Goal: Task Accomplishment & Management: Complete application form

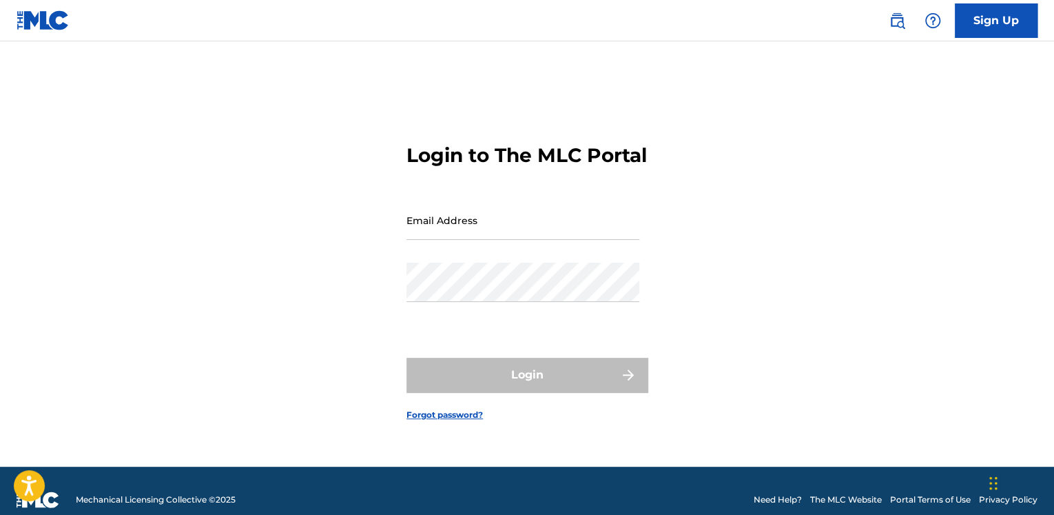
drag, startPoint x: 0, startPoint y: 0, endPoint x: 460, endPoint y: 240, distance: 518.8
click at [460, 240] on input "Email Address" at bounding box center [522, 219] width 233 height 39
type input "[DOMAIN_NAME][EMAIL_ADDRESS][DOMAIN_NAME]"
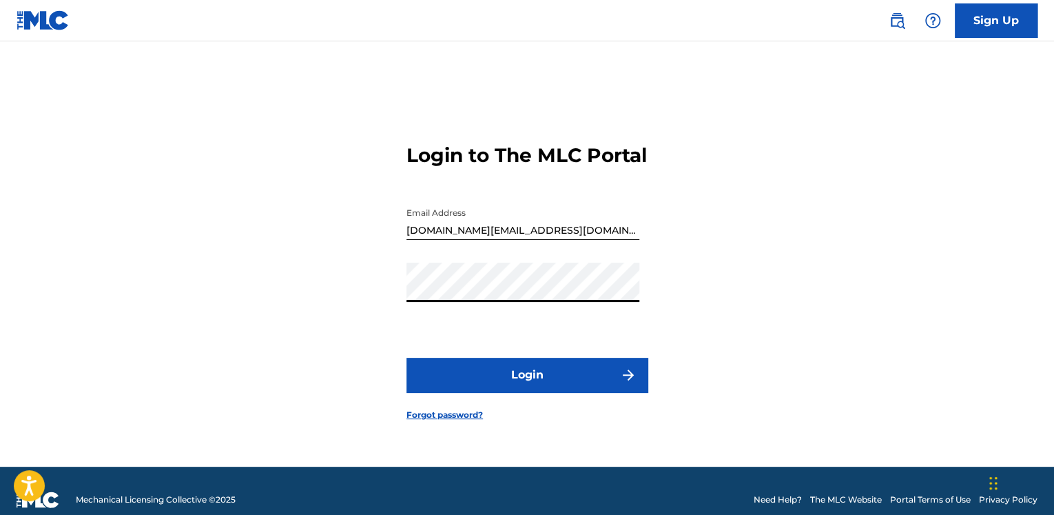
click at [519, 389] on button "Login" at bounding box center [526, 374] width 241 height 34
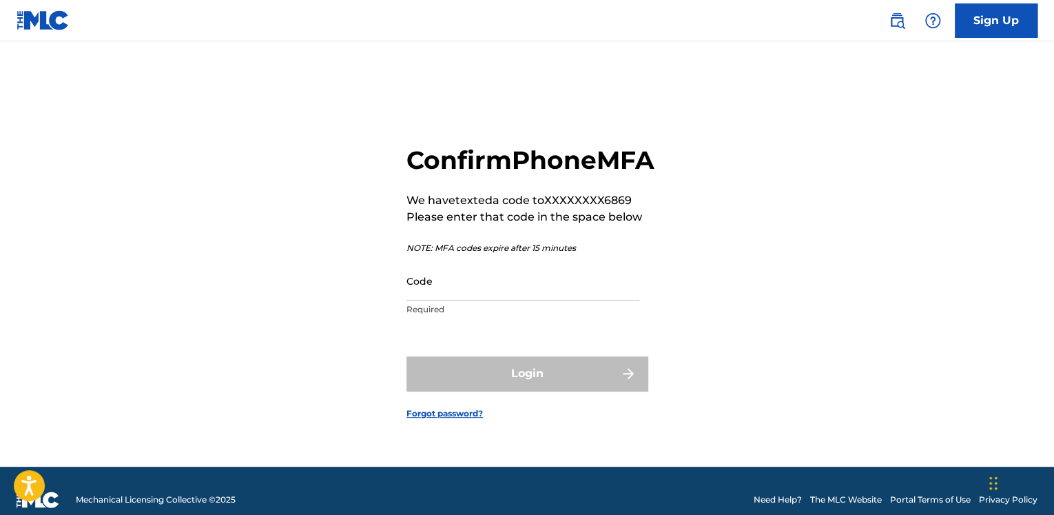
click at [504, 300] on input "Code" at bounding box center [522, 280] width 233 height 39
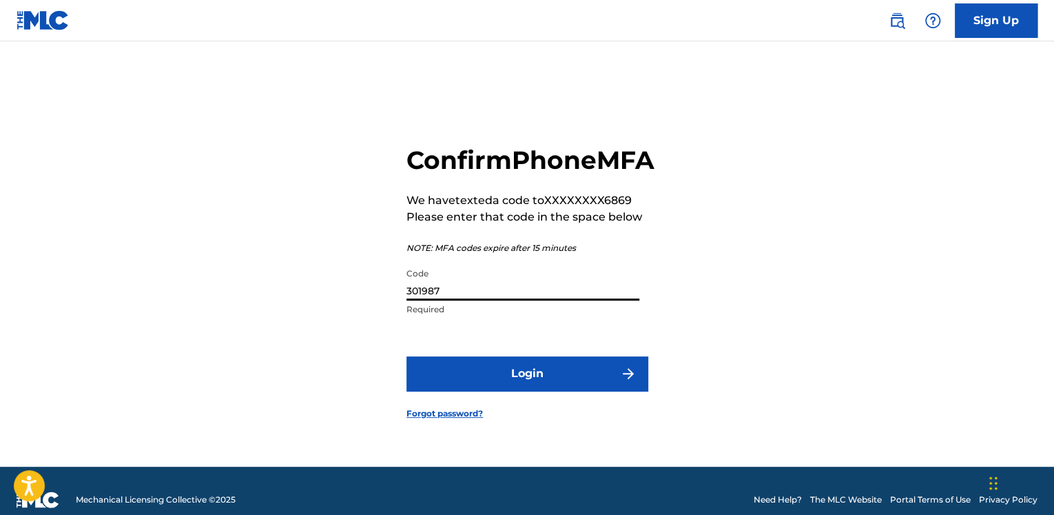
type input "301987"
click at [537, 390] on button "Login" at bounding box center [526, 373] width 241 height 34
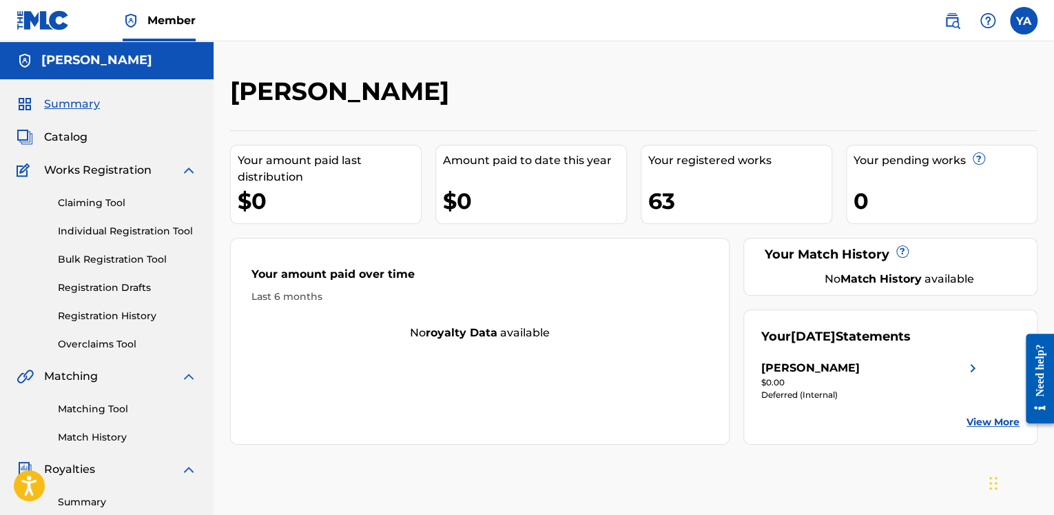
click at [77, 108] on span "Summary" at bounding box center [72, 104] width 56 height 17
click at [129, 229] on link "Individual Registration Tool" at bounding box center [127, 231] width 139 height 14
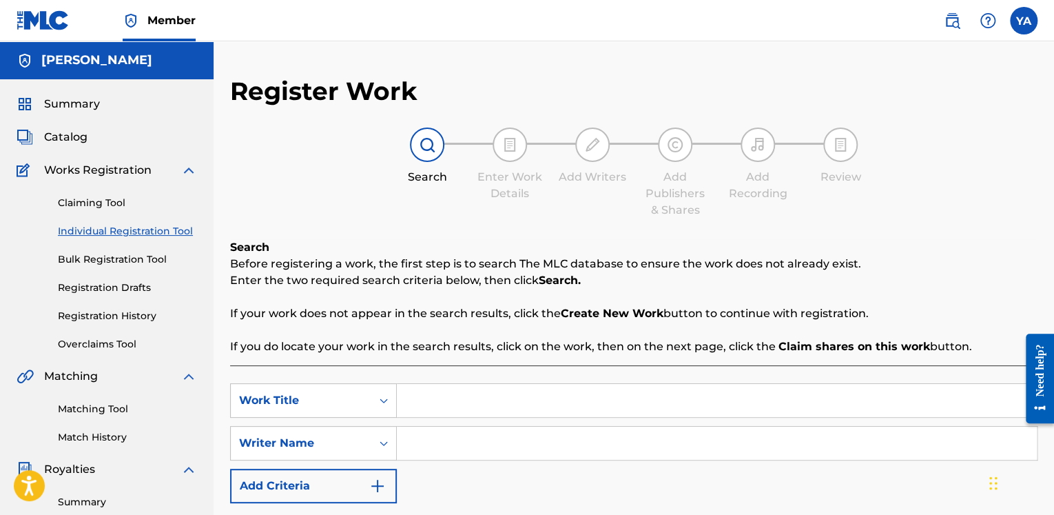
click at [73, 136] on span "Catalog" at bounding box center [65, 137] width 43 height 17
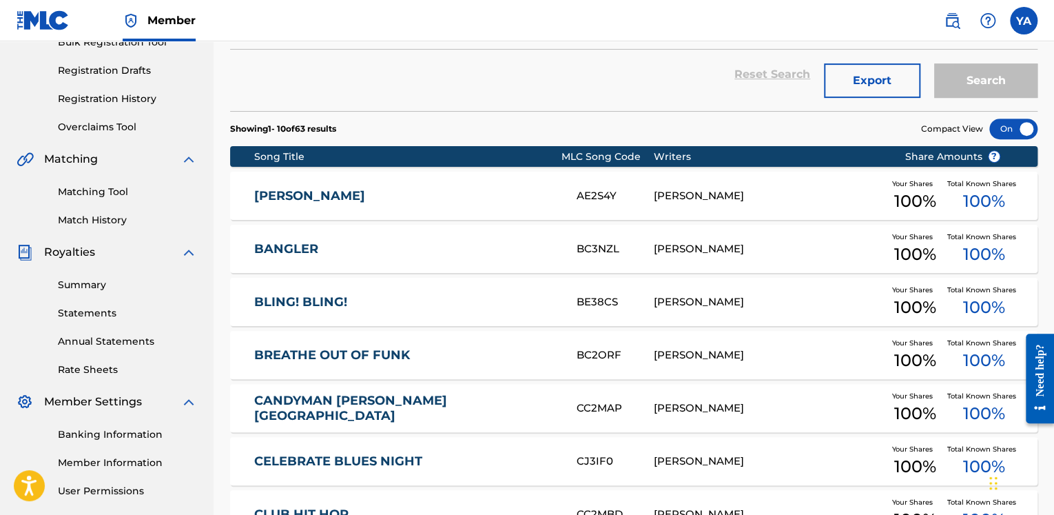
scroll to position [123, 0]
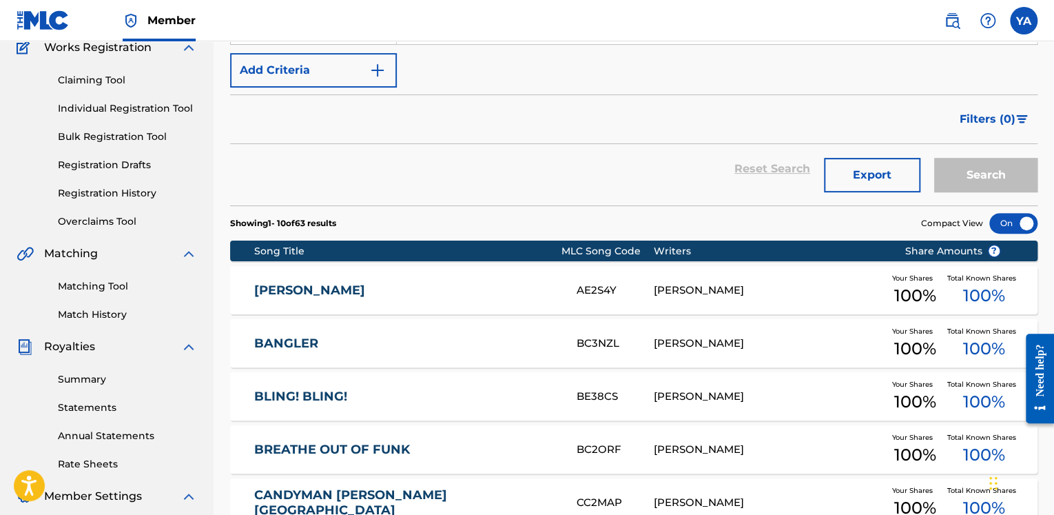
click at [591, 245] on div "MLC Song Code" at bounding box center [607, 251] width 92 height 14
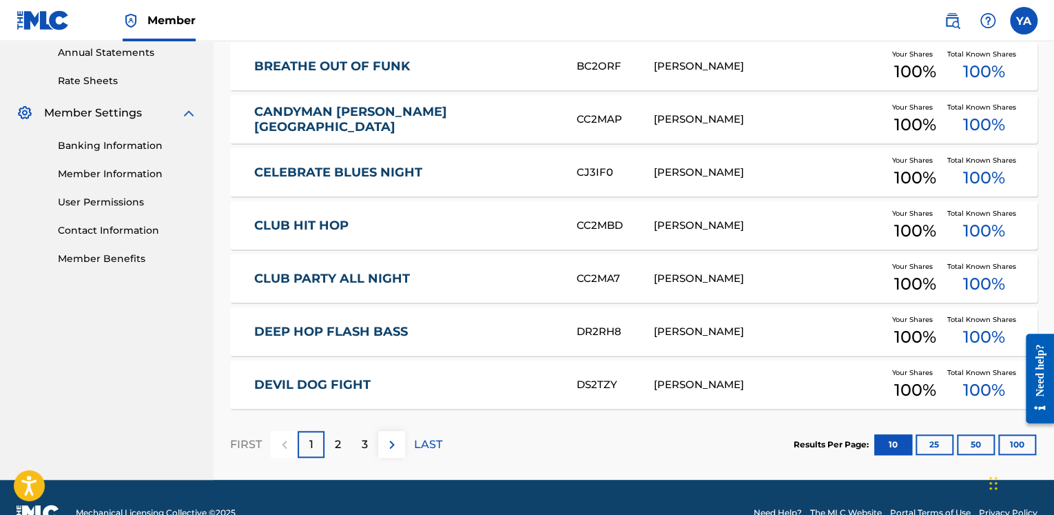
scroll to position [536, 0]
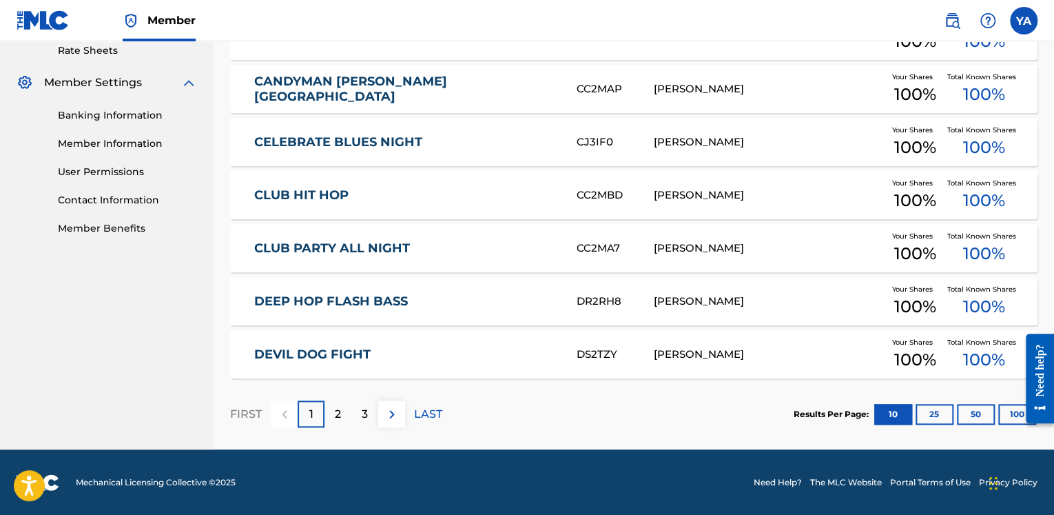
click at [973, 411] on button "50" at bounding box center [976, 414] width 38 height 21
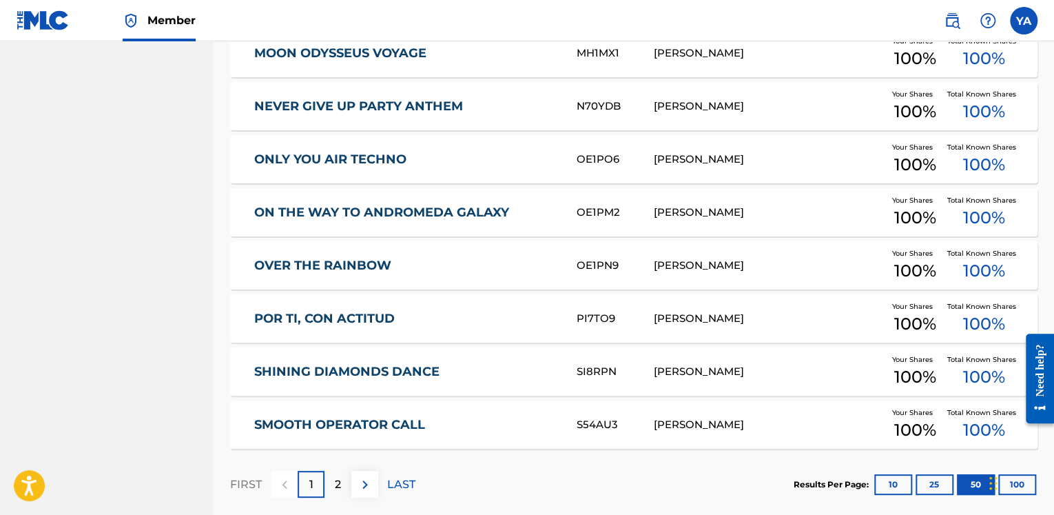
scroll to position [2602, 0]
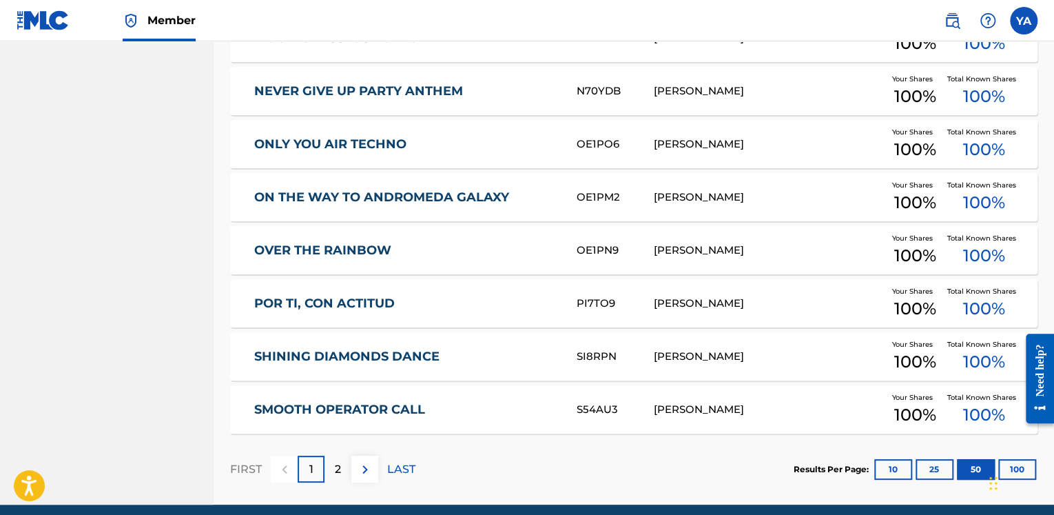
click at [364, 470] on img at bounding box center [365, 469] width 17 height 17
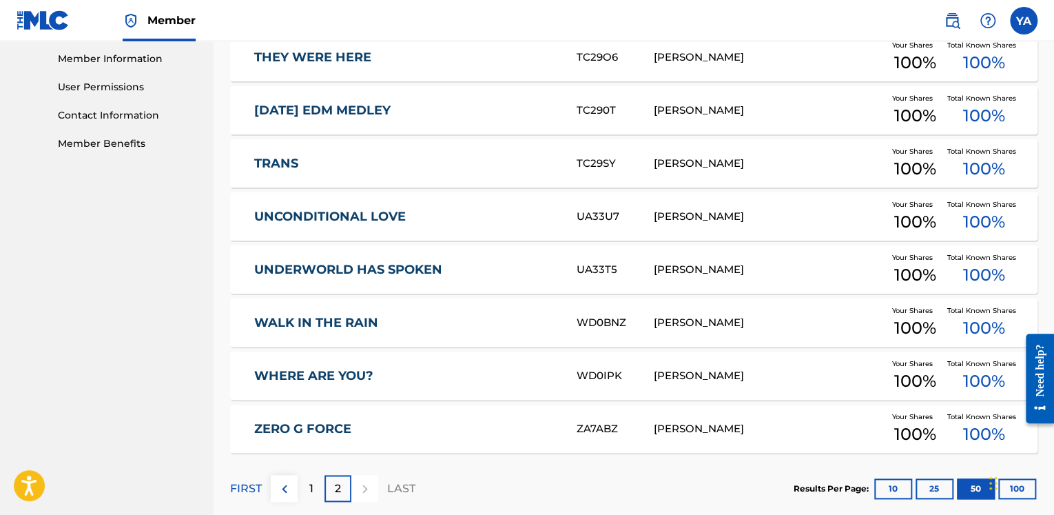
scroll to position [626, 0]
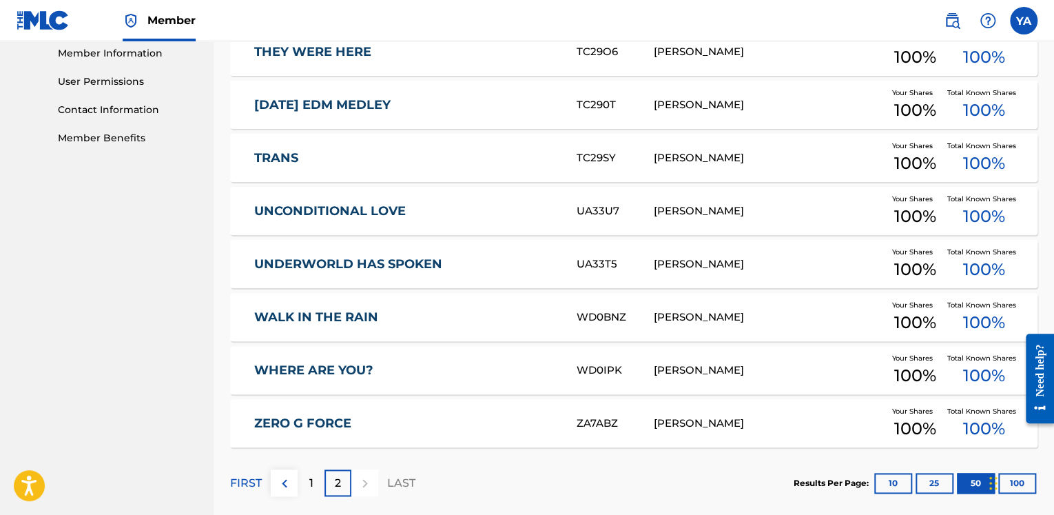
click at [307, 479] on div "1" at bounding box center [311, 482] width 27 height 27
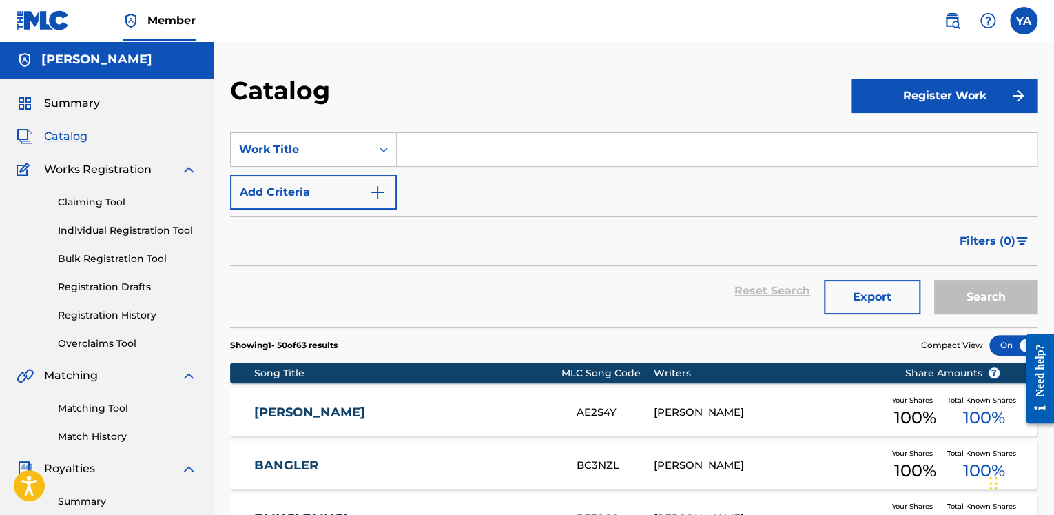
scroll to position [0, 0]
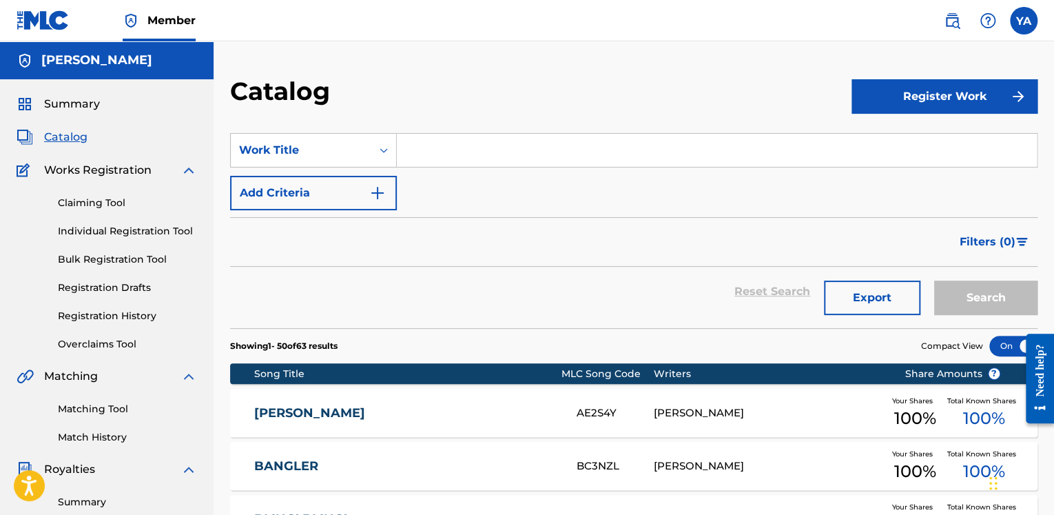
click at [913, 100] on button "Register Work" at bounding box center [944, 96] width 186 height 34
click at [883, 147] on link "Individual" at bounding box center [944, 141] width 186 height 33
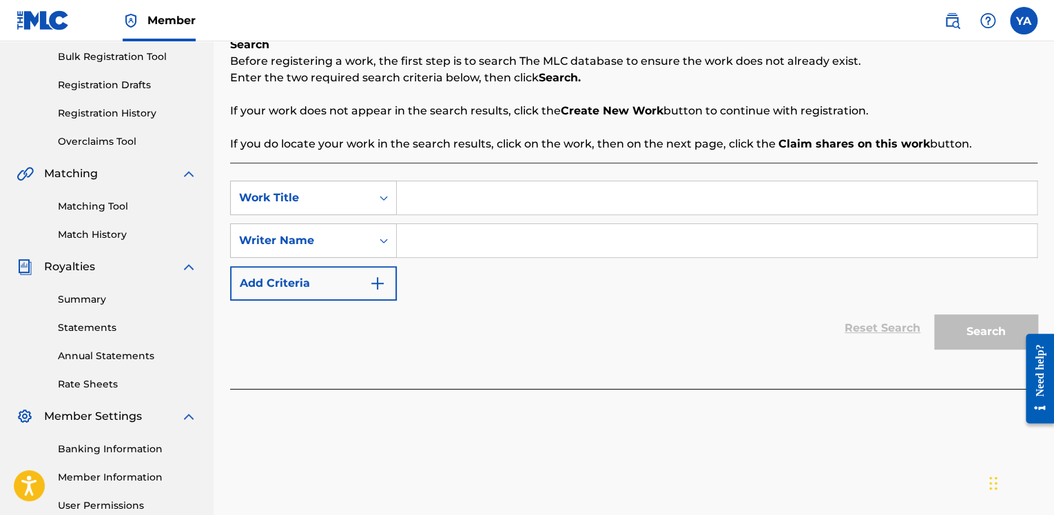
scroll to position [207, 0]
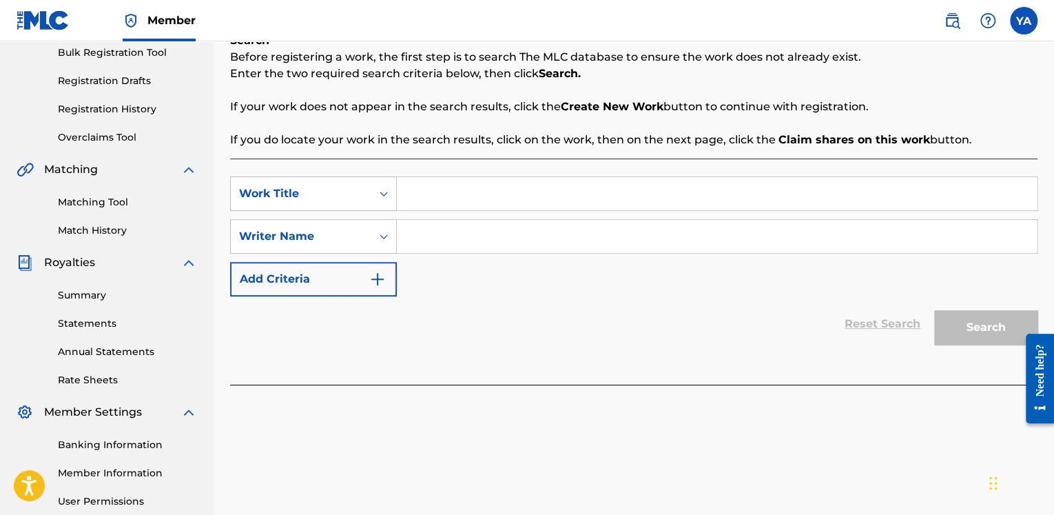
click at [428, 194] on input "Search Form" at bounding box center [717, 193] width 640 height 33
paste input "Black Up LA Party (Future Rap – Tech House)"
type input "Black Up LA Party (Future Rap – Tech House)"
click at [456, 235] on input "Search Form" at bounding box center [717, 236] width 640 height 33
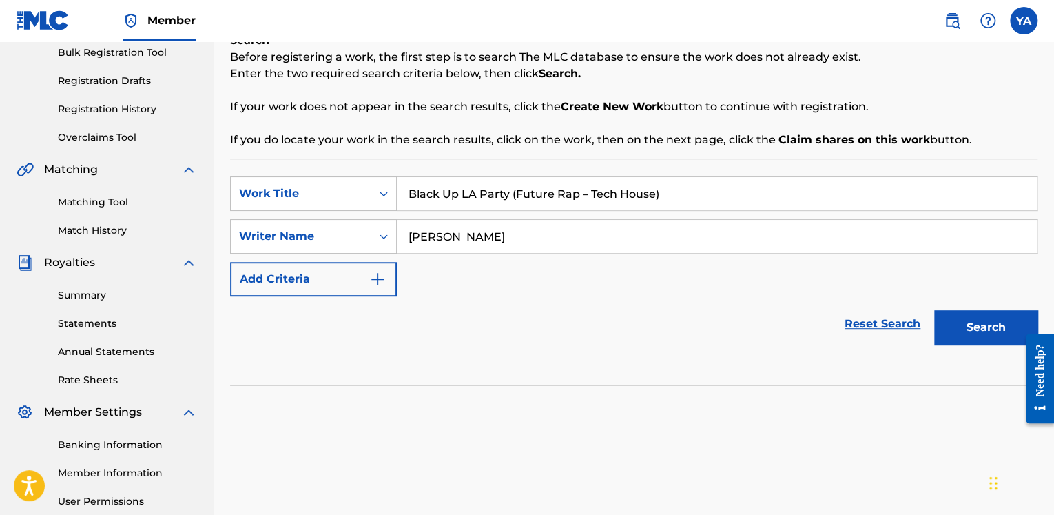
type input "[PERSON_NAME]"
click at [963, 334] on button "Search" at bounding box center [985, 327] width 103 height 34
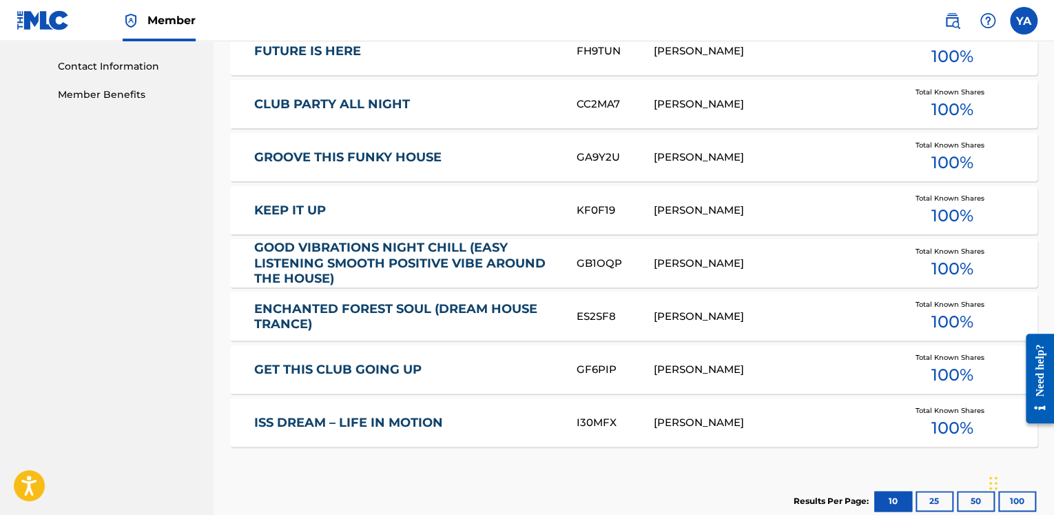
scroll to position [827, 0]
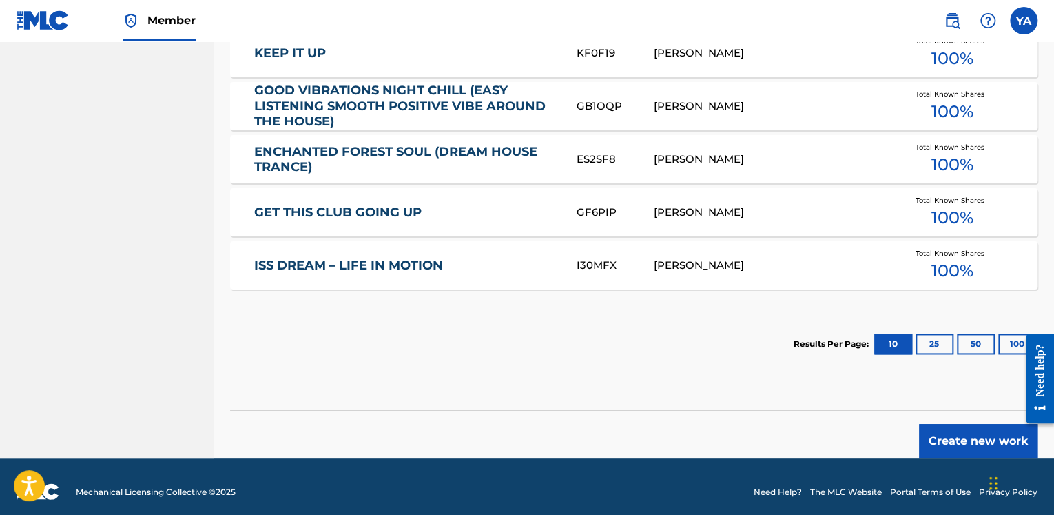
click at [959, 444] on button "Create new work" at bounding box center [978, 441] width 118 height 34
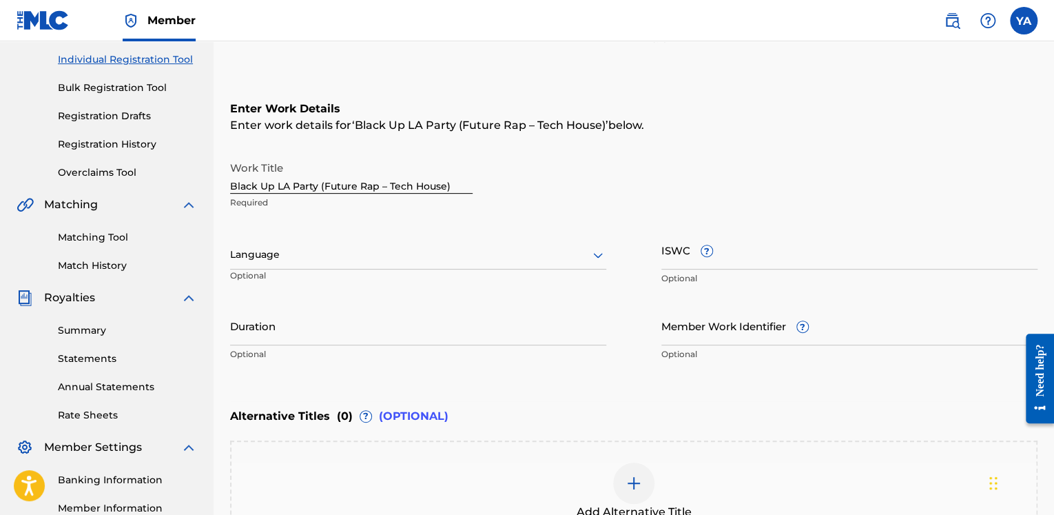
scroll to position [276, 0]
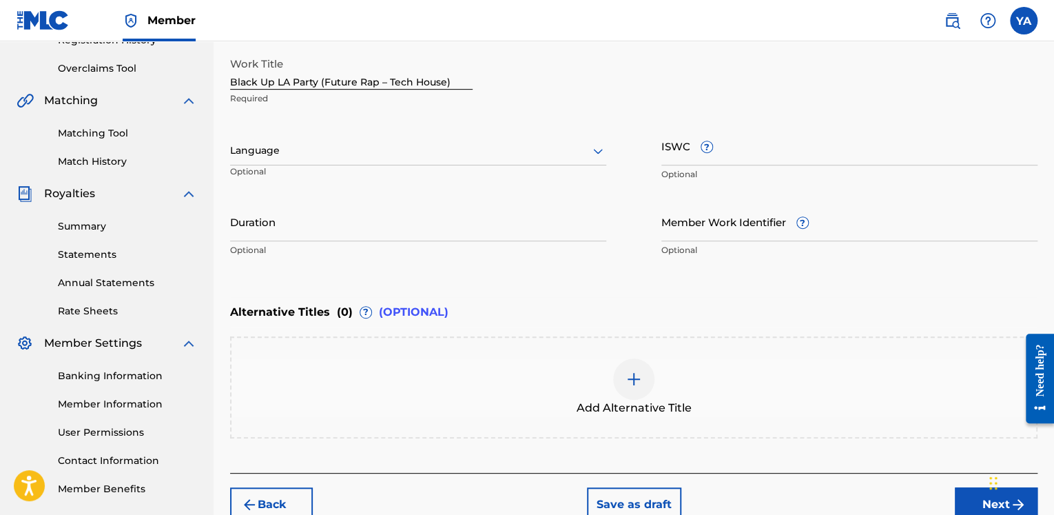
click at [595, 149] on icon at bounding box center [598, 151] width 17 height 17
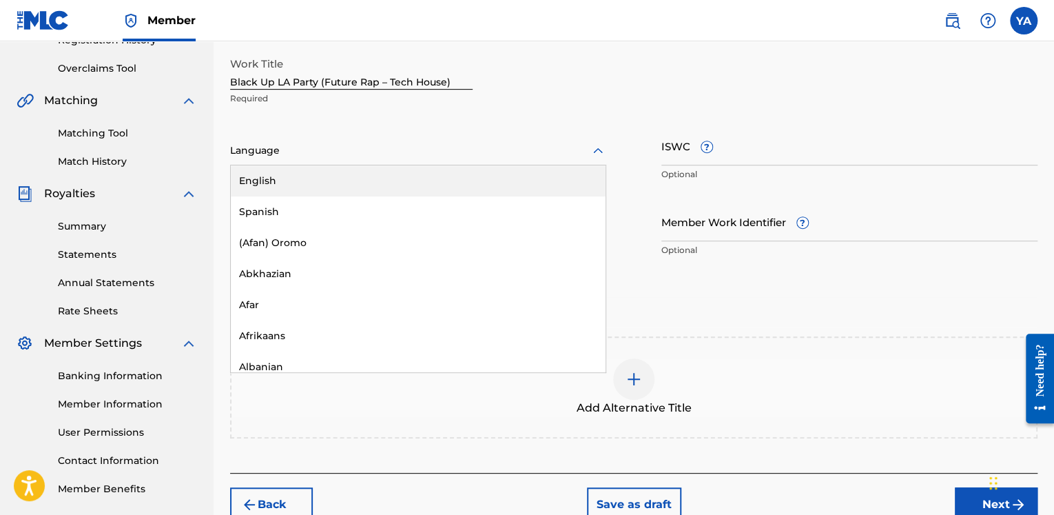
click at [362, 177] on div "English" at bounding box center [418, 180] width 375 height 31
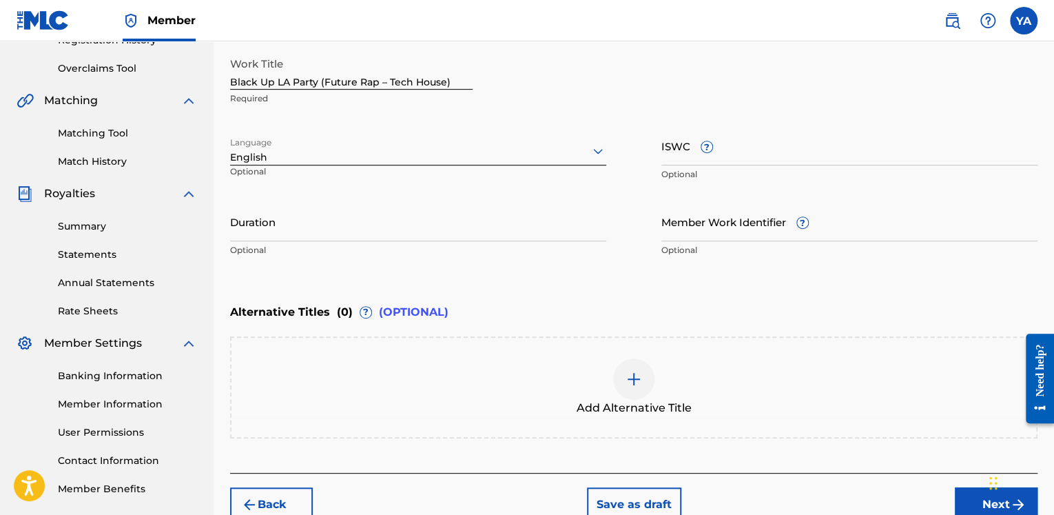
click at [339, 227] on input "Duration" at bounding box center [418, 221] width 376 height 39
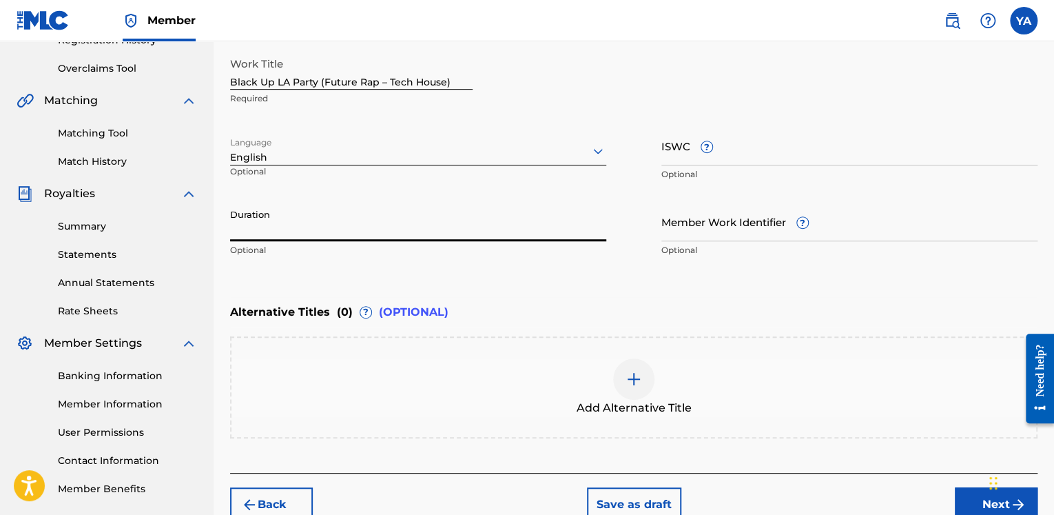
paste input "00:04:05"
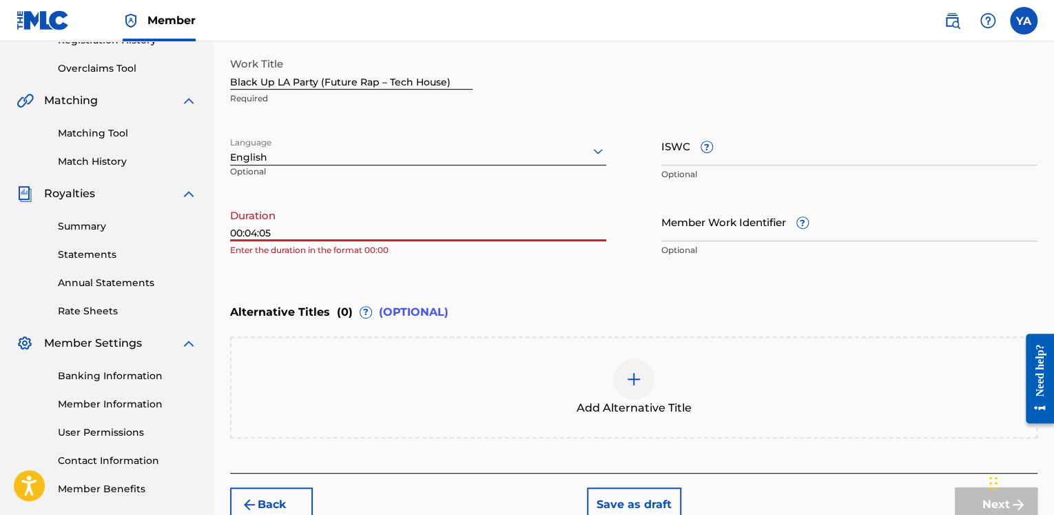
click at [245, 230] on input "00:04:05" at bounding box center [418, 221] width 376 height 39
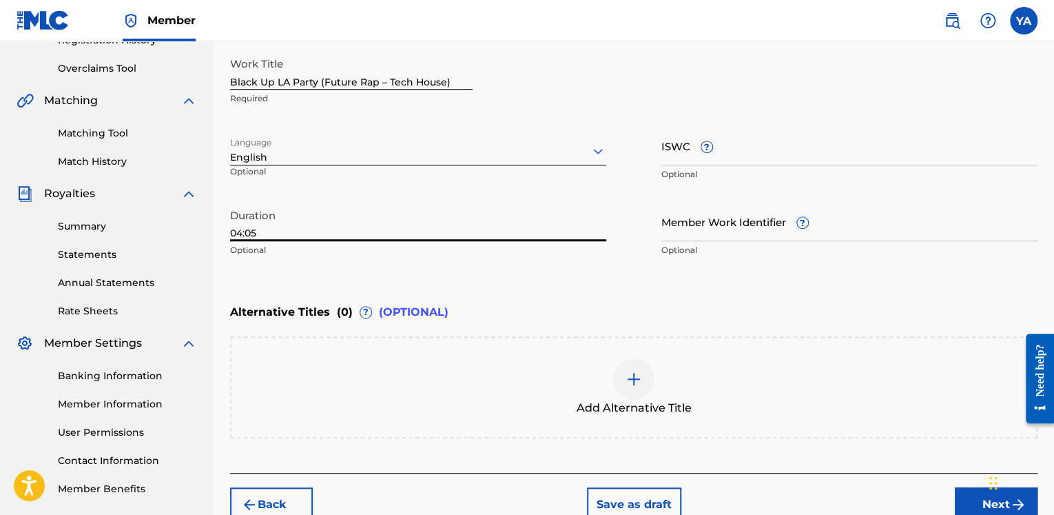
type input "04:05"
click at [765, 153] on input "ISWC ?" at bounding box center [849, 145] width 376 height 39
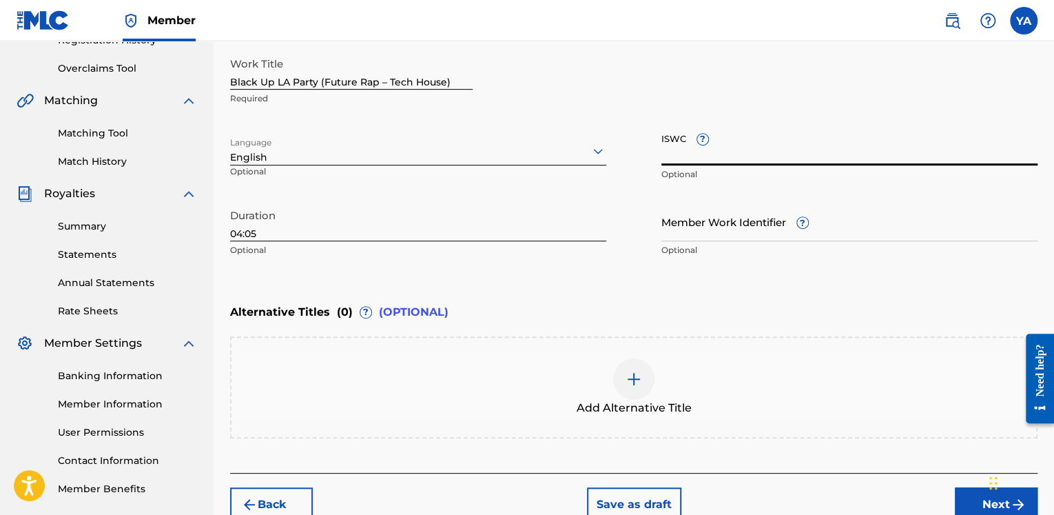
paste input "T3333411960"
type input "T3333411960"
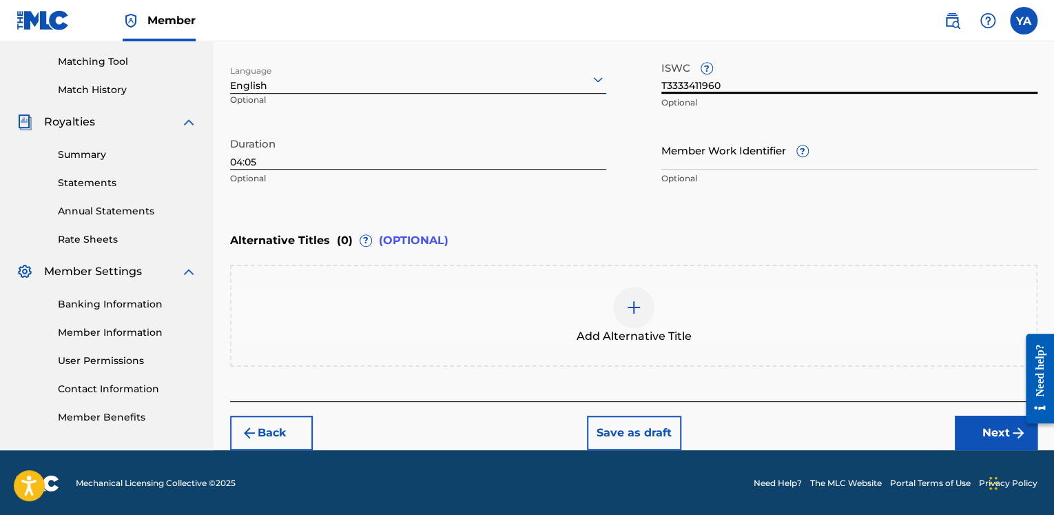
click at [988, 437] on button "Next" at bounding box center [996, 432] width 83 height 34
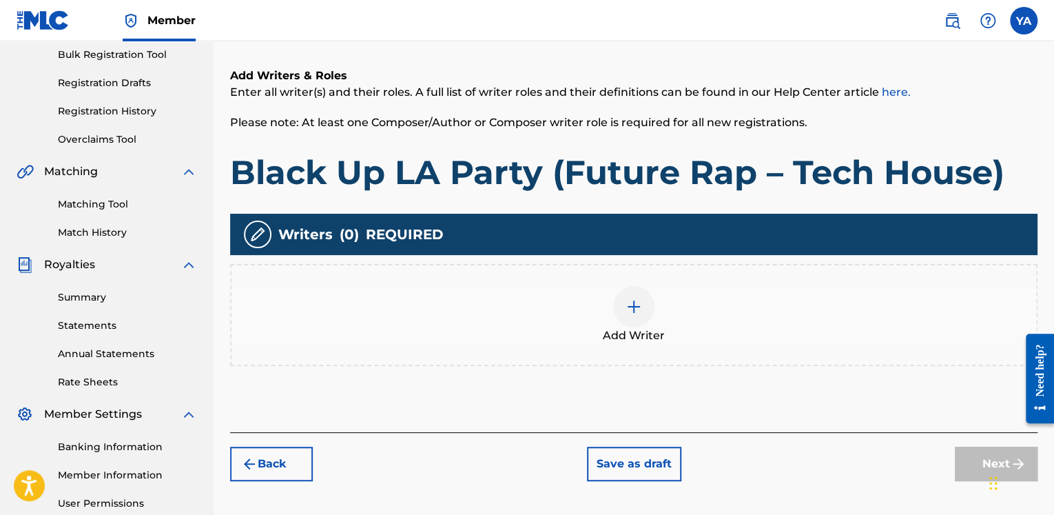
scroll to position [269, 0]
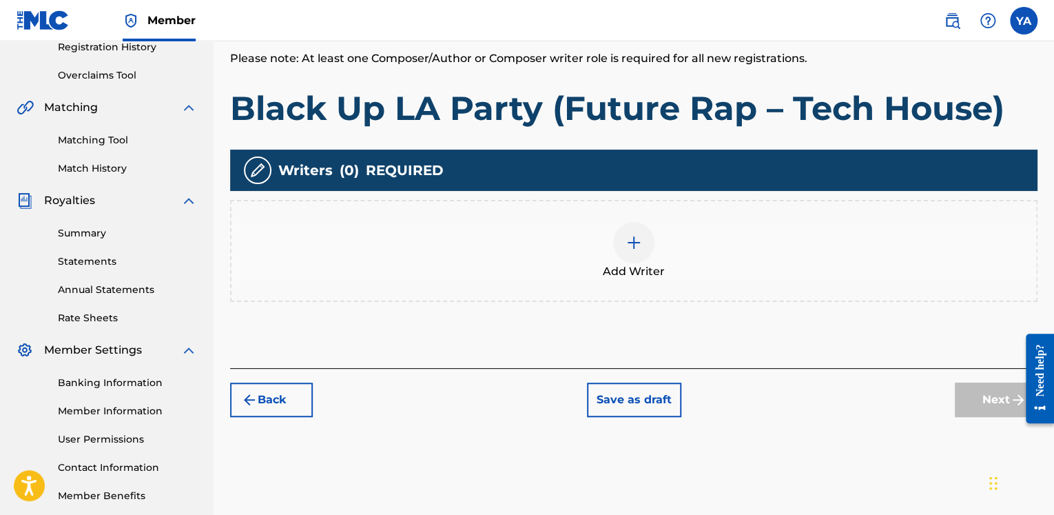
click at [633, 241] on img at bounding box center [633, 242] width 17 height 17
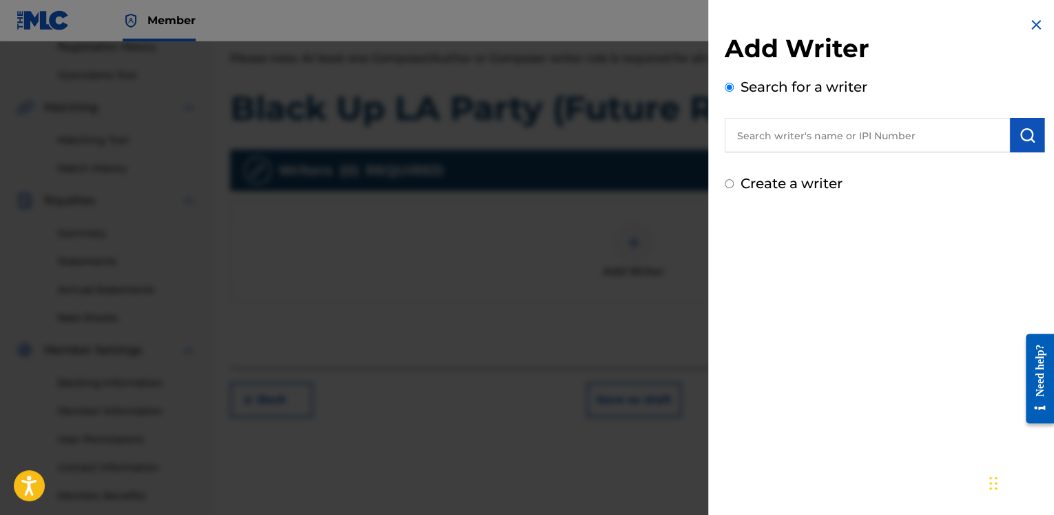
click at [829, 138] on input "text" at bounding box center [867, 135] width 285 height 34
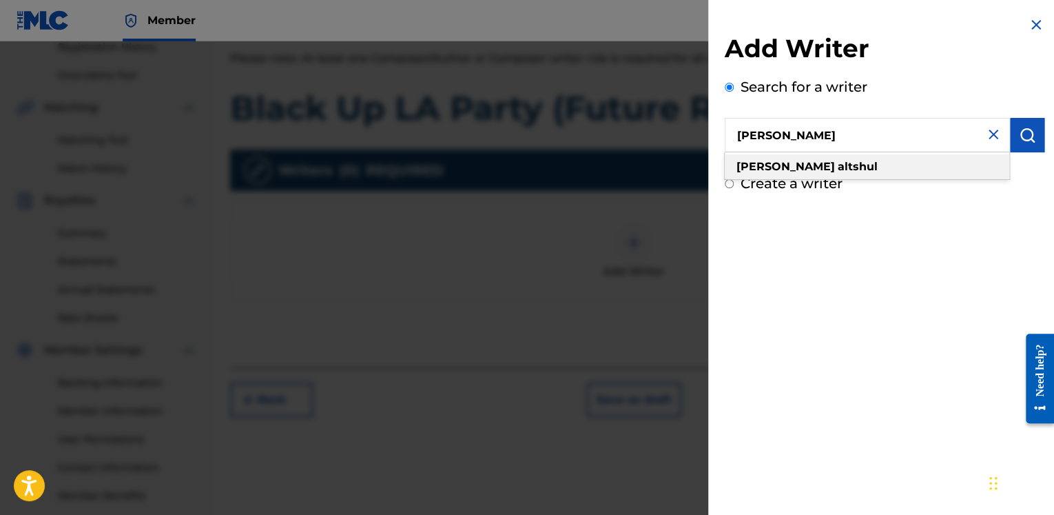
type input "[PERSON_NAME]"
click at [838, 166] on strong "altshul" at bounding box center [858, 166] width 40 height 13
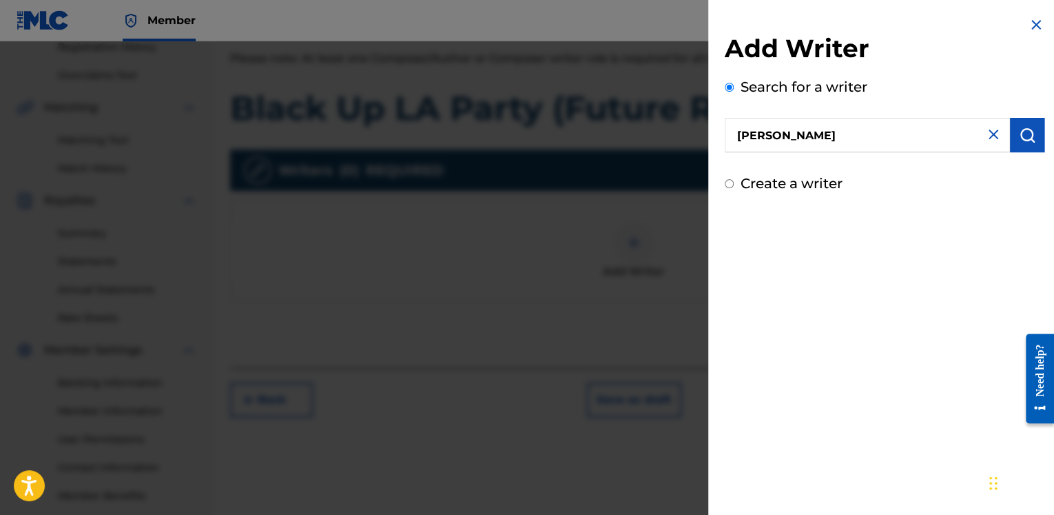
click at [1011, 132] on button "submit" at bounding box center [1027, 135] width 34 height 34
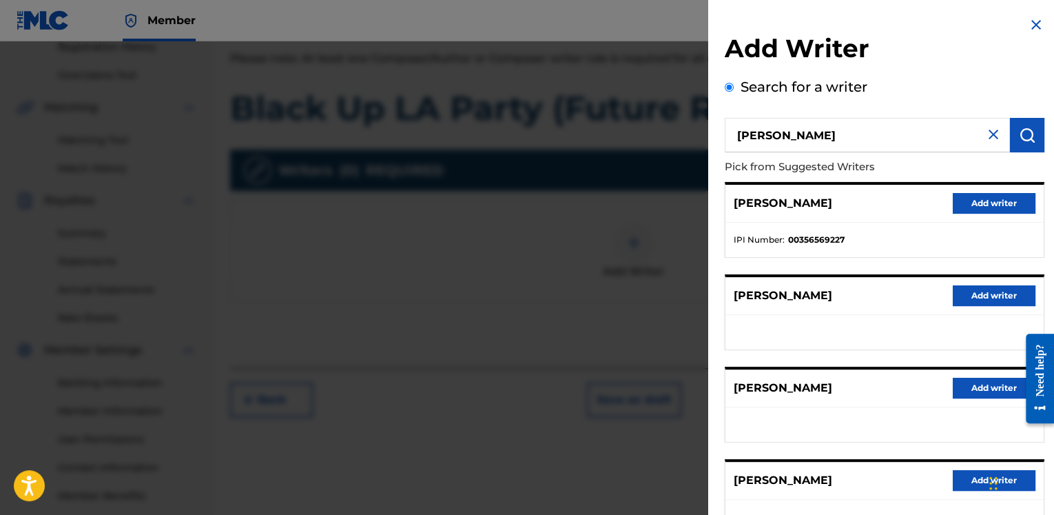
scroll to position [198, 0]
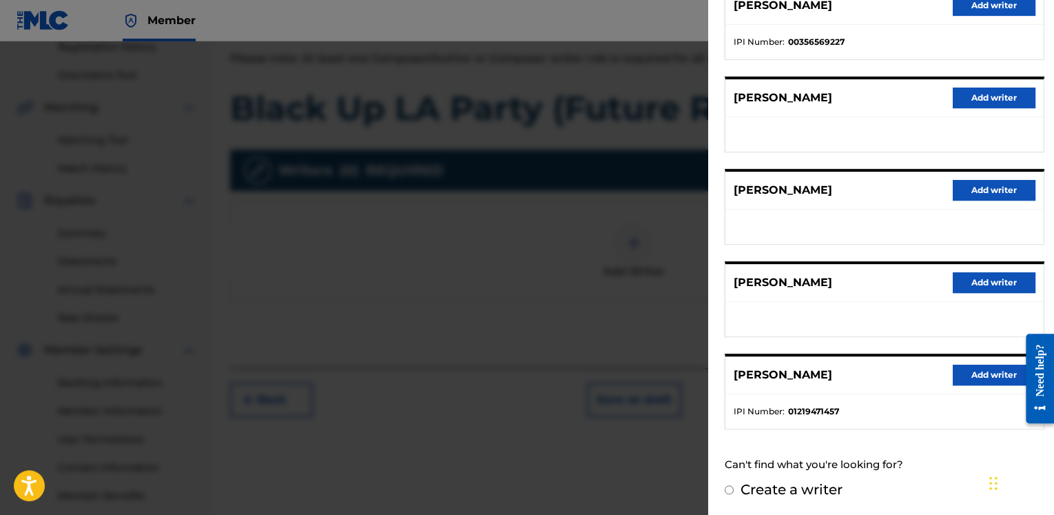
click at [984, 372] on button "Add writer" at bounding box center [994, 374] width 83 height 21
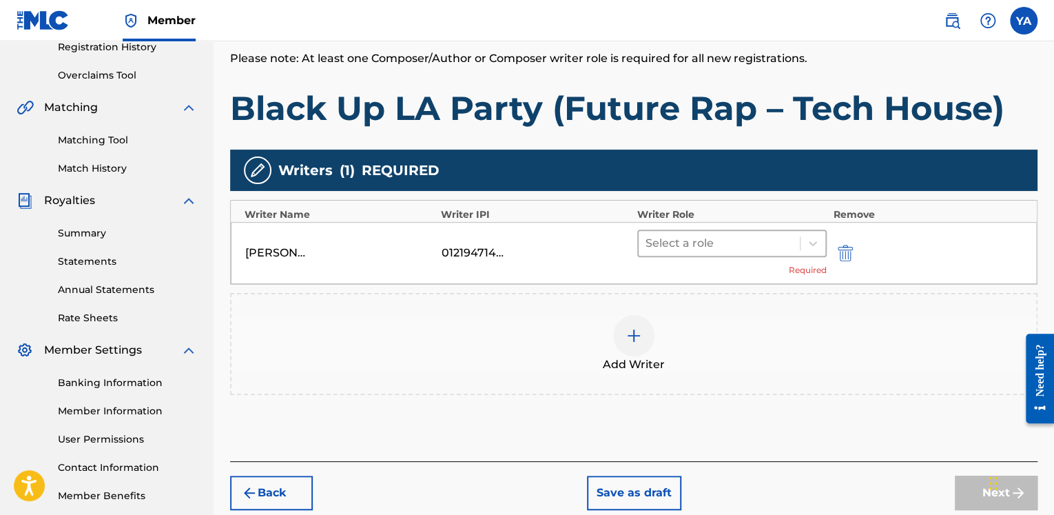
click at [692, 234] on div at bounding box center [718, 243] width 147 height 19
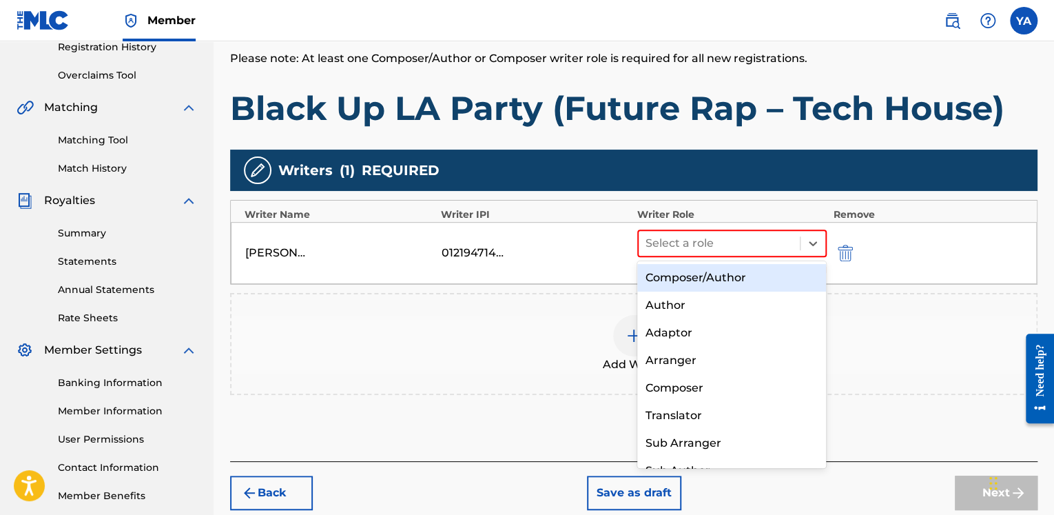
click at [695, 272] on div "Composer/Author" at bounding box center [731, 278] width 189 height 28
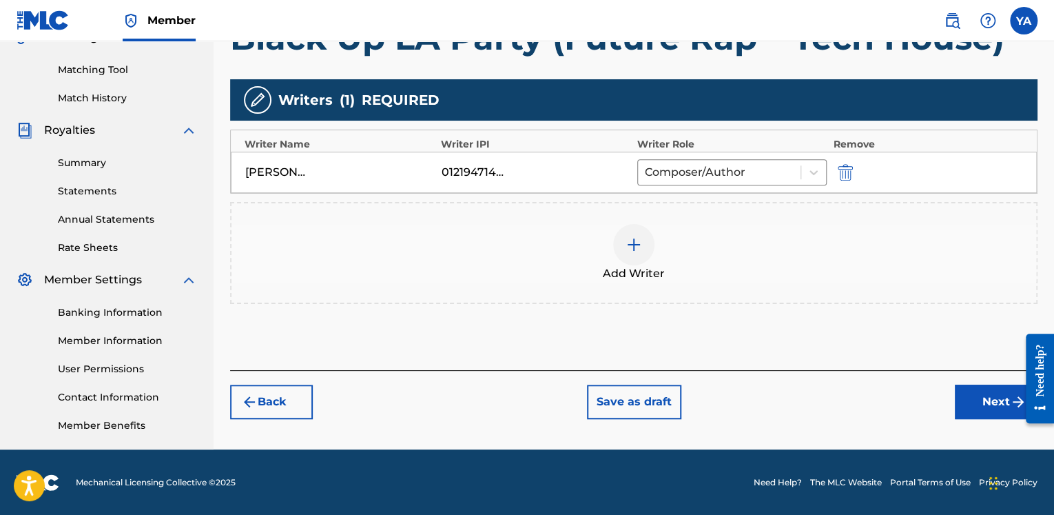
scroll to position [339, 0]
click at [964, 394] on button "Next" at bounding box center [996, 401] width 83 height 34
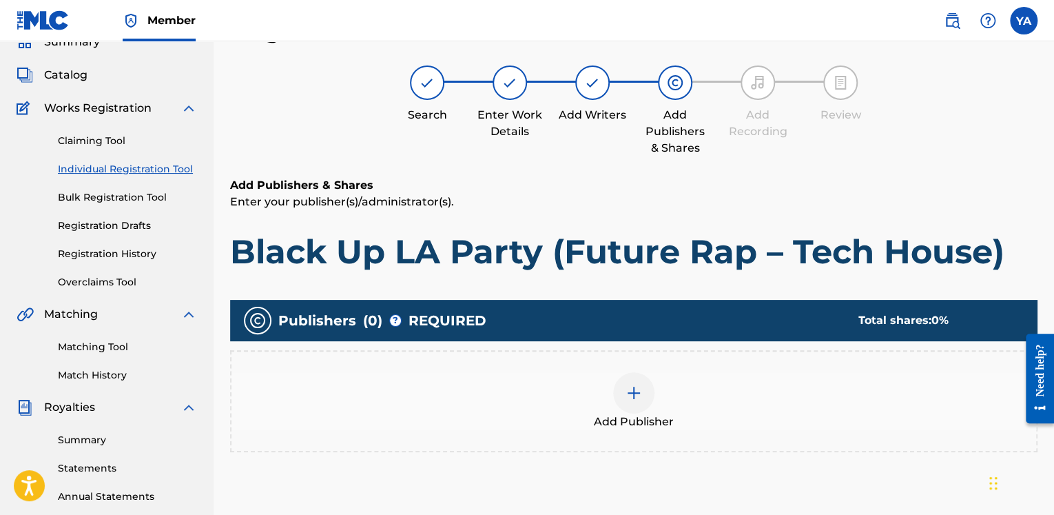
scroll to position [269, 0]
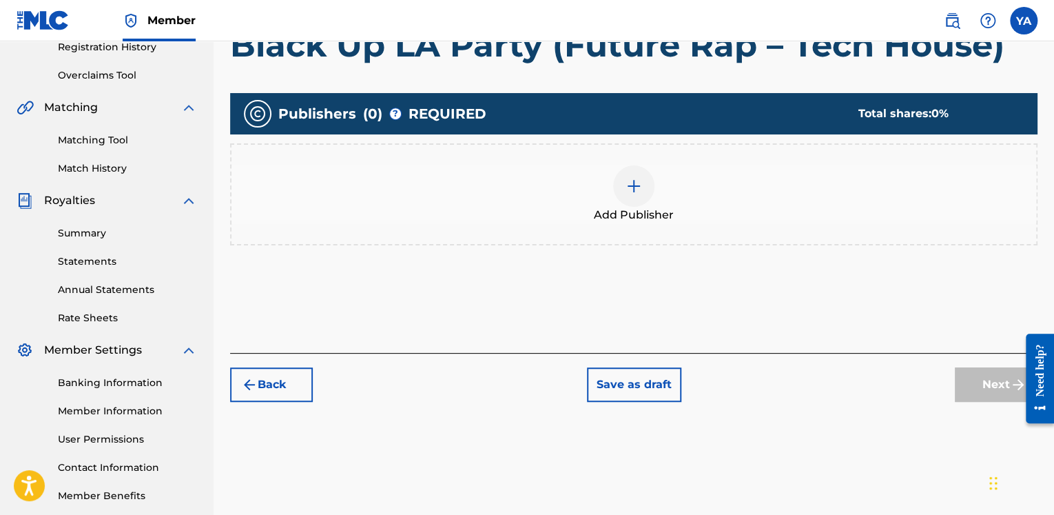
click at [631, 185] on img at bounding box center [633, 186] width 17 height 17
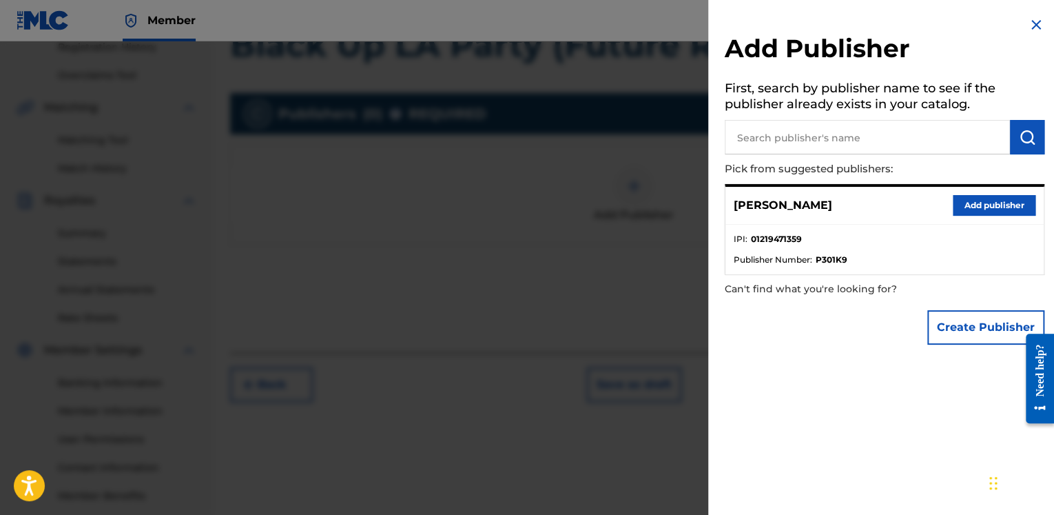
click at [976, 207] on button "Add publisher" at bounding box center [994, 205] width 83 height 21
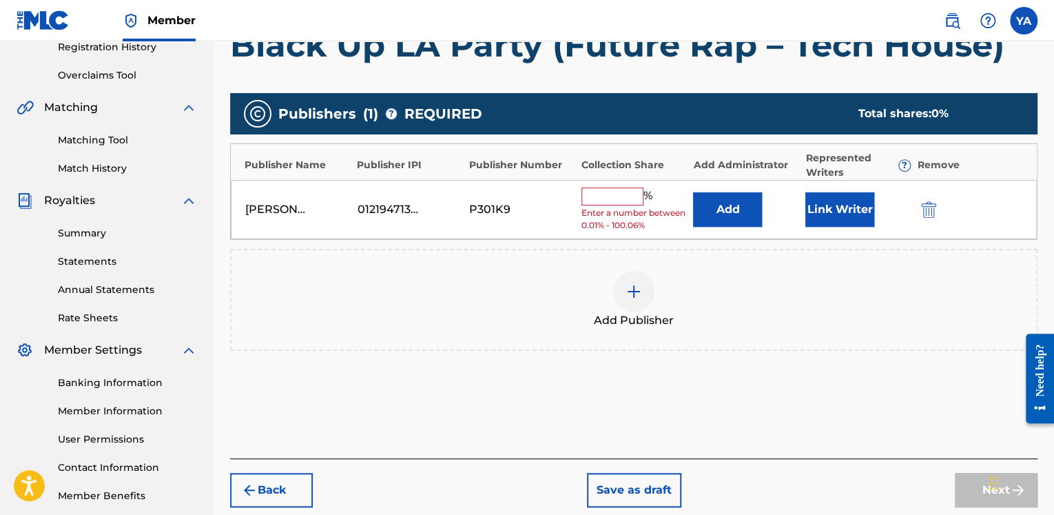
click at [591, 192] on input "text" at bounding box center [612, 196] width 62 height 18
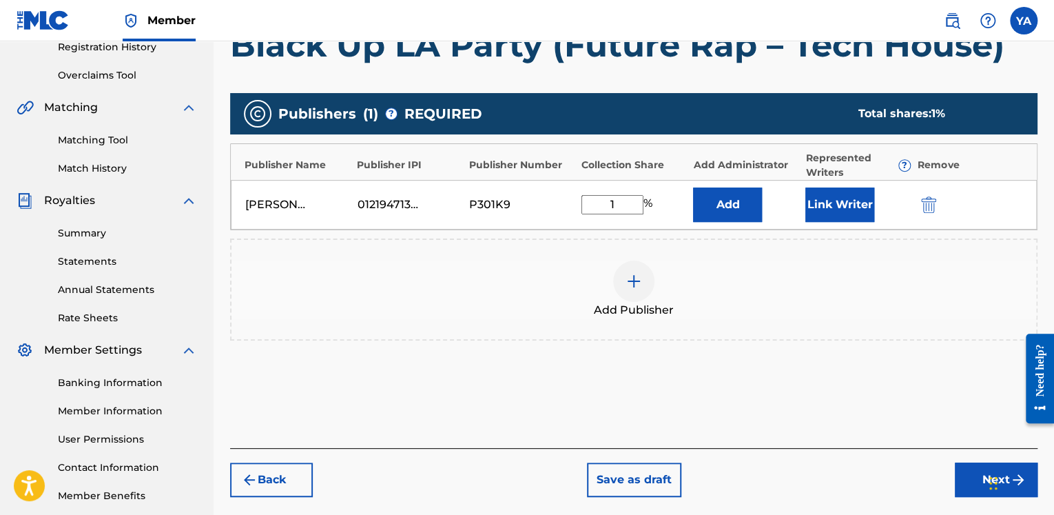
type input "100"
click at [842, 205] on button "Link Writer" at bounding box center [839, 204] width 69 height 34
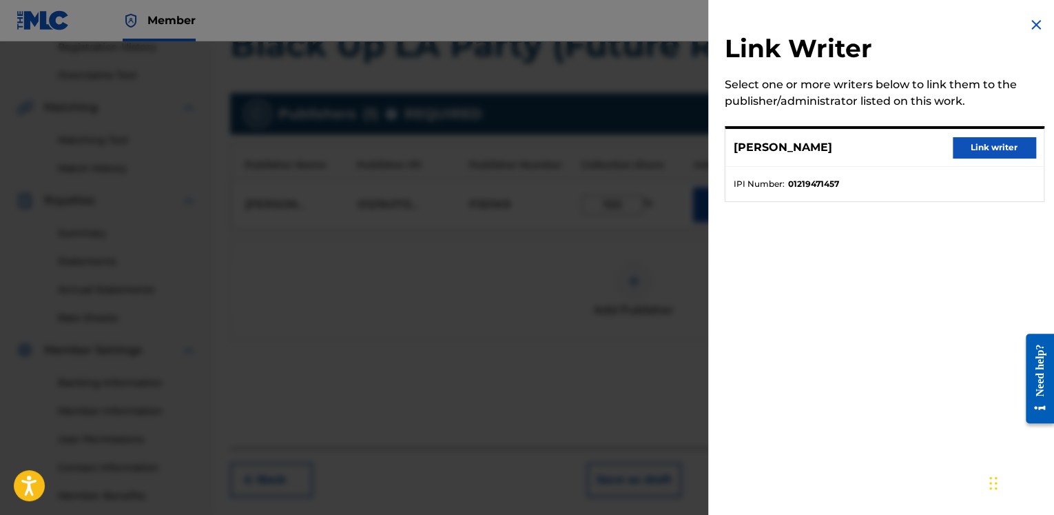
click at [969, 147] on button "Link writer" at bounding box center [994, 147] width 83 height 21
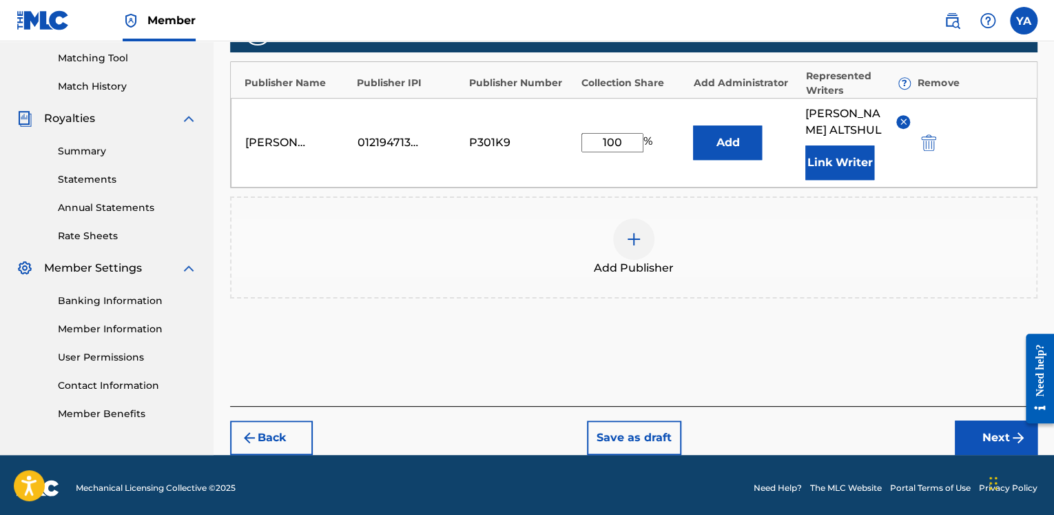
scroll to position [355, 0]
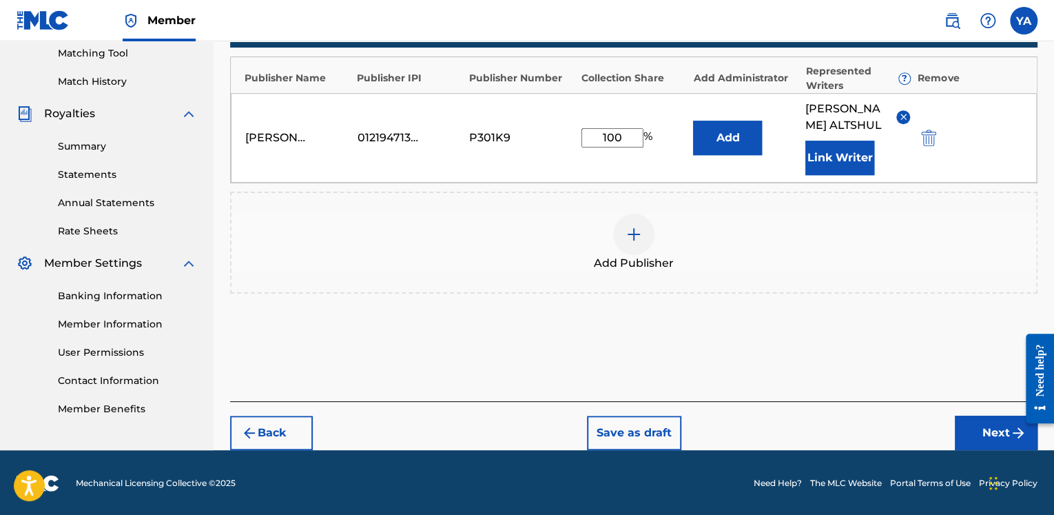
click at [997, 431] on button "Next" at bounding box center [996, 432] width 83 height 34
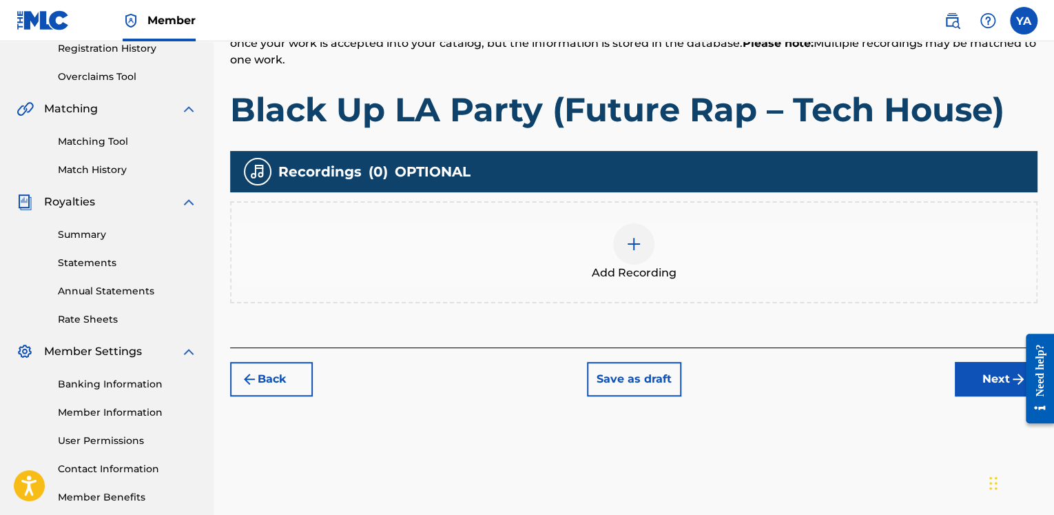
scroll to position [269, 0]
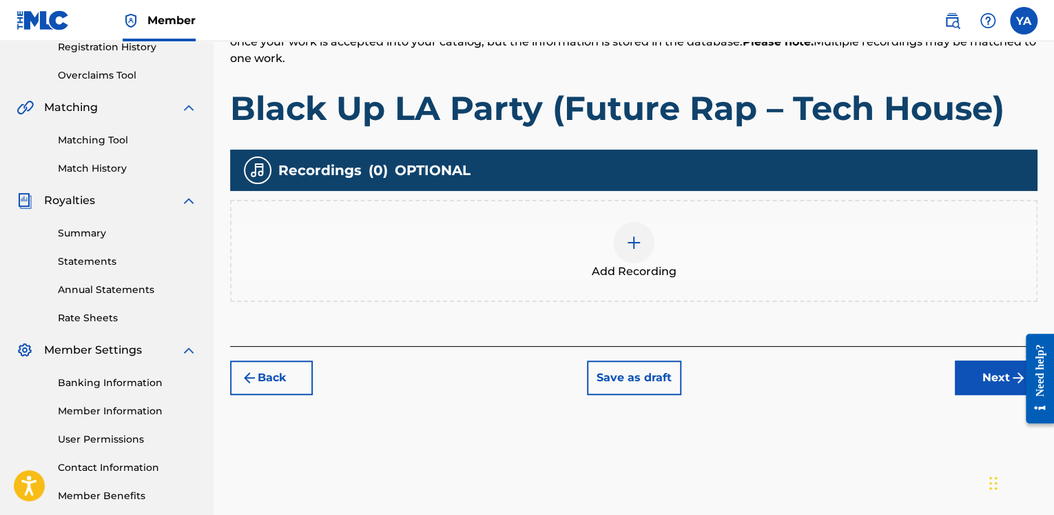
click at [621, 237] on div at bounding box center [633, 242] width 41 height 41
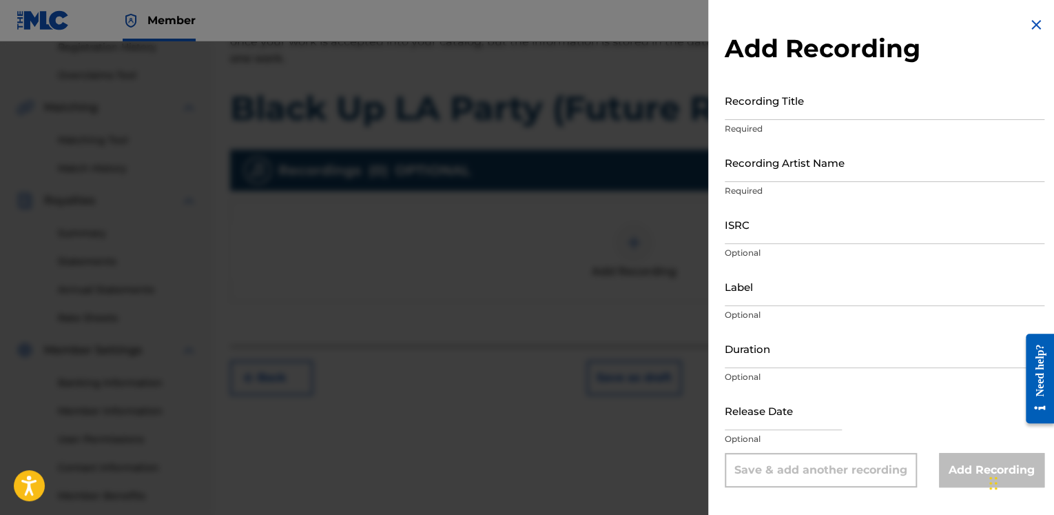
click at [789, 123] on p "Required" at bounding box center [885, 129] width 320 height 12
click at [791, 103] on input "Recording Title" at bounding box center [885, 100] width 320 height 39
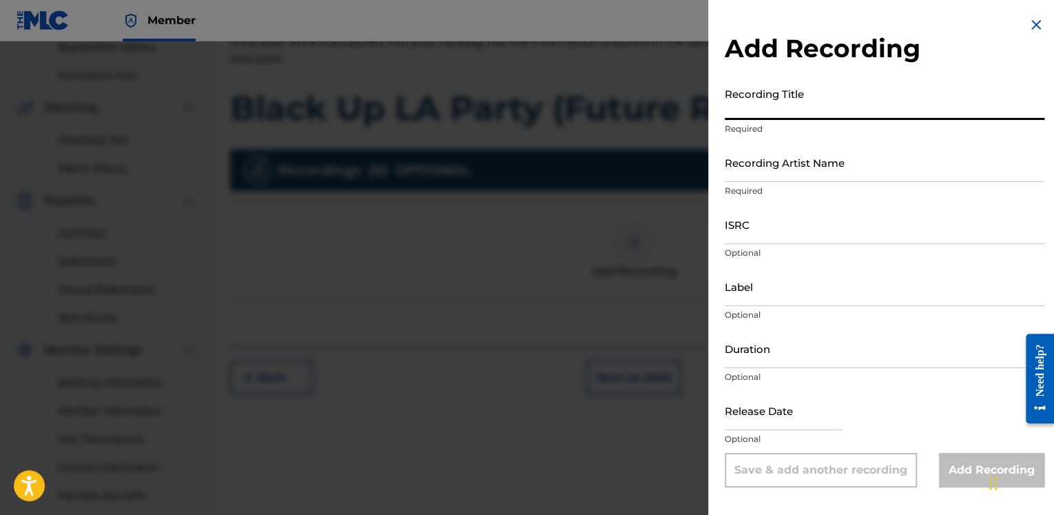
paste input "T3333411960"
type input "T3333411960"
drag, startPoint x: 792, startPoint y: 110, endPoint x: 694, endPoint y: 112, distance: 98.5
click at [694, 112] on div "Add Recording Recording Title T3333411960 Required Recording Artist Name Requir…" at bounding box center [527, 277] width 1054 height 473
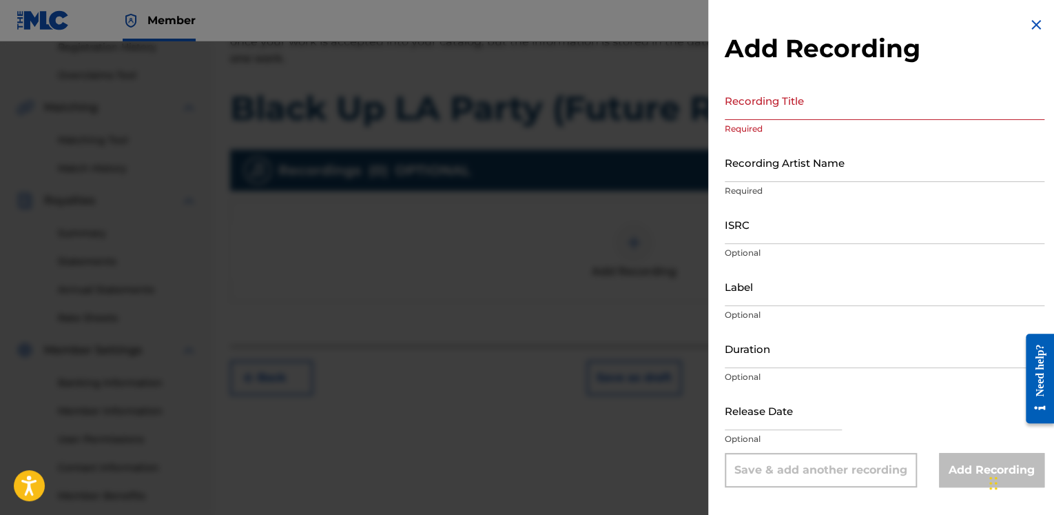
click at [787, 110] on input "Recording Title" at bounding box center [885, 100] width 320 height 39
paste input "Black Up LA Party (Future Rap – Tech House)"
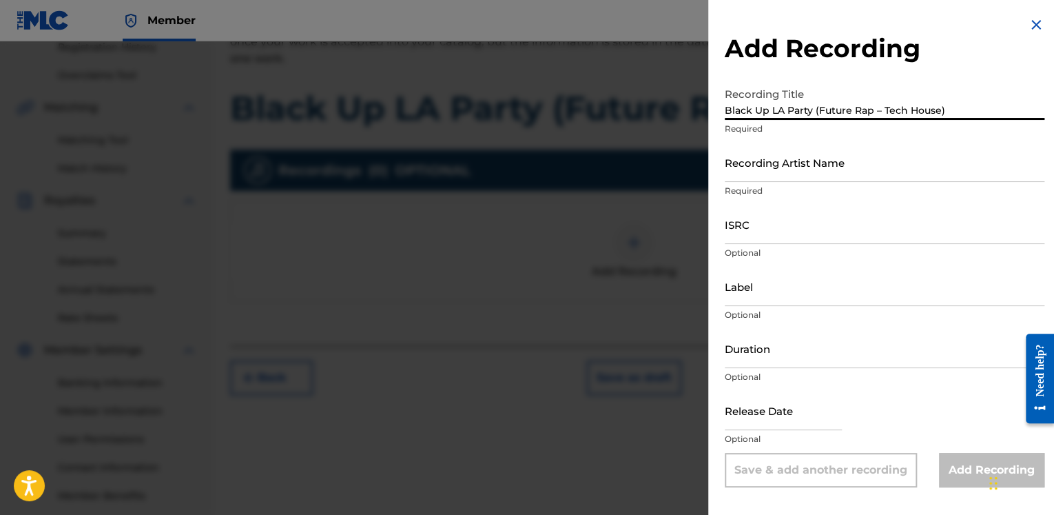
type input "Black Up LA Party (Future Rap – Tech House)"
click at [747, 169] on input "Recording Artist Name" at bounding box center [885, 162] width 320 height 39
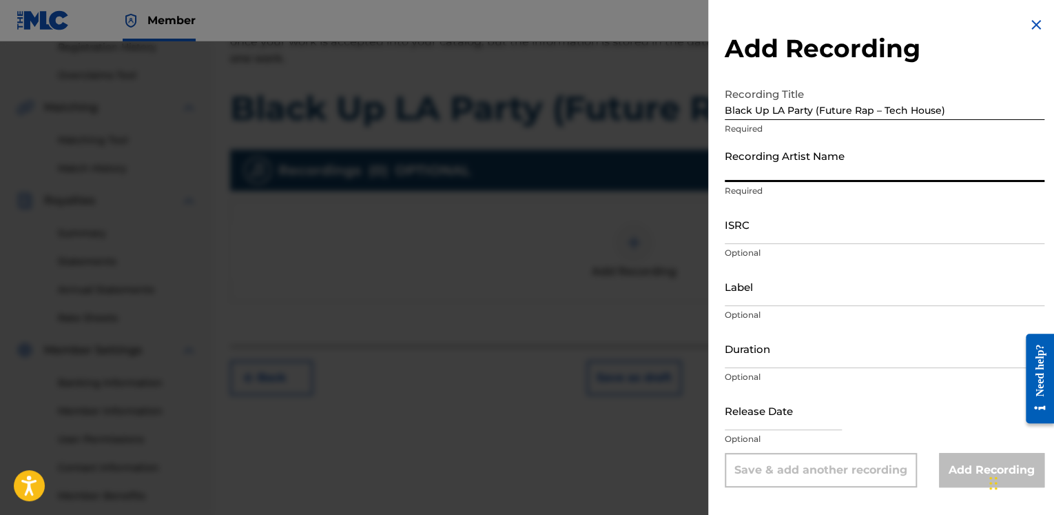
type input "Astrazit"
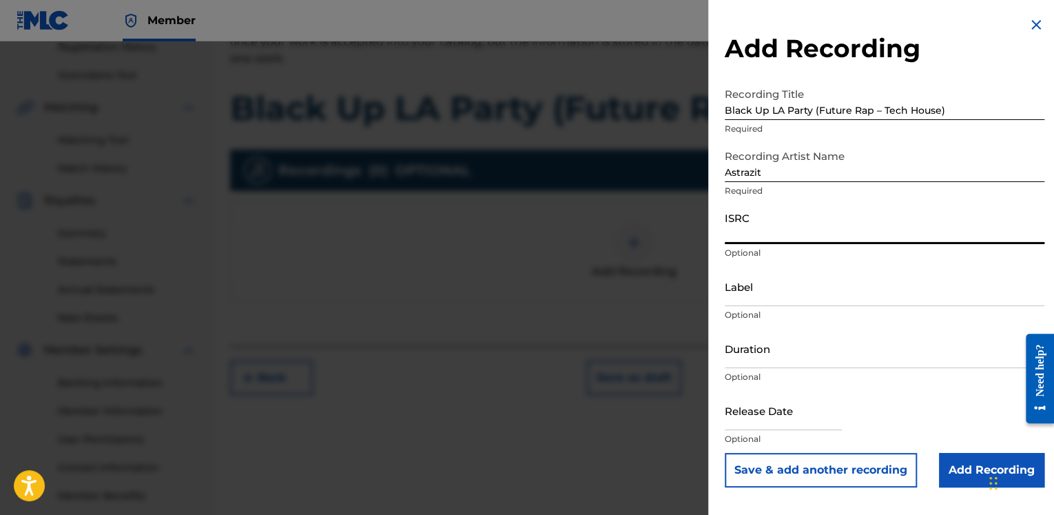
click at [771, 238] on input "ISRC" at bounding box center [885, 224] width 320 height 39
paste input "QZTAY2502033"
type input "QZTAY2502033"
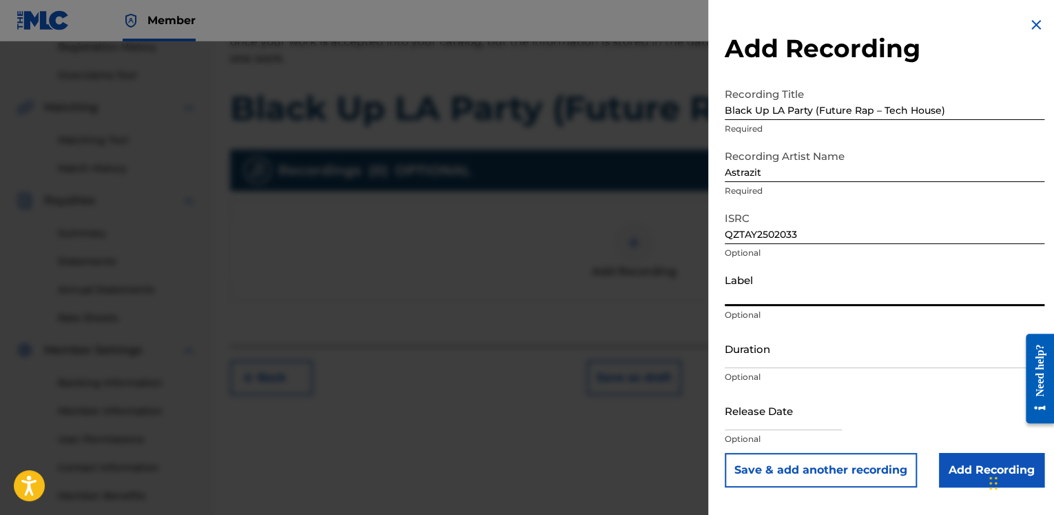
click at [757, 297] on input "Label" at bounding box center [885, 286] width 320 height 39
type input "[PERSON_NAME]"
click at [865, 356] on input "Duration" at bounding box center [885, 348] width 320 height 39
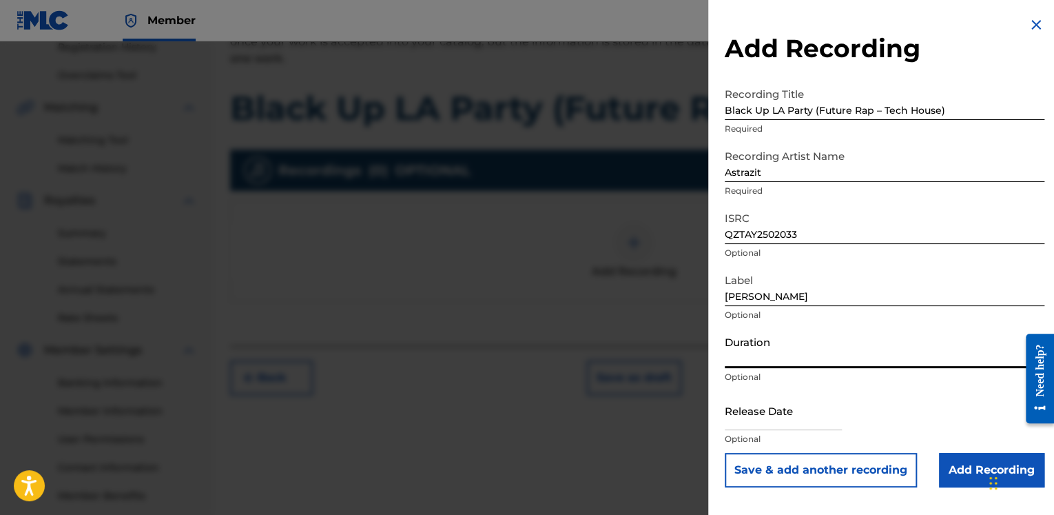
paste input "04:05"
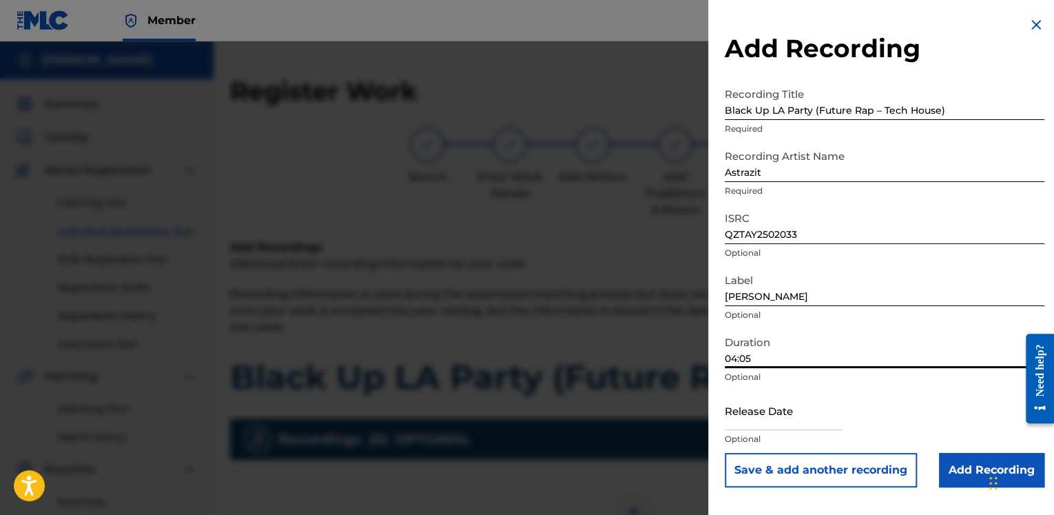
scroll to position [138, 0]
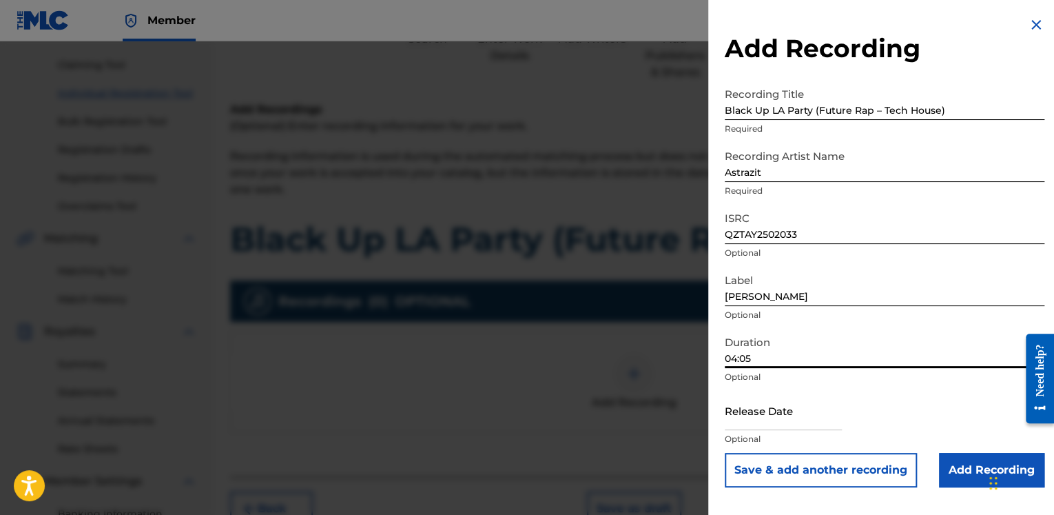
type input "04:05"
click at [782, 420] on input "text" at bounding box center [783, 410] width 117 height 39
select select "7"
select select "2025"
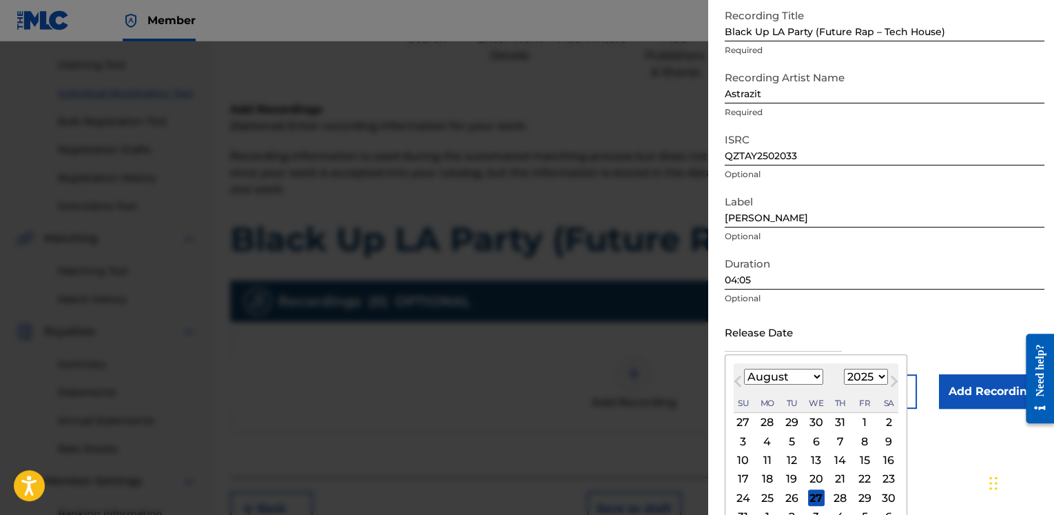
scroll to position [116, 0]
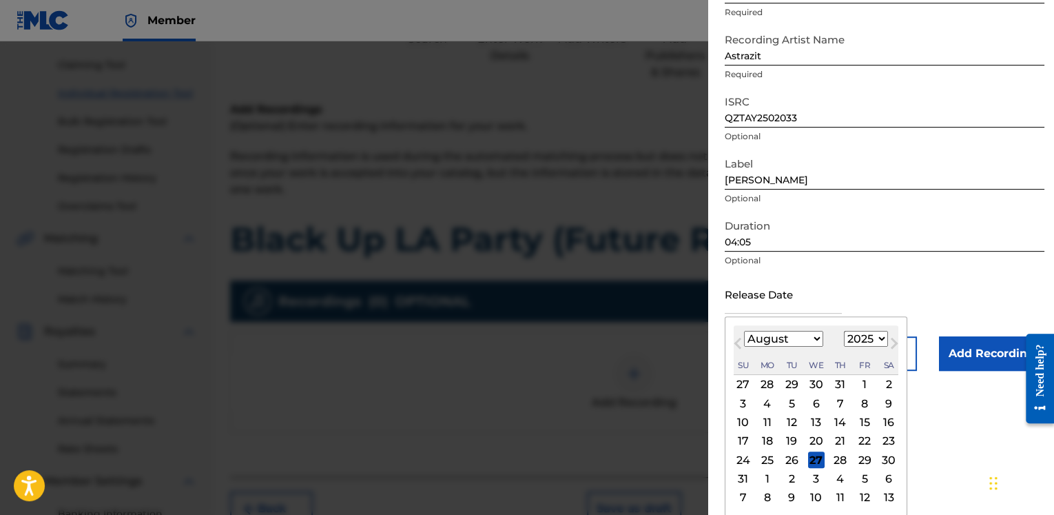
click at [931, 305] on form "Recording Title Black Up LA Party (Future Rap – Tech House) Required Recording …" at bounding box center [885, 167] width 320 height 406
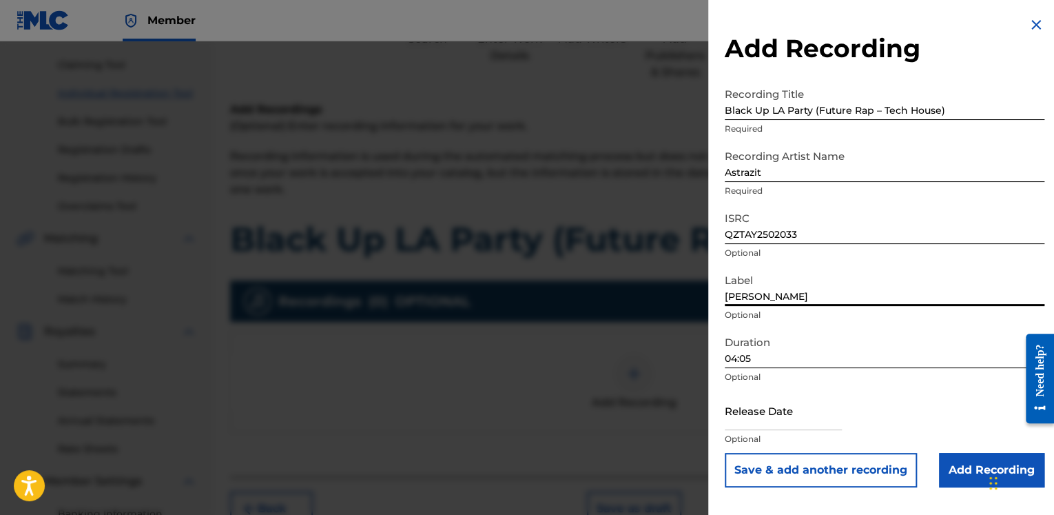
scroll to position [207, 0]
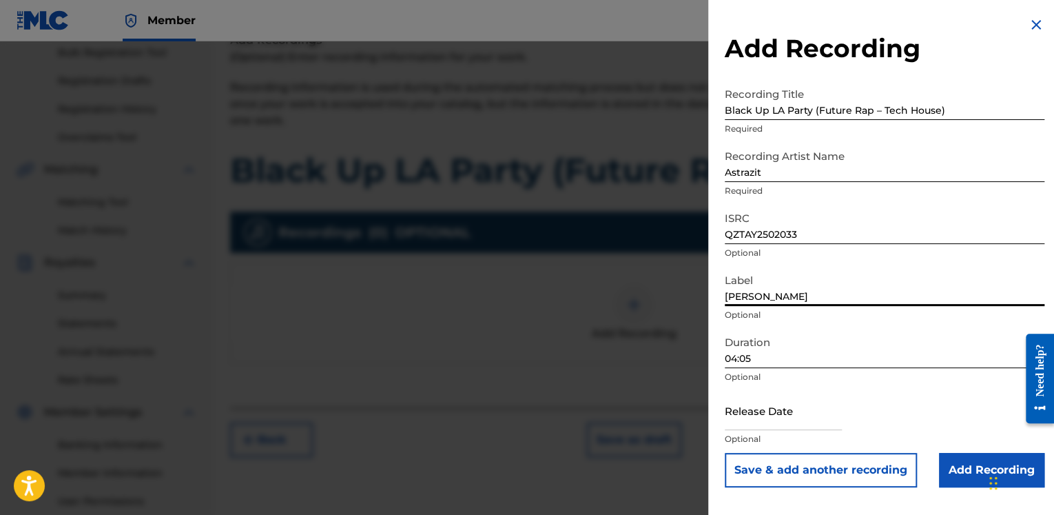
click at [763, 414] on input "text" at bounding box center [783, 410] width 117 height 39
select select "7"
select select "2025"
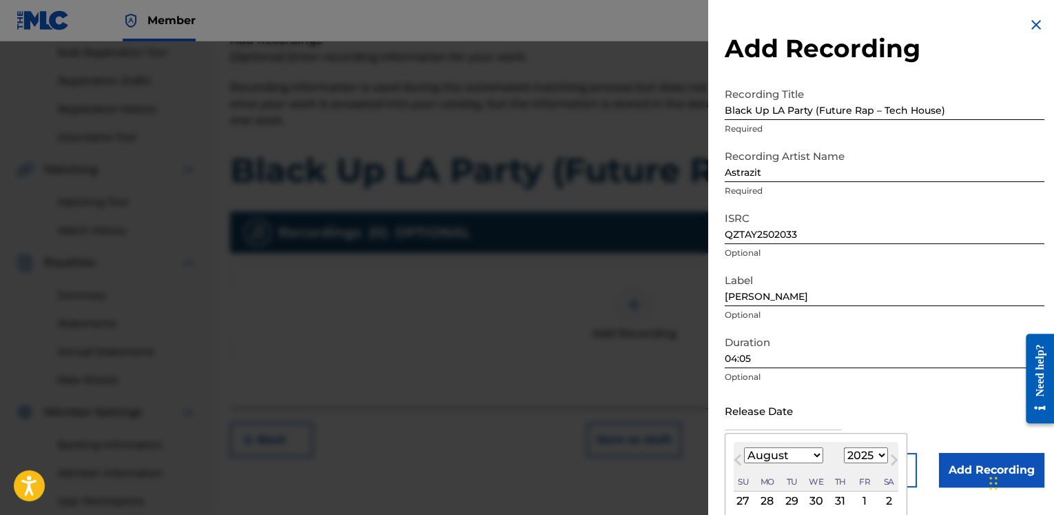
paste input "[DATE]"
type input "[DATE]"
click at [932, 260] on div "ISRC QZTAY2502033 Optional" at bounding box center [885, 236] width 320 height 62
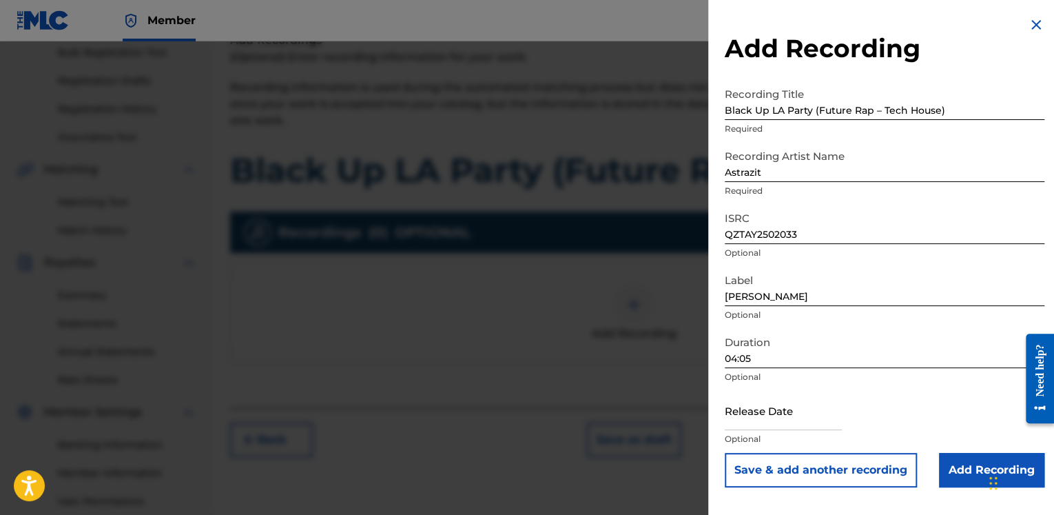
scroll to position [339, 0]
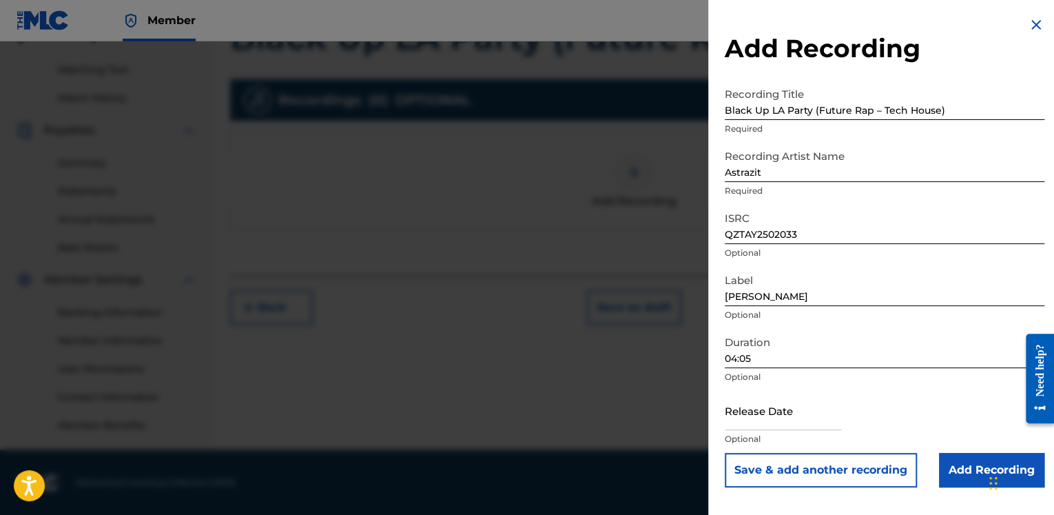
click at [764, 422] on input "text" at bounding box center [783, 410] width 117 height 39
select select "7"
select select "2025"
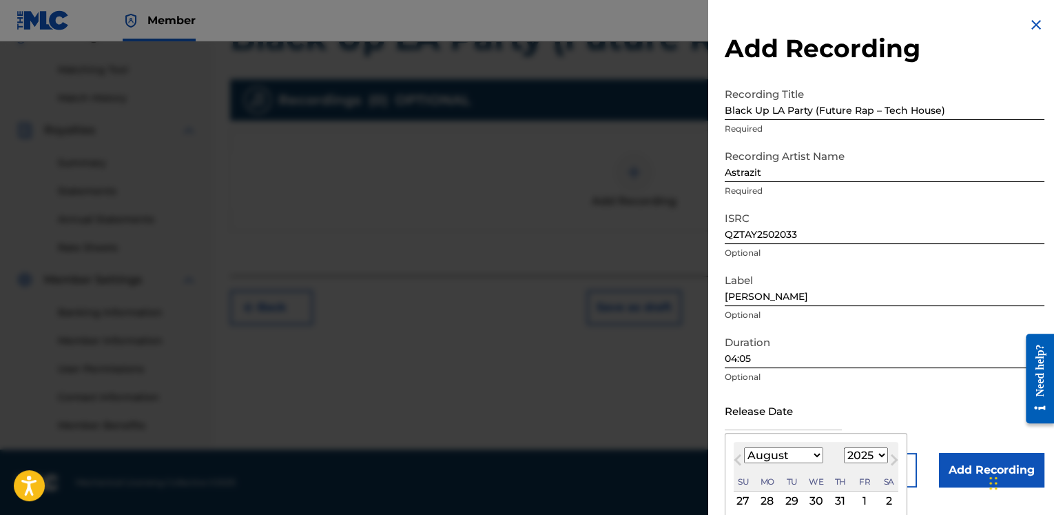
paste input "[DATE]"
type input "[DATE]"
click at [810, 378] on p "Optional" at bounding box center [885, 377] width 320 height 12
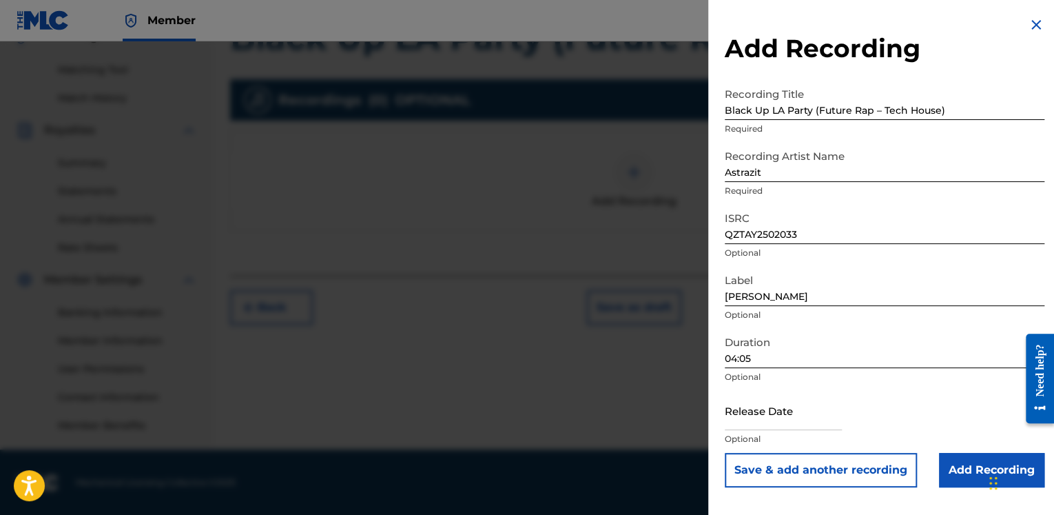
click at [780, 419] on input "text" at bounding box center [783, 410] width 117 height 39
select select "7"
select select "2025"
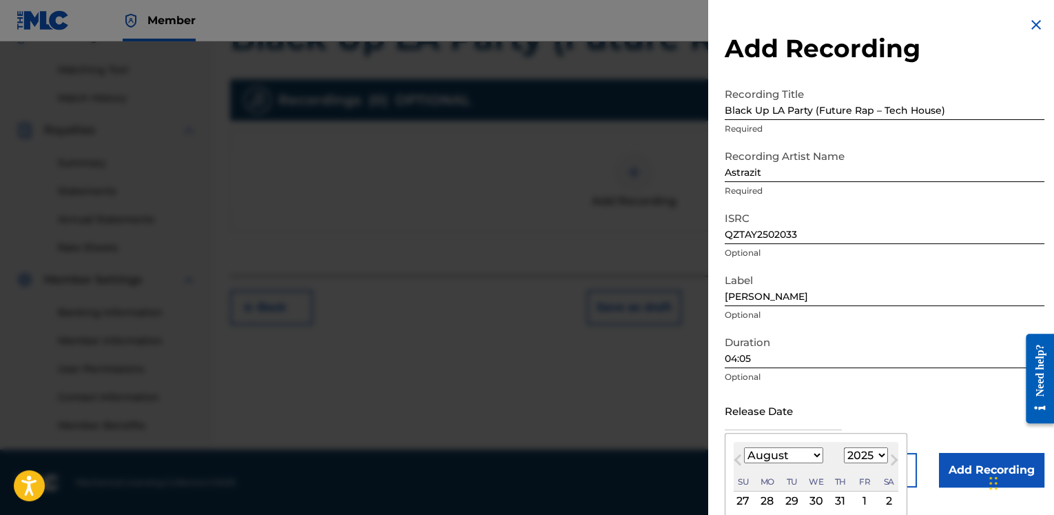
scroll to position [116, 0]
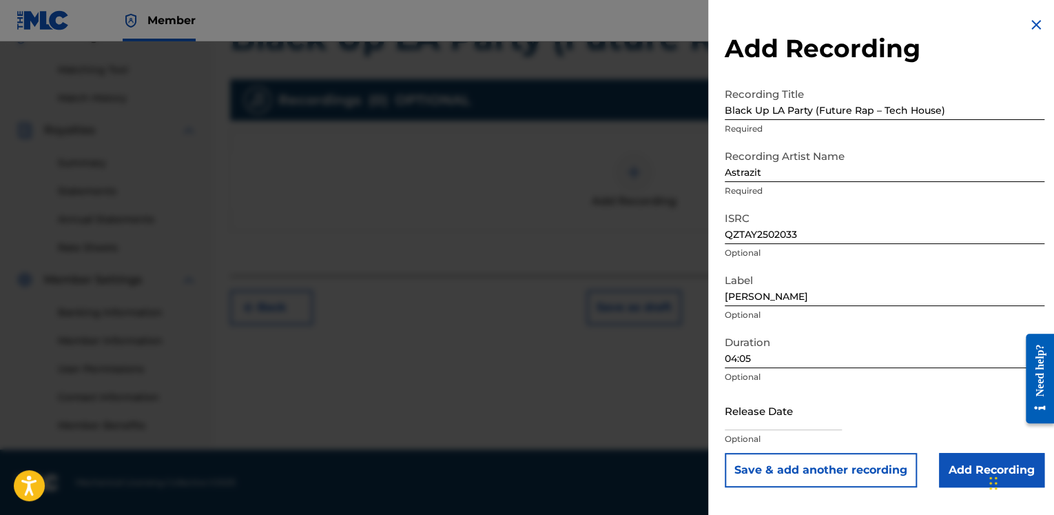
click at [915, 282] on form "Recording Title Black Up LA Party (Future Rap – Tech House) Required Recording …" at bounding box center [885, 284] width 320 height 406
click at [782, 418] on input "text" at bounding box center [783, 410] width 117 height 39
select select "7"
select select "2025"
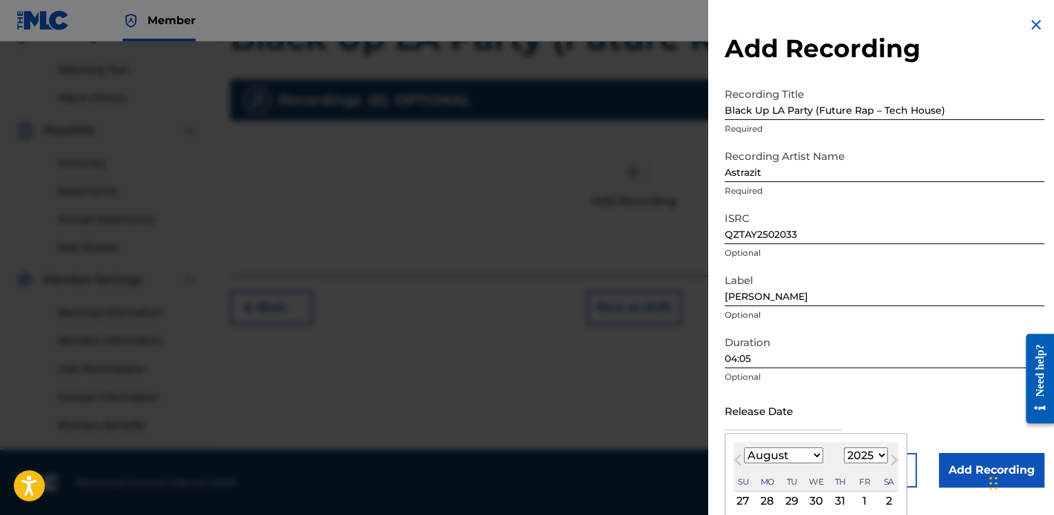
click at [816, 455] on select "January February March April May June July August September October November De…" at bounding box center [783, 455] width 79 height 16
select select "5"
click at [744, 447] on select "January February March April May June July August September October November De…" at bounding box center [783, 455] width 79 height 16
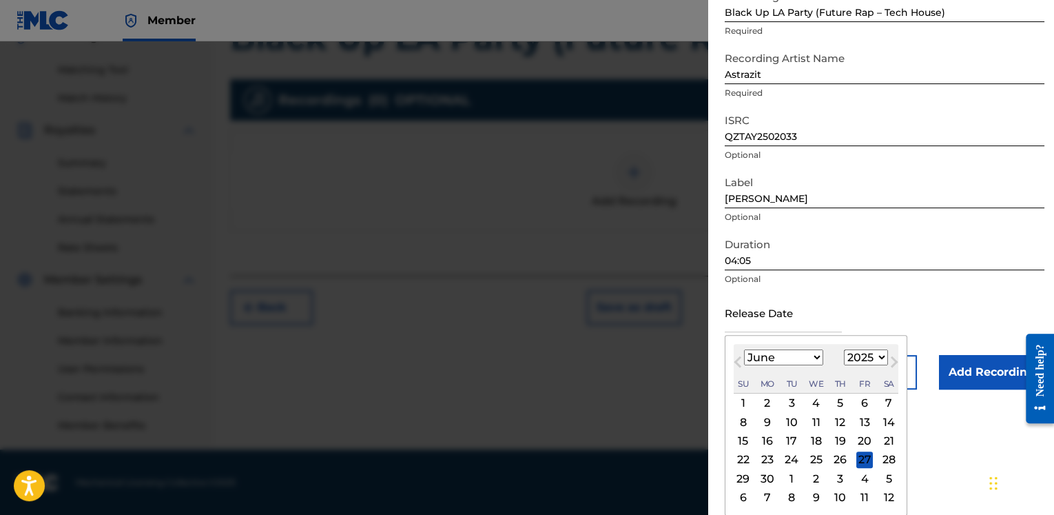
click at [861, 459] on div "27" at bounding box center [864, 459] width 17 height 17
type input "[DATE]"
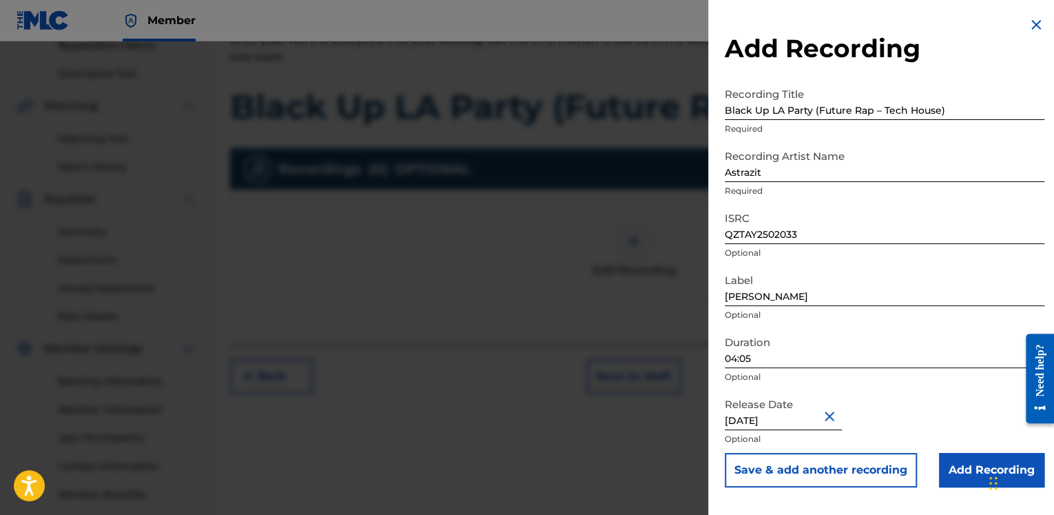
scroll to position [63, 0]
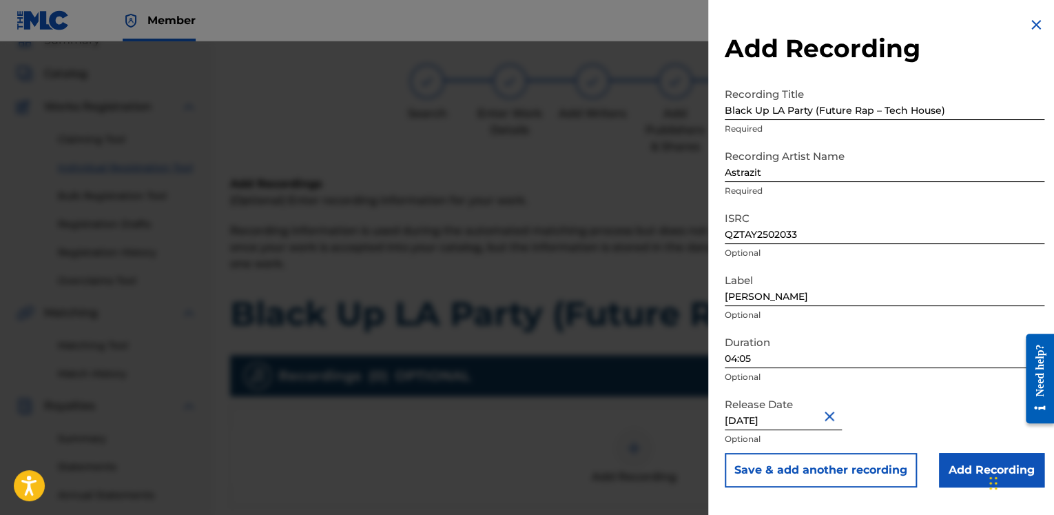
click at [947, 469] on input "Add Recording" at bounding box center [991, 470] width 105 height 34
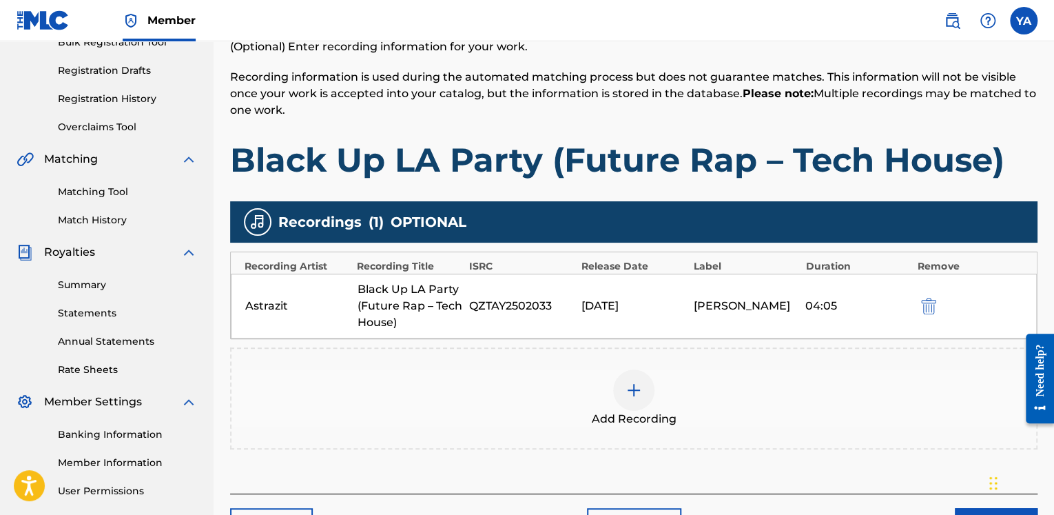
scroll to position [276, 0]
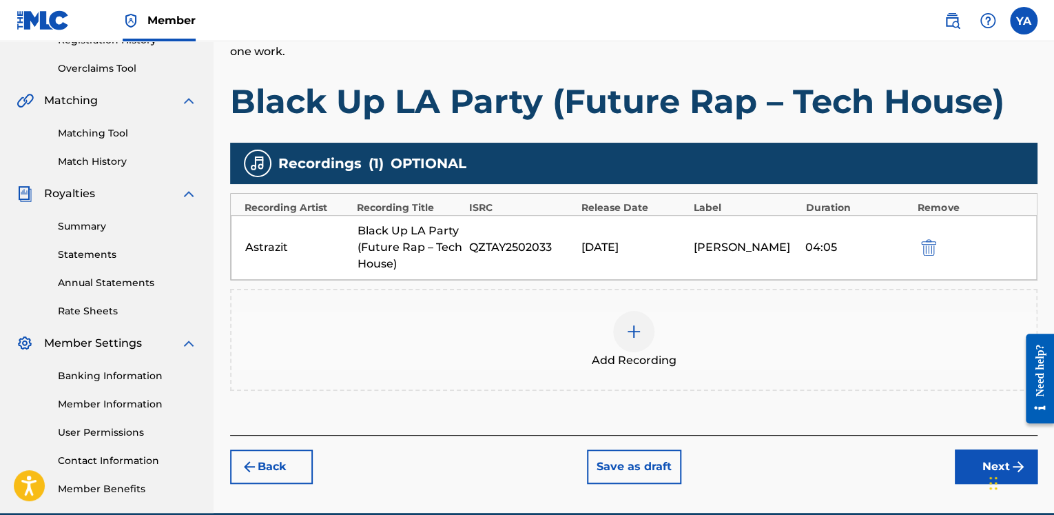
click at [964, 454] on button "Next" at bounding box center [996, 466] width 83 height 34
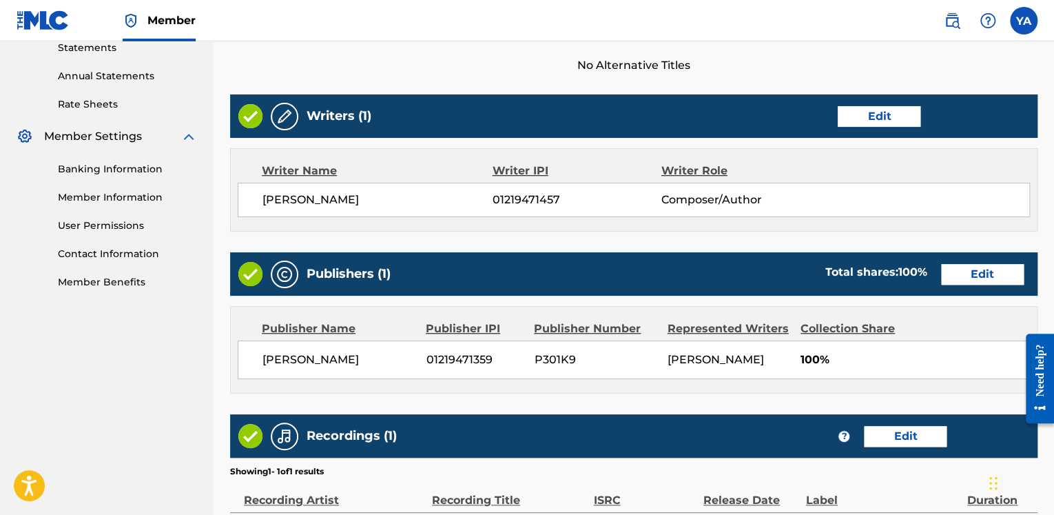
scroll to position [620, 0]
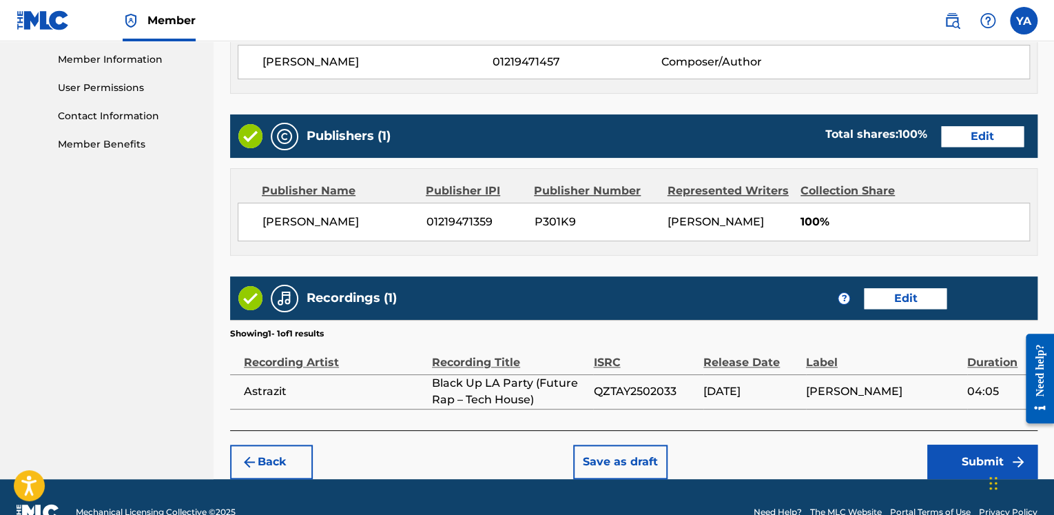
click at [966, 458] on button "Submit" at bounding box center [982, 461] width 110 height 34
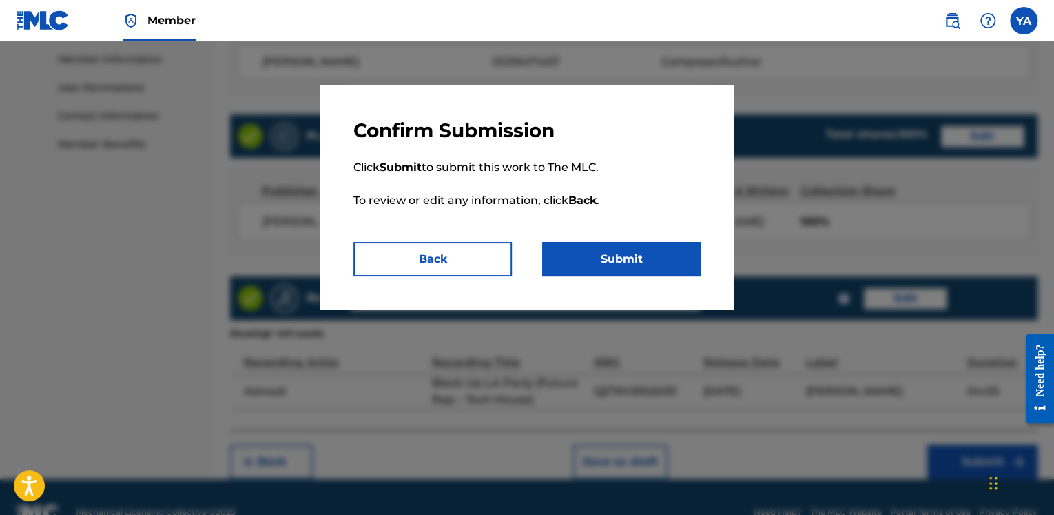
click at [620, 256] on button "Submit" at bounding box center [621, 259] width 158 height 34
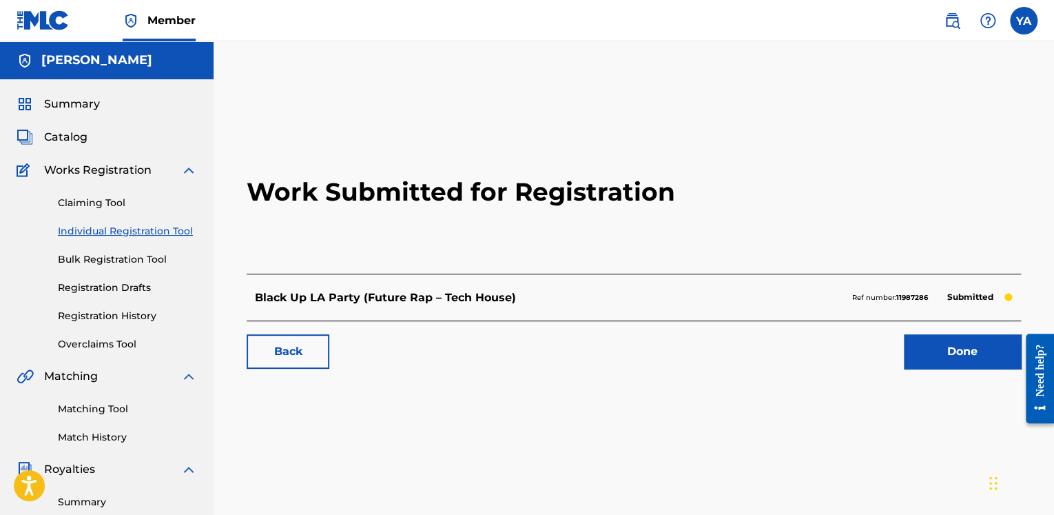
click at [292, 349] on link "Back" at bounding box center [288, 351] width 83 height 34
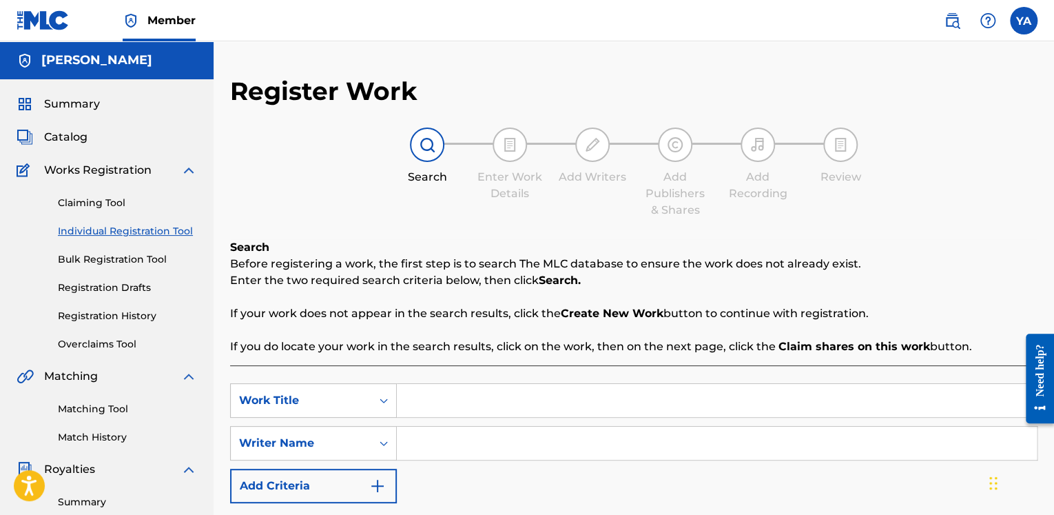
click at [85, 105] on span "Summary" at bounding box center [72, 104] width 56 height 17
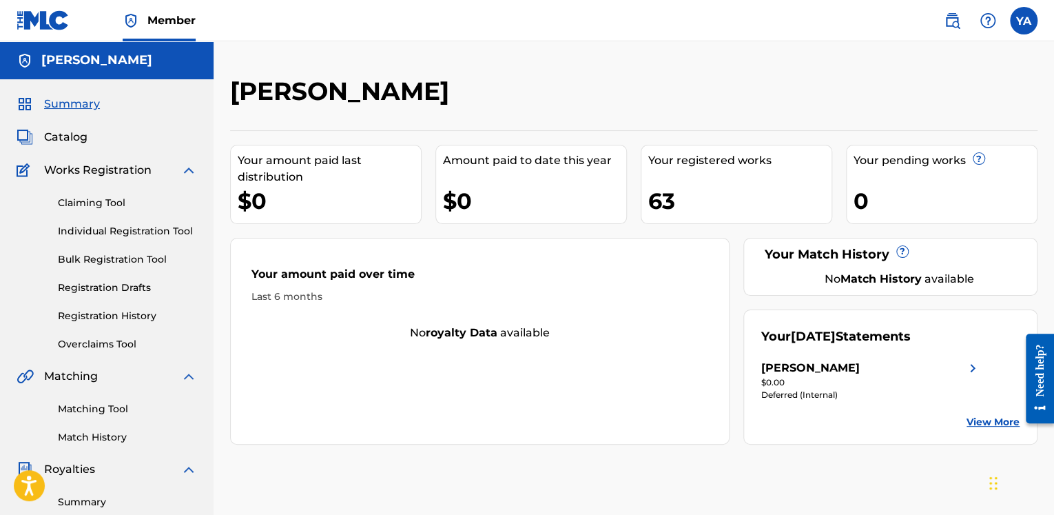
click at [66, 140] on span "Catalog" at bounding box center [65, 137] width 43 height 17
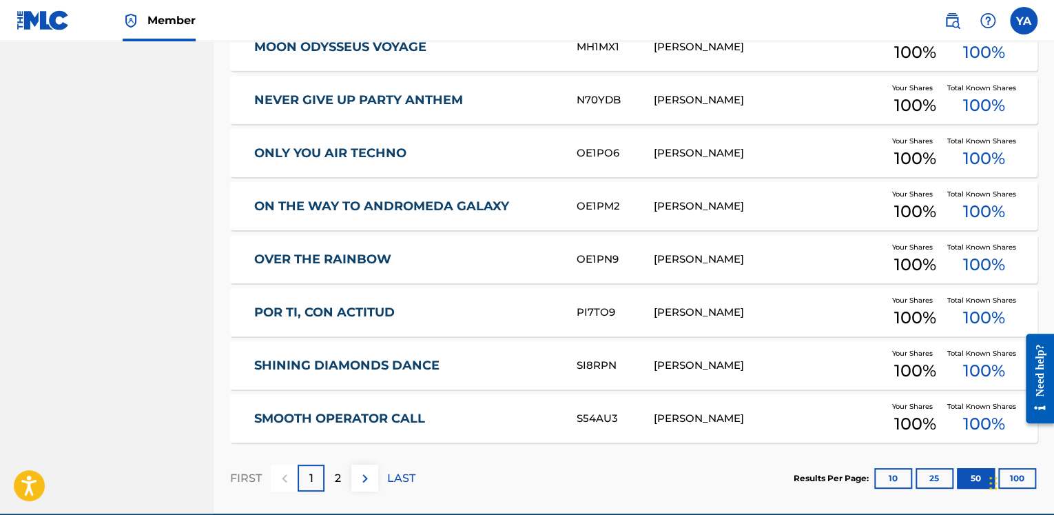
scroll to position [2657, 0]
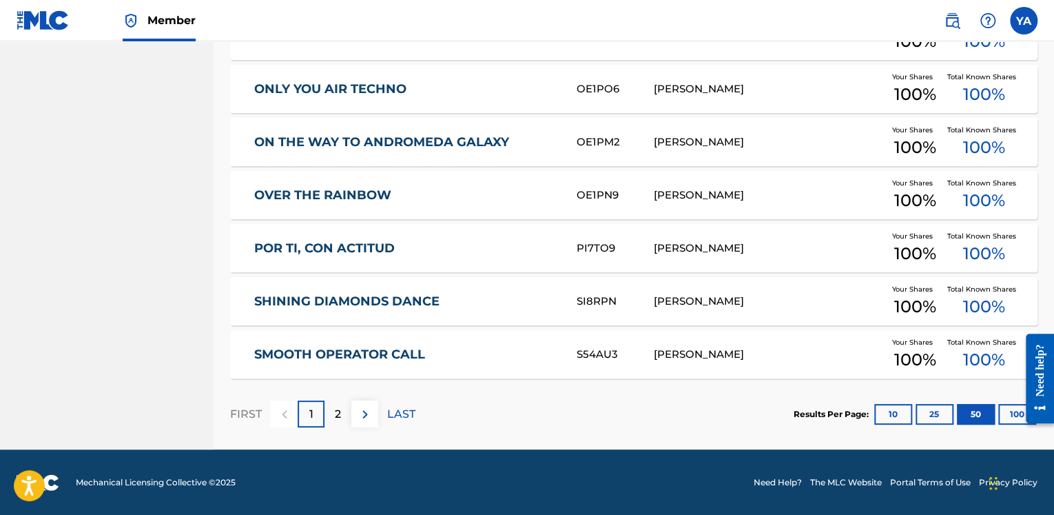
click at [893, 413] on button "10" at bounding box center [893, 414] width 38 height 21
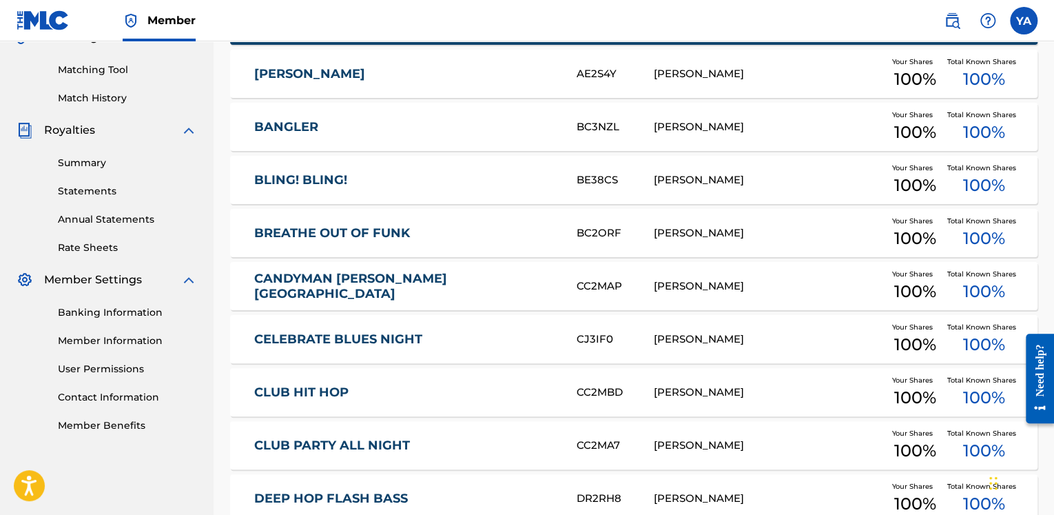
scroll to position [536, 0]
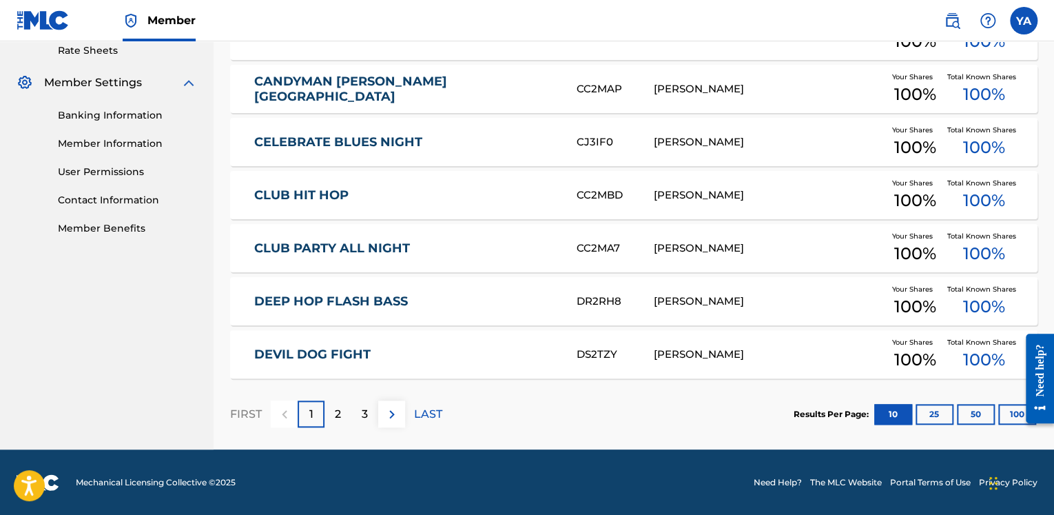
click at [1007, 415] on button "100" at bounding box center [1017, 414] width 38 height 21
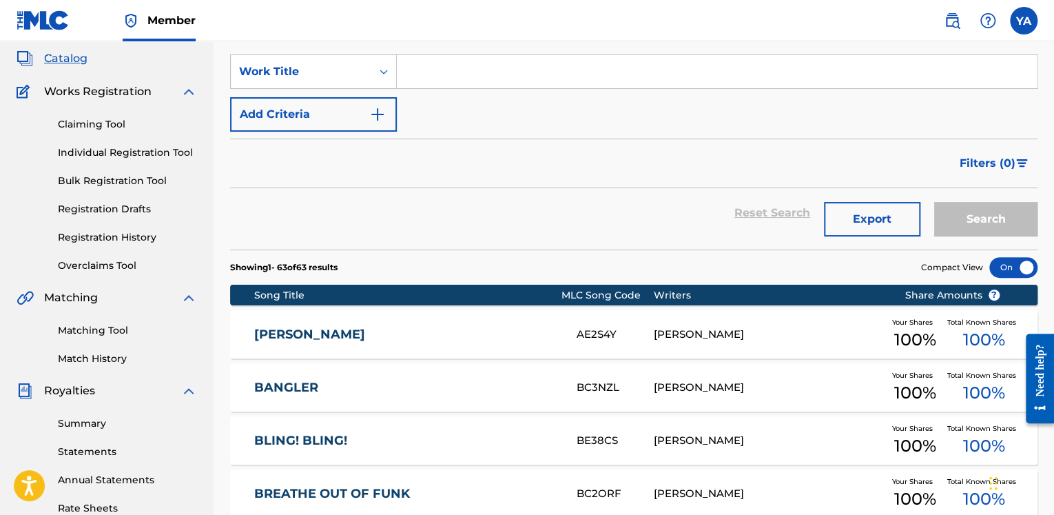
scroll to position [54, 0]
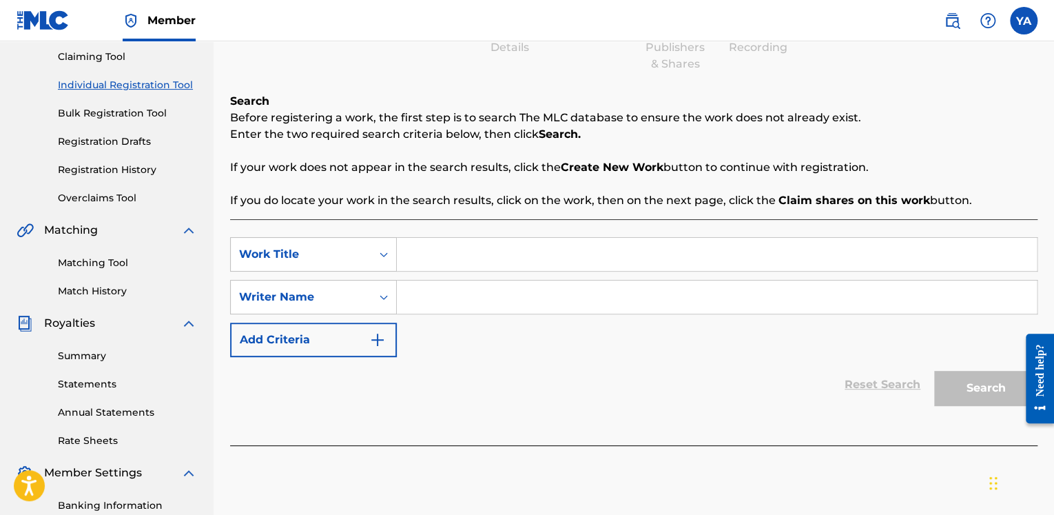
scroll to position [207, 0]
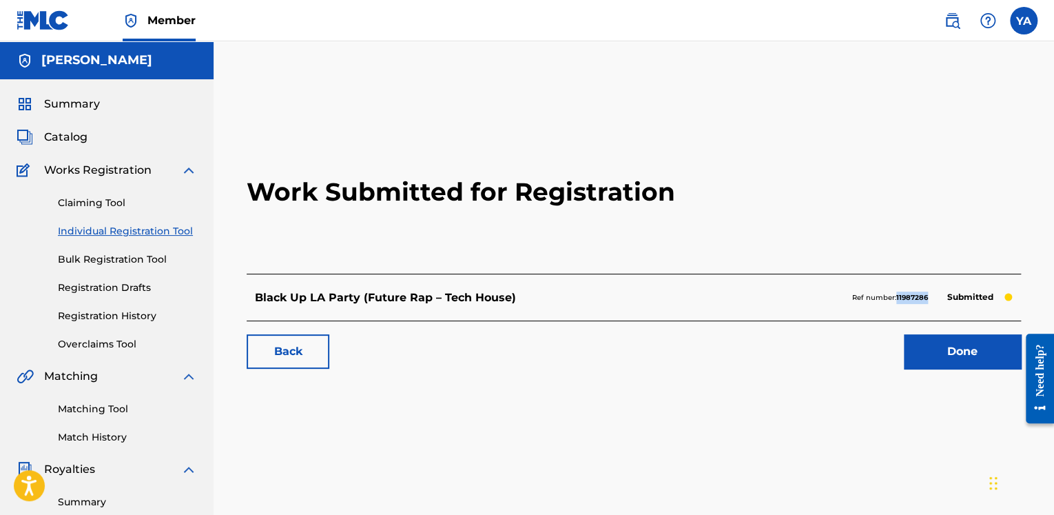
drag, startPoint x: 931, startPoint y: 298, endPoint x: 898, endPoint y: 301, distance: 33.9
click at [898, 301] on div "Ref number: 11987286 Submitted" at bounding box center [932, 297] width 160 height 19
copy strong "11987286"
click at [72, 139] on span "Catalog" at bounding box center [65, 137] width 43 height 17
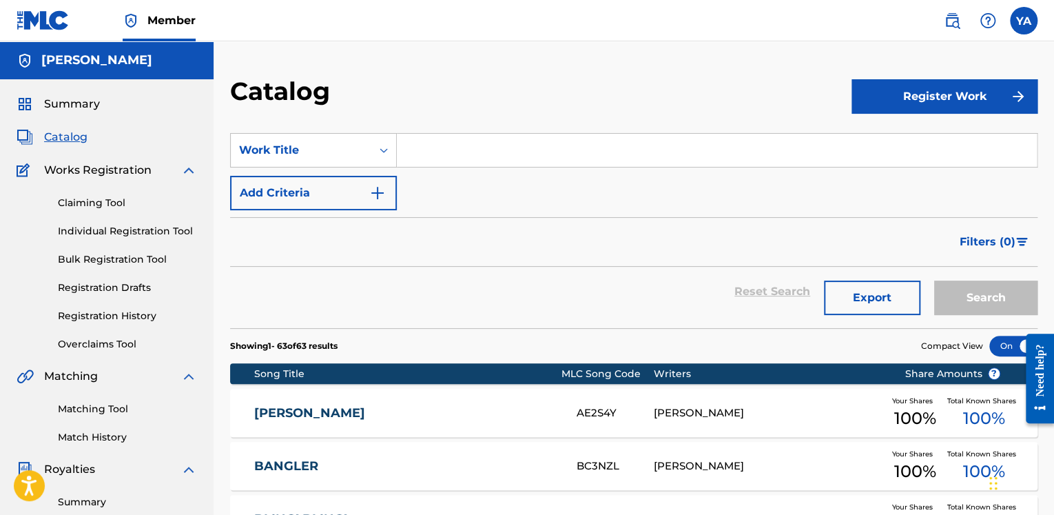
click at [898, 96] on button "Register Work" at bounding box center [944, 96] width 186 height 34
click at [879, 143] on link "Individual" at bounding box center [944, 141] width 186 height 33
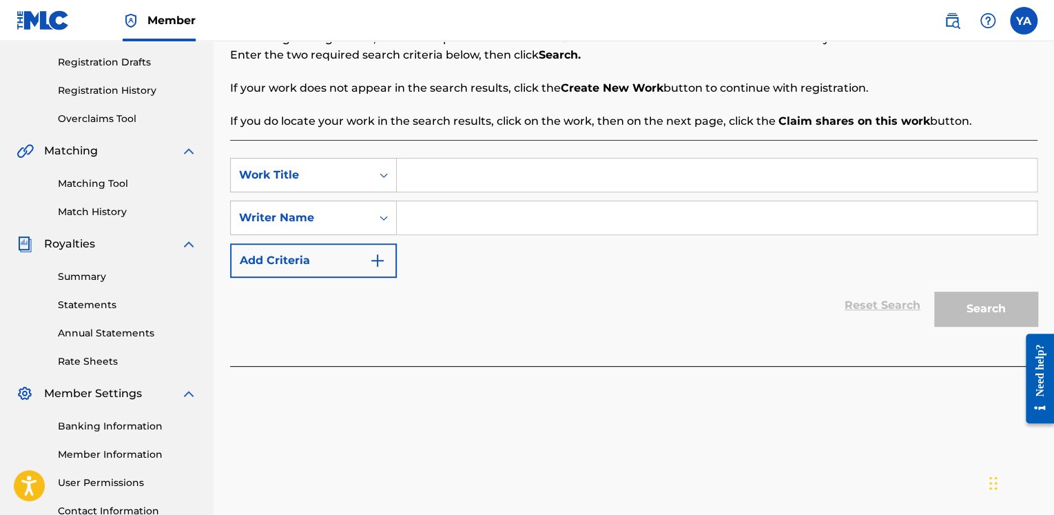
scroll to position [276, 0]
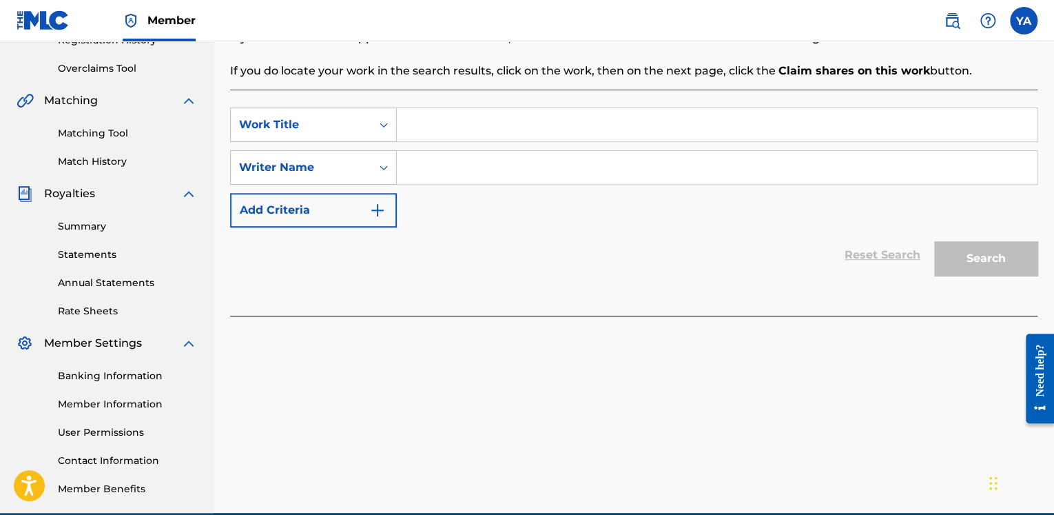
click at [419, 121] on input "Search Form" at bounding box center [717, 124] width 640 height 33
paste input "[PERSON_NAME]"
type input "[PERSON_NAME]"
click at [417, 165] on input "Search Form" at bounding box center [717, 167] width 640 height 33
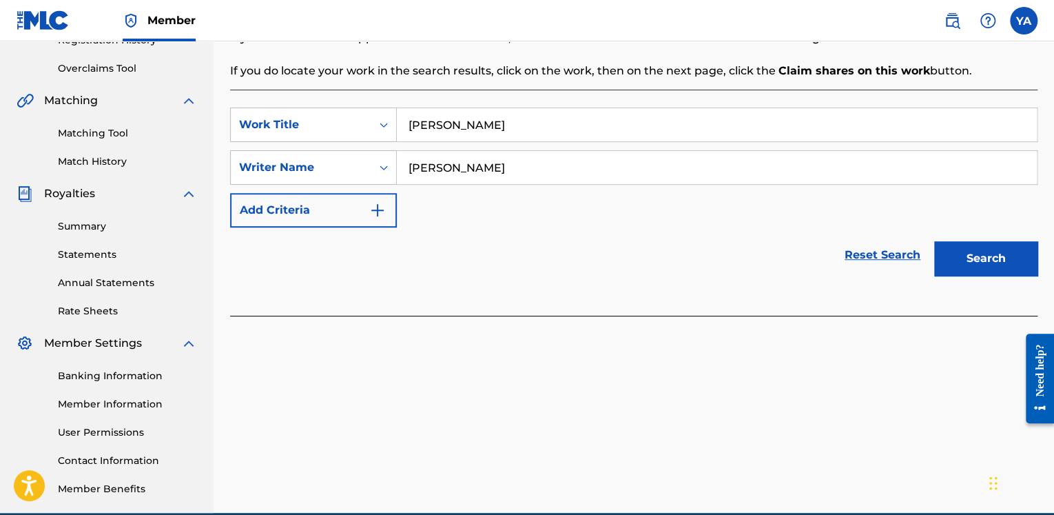
type input "[PERSON_NAME]"
drag, startPoint x: 946, startPoint y: 251, endPoint x: 924, endPoint y: 251, distance: 22.7
click at [947, 251] on button "Search" at bounding box center [985, 258] width 103 height 34
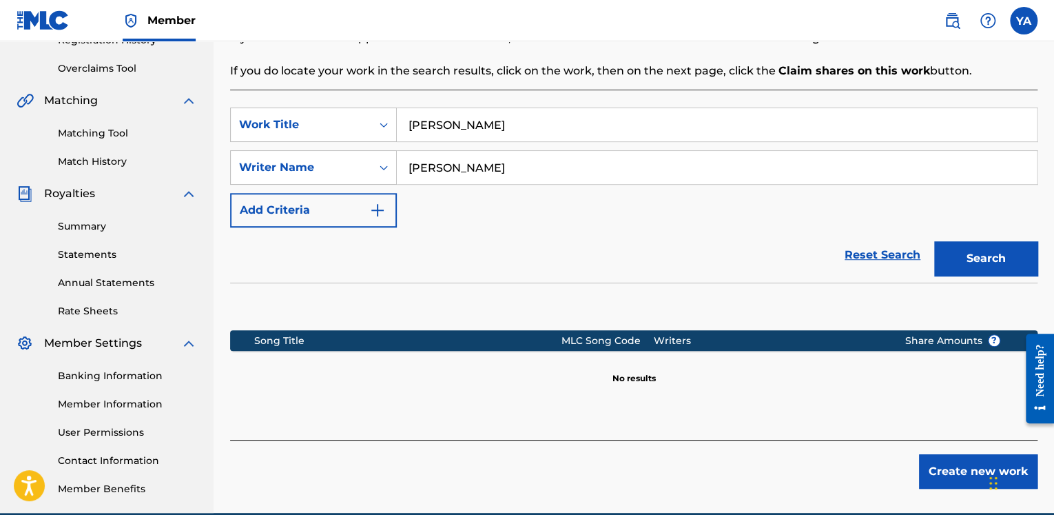
scroll to position [339, 0]
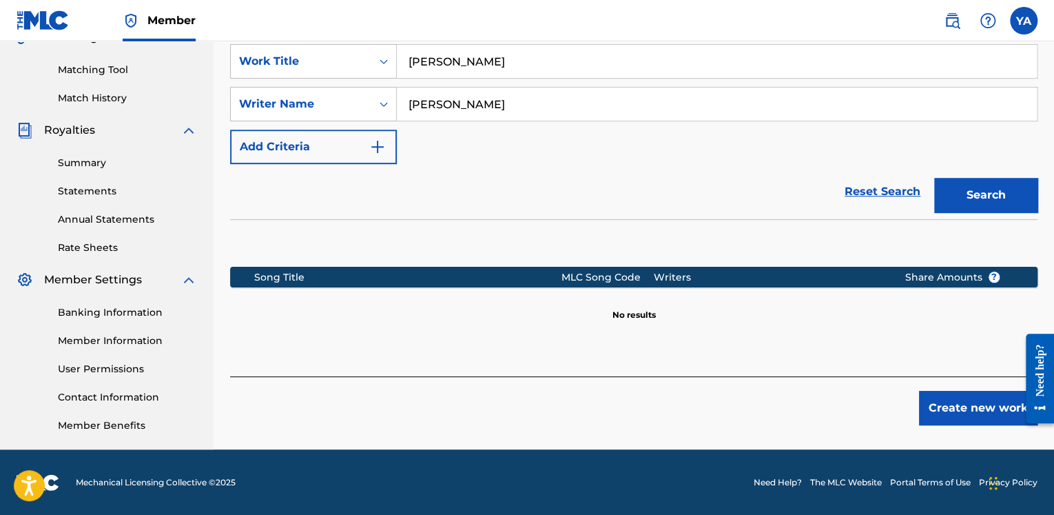
click at [977, 409] on button "Create new work" at bounding box center [978, 408] width 118 height 34
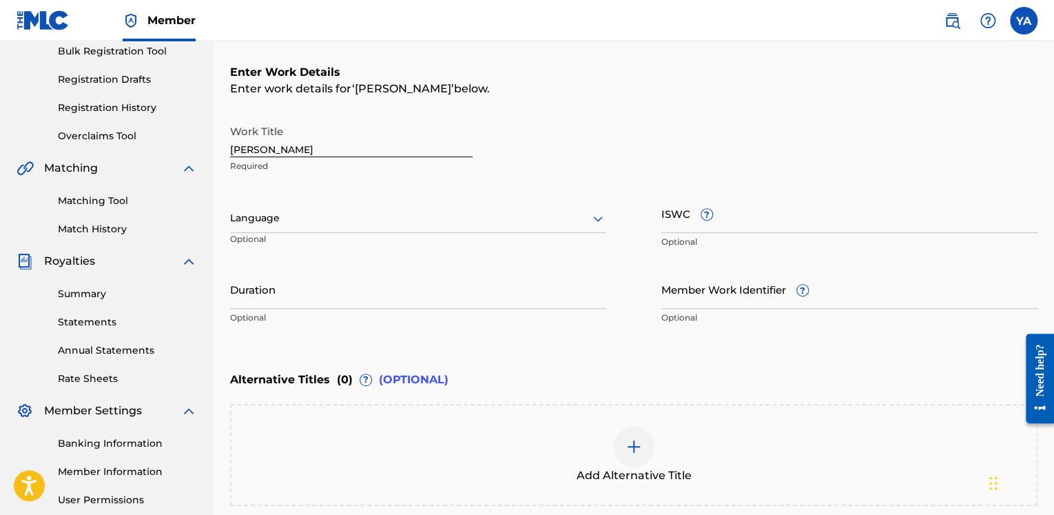
scroll to position [63, 0]
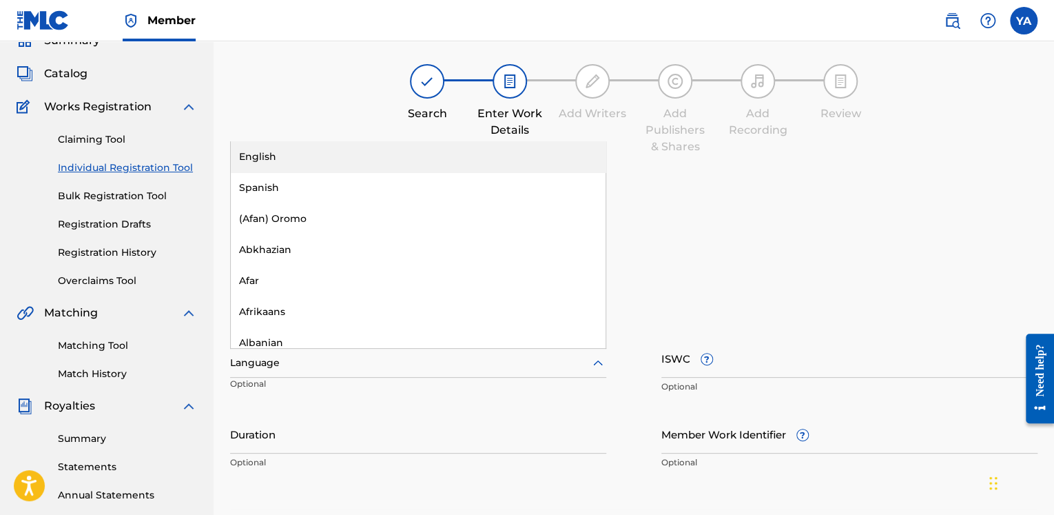
click at [270, 364] on div at bounding box center [418, 362] width 376 height 17
click at [263, 163] on div "English" at bounding box center [418, 156] width 375 height 31
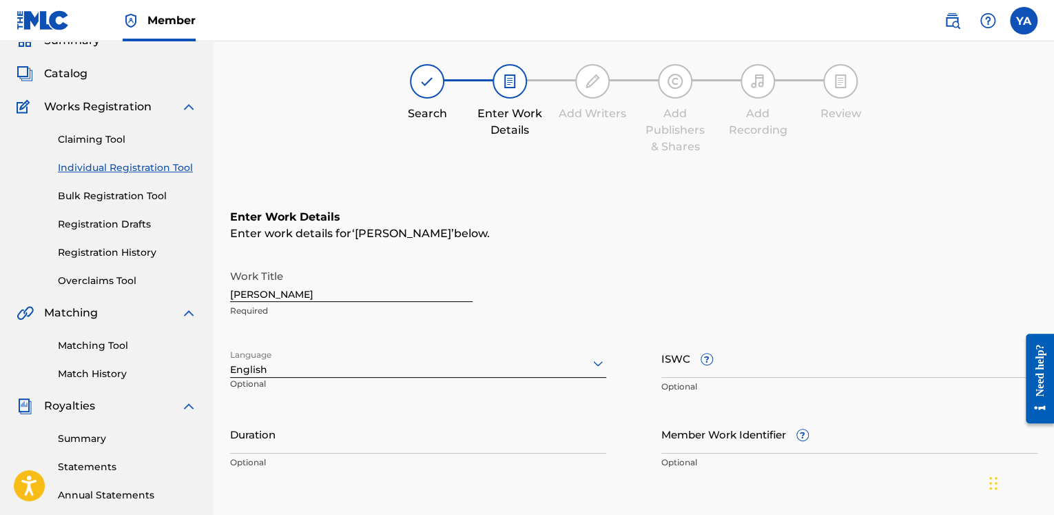
scroll to position [201, 0]
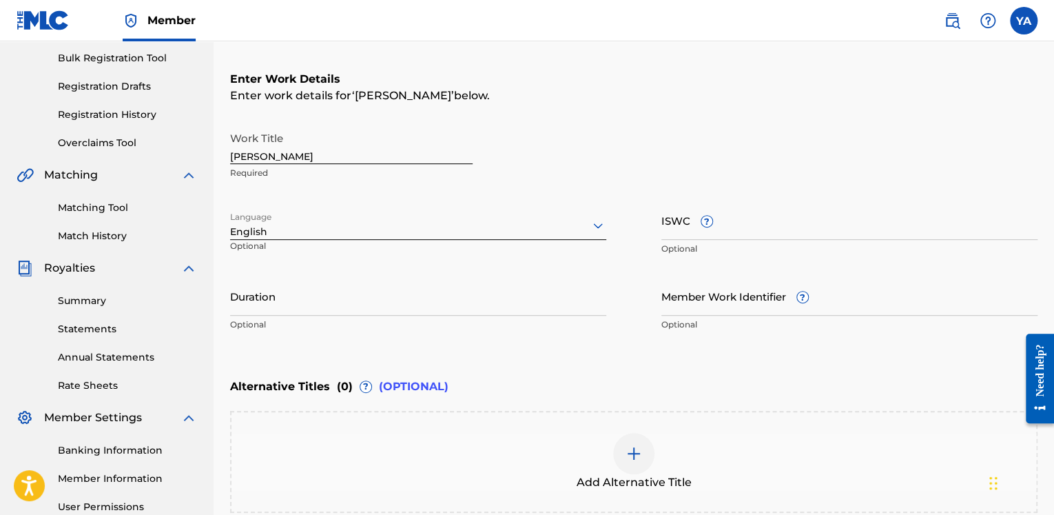
drag, startPoint x: 397, startPoint y: 318, endPoint x: 398, endPoint y: 310, distance: 7.7
click at [397, 318] on p "Optional" at bounding box center [418, 324] width 376 height 12
click at [400, 304] on input "Duration" at bounding box center [418, 295] width 376 height 39
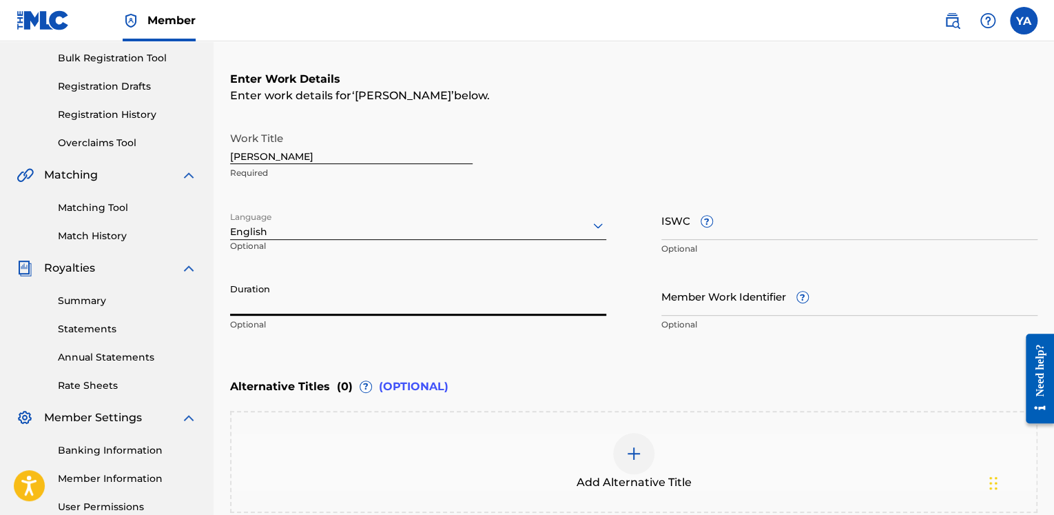
paste input "02:46"
type input "02:46"
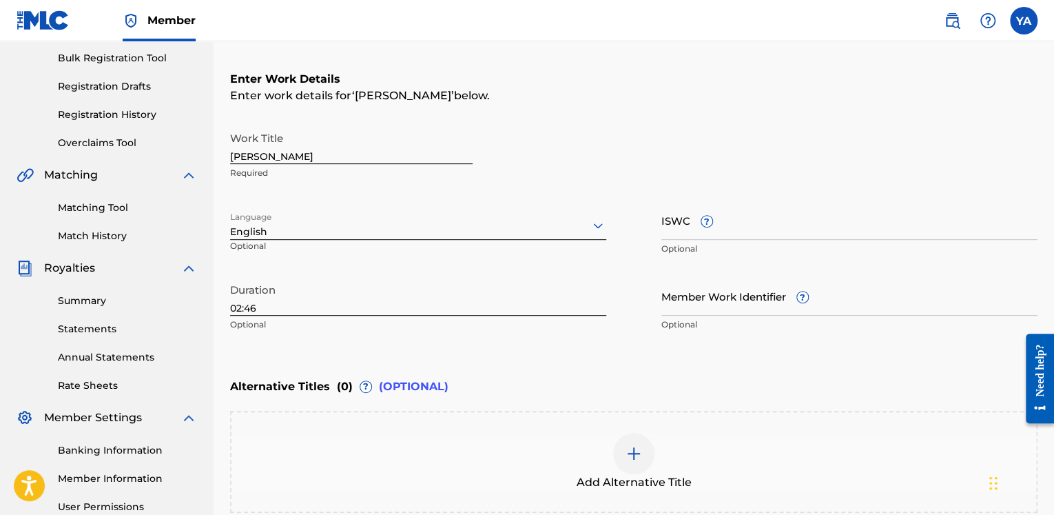
click at [736, 224] on input "ISWC ?" at bounding box center [849, 219] width 376 height 39
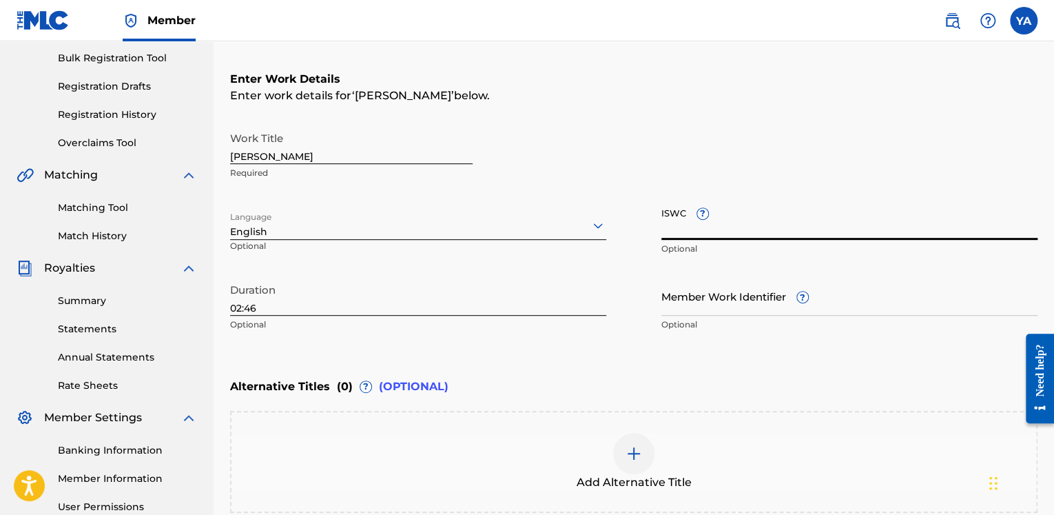
paste input "T3337544288"
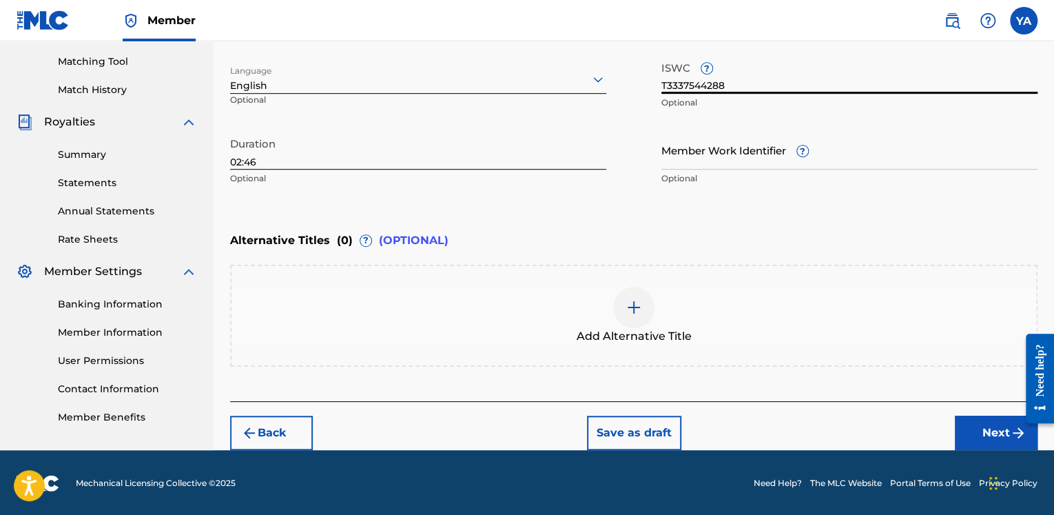
type input "T3337544288"
click at [975, 430] on button "Next" at bounding box center [996, 432] width 83 height 34
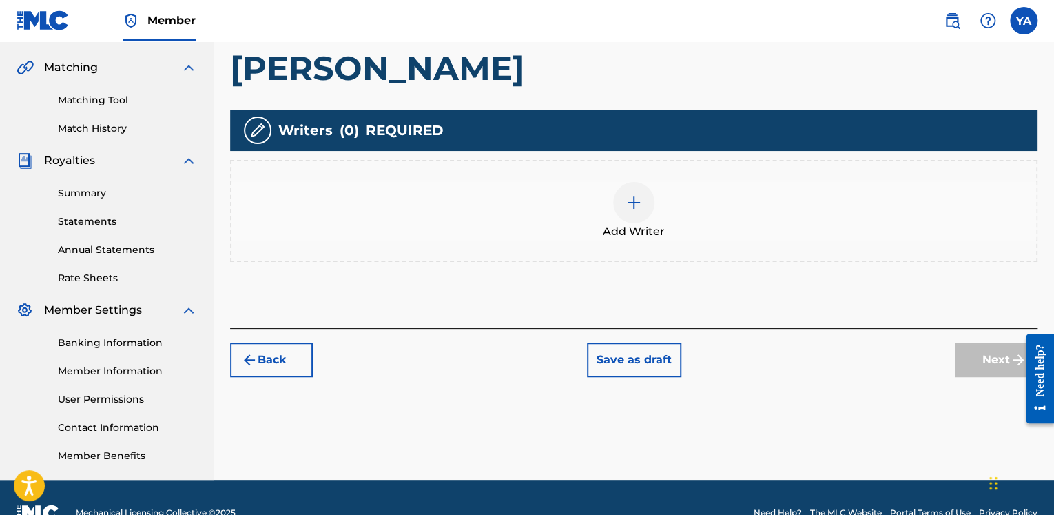
scroll to position [338, 0]
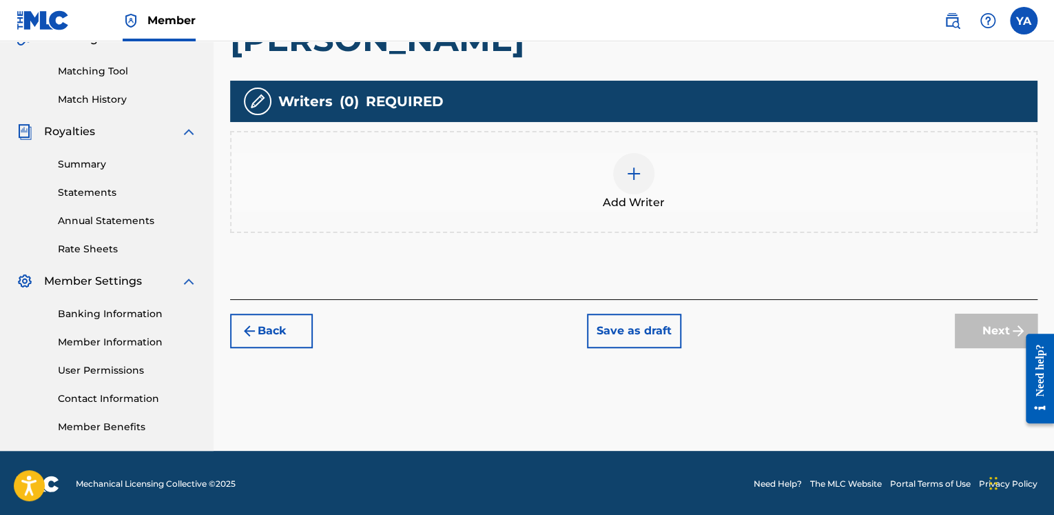
click at [632, 162] on div at bounding box center [633, 173] width 41 height 41
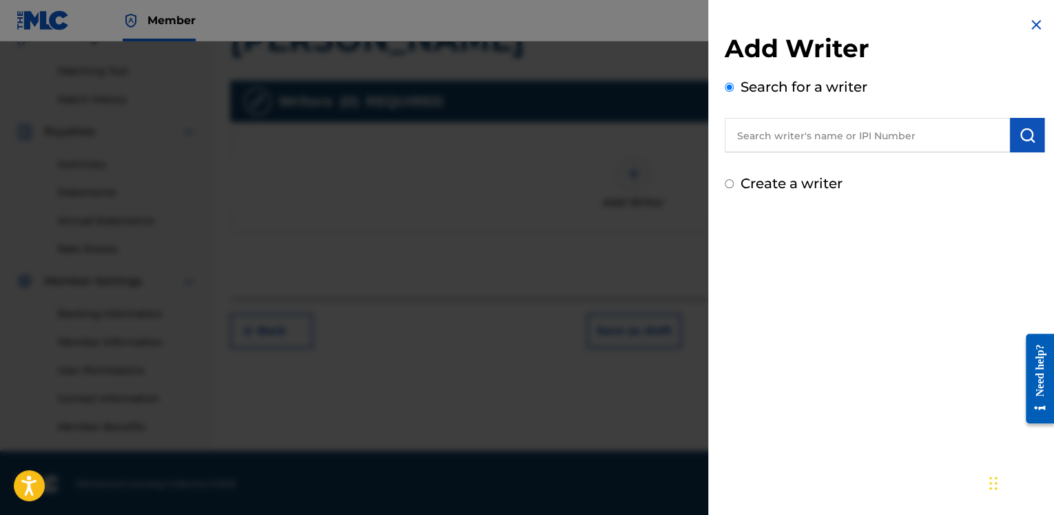
click at [782, 126] on input "text" at bounding box center [867, 135] width 285 height 34
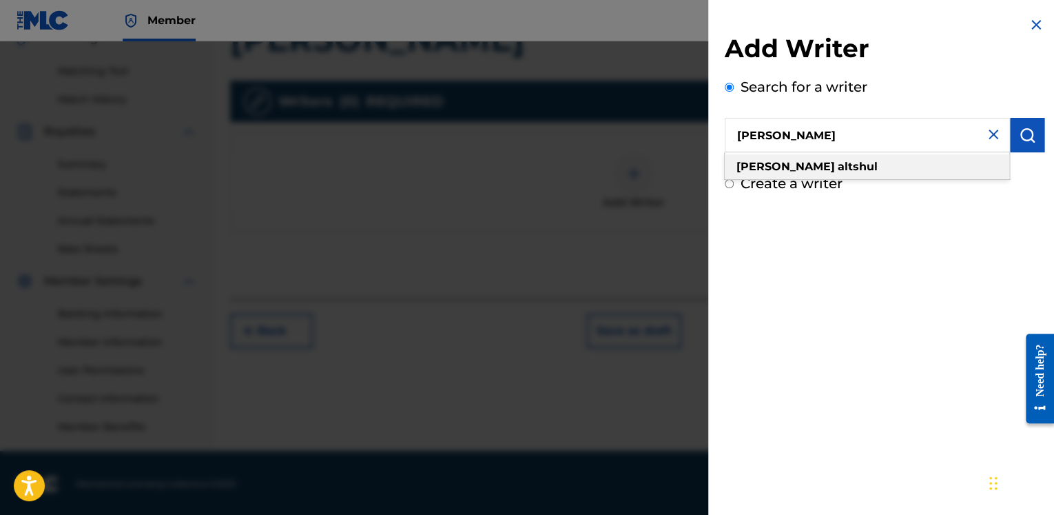
click at [838, 172] on strong "altshul" at bounding box center [858, 166] width 40 height 13
type input "[PERSON_NAME]"
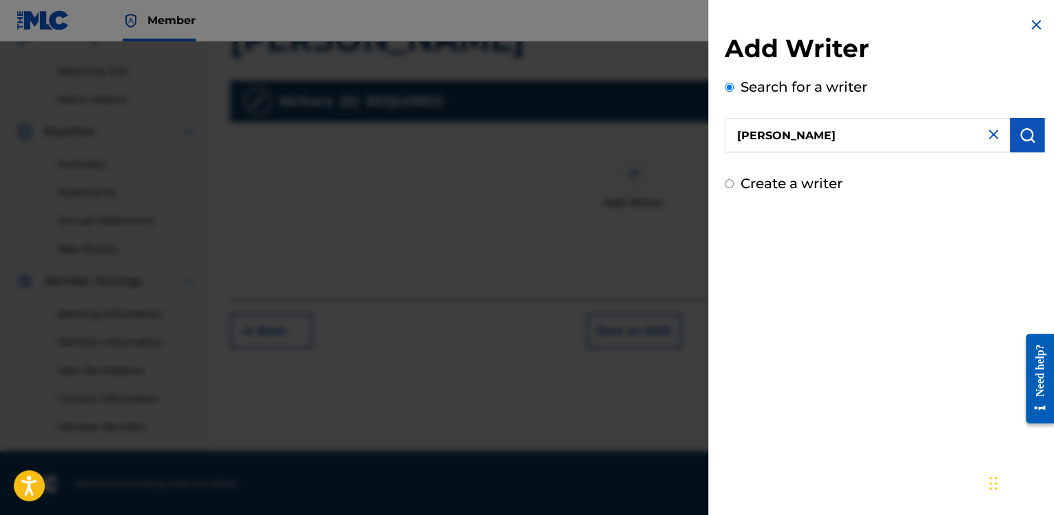
click at [1024, 138] on img "submit" at bounding box center [1027, 135] width 17 height 17
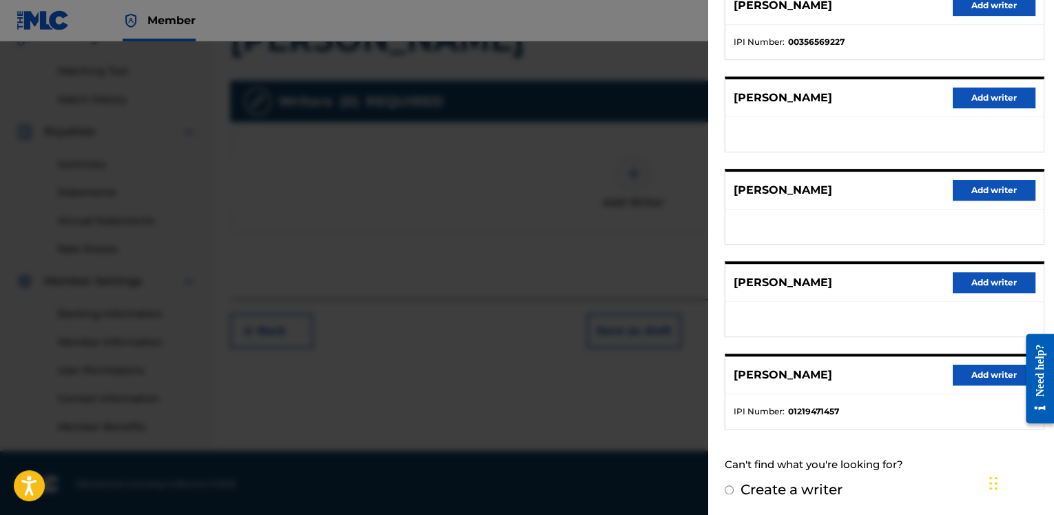
scroll to position [339, 0]
click at [969, 373] on button "Add writer" at bounding box center [994, 374] width 83 height 21
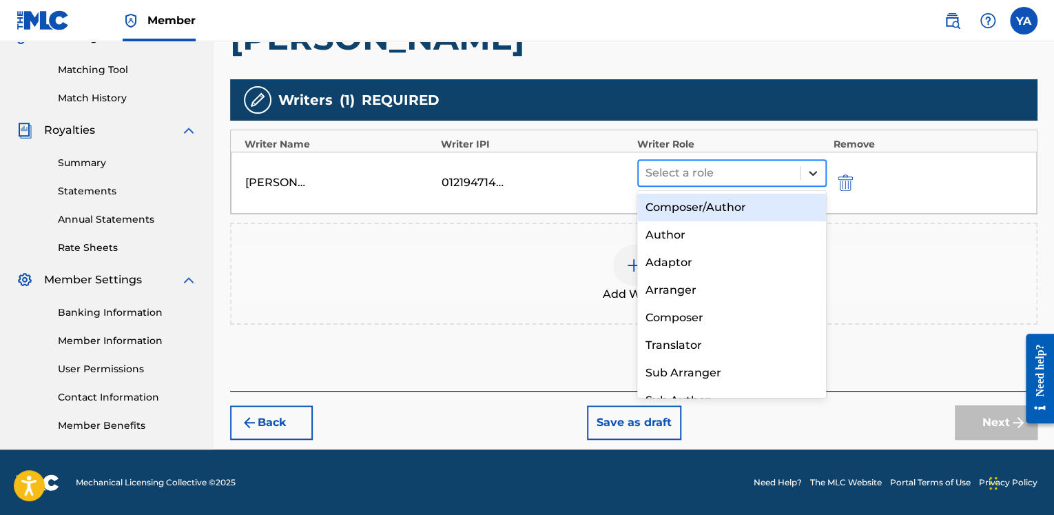
click at [810, 172] on icon at bounding box center [813, 173] width 8 height 5
click at [707, 212] on div "Composer/Author" at bounding box center [731, 208] width 189 height 28
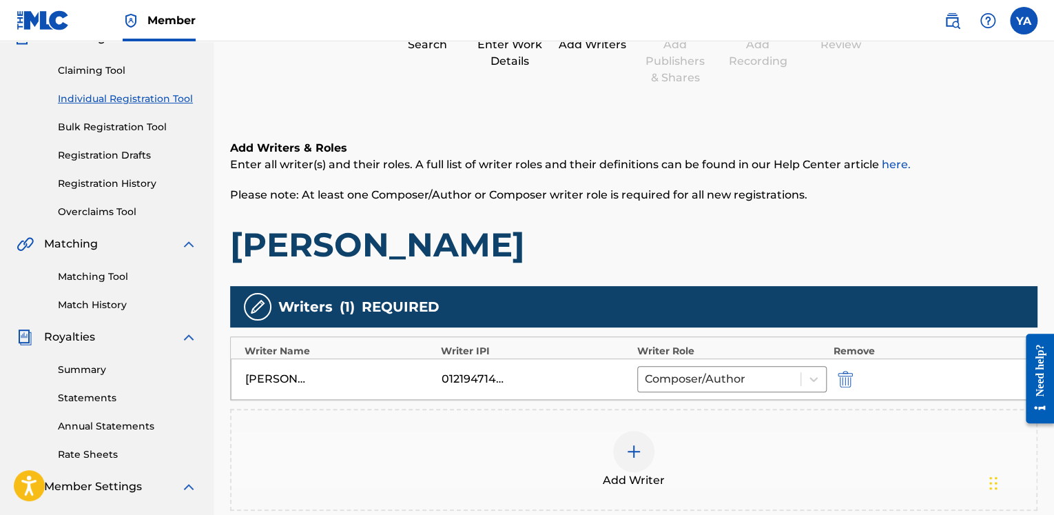
scroll to position [0, 0]
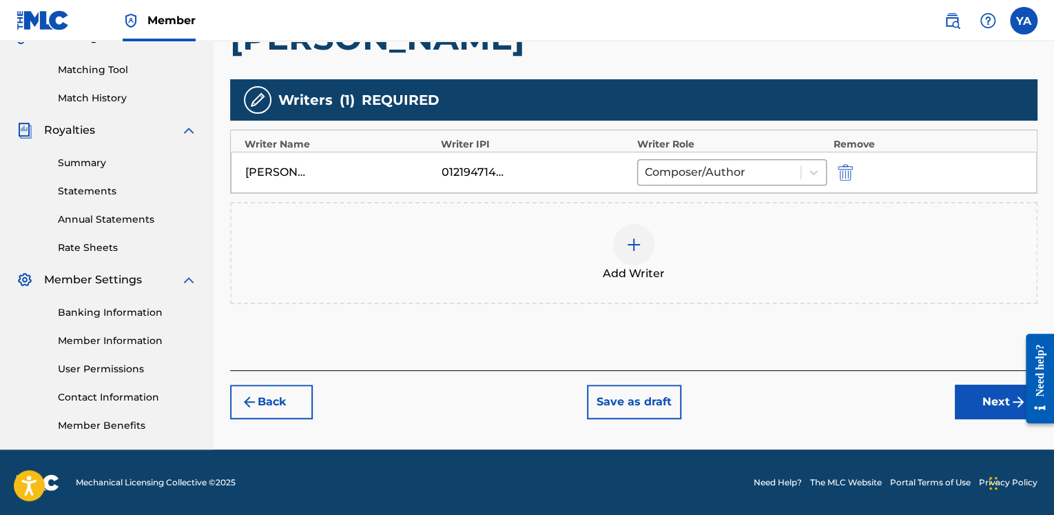
click at [968, 404] on button "Next" at bounding box center [996, 401] width 83 height 34
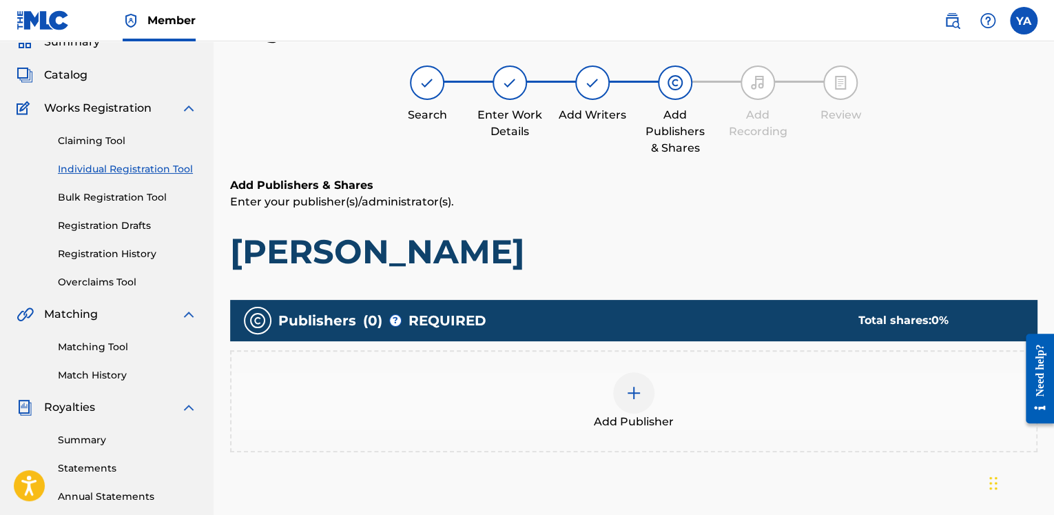
scroll to position [131, 0]
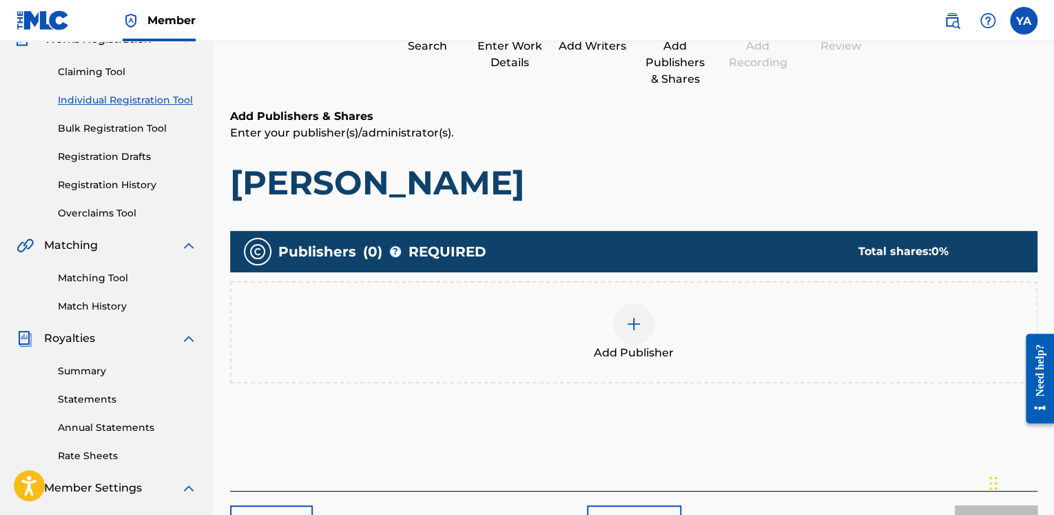
click at [634, 317] on img at bounding box center [633, 323] width 17 height 17
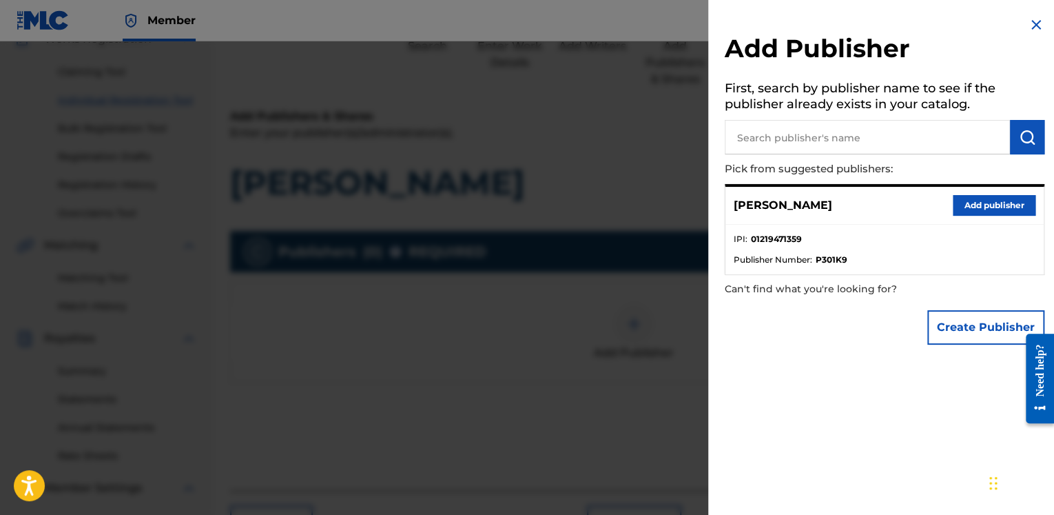
click at [966, 205] on button "Add publisher" at bounding box center [994, 205] width 83 height 21
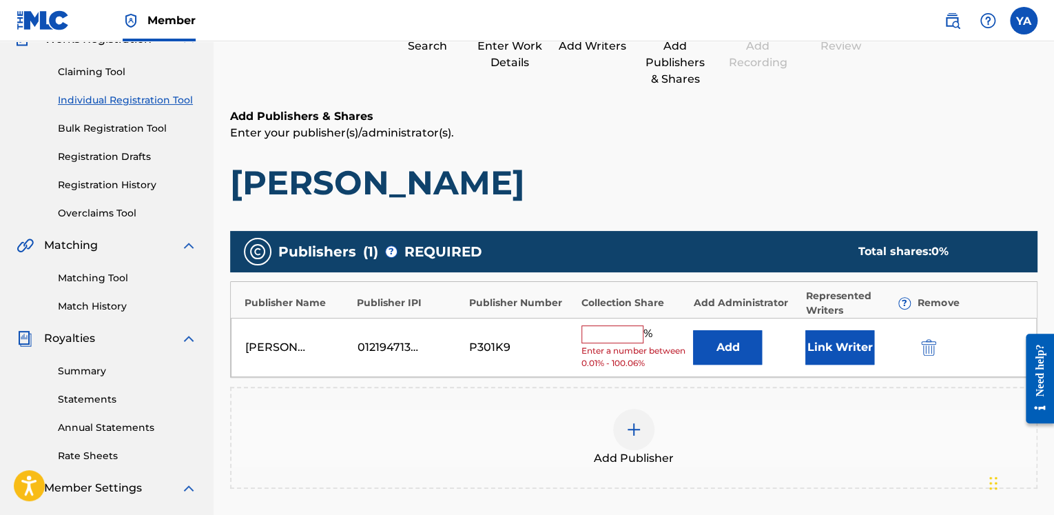
click at [849, 344] on button "Link Writer" at bounding box center [839, 347] width 69 height 34
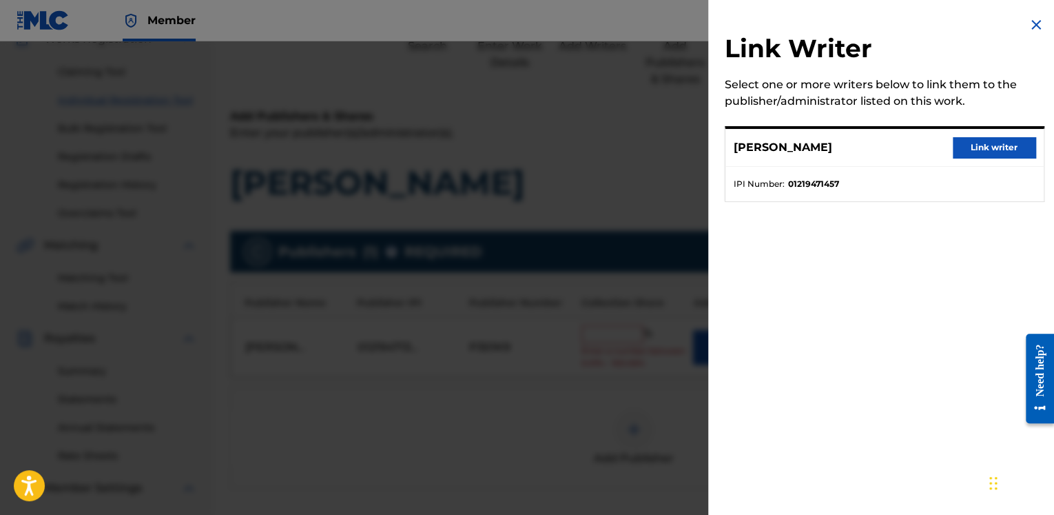
click at [982, 145] on button "Link writer" at bounding box center [994, 147] width 83 height 21
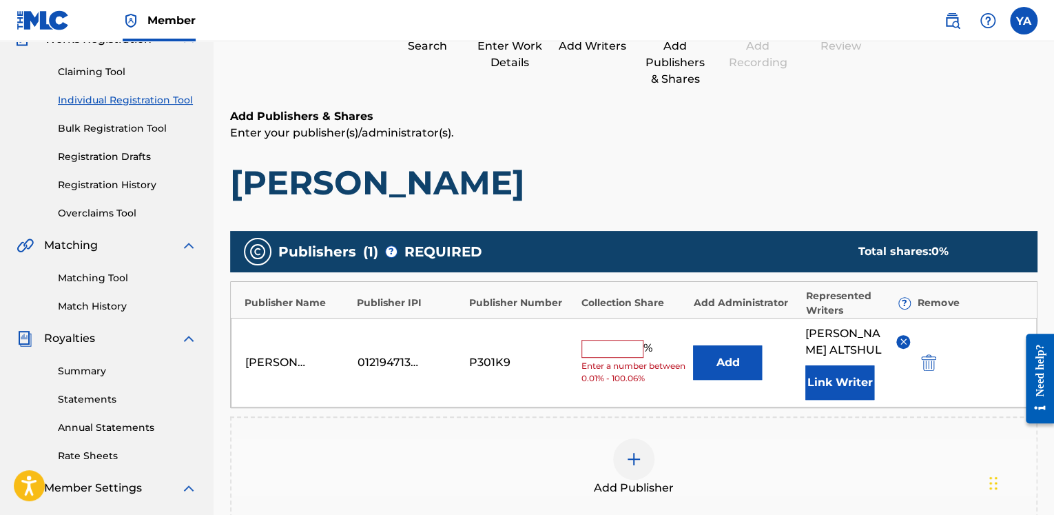
click at [628, 349] on input "text" at bounding box center [612, 349] width 62 height 18
type input "100"
click at [656, 394] on div "[PERSON_NAME] 01219471359 P301K9 100 % Add [PERSON_NAME] Link Writer" at bounding box center [634, 363] width 806 height 90
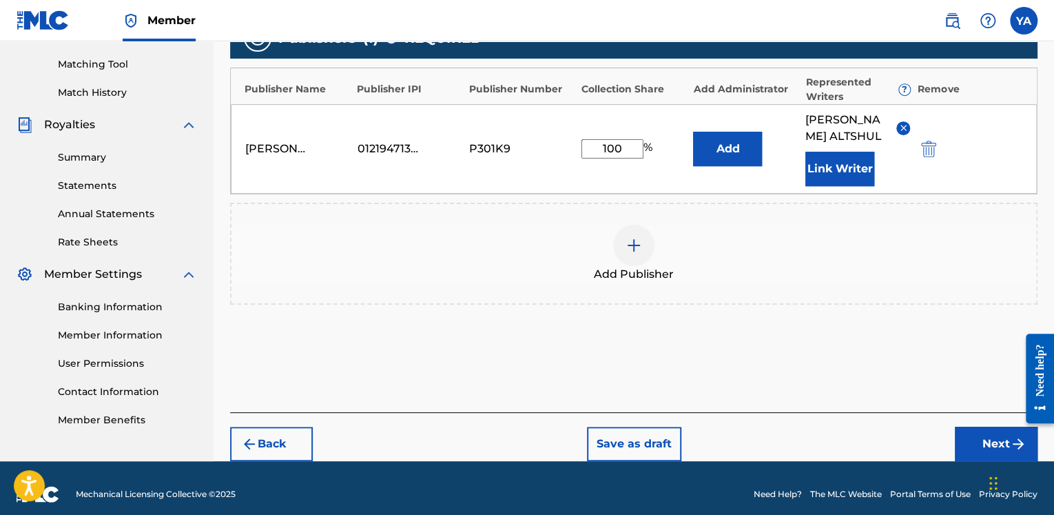
scroll to position [355, 0]
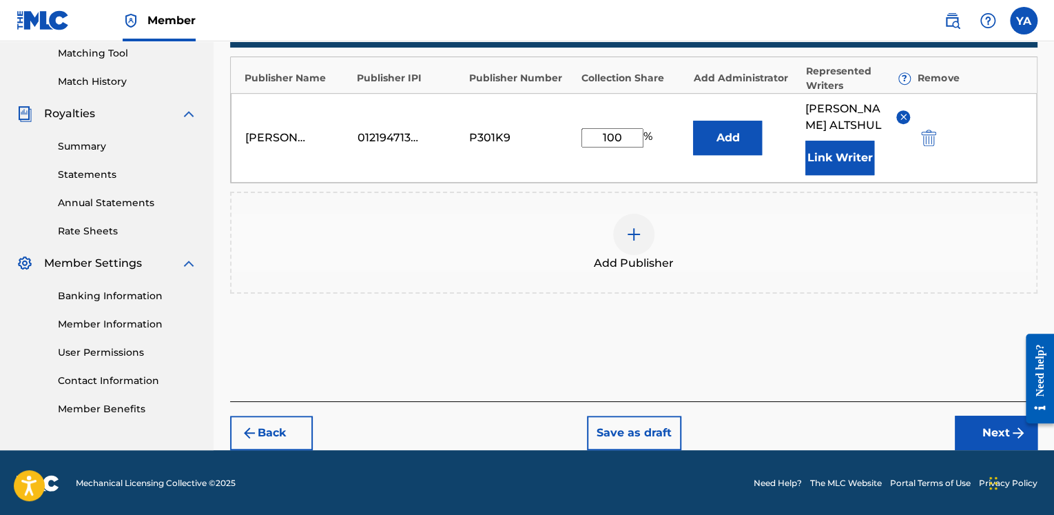
click at [984, 429] on button "Next" at bounding box center [996, 432] width 83 height 34
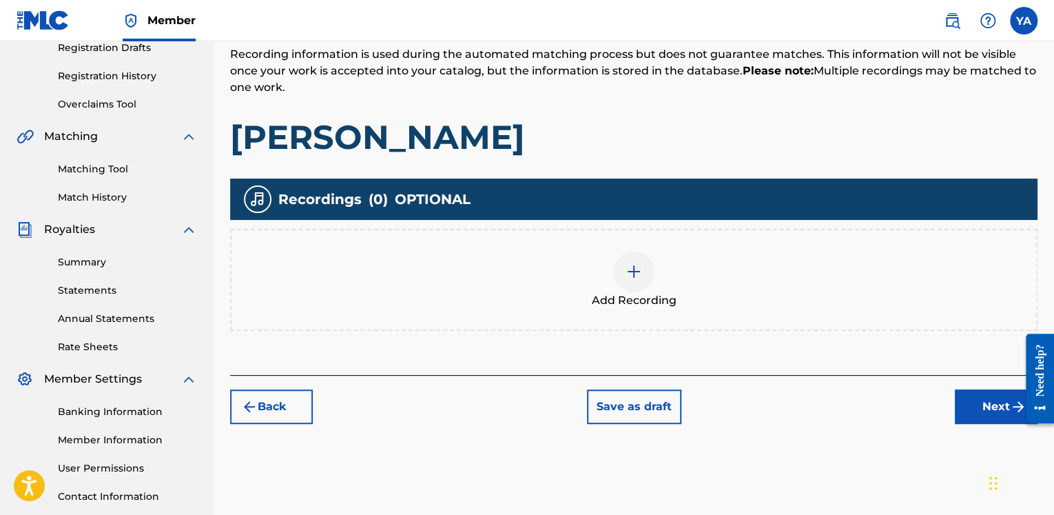
scroll to position [269, 0]
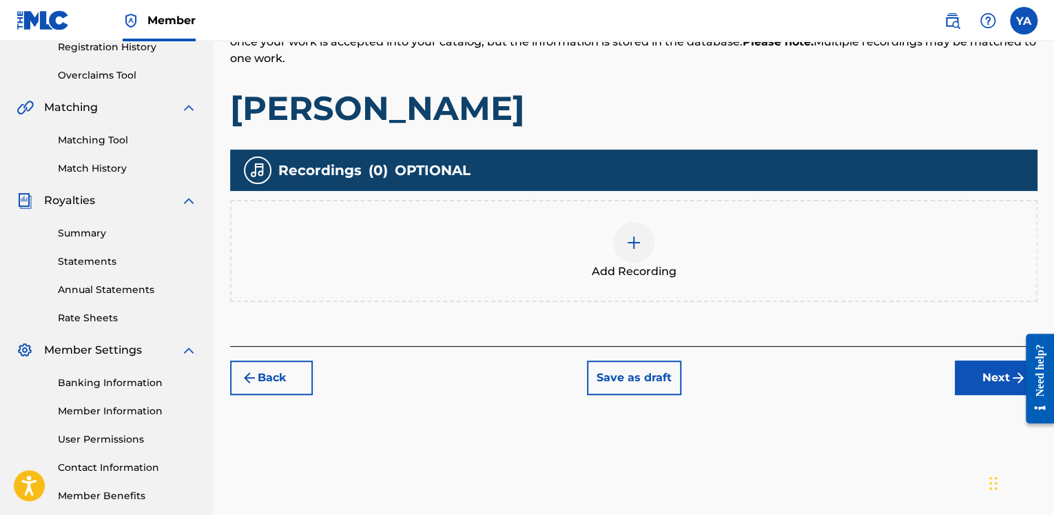
click at [634, 231] on div at bounding box center [633, 242] width 41 height 41
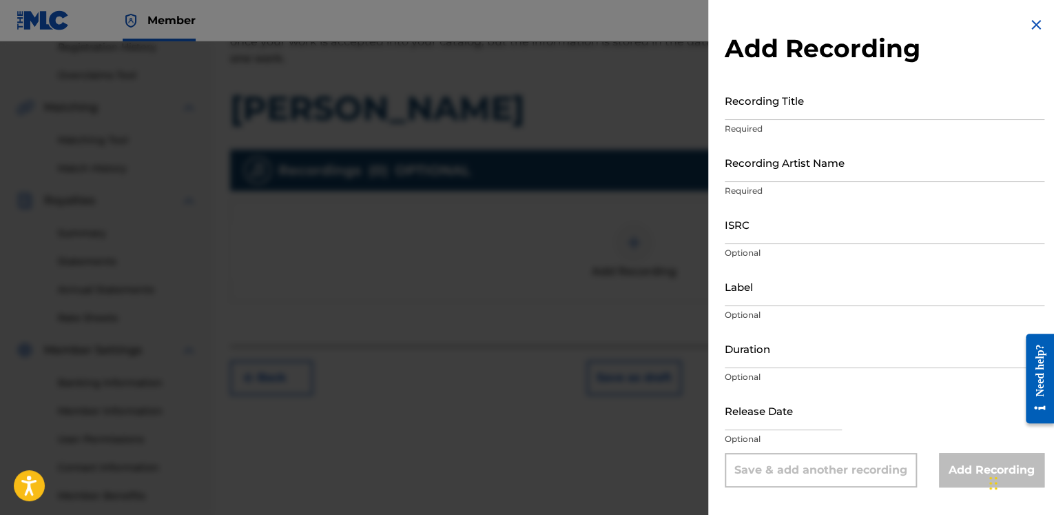
click at [751, 105] on input "Recording Title" at bounding box center [885, 100] width 320 height 39
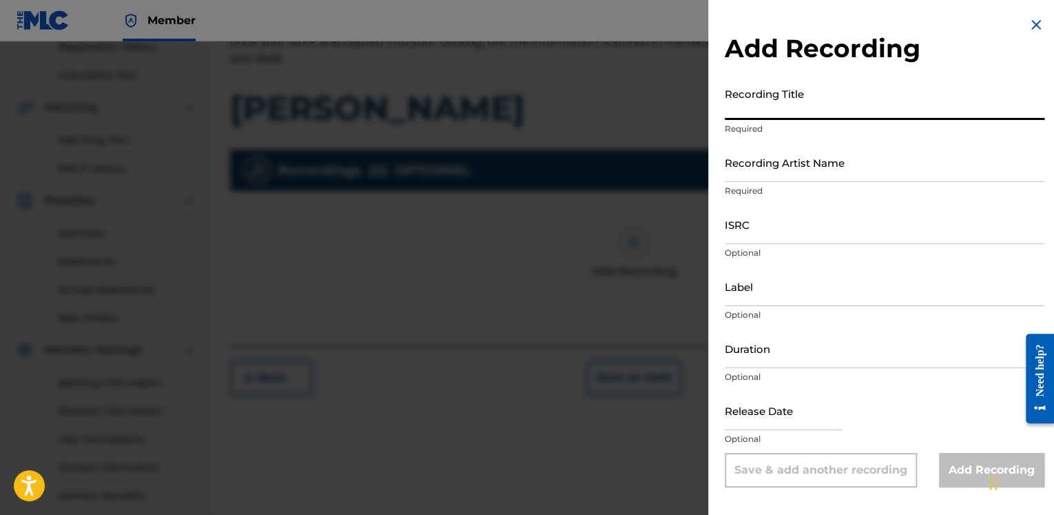
paste input "[PERSON_NAME]"
type input "[PERSON_NAME]"
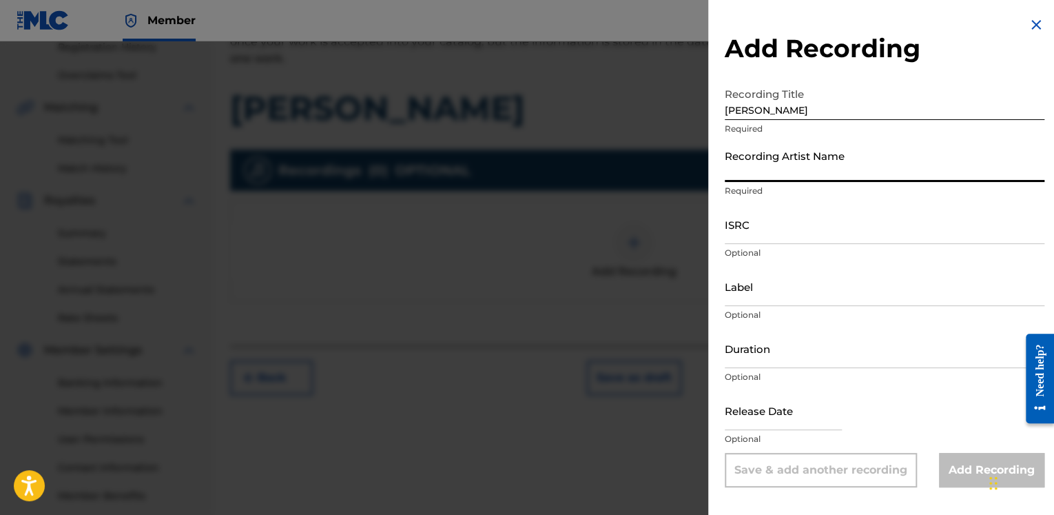
click at [780, 172] on input "Recording Artist Name" at bounding box center [885, 162] width 320 height 39
type input "Astrazit"
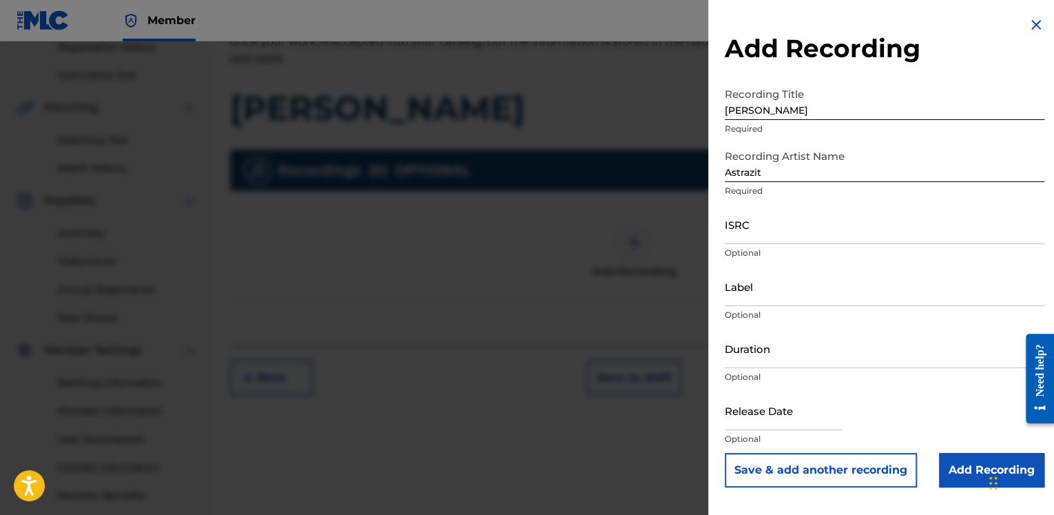
click at [802, 242] on input "ISRC" at bounding box center [885, 224] width 320 height 39
paste input "SGW502504198"
type input "SGW502504198"
click at [758, 296] on input "Label" at bounding box center [885, 286] width 320 height 39
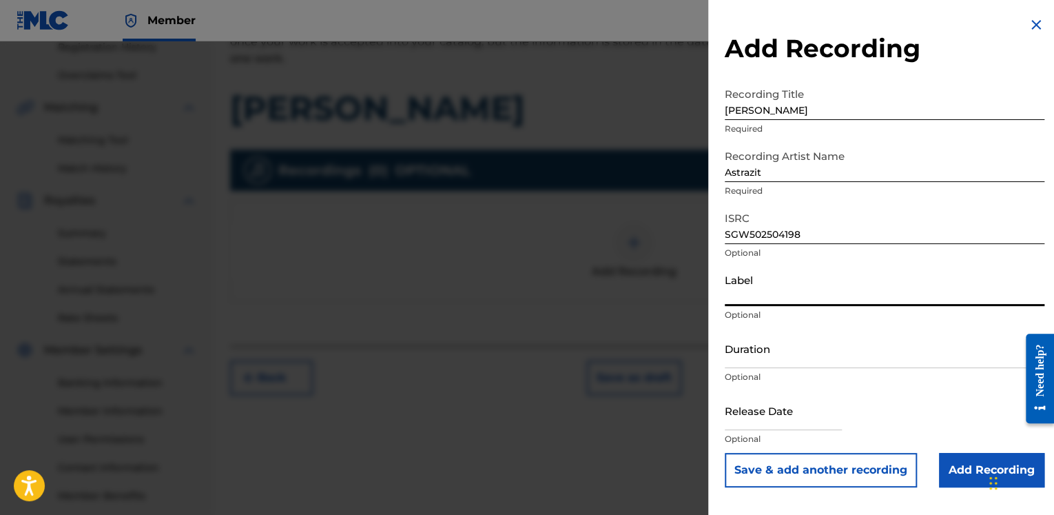
type input "[PERSON_NAME]"
click at [800, 367] on input "Duration" at bounding box center [885, 348] width 320 height 39
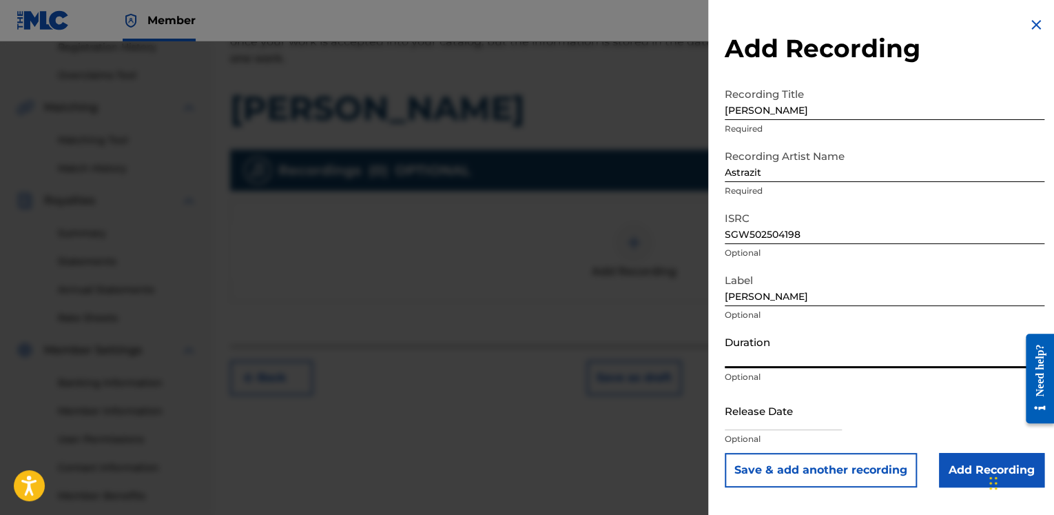
paste input "02:46"
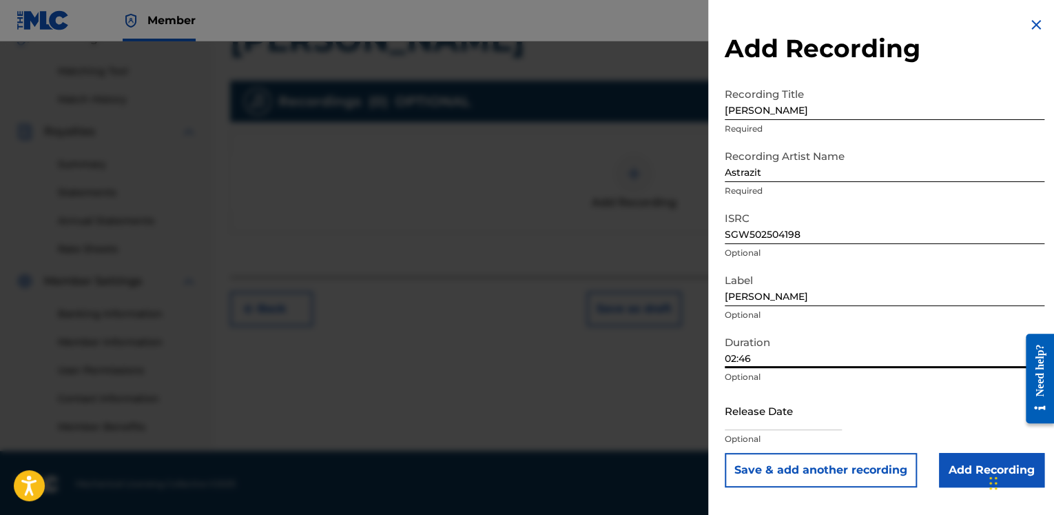
type input "02:46"
click at [798, 417] on input "text" at bounding box center [783, 410] width 117 height 39
select select "7"
select select "2025"
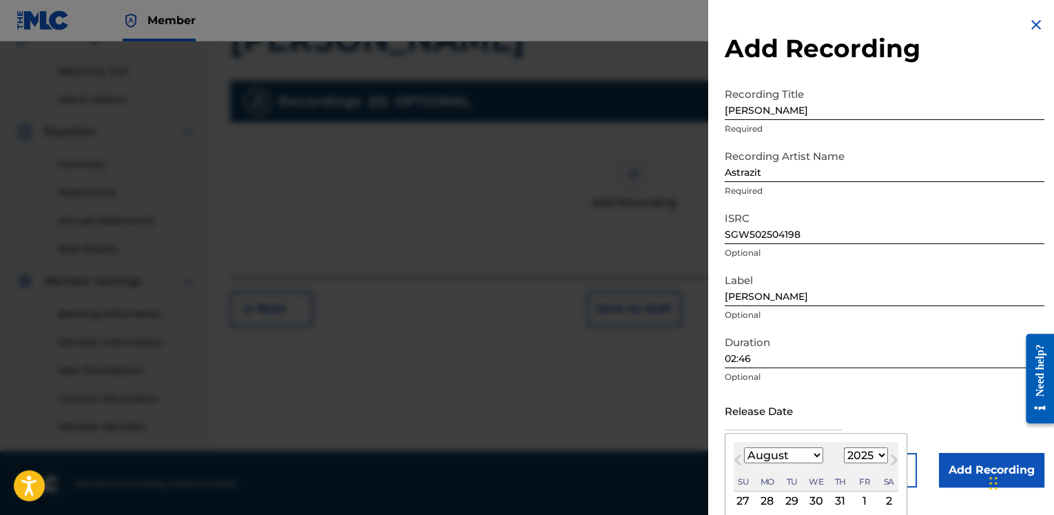
click at [858, 497] on div "1" at bounding box center [864, 501] width 17 height 17
type input "[DATE]"
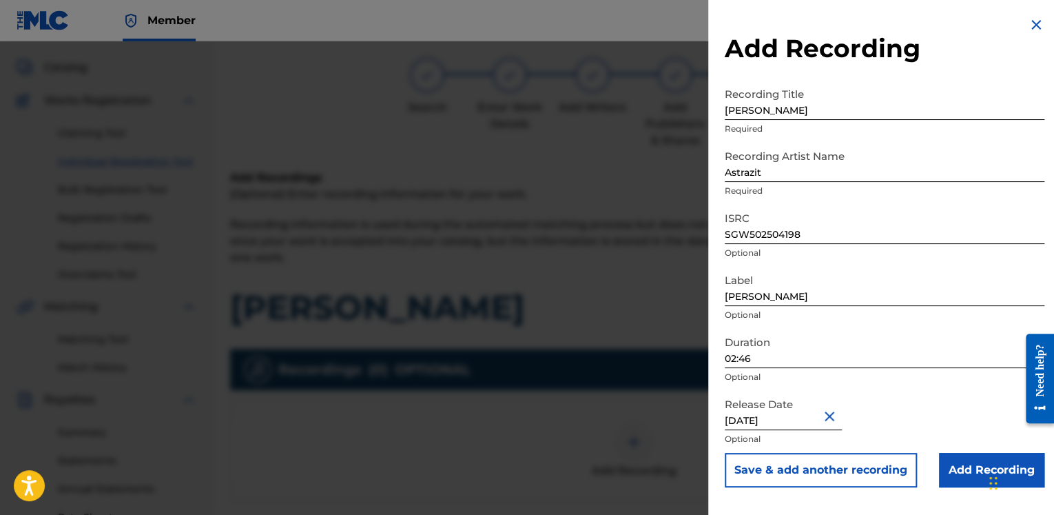
scroll to position [207, 0]
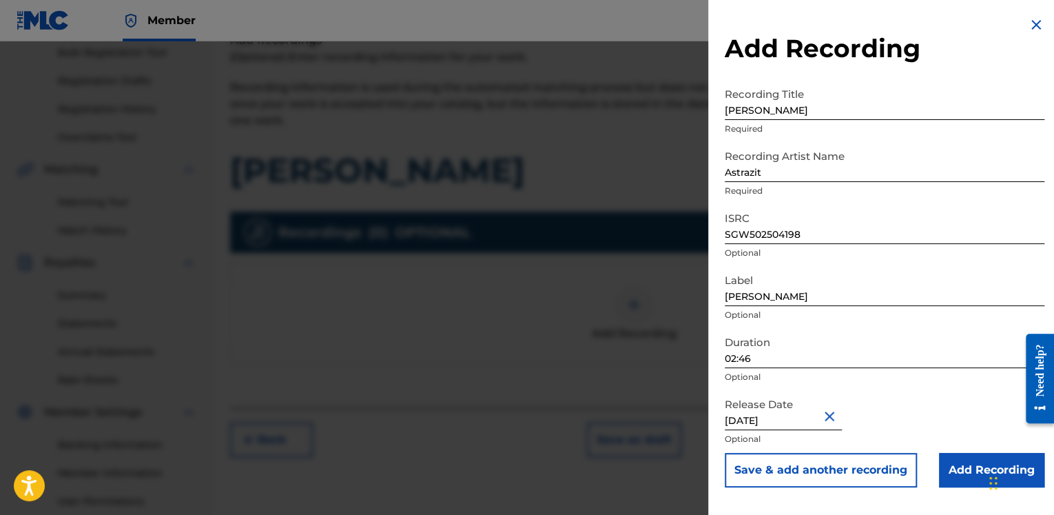
click at [955, 468] on input "Add Recording" at bounding box center [991, 470] width 105 height 34
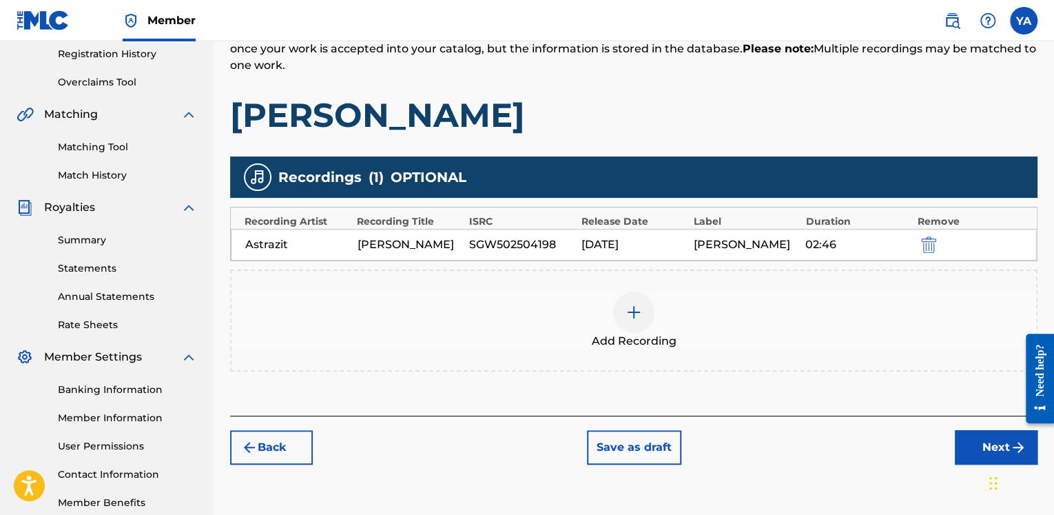
scroll to position [339, 0]
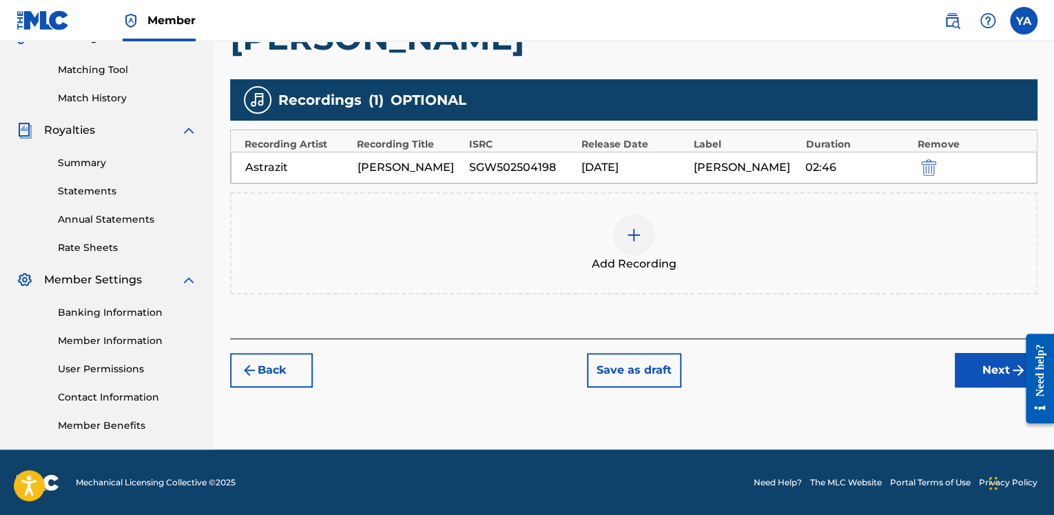
click at [977, 386] on button "Next" at bounding box center [996, 370] width 83 height 34
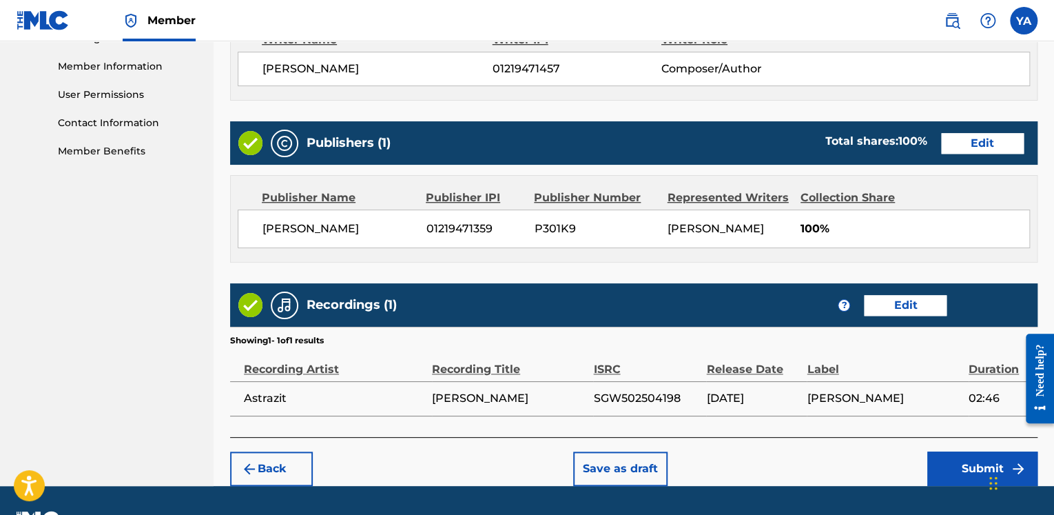
scroll to position [648, 0]
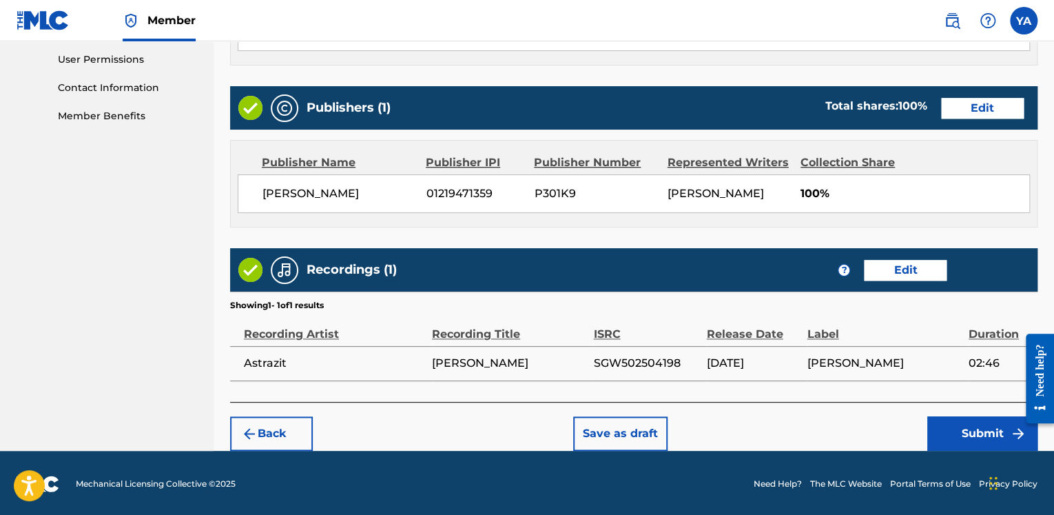
click at [975, 433] on button "Submit" at bounding box center [982, 433] width 110 height 34
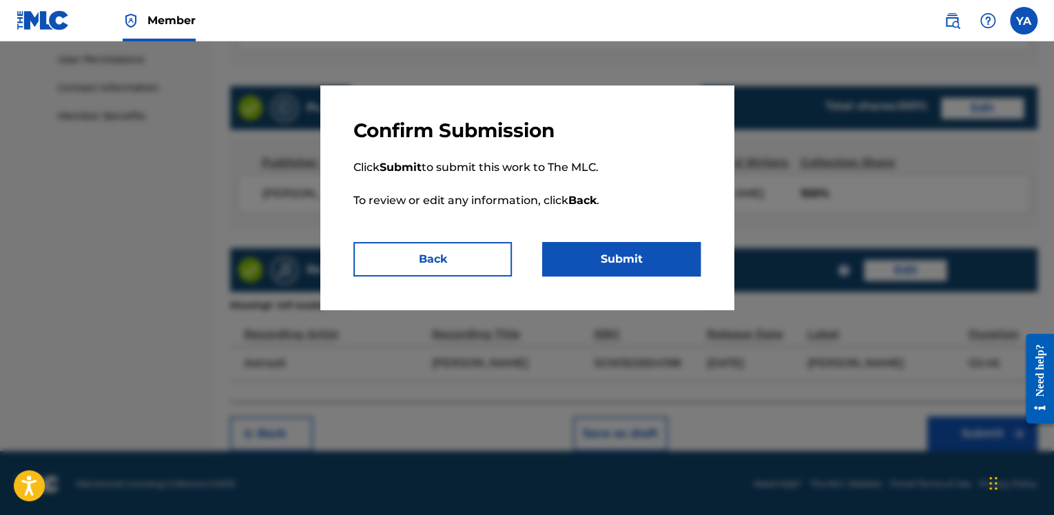
click at [634, 257] on button "Submit" at bounding box center [621, 259] width 158 height 34
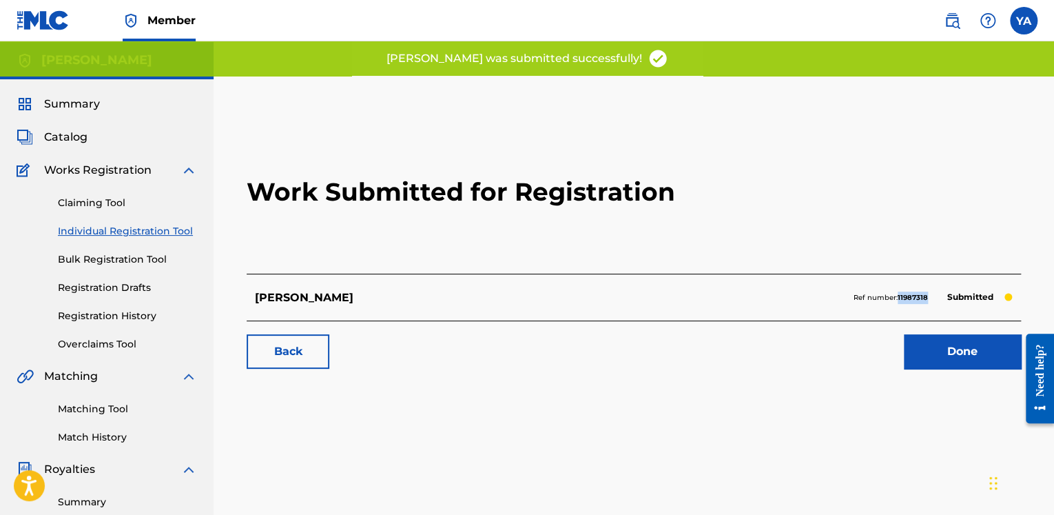
drag, startPoint x: 929, startPoint y: 296, endPoint x: 898, endPoint y: 298, distance: 30.4
click at [898, 298] on div "Ref number: 11987318 Submitted" at bounding box center [932, 297] width 159 height 19
copy strong "11987318"
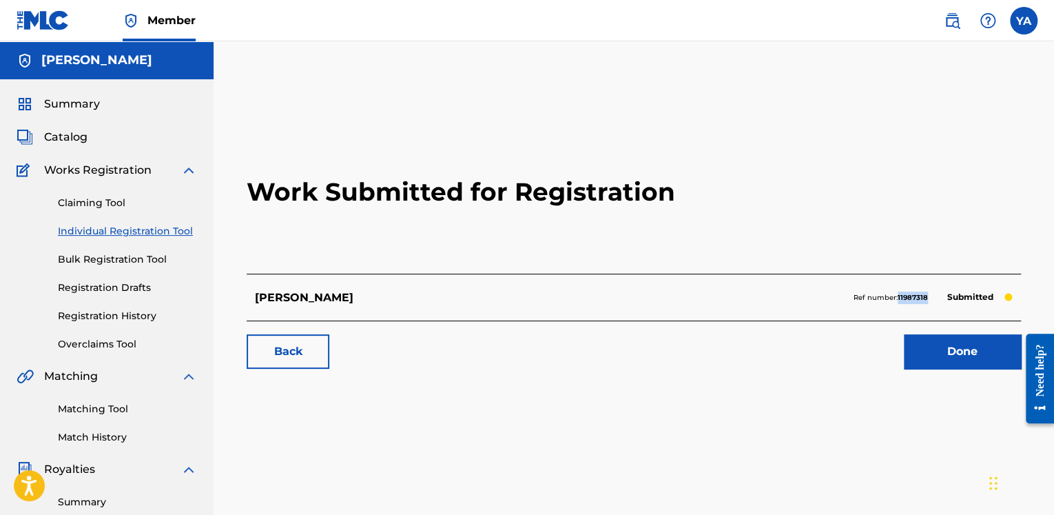
click at [932, 353] on link "Done" at bounding box center [962, 351] width 117 height 34
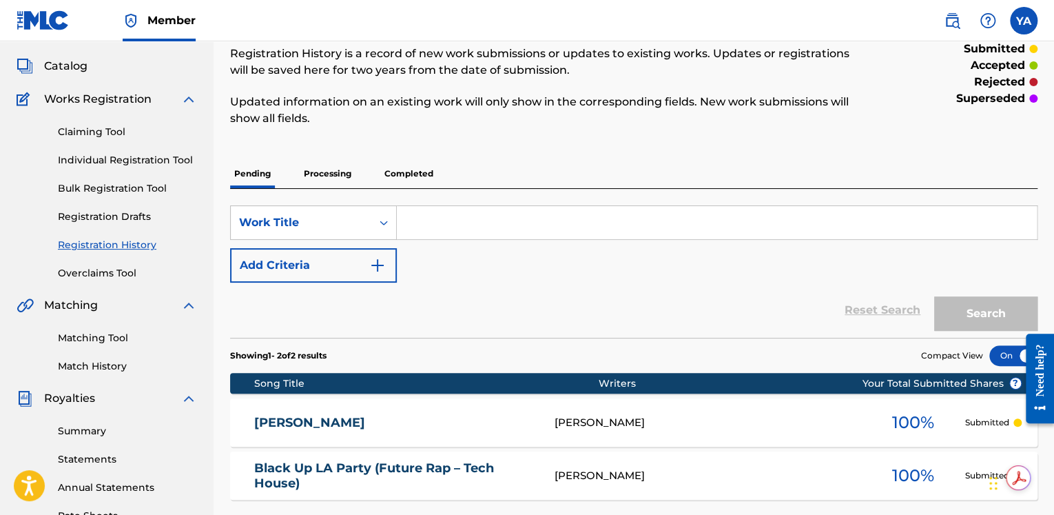
scroll to position [69, 0]
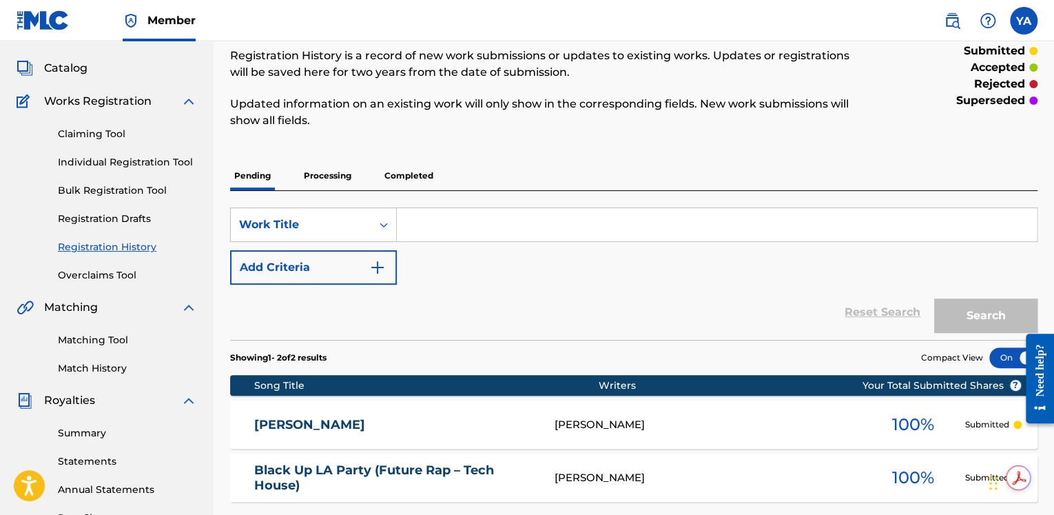
click at [439, 225] on input "Search Form" at bounding box center [717, 224] width 640 height 33
paste input "Snap Bag Bounce"
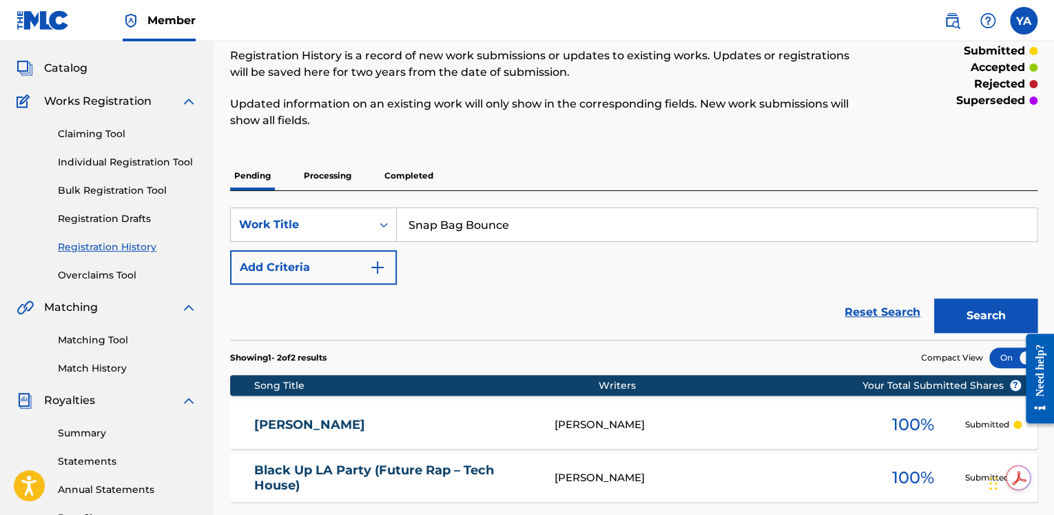
type input "Snap Bag Bounce"
click at [967, 309] on button "Search" at bounding box center [985, 315] width 103 height 34
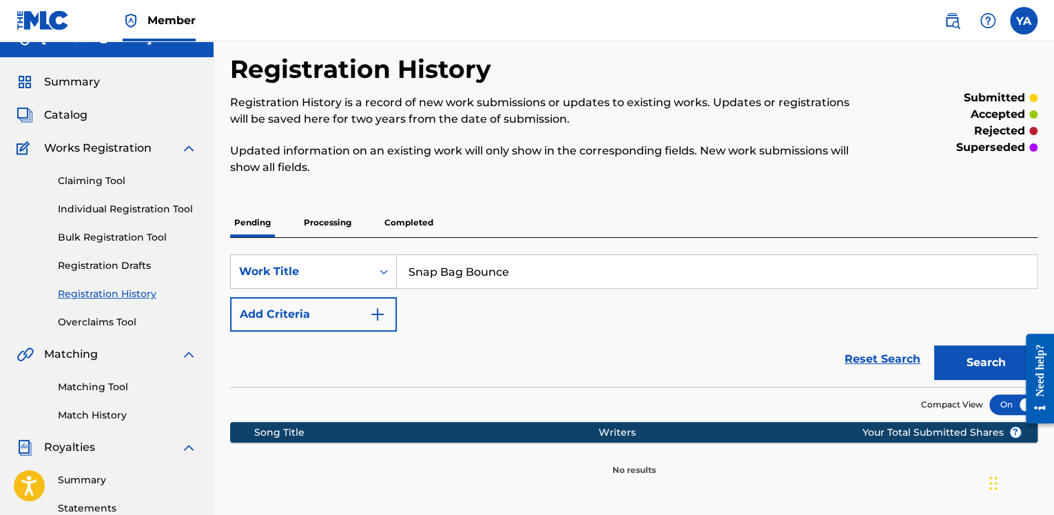
scroll to position [0, 0]
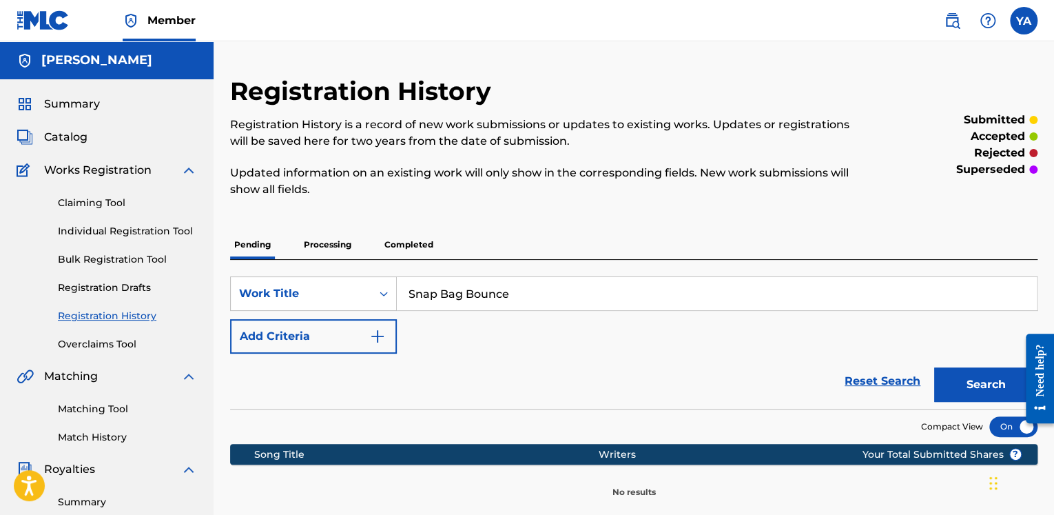
click at [121, 230] on link "Individual Registration Tool" at bounding box center [127, 231] width 139 height 14
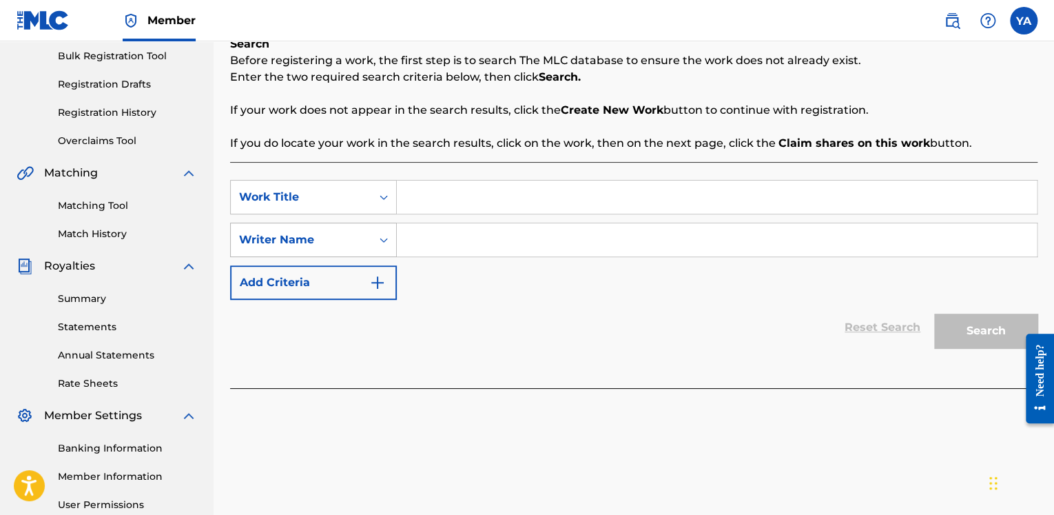
scroll to position [207, 0]
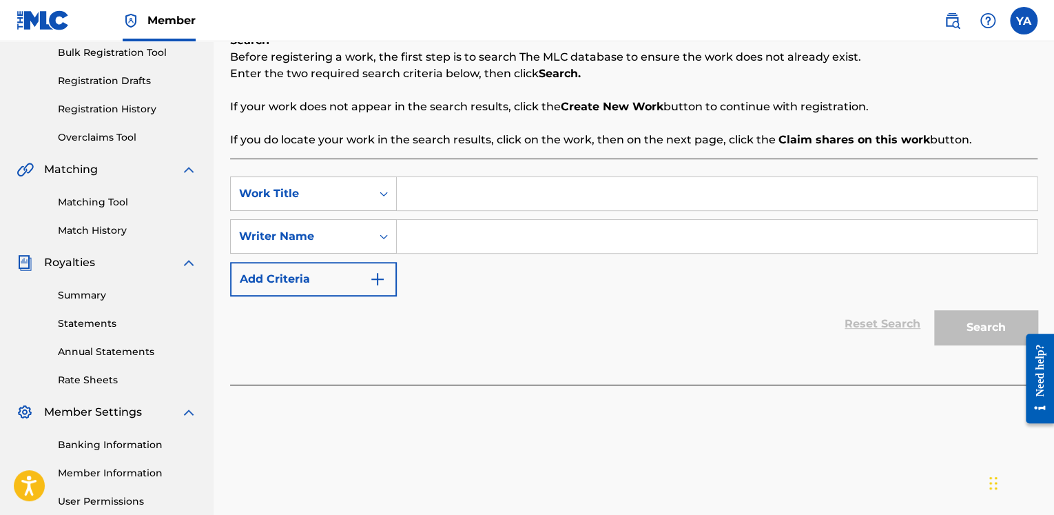
click at [464, 188] on input "Search Form" at bounding box center [717, 193] width 640 height 33
paste input "Snap Bag Bounce"
type input "Snap Bag Bounce"
click at [418, 236] on input "Search Form" at bounding box center [717, 236] width 640 height 33
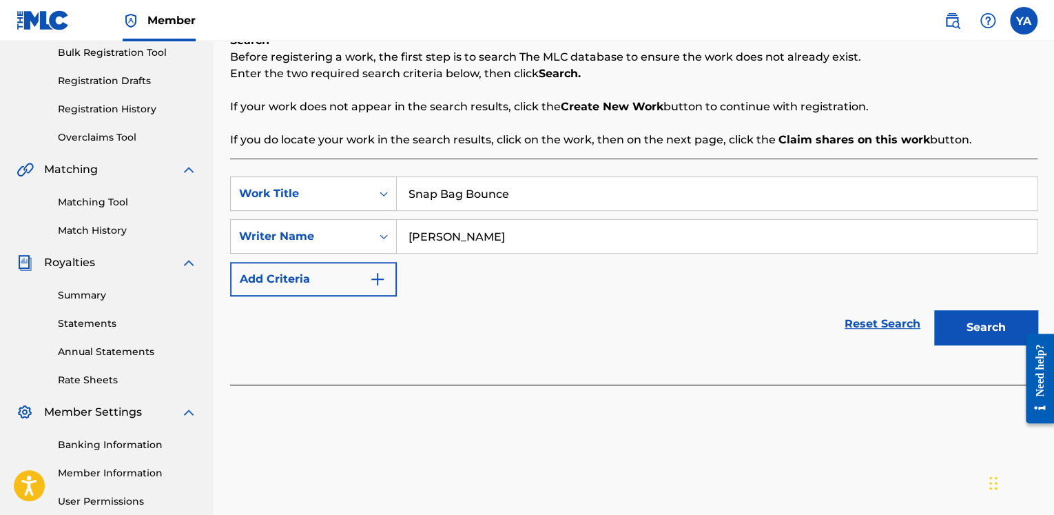
type input "[PERSON_NAME]"
click at [989, 327] on button "Search" at bounding box center [985, 327] width 103 height 34
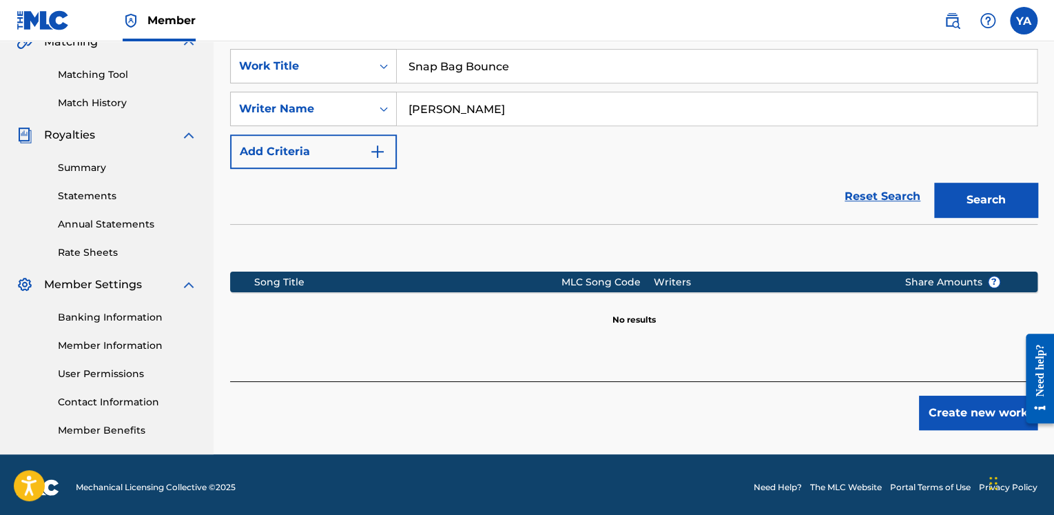
scroll to position [339, 0]
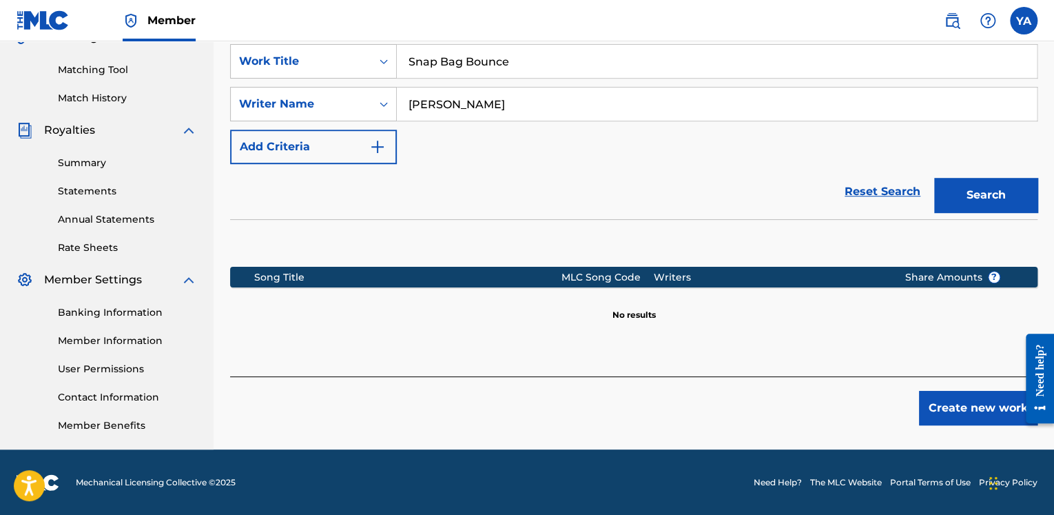
click at [957, 402] on button "Create new work" at bounding box center [978, 408] width 118 height 34
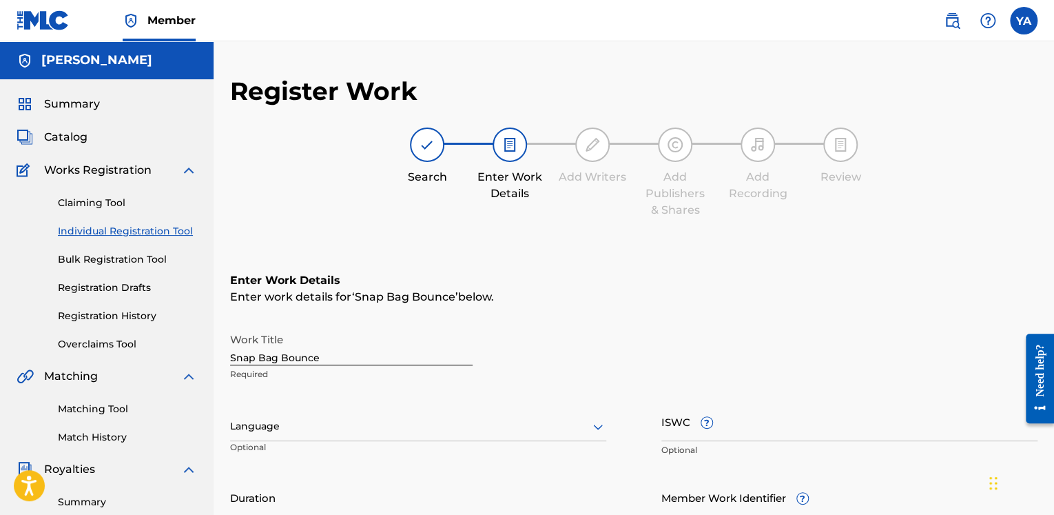
scroll to position [138, 0]
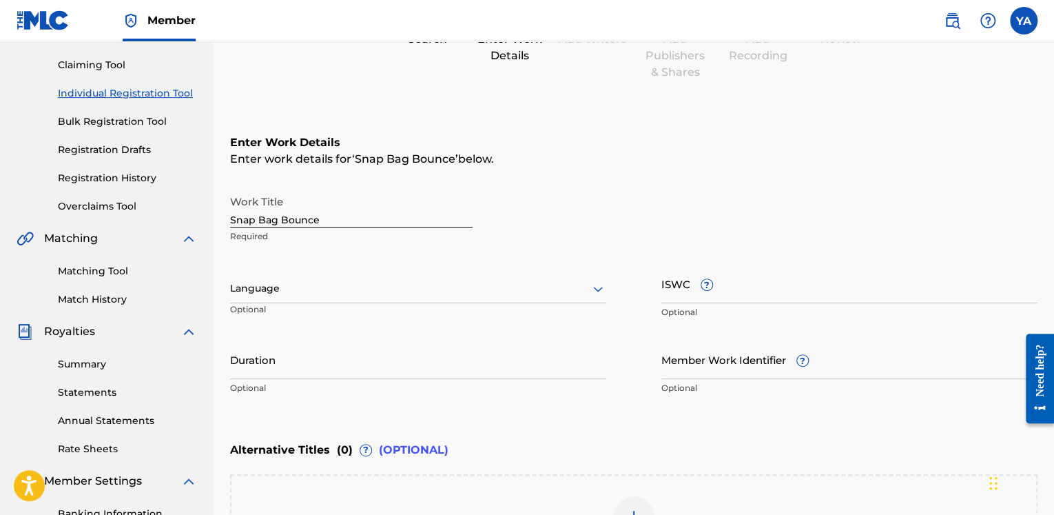
click at [326, 293] on div at bounding box center [418, 288] width 376 height 17
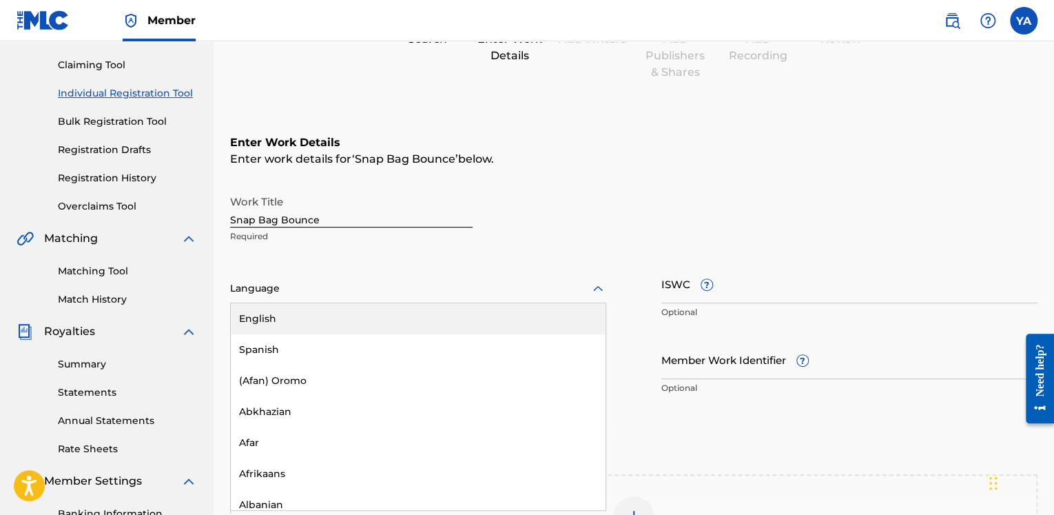
click at [290, 319] on div "English" at bounding box center [418, 318] width 375 height 31
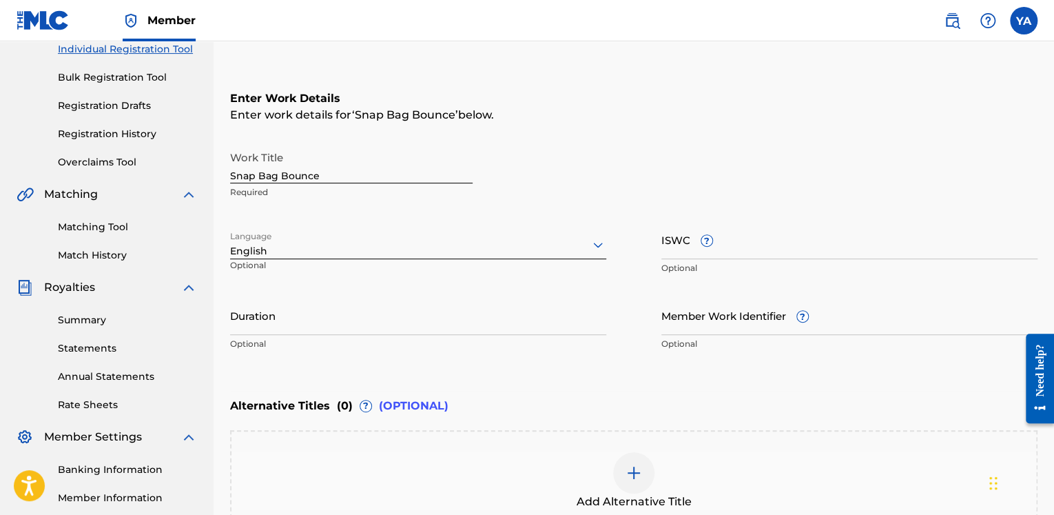
scroll to position [276, 0]
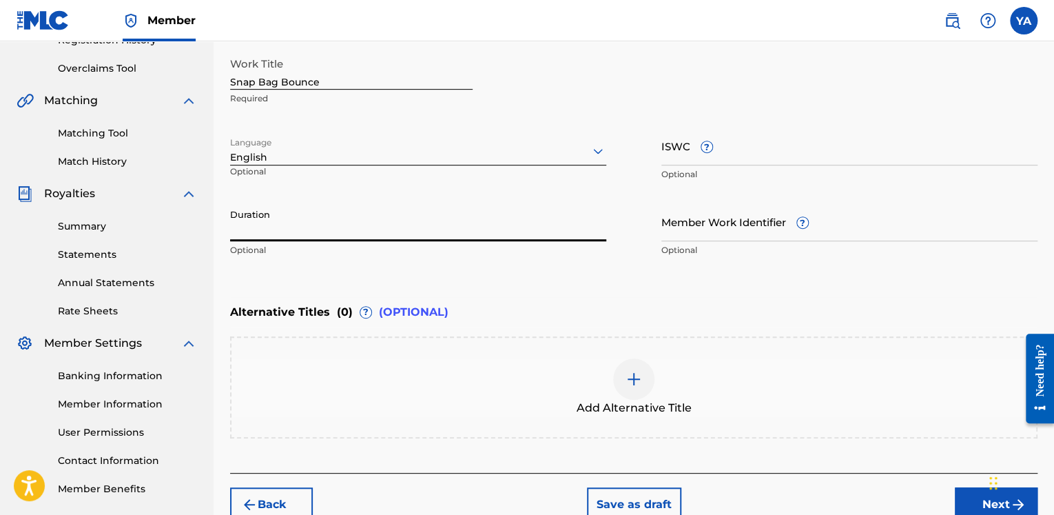
click at [301, 233] on input "Duration" at bounding box center [418, 221] width 376 height 39
paste input "02:42"
type input "02:42"
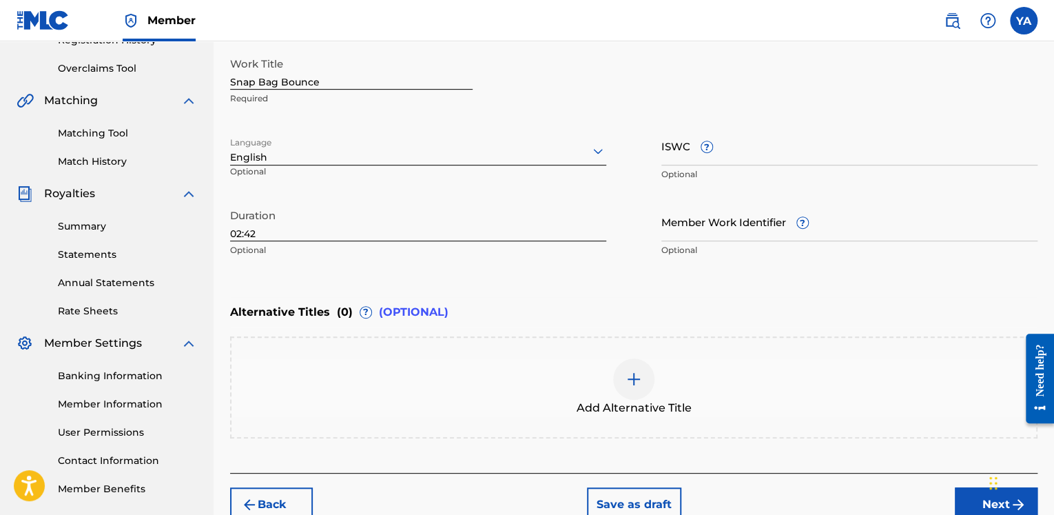
click at [728, 152] on input "ISWC ?" at bounding box center [849, 145] width 376 height 39
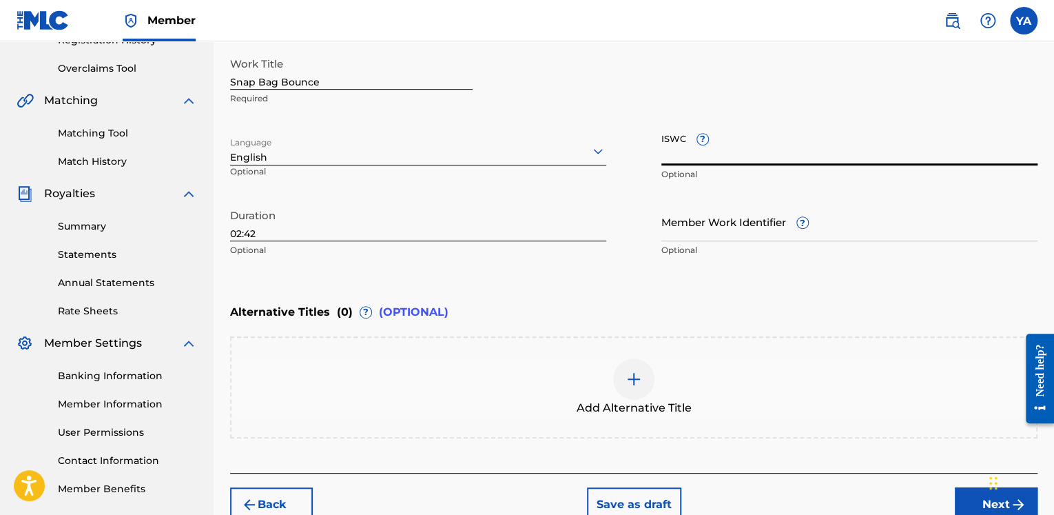
paste input "T3337544095"
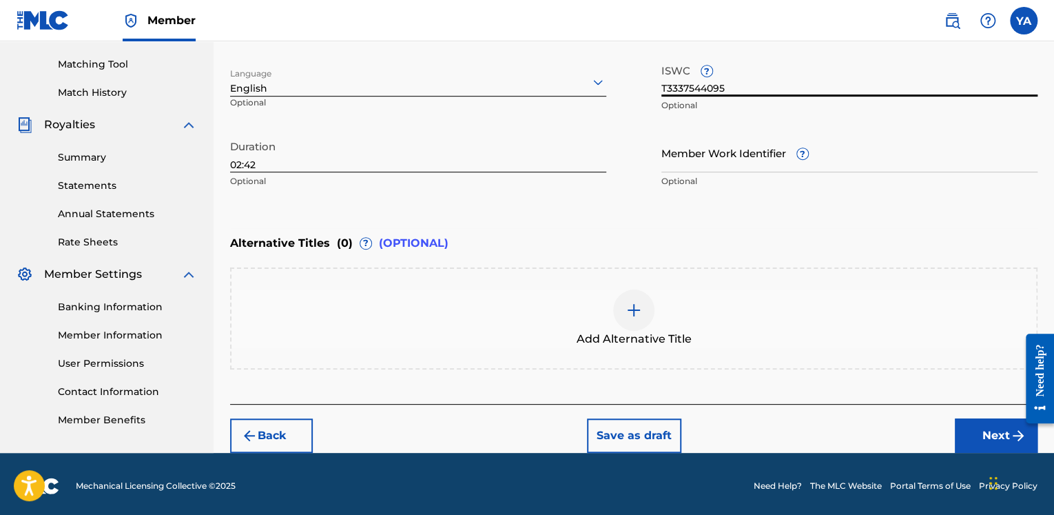
type input "T3337544095"
click at [981, 433] on button "Next" at bounding box center [996, 435] width 83 height 34
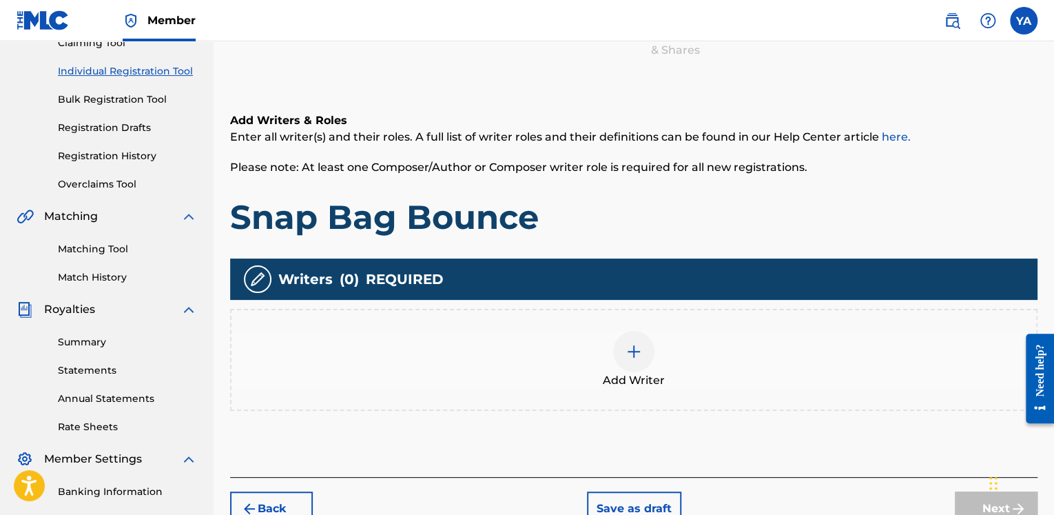
scroll to position [200, 0]
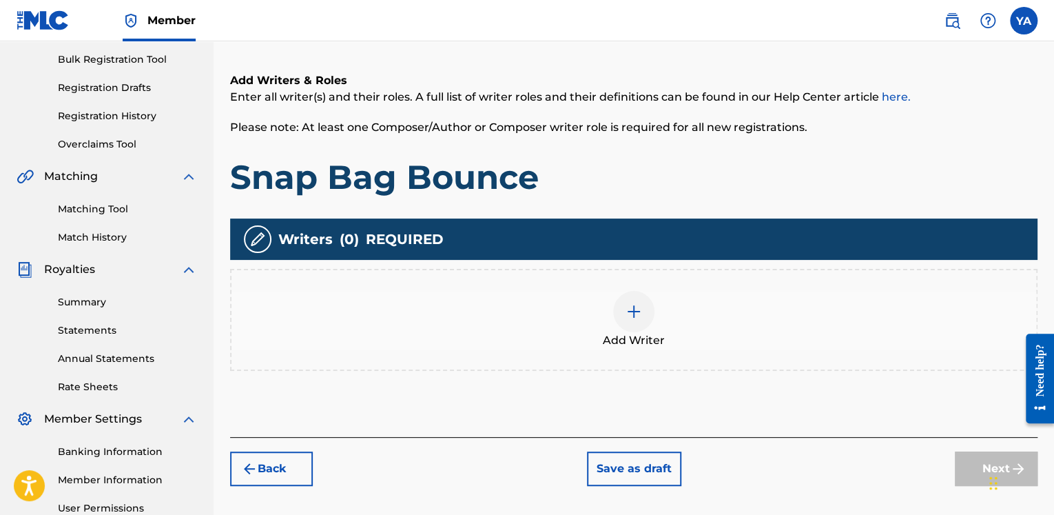
click at [631, 307] on img at bounding box center [633, 311] width 17 height 17
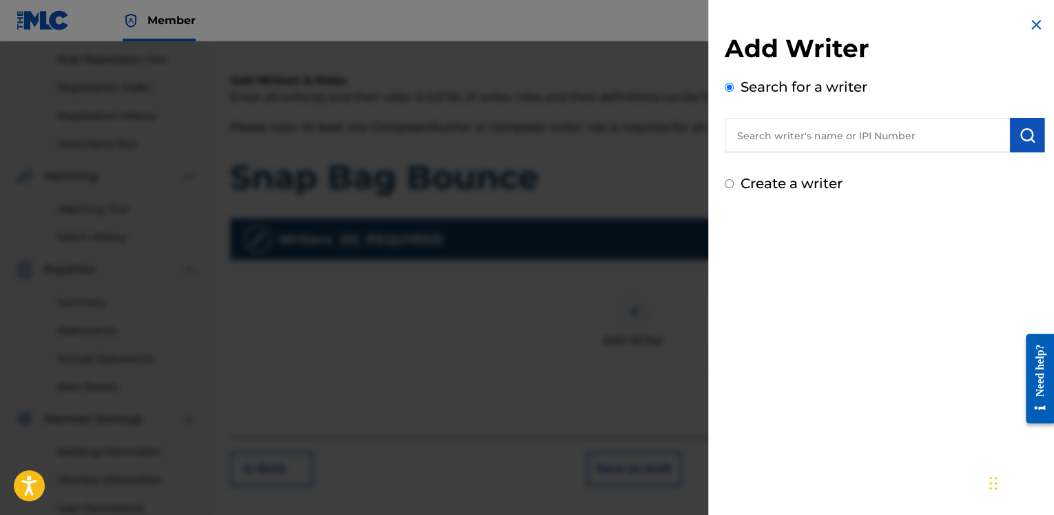
click at [754, 130] on input "text" at bounding box center [867, 135] width 285 height 34
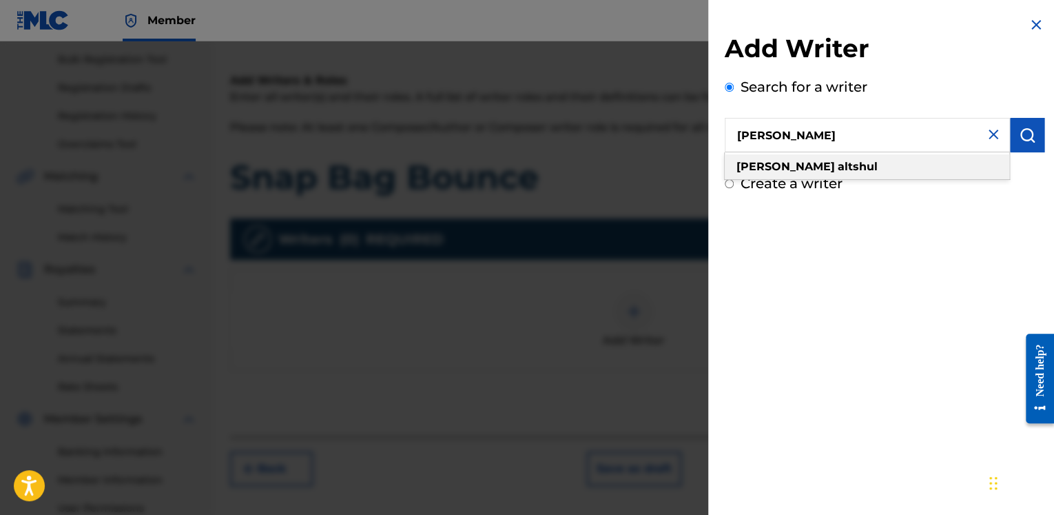
click at [838, 163] on strong "altshul" at bounding box center [858, 166] width 40 height 13
type input "[PERSON_NAME]"
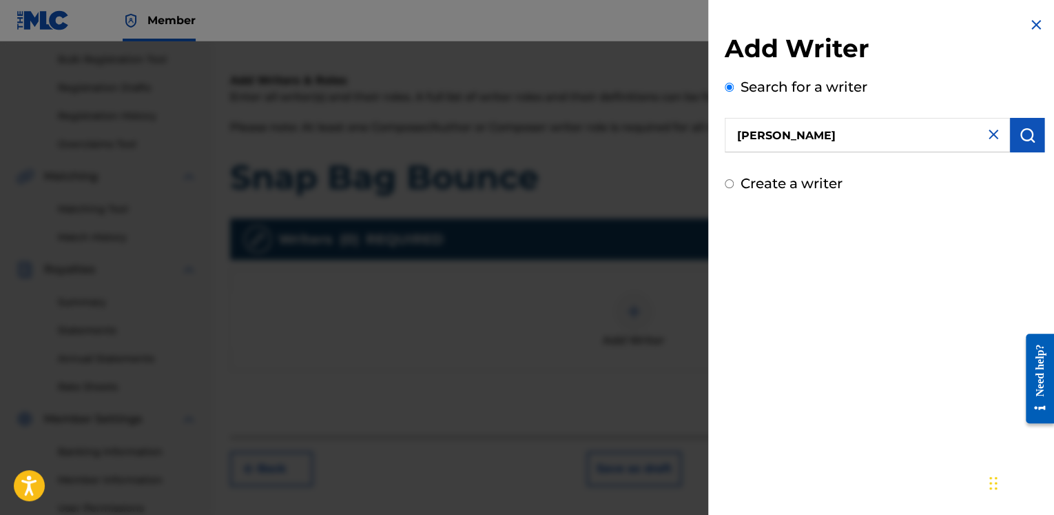
click at [1025, 136] on img "submit" at bounding box center [1027, 135] width 17 height 17
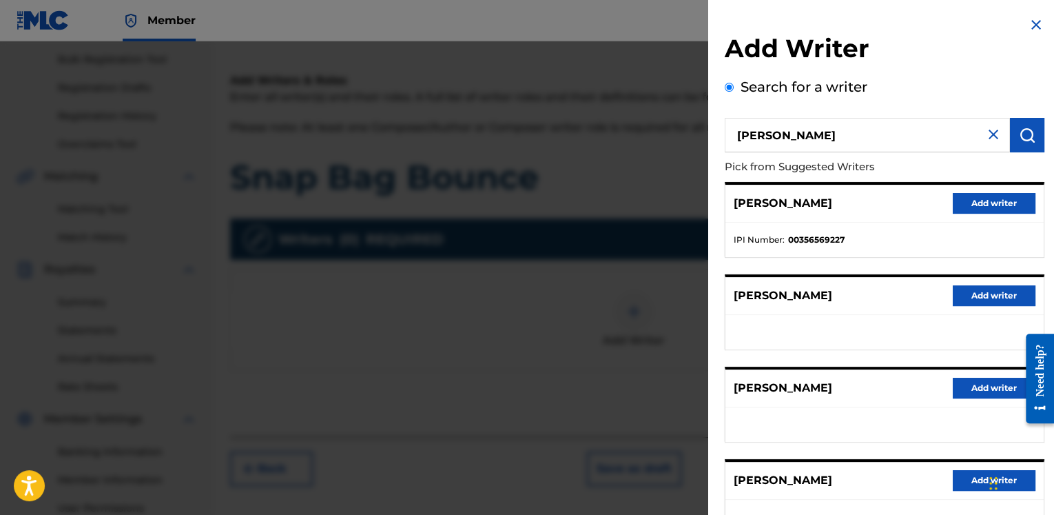
scroll to position [198, 0]
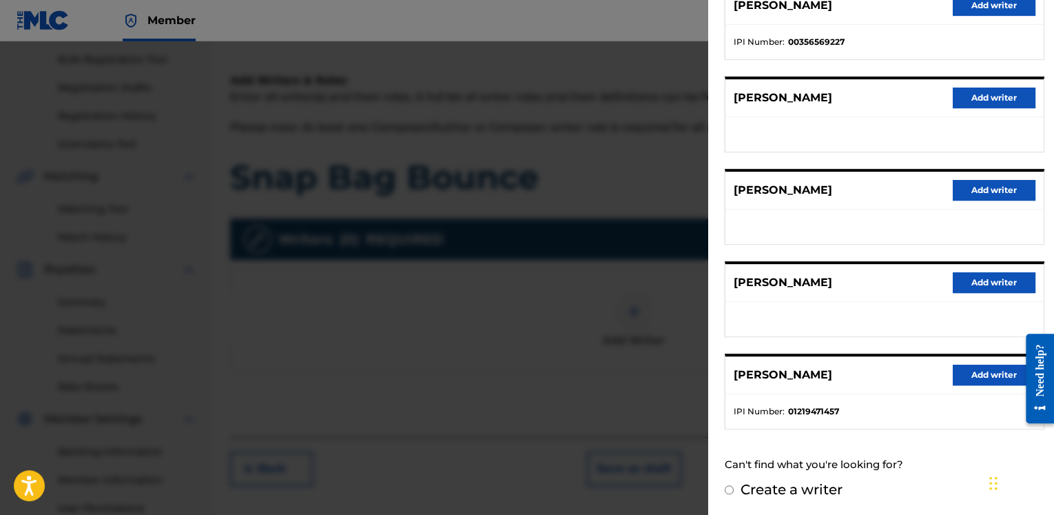
click at [971, 375] on button "Add writer" at bounding box center [994, 374] width 83 height 21
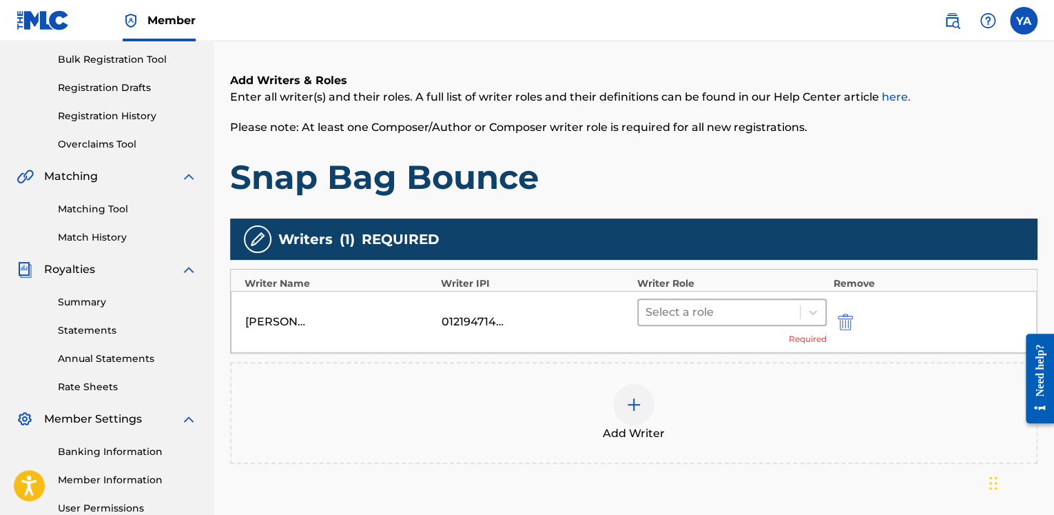
click at [728, 310] on div at bounding box center [718, 311] width 147 height 19
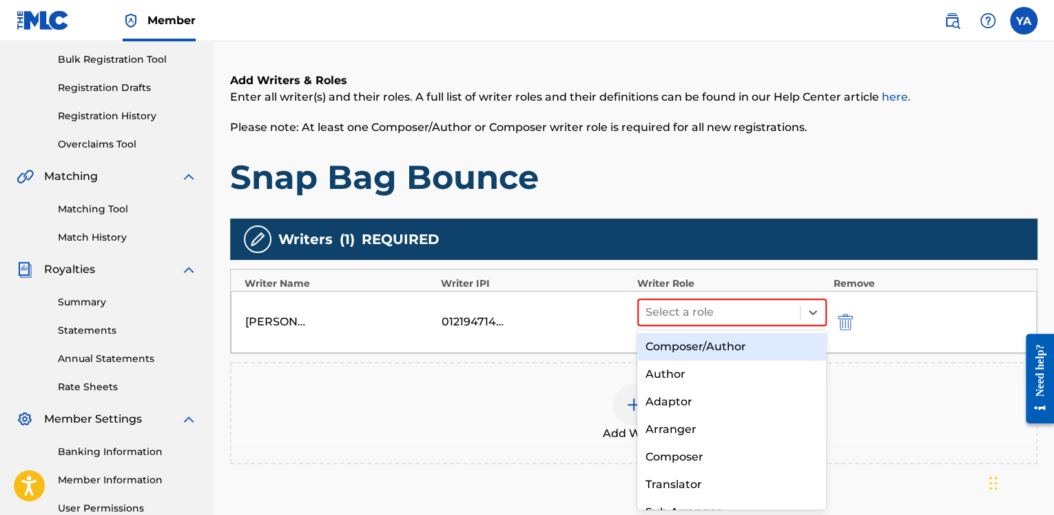
click at [726, 345] on div "Composer/Author" at bounding box center [731, 347] width 189 height 28
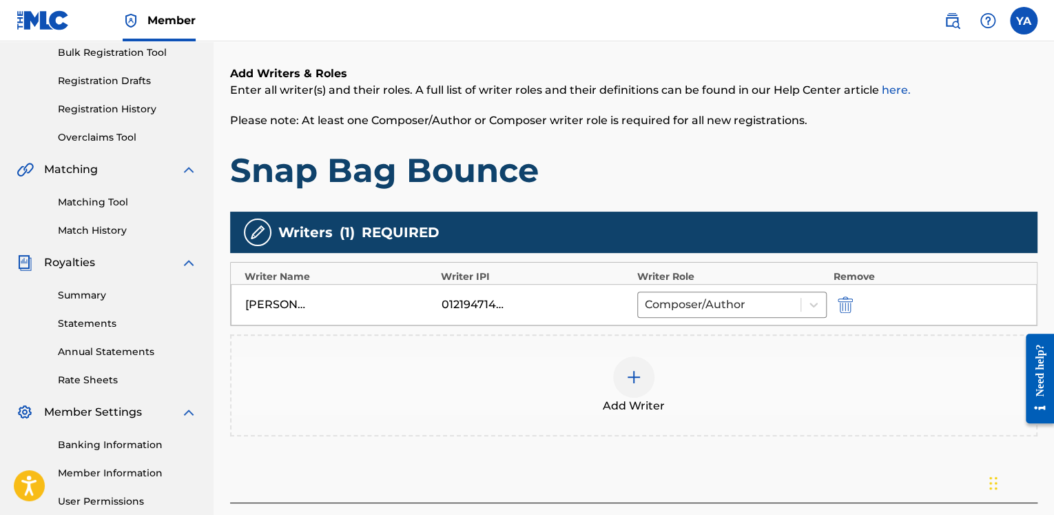
scroll to position [339, 0]
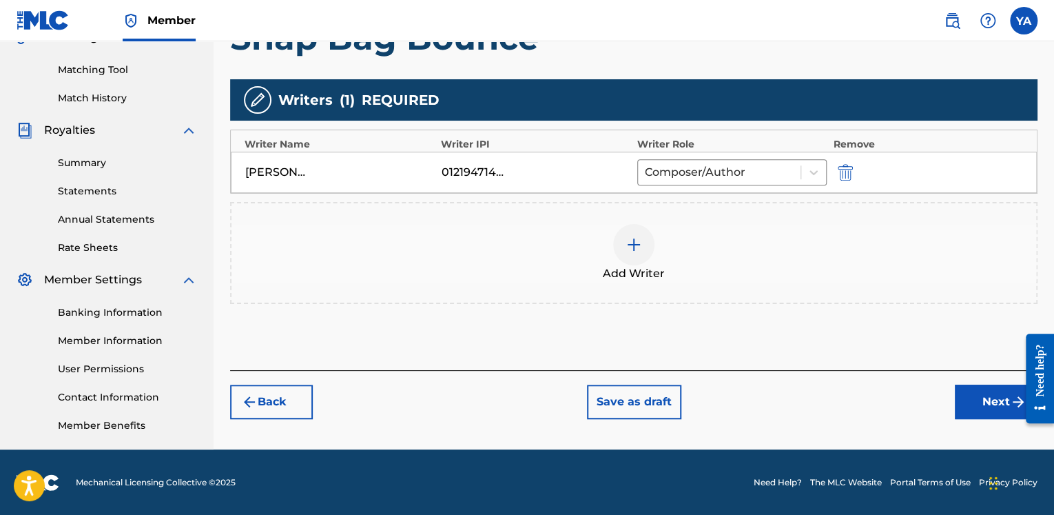
click at [970, 403] on button "Next" at bounding box center [996, 401] width 83 height 34
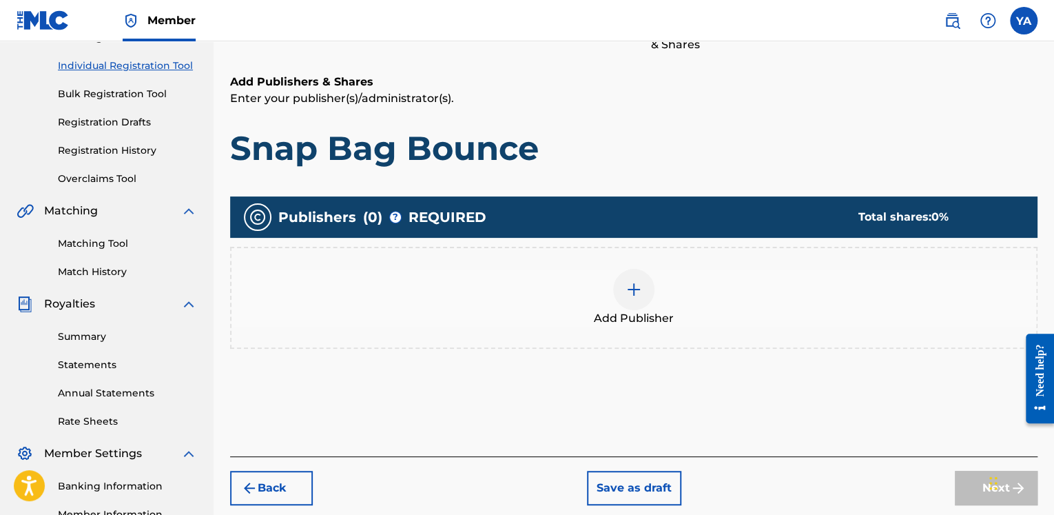
scroll to position [200, 0]
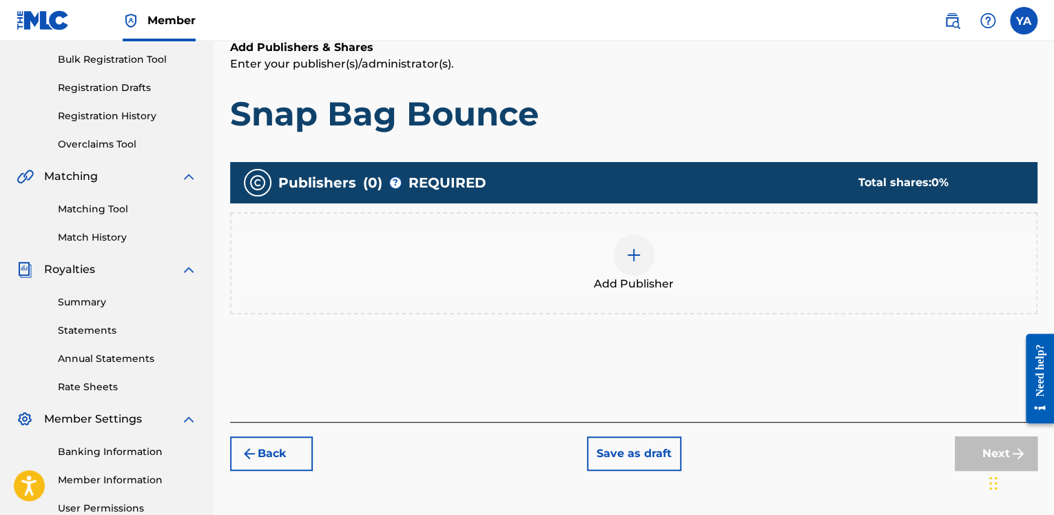
click at [632, 253] on img at bounding box center [633, 255] width 17 height 17
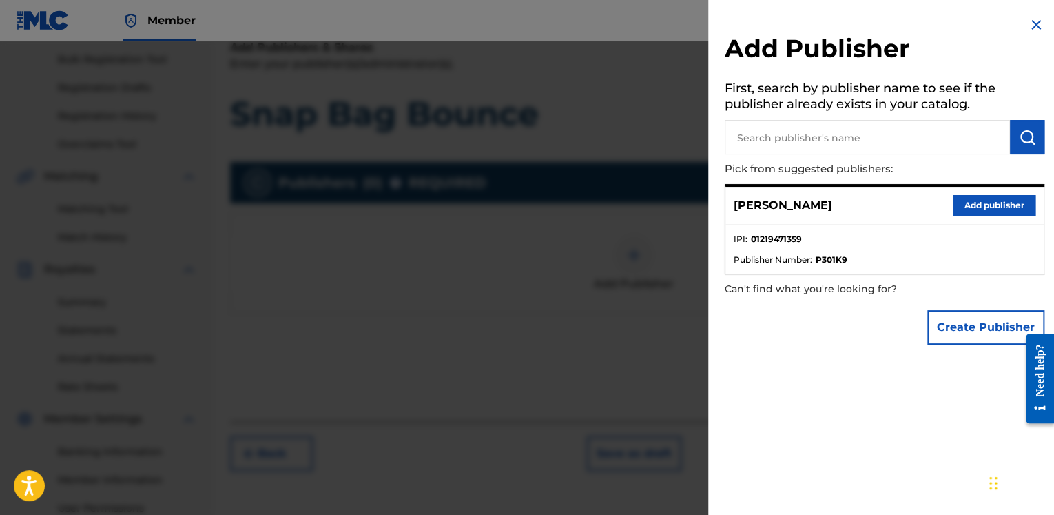
click at [968, 205] on button "Add publisher" at bounding box center [994, 205] width 83 height 21
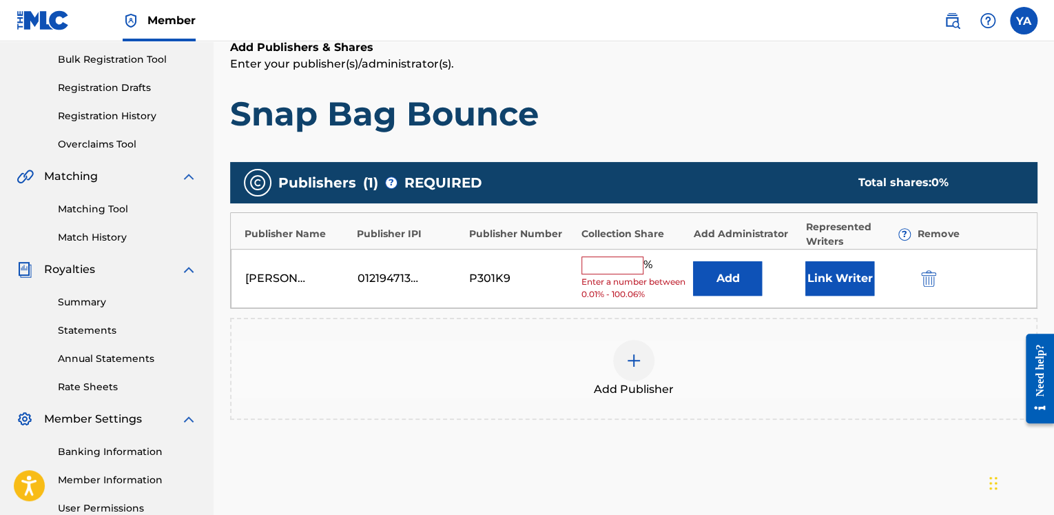
click at [622, 262] on input "text" at bounding box center [612, 265] width 62 height 18
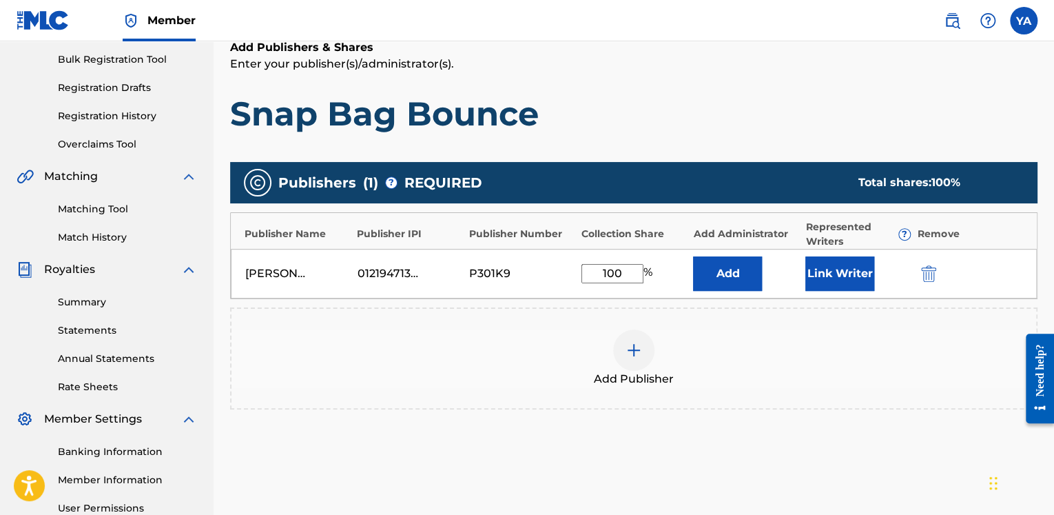
type input "100"
click at [842, 270] on button "Link Writer" at bounding box center [839, 273] width 69 height 34
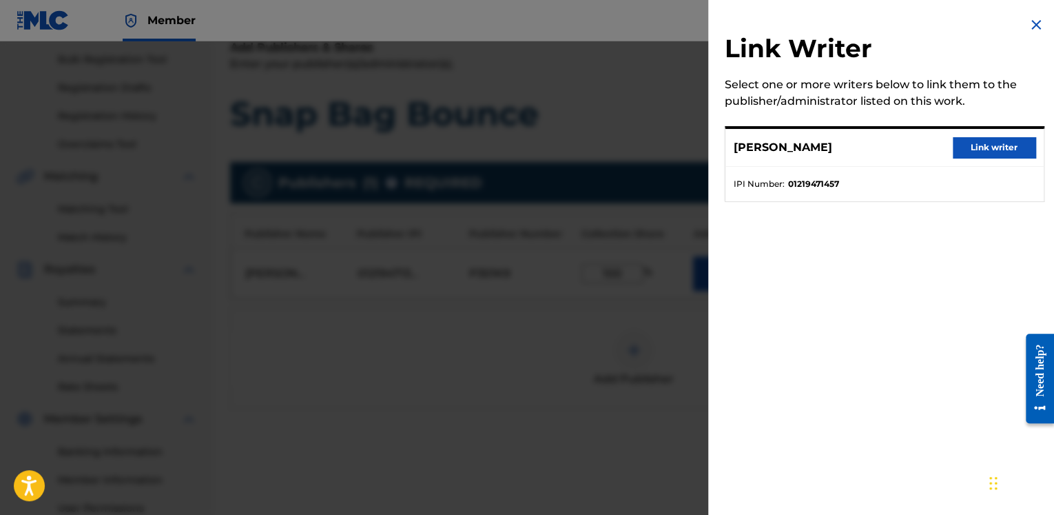
click at [979, 141] on button "Link writer" at bounding box center [994, 147] width 83 height 21
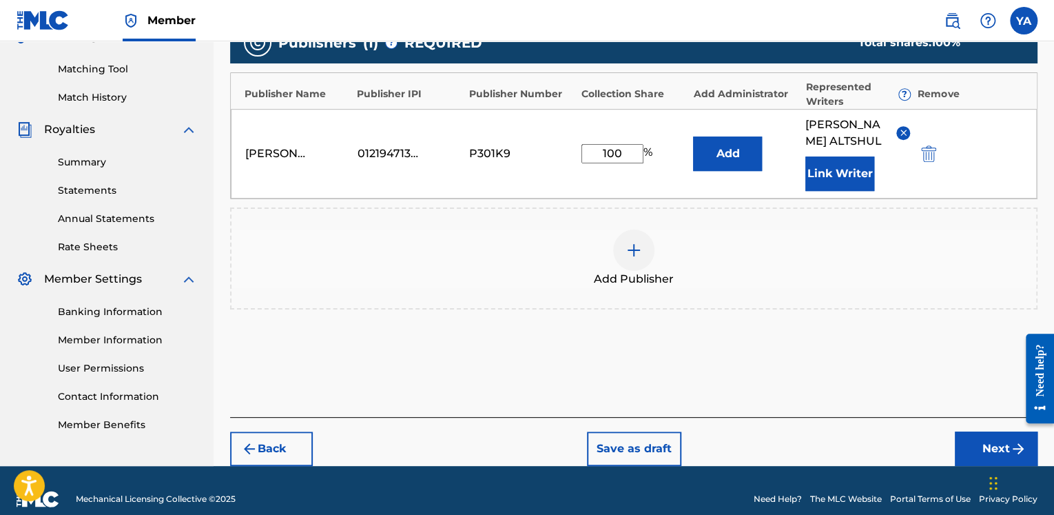
scroll to position [355, 0]
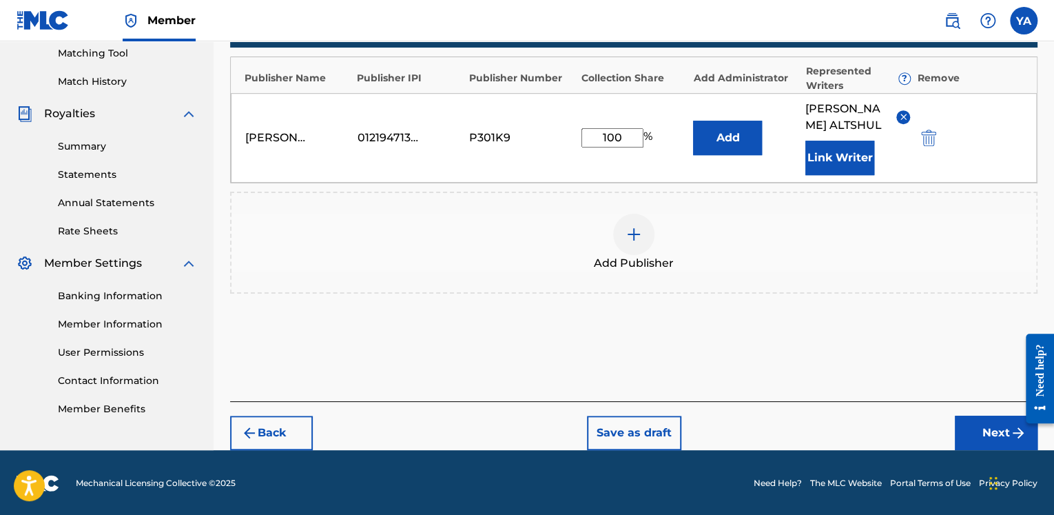
click at [975, 430] on button "Next" at bounding box center [996, 432] width 83 height 34
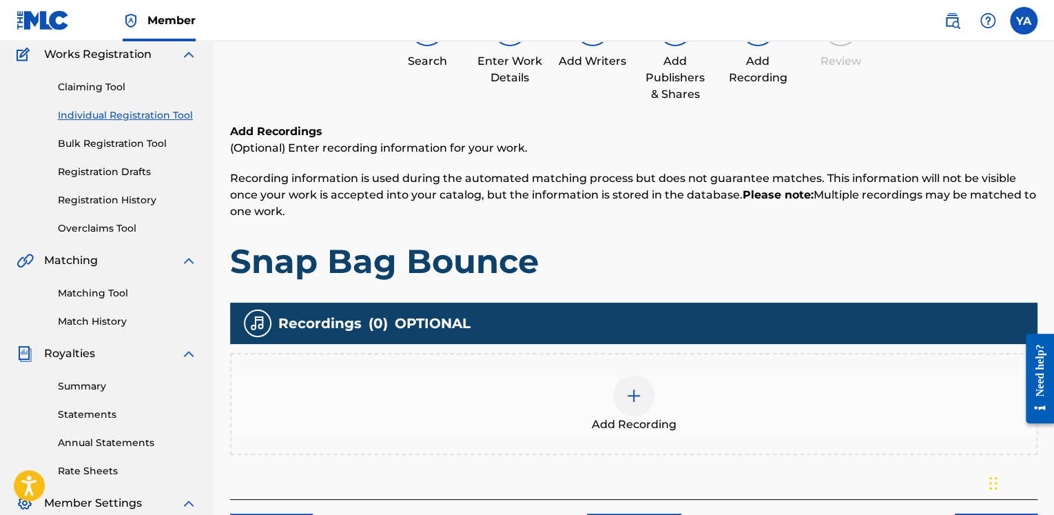
scroll to position [200, 0]
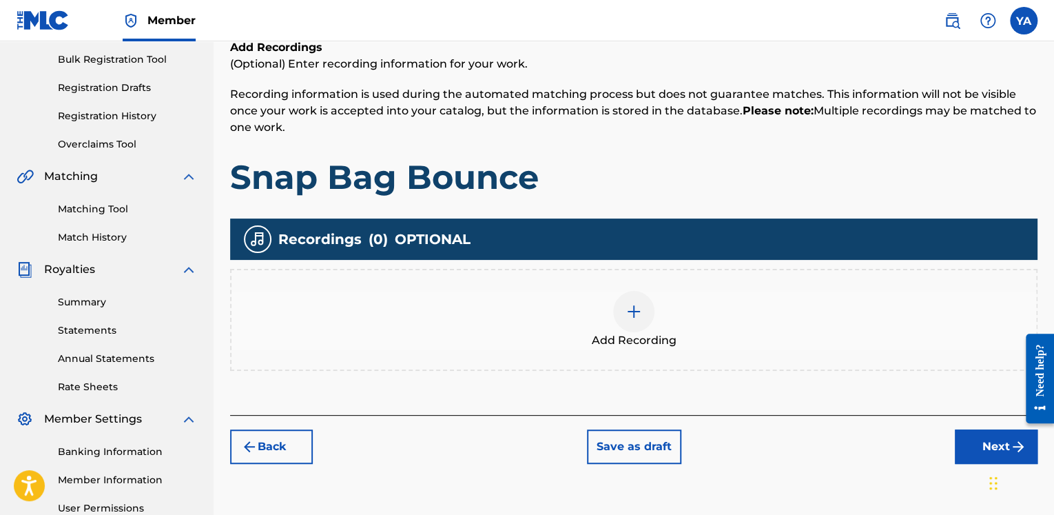
click at [637, 309] on img at bounding box center [633, 311] width 17 height 17
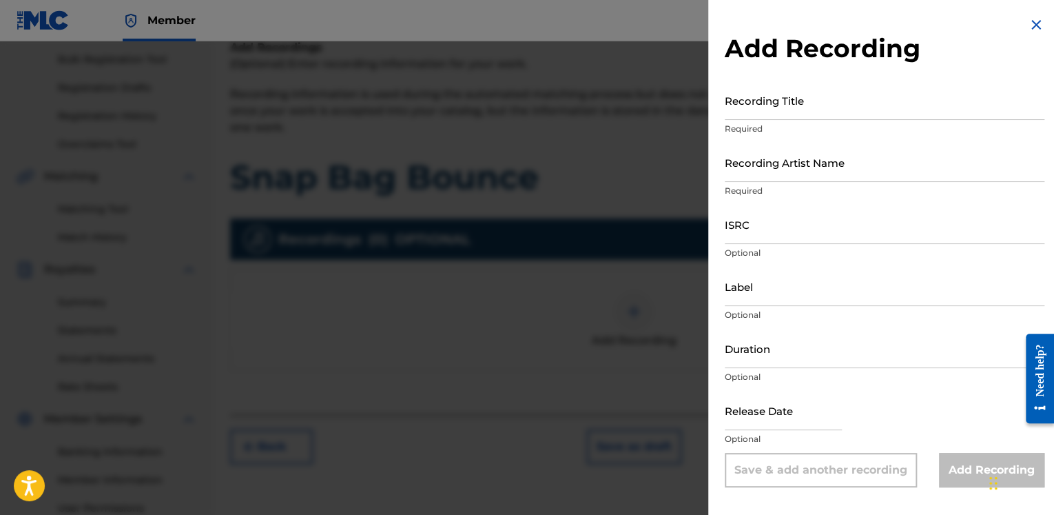
click at [816, 111] on input "Recording Title" at bounding box center [885, 100] width 320 height 39
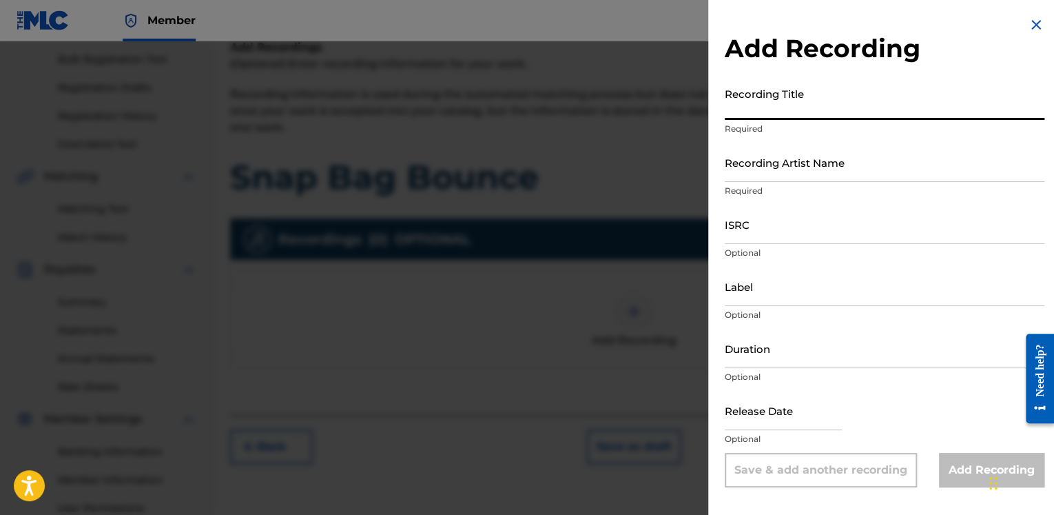
paste input "Snap Bag Bounce"
type input "Snap Bag Bounce"
click at [810, 168] on input "Recording Artist Name" at bounding box center [885, 162] width 320 height 39
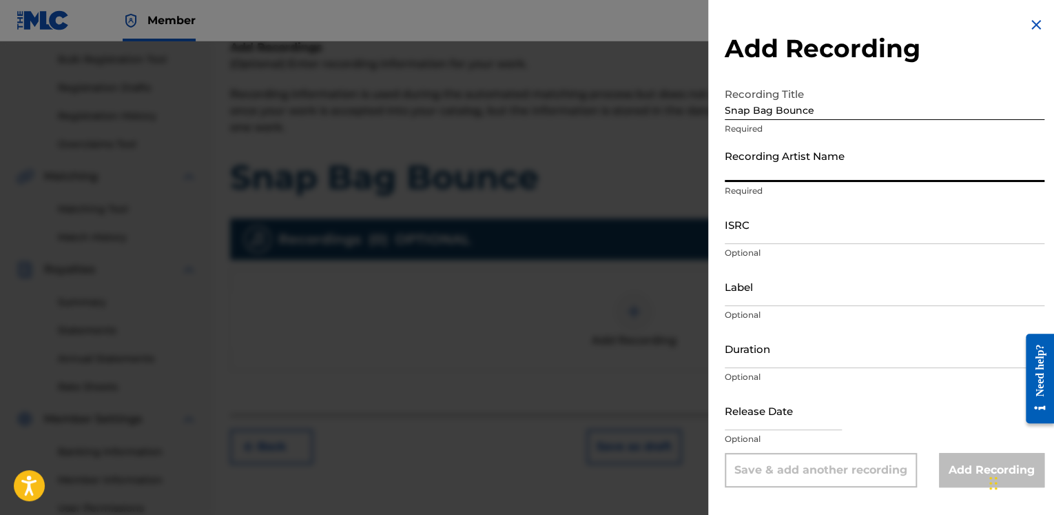
type input "Astrazit"
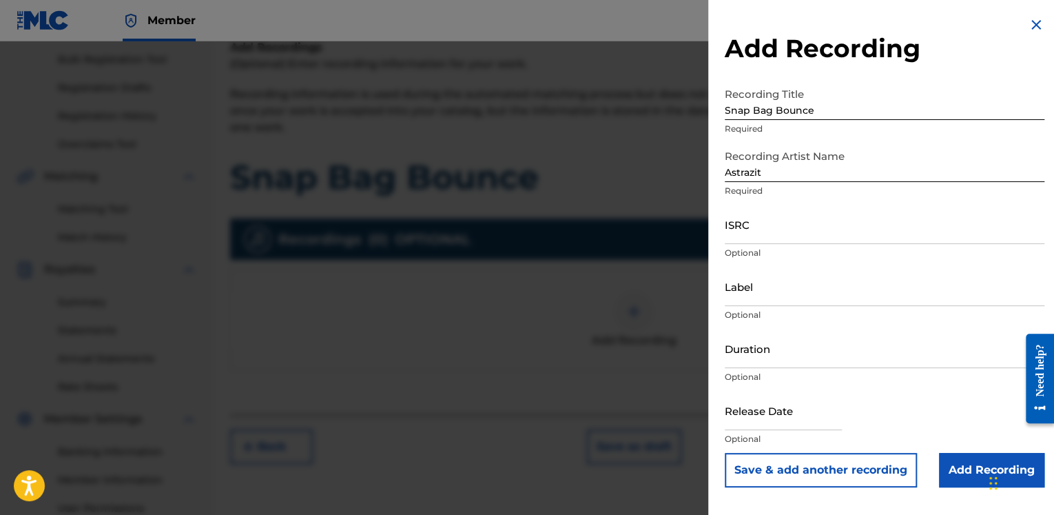
click at [760, 232] on input "ISRC" at bounding box center [885, 224] width 320 height 39
paste input "SGW502500969"
type input "SGW502500969"
click at [752, 296] on input "Label" at bounding box center [885, 286] width 320 height 39
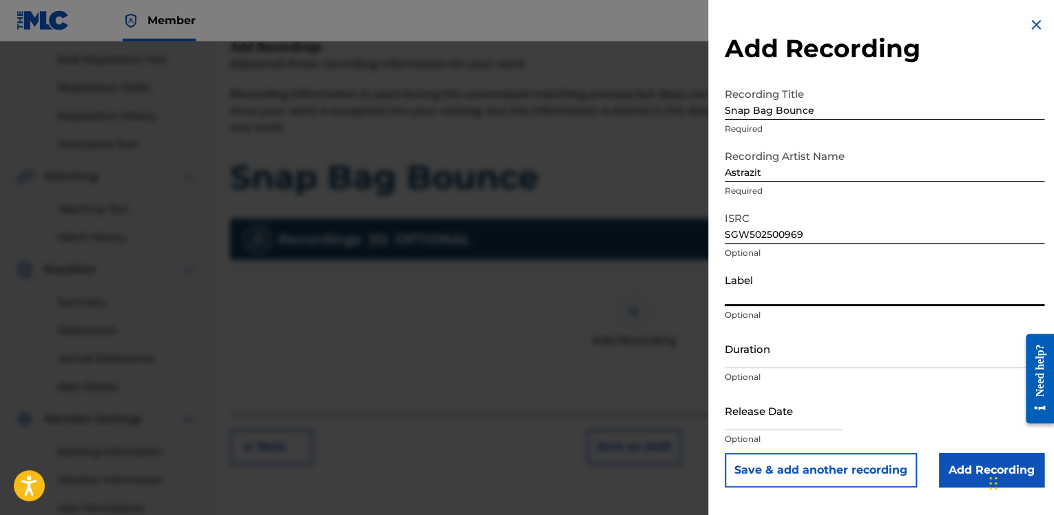
type input "[PERSON_NAME]"
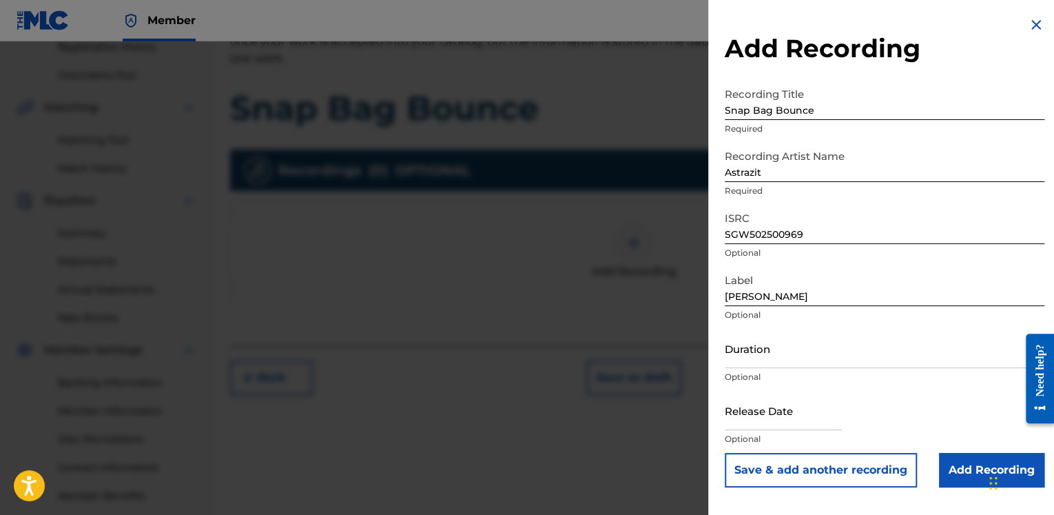
click at [748, 361] on input "Duration" at bounding box center [885, 348] width 320 height 39
paste input "02:42"
type input "02:42"
click at [785, 415] on input "text" at bounding box center [783, 410] width 117 height 39
select select "7"
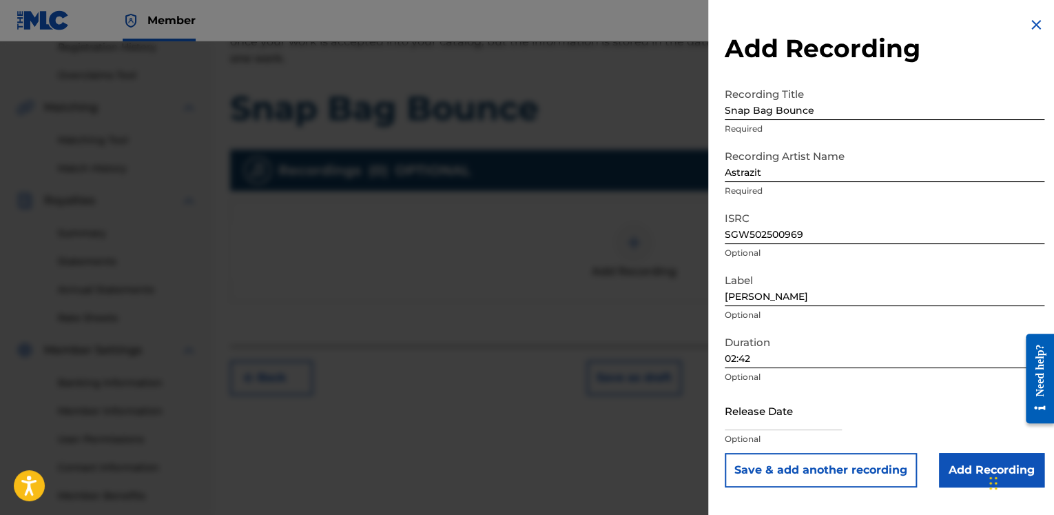
select select "2025"
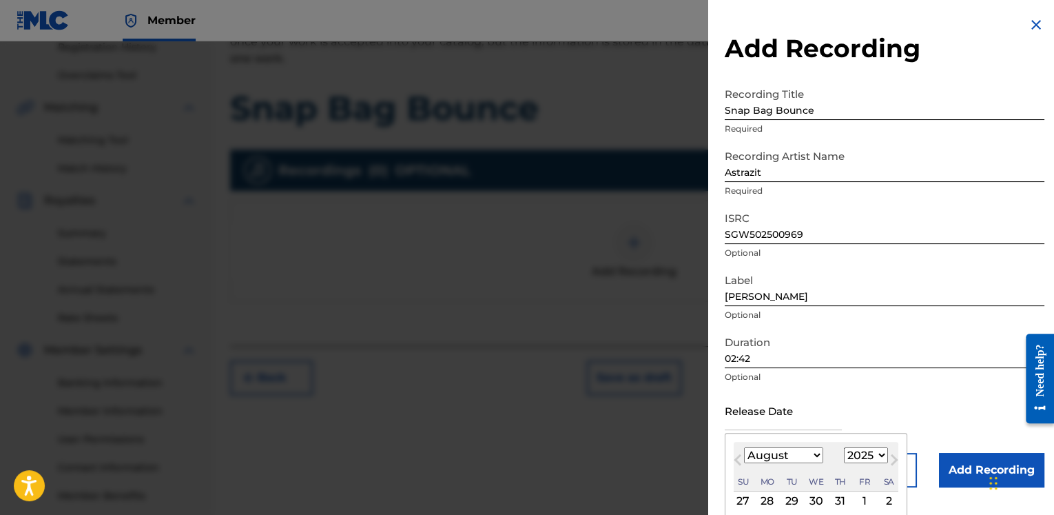
scroll to position [69, 0]
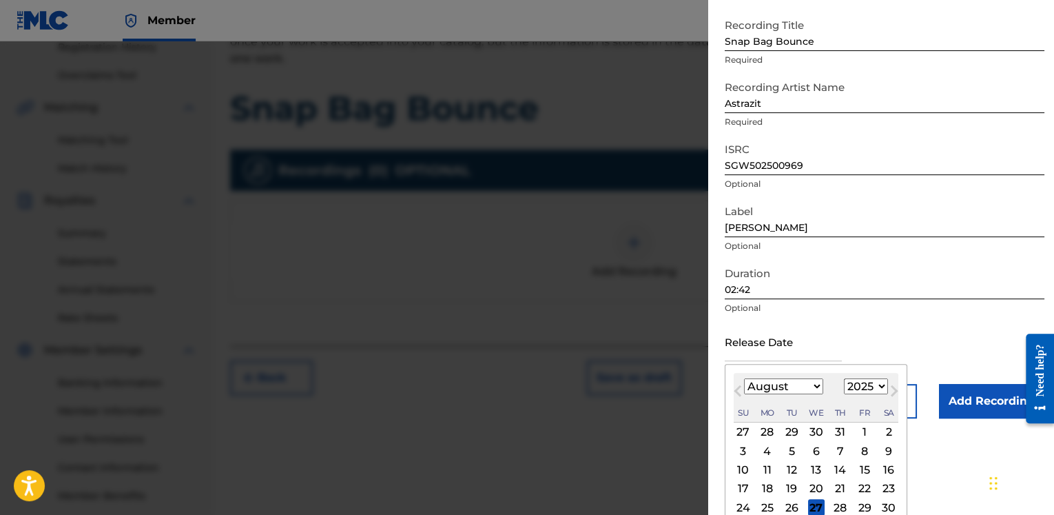
click at [863, 450] on div "8" at bounding box center [864, 450] width 17 height 17
type input "[DATE]"
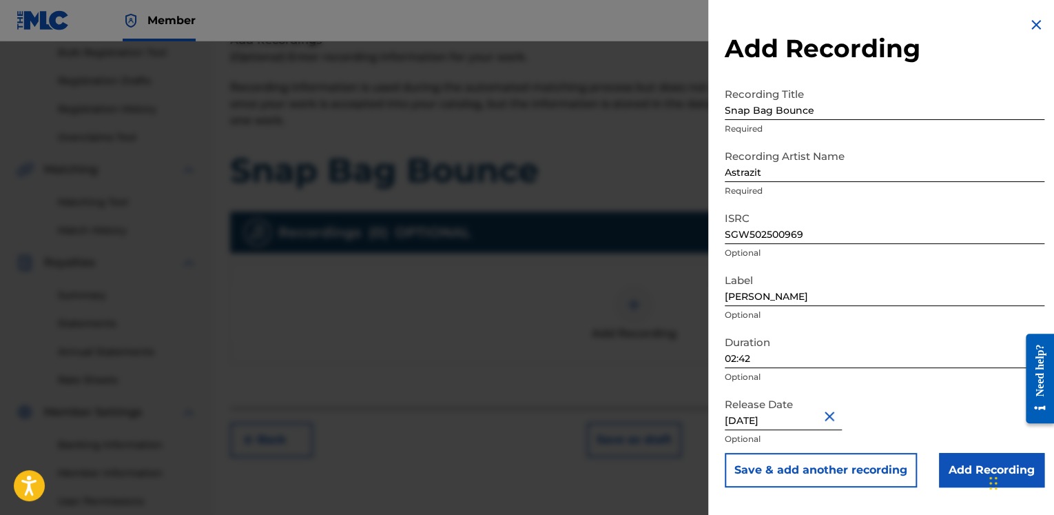
scroll to position [339, 0]
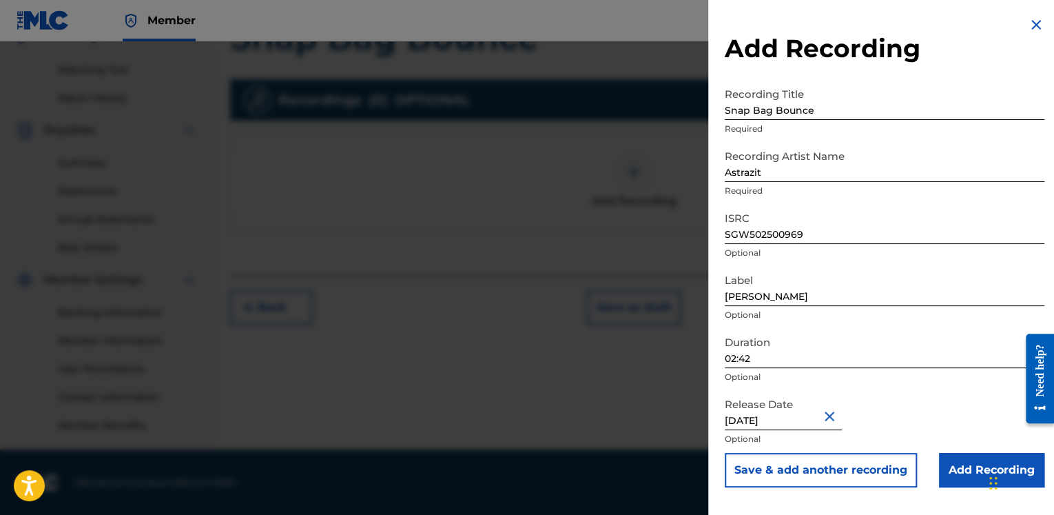
click at [958, 471] on input "Add Recording" at bounding box center [991, 470] width 105 height 34
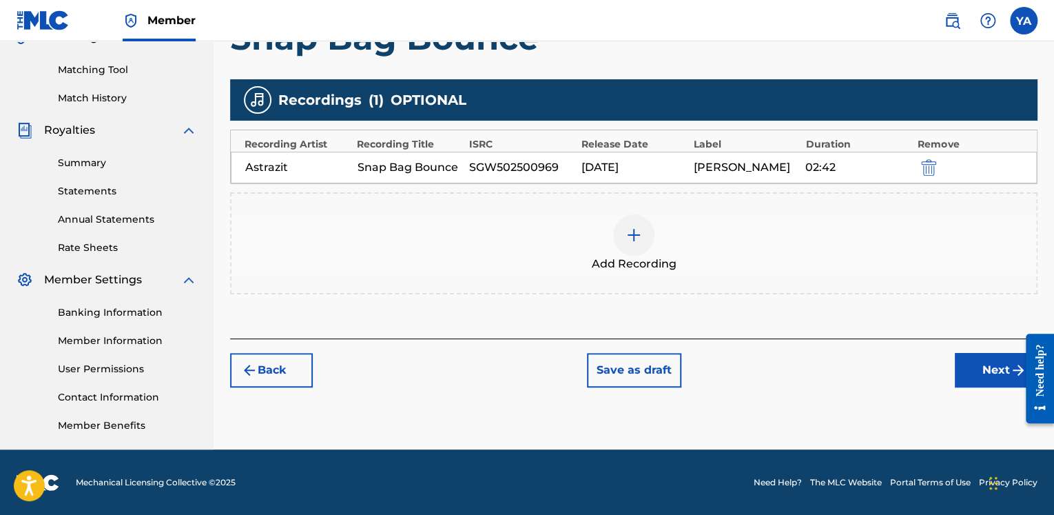
click at [975, 360] on button "Next" at bounding box center [996, 370] width 83 height 34
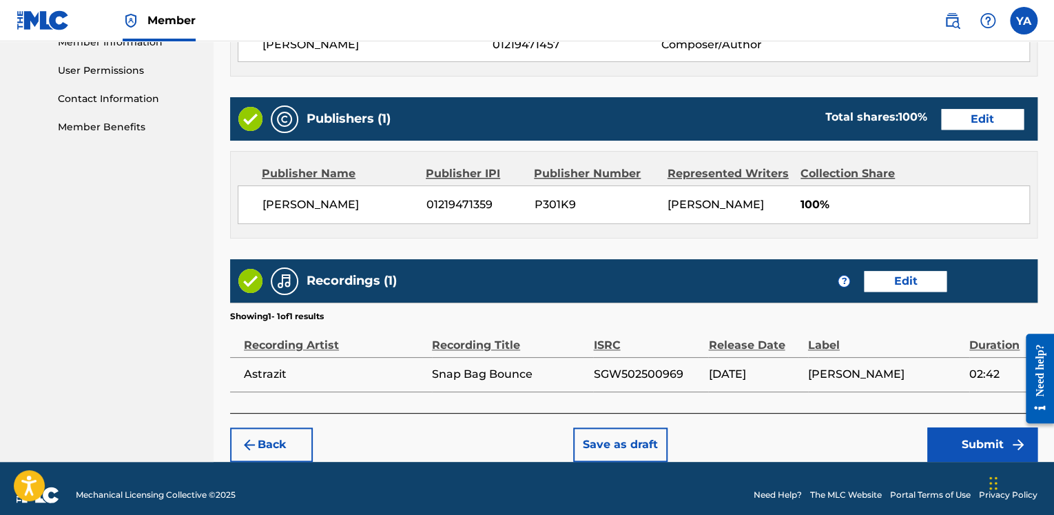
scroll to position [648, 0]
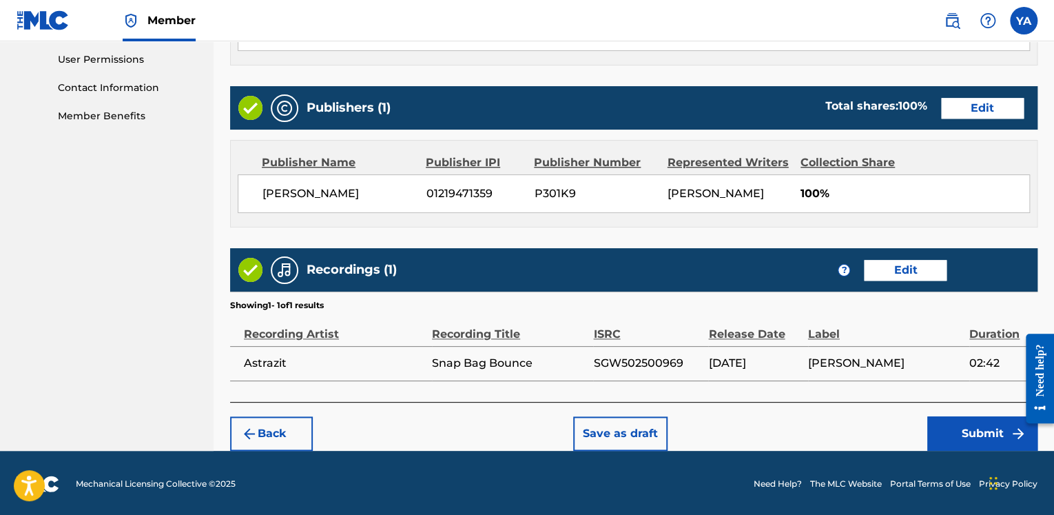
click at [958, 427] on button "Submit" at bounding box center [982, 433] width 110 height 34
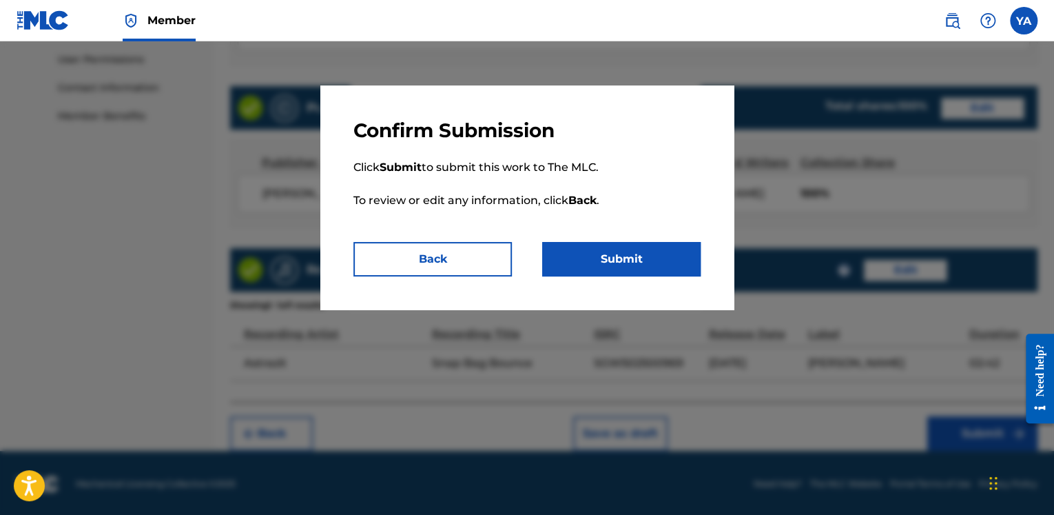
click at [627, 263] on button "Submit" at bounding box center [621, 259] width 158 height 34
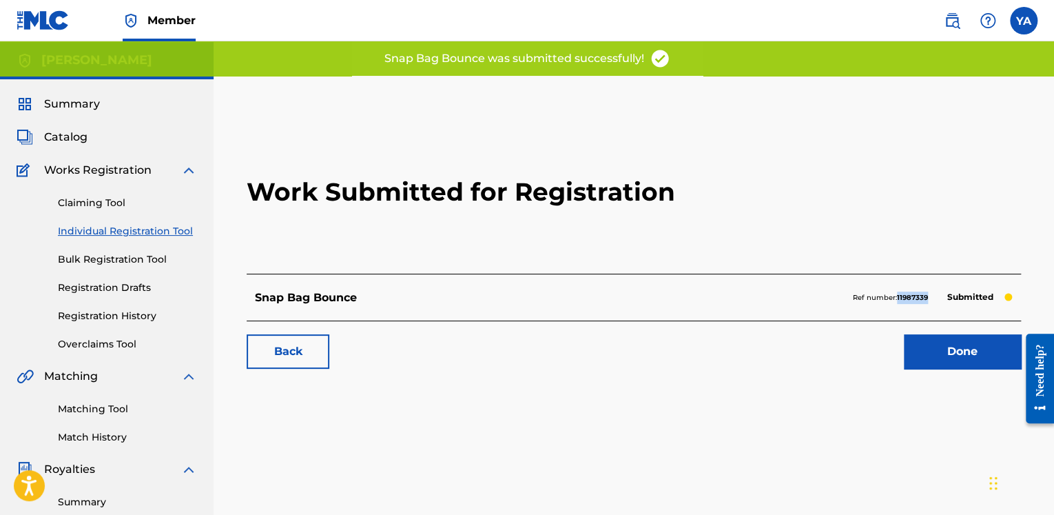
drag, startPoint x: 931, startPoint y: 298, endPoint x: 897, endPoint y: 296, distance: 33.9
click at [897, 296] on div "Ref number: 11987339 Submitted" at bounding box center [933, 297] width 160 height 19
copy strong "11987339"
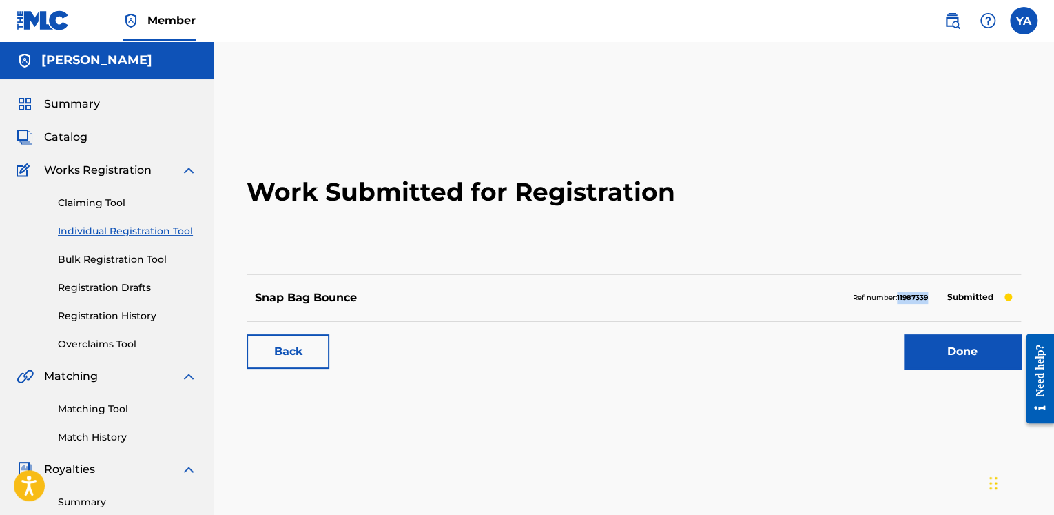
click at [957, 361] on link "Done" at bounding box center [962, 351] width 117 height 34
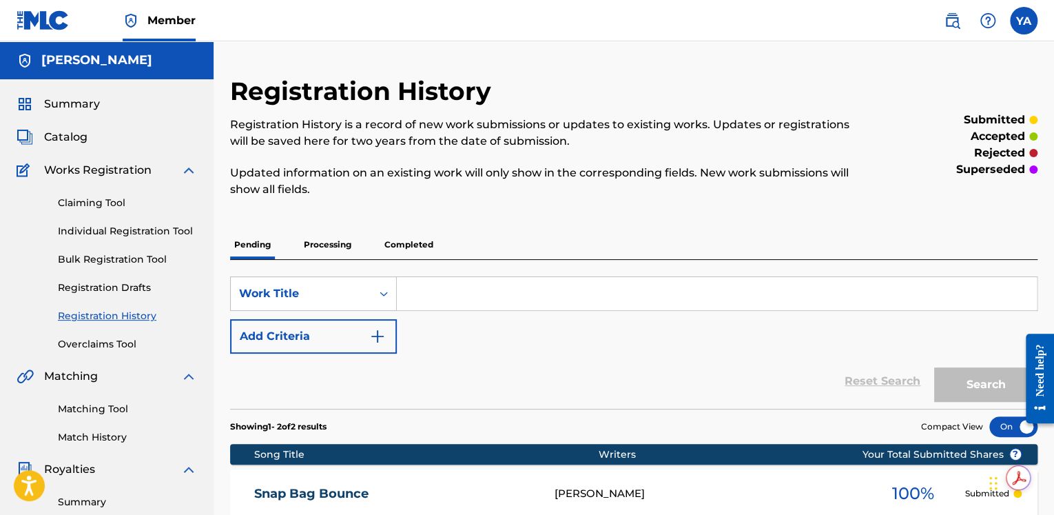
click at [165, 229] on link "Individual Registration Tool" at bounding box center [127, 231] width 139 height 14
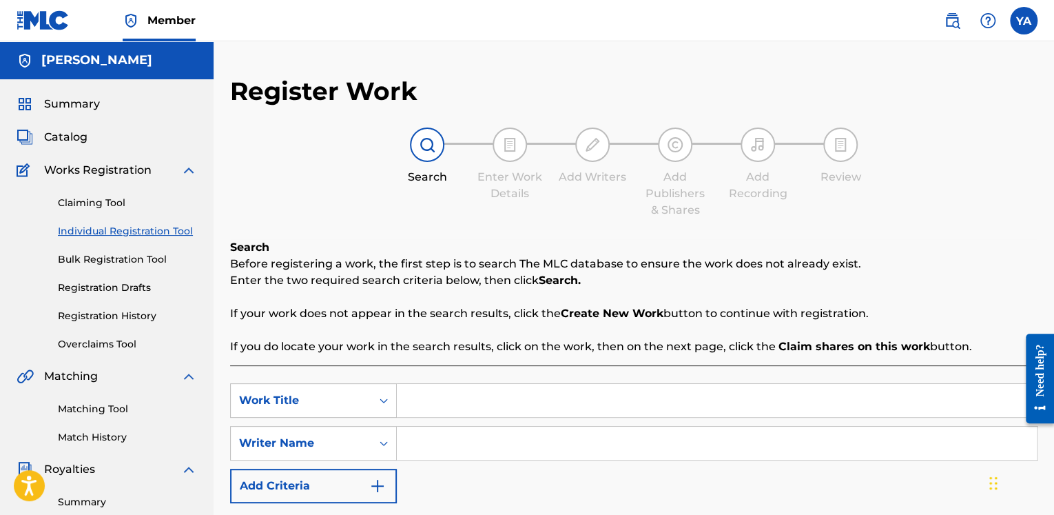
scroll to position [69, 0]
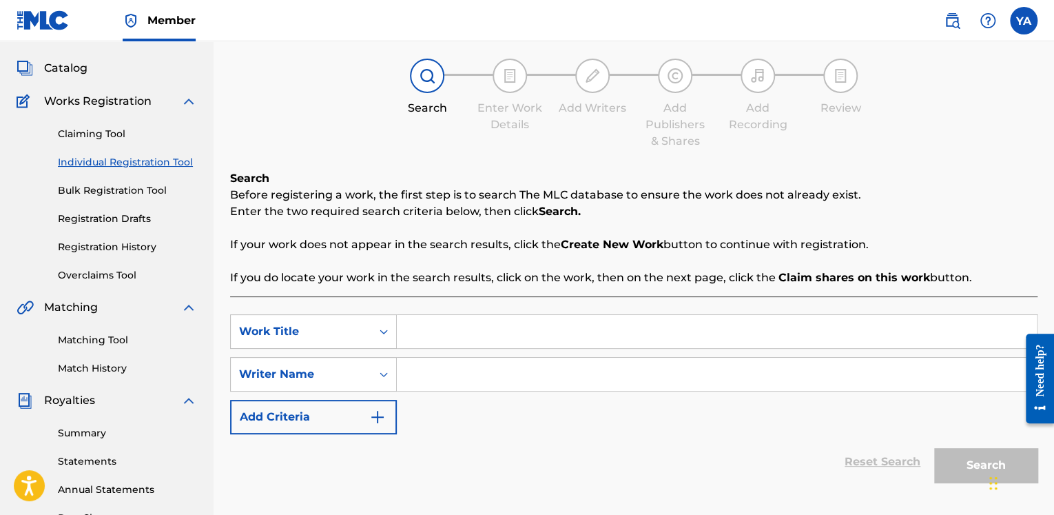
click at [77, 73] on span "Catalog" at bounding box center [65, 68] width 43 height 17
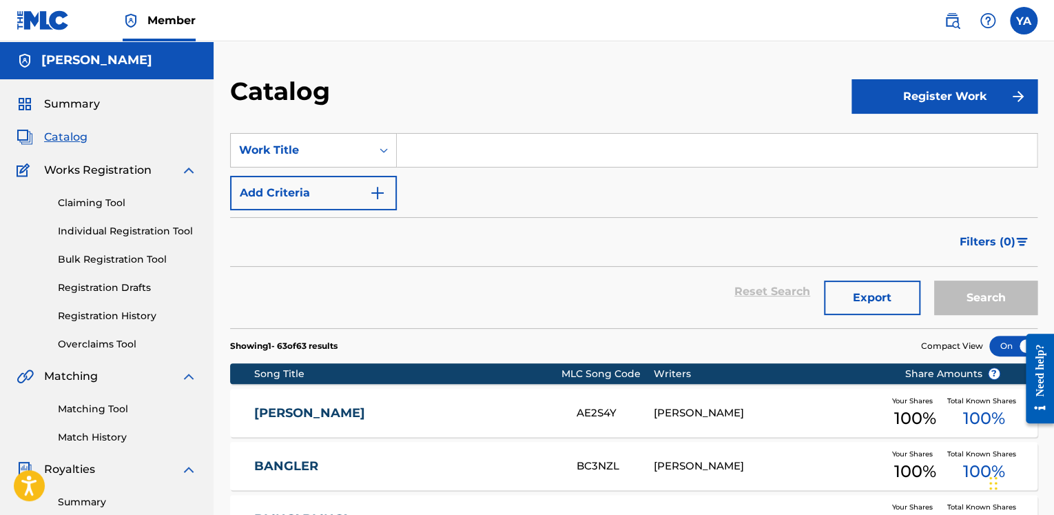
click at [138, 230] on link "Individual Registration Tool" at bounding box center [127, 231] width 139 height 14
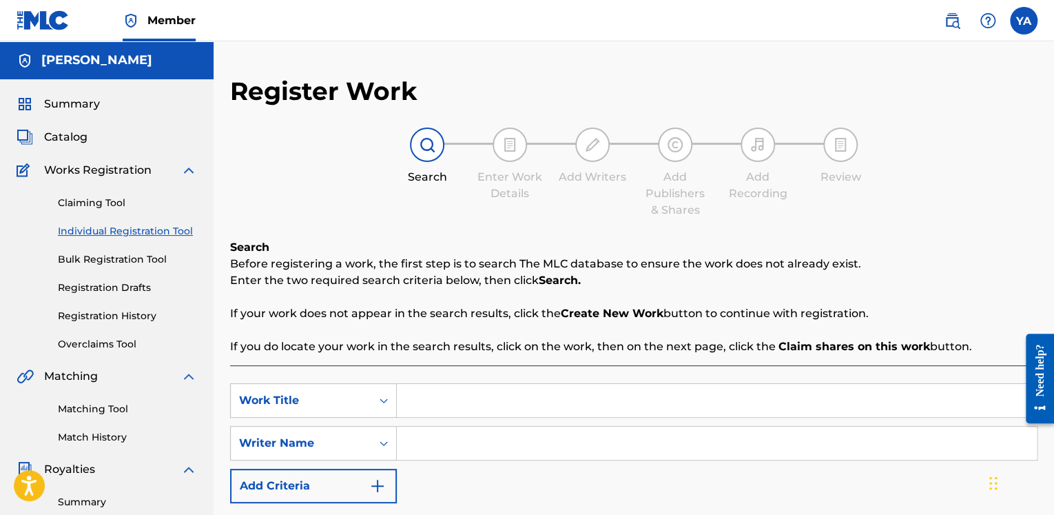
click at [457, 400] on input "Search Form" at bounding box center [717, 400] width 640 height 33
paste input "Philadelphia Heartbeat Soul"
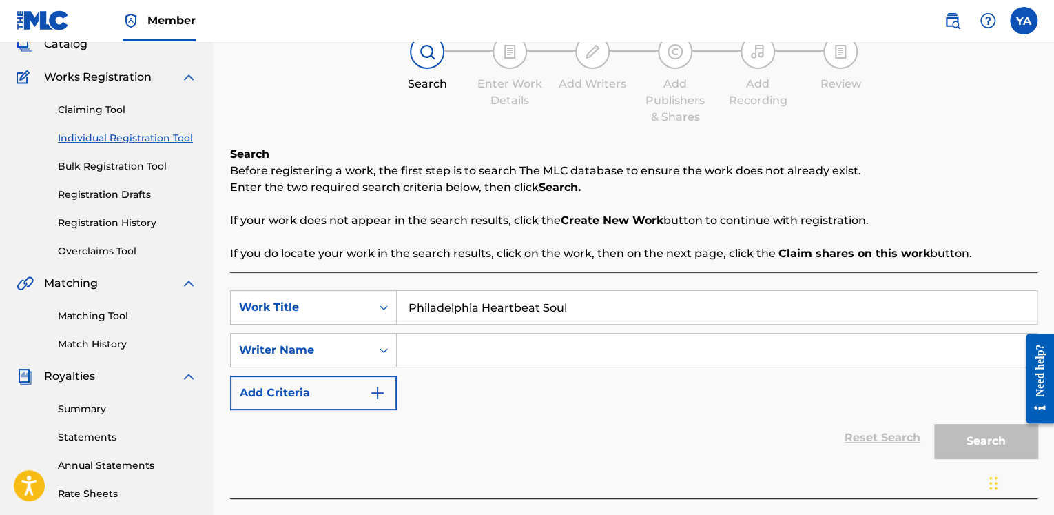
scroll to position [138, 0]
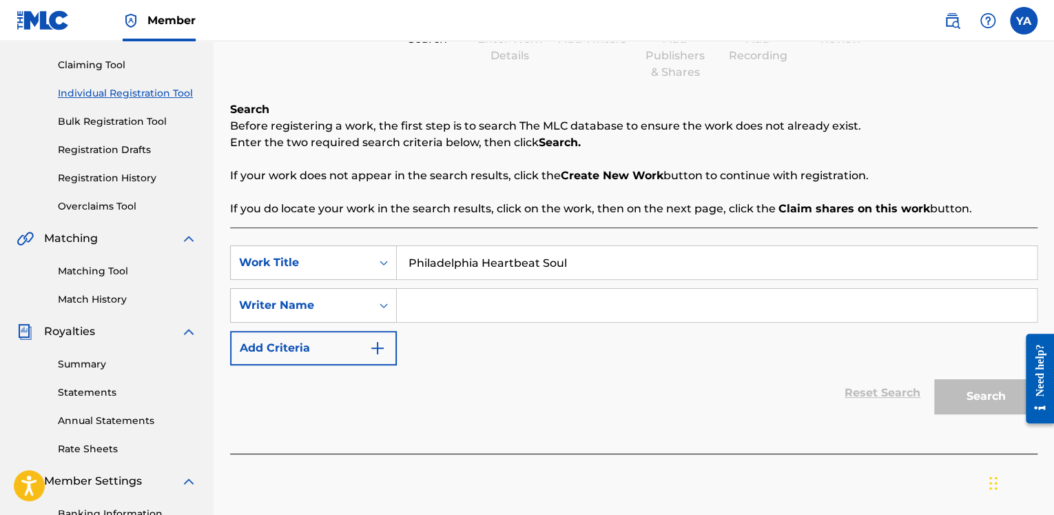
type input "Philadelphia Heartbeat Soul"
click at [479, 304] on input "Search Form" at bounding box center [717, 305] width 640 height 33
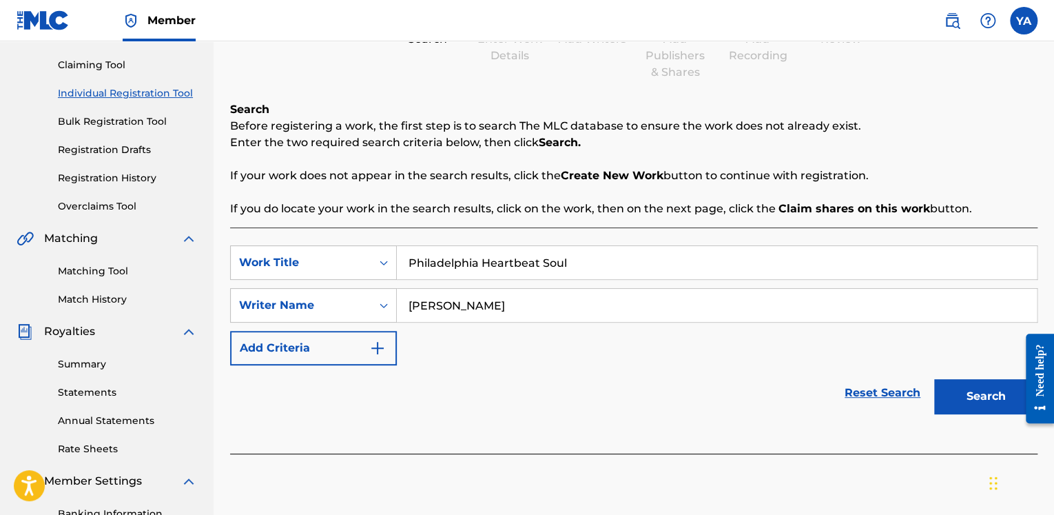
type input "[PERSON_NAME]"
click at [986, 397] on button "Search" at bounding box center [985, 396] width 103 height 34
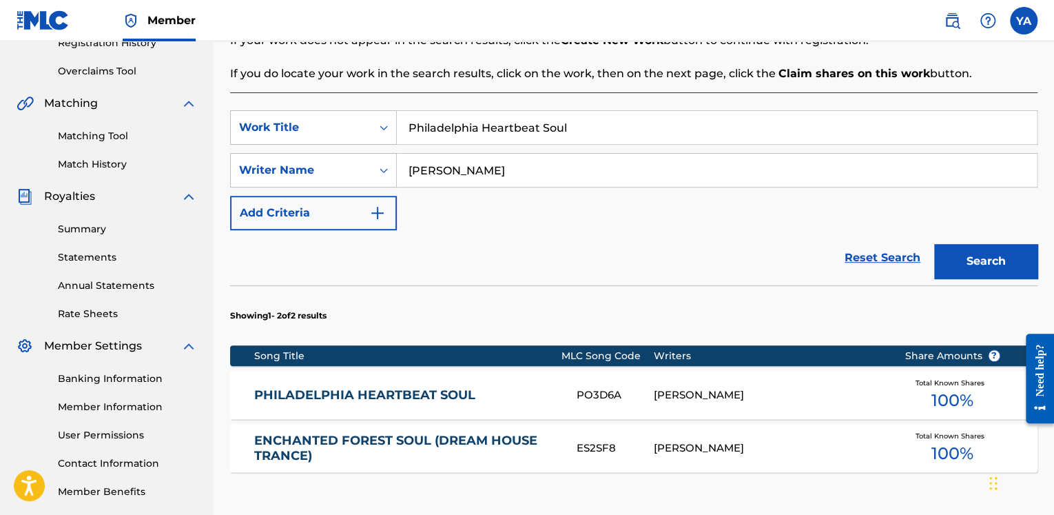
scroll to position [276, 0]
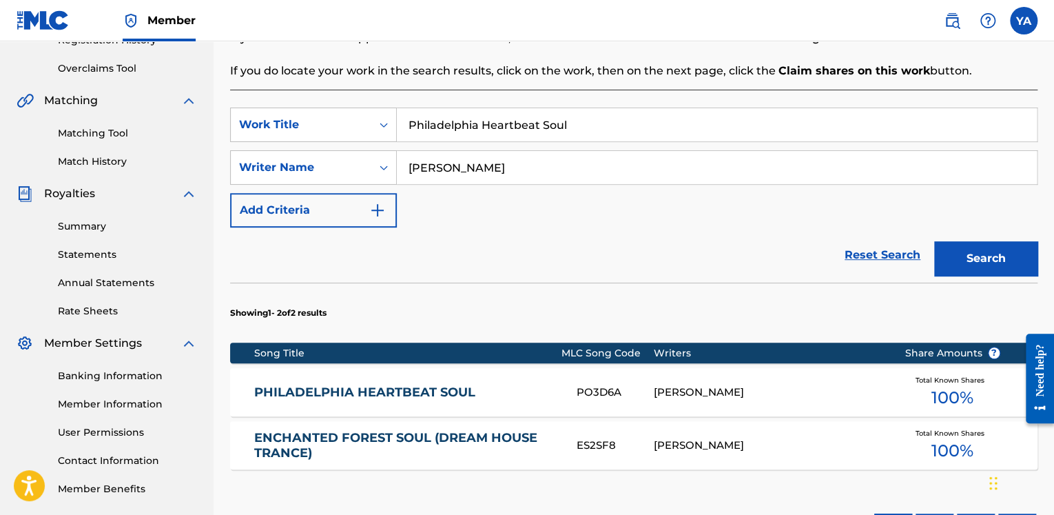
click at [388, 392] on link "PHILADELPHIA HEARTBEAT SOUL" at bounding box center [406, 392] width 304 height 16
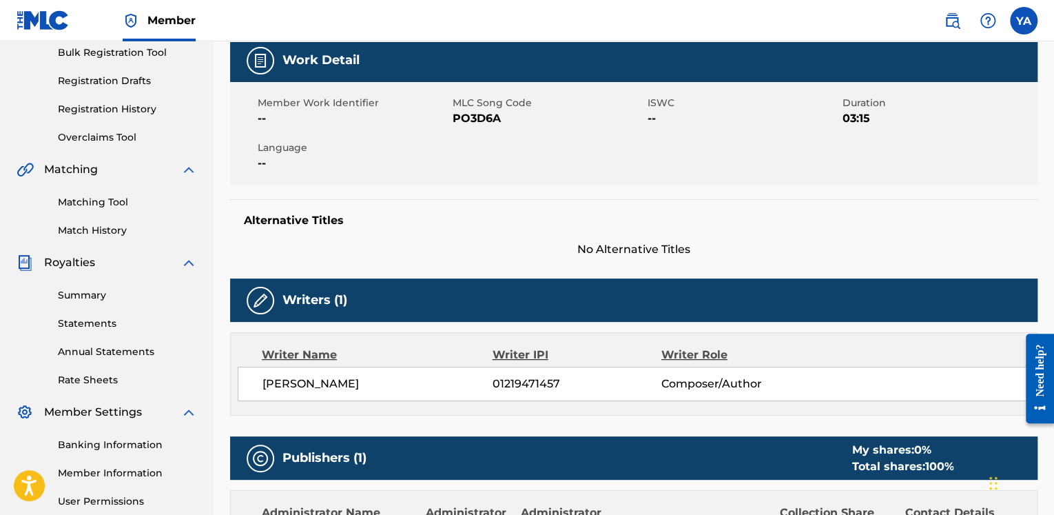
scroll to position [276, 0]
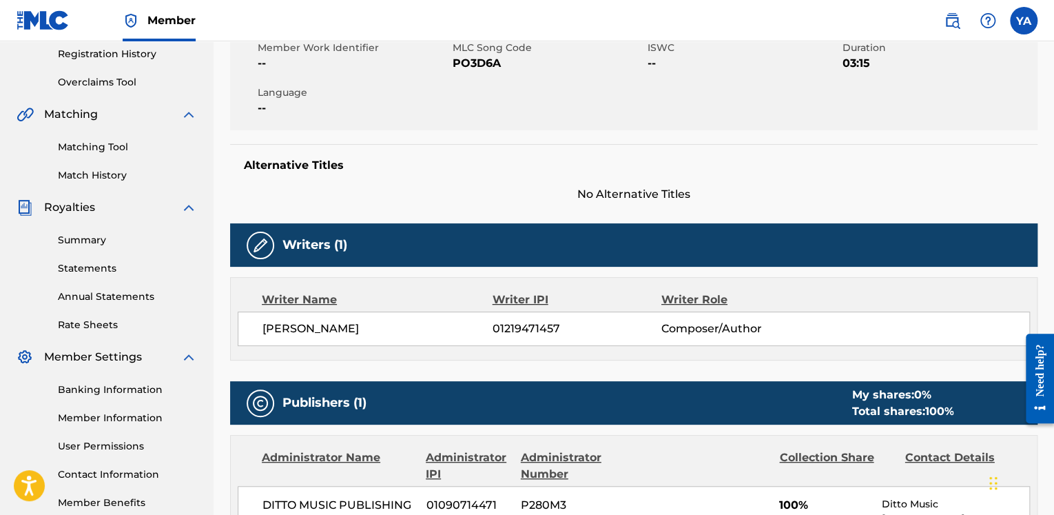
click at [262, 299] on div "Writers (1) Writer Name Writer IPI Writer Role [PERSON_NAME] 01219471457 Compos…" at bounding box center [633, 291] width 807 height 137
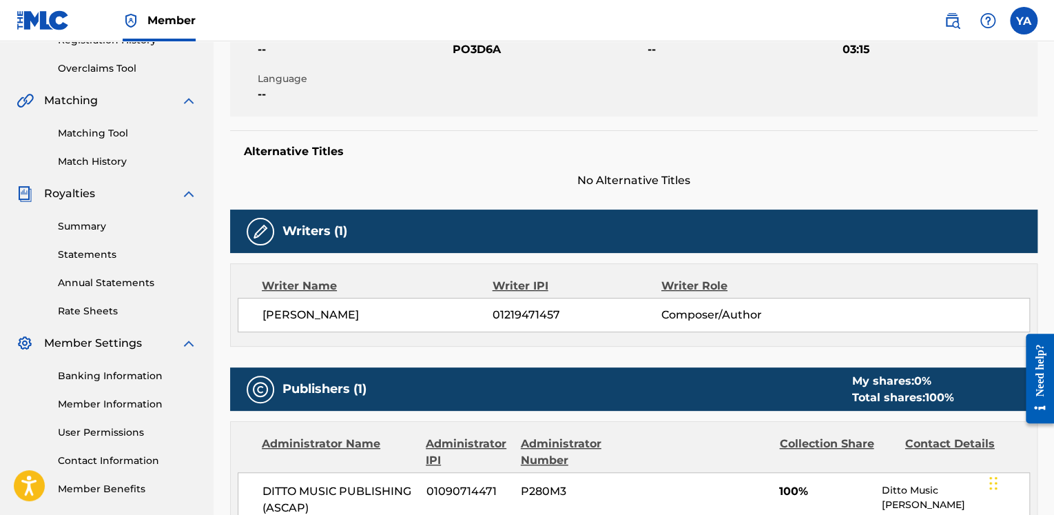
click at [260, 234] on img at bounding box center [260, 231] width 17 height 17
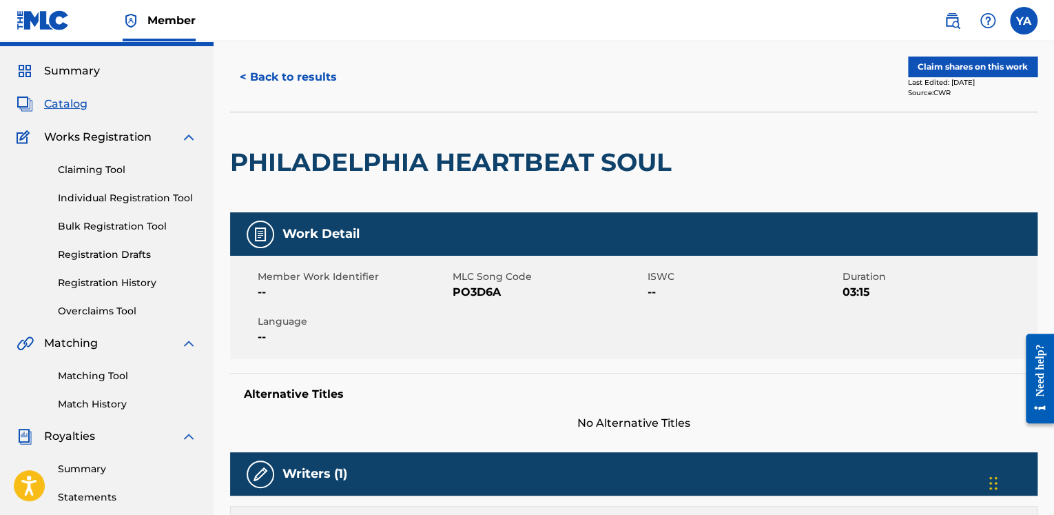
scroll to position [0, 0]
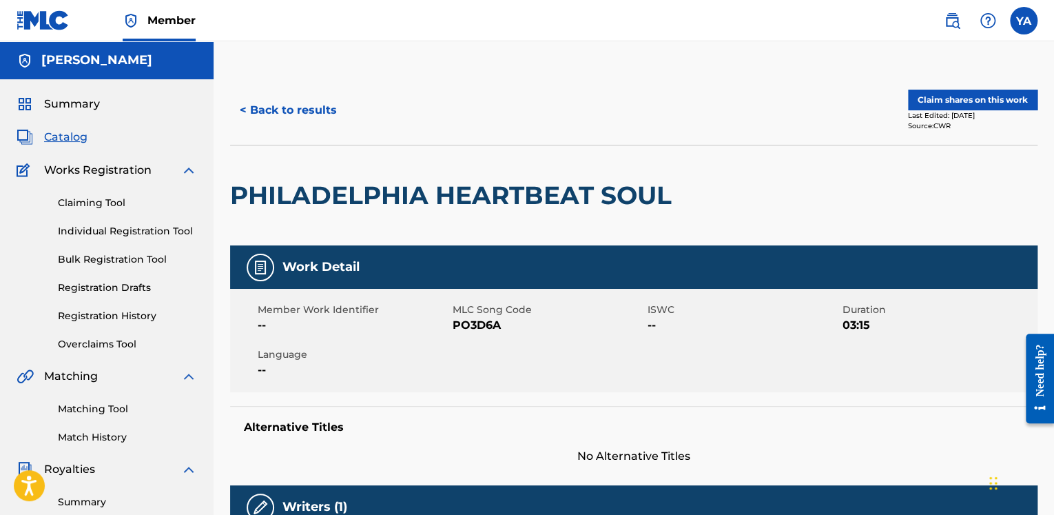
click at [941, 100] on button "Claim shares on this work" at bounding box center [972, 100] width 129 height 21
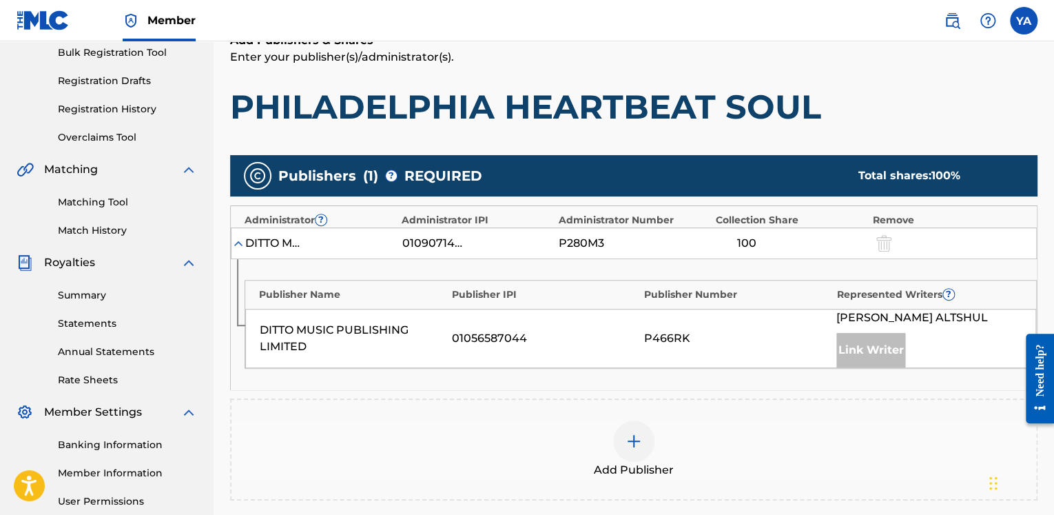
scroll to position [276, 0]
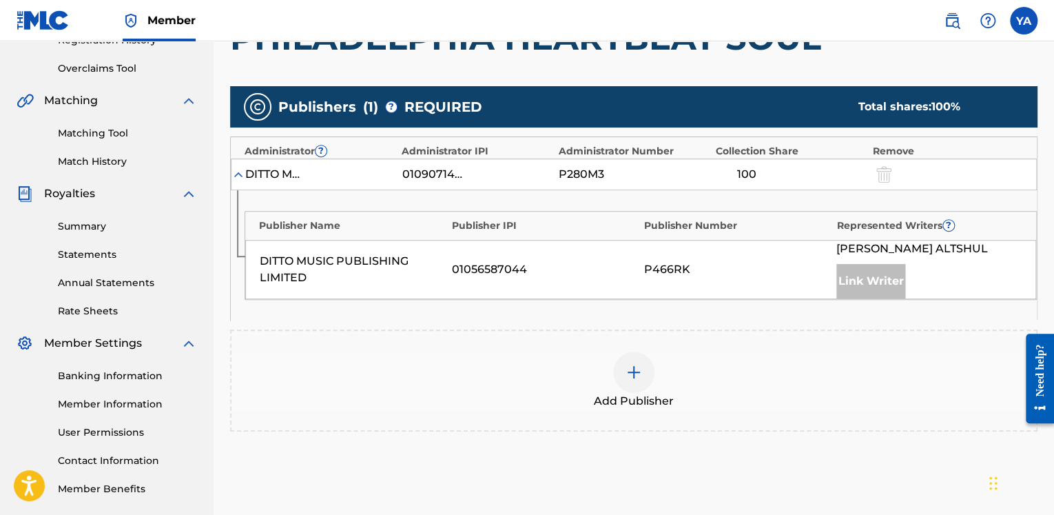
click at [870, 276] on div "Link Writer" at bounding box center [870, 281] width 69 height 34
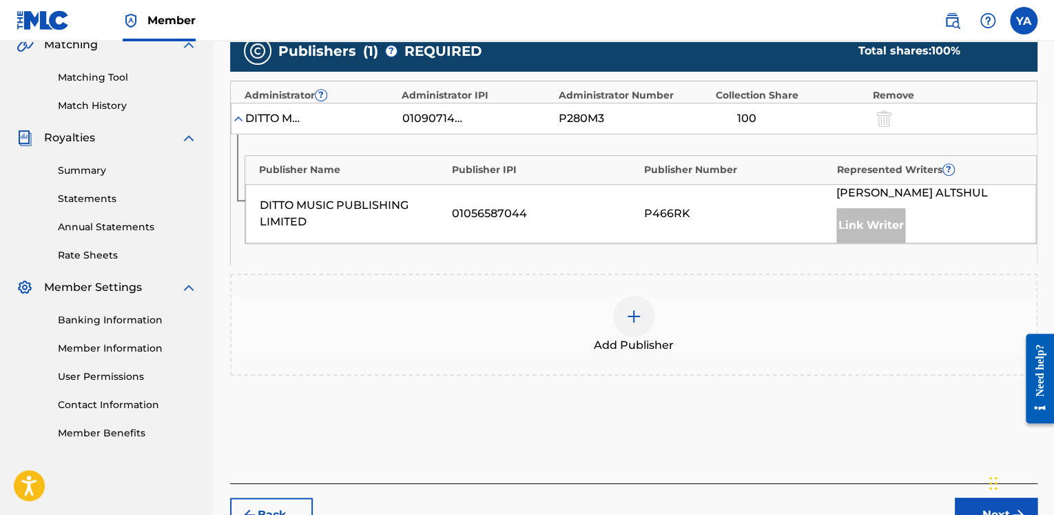
scroll to position [344, 0]
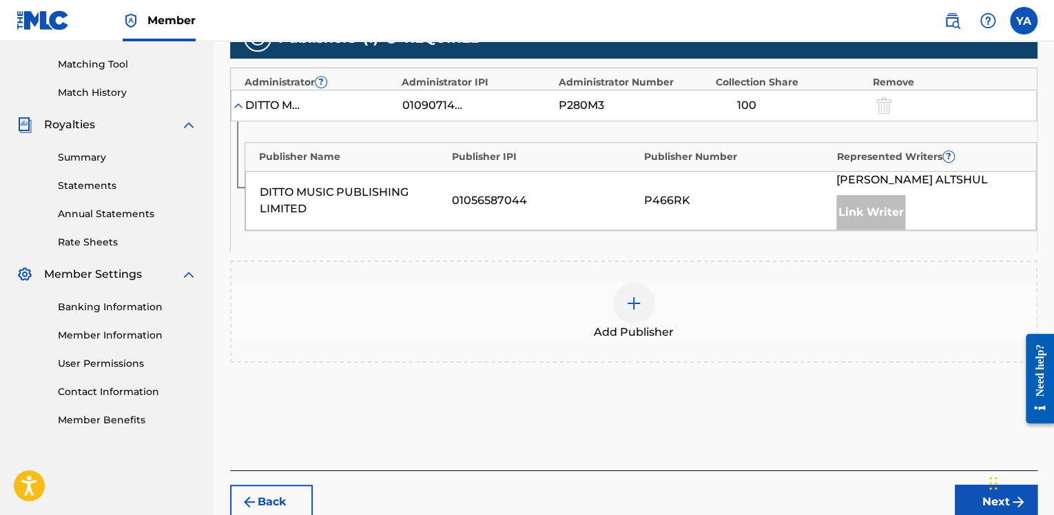
click at [628, 298] on img at bounding box center [633, 303] width 17 height 17
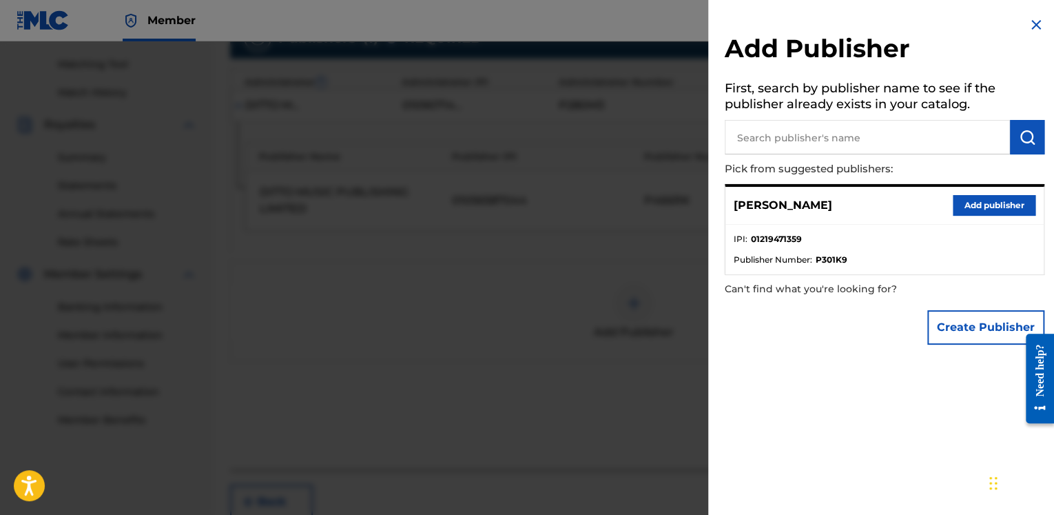
click at [975, 207] on button "Add publisher" at bounding box center [994, 205] width 83 height 21
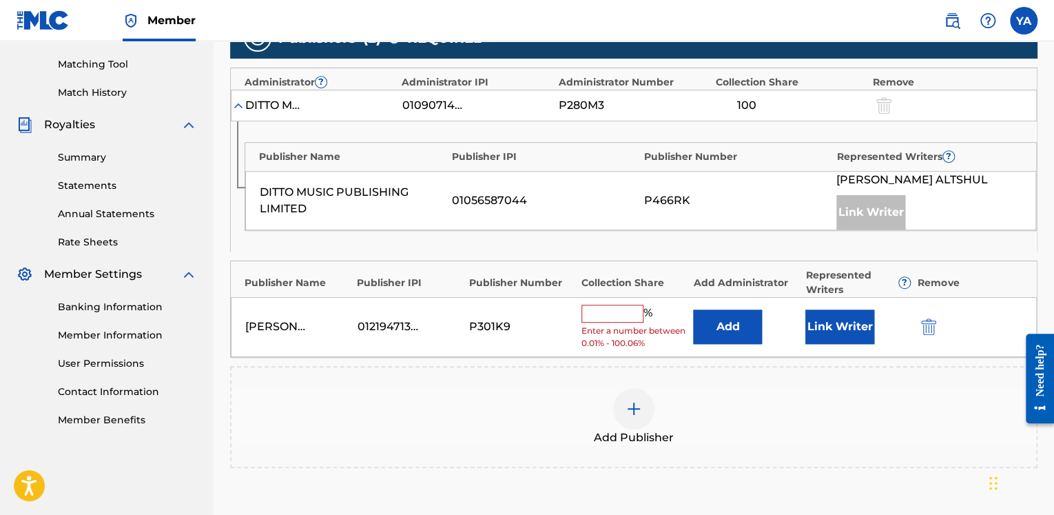
click at [597, 309] on input "text" at bounding box center [612, 313] width 62 height 18
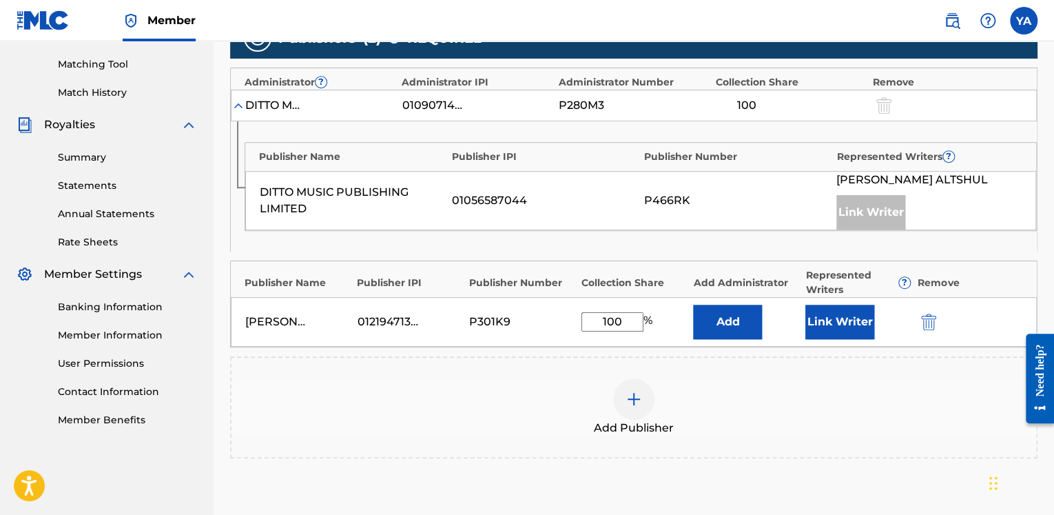
click at [847, 322] on button "Link Writer" at bounding box center [839, 321] width 69 height 34
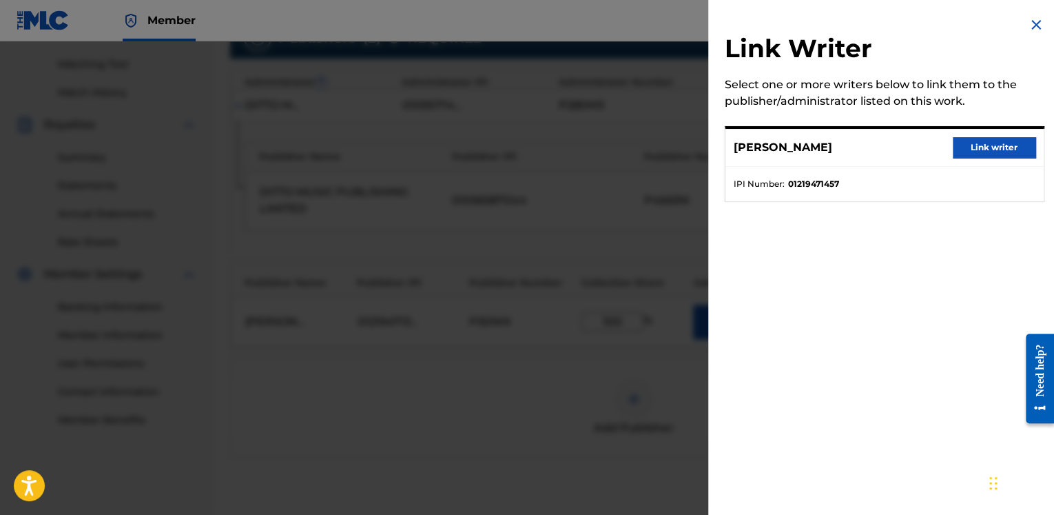
click at [978, 149] on button "Link writer" at bounding box center [994, 147] width 83 height 21
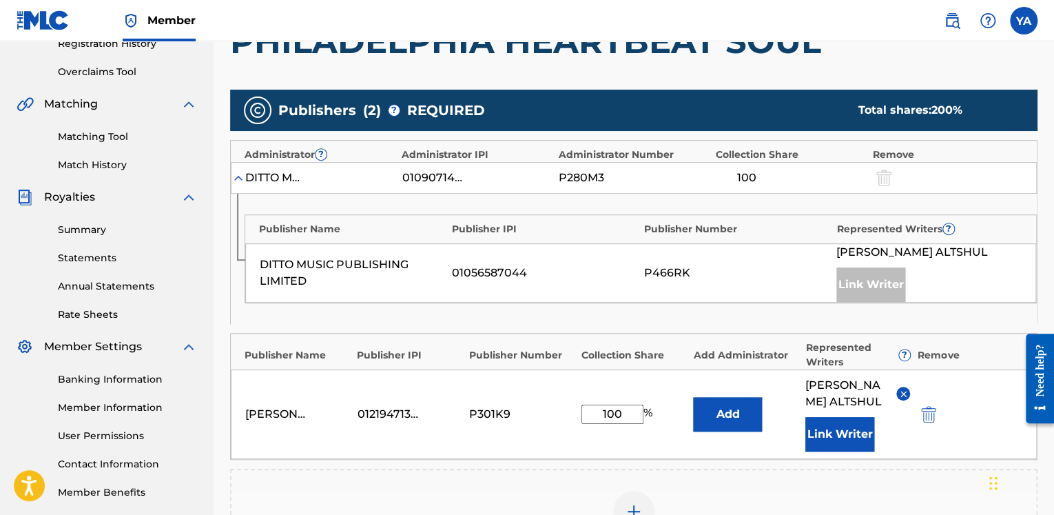
scroll to position [479, 0]
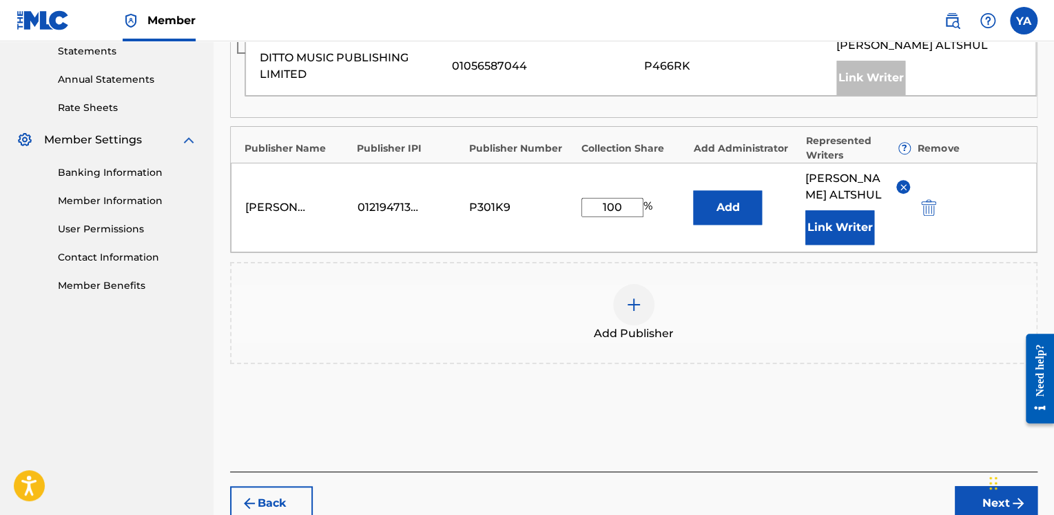
click at [977, 498] on button "Next" at bounding box center [996, 503] width 83 height 34
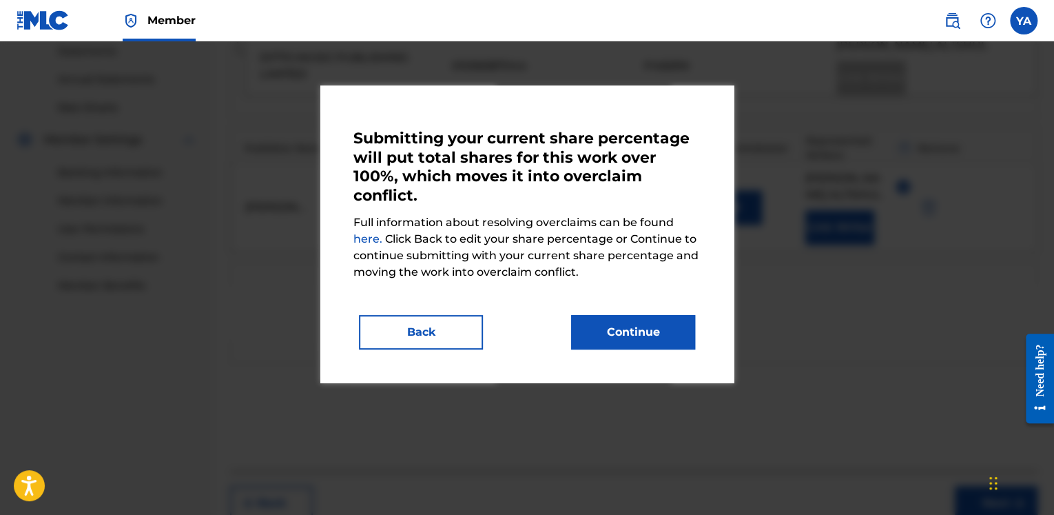
click at [428, 333] on button "Back" at bounding box center [421, 332] width 124 height 34
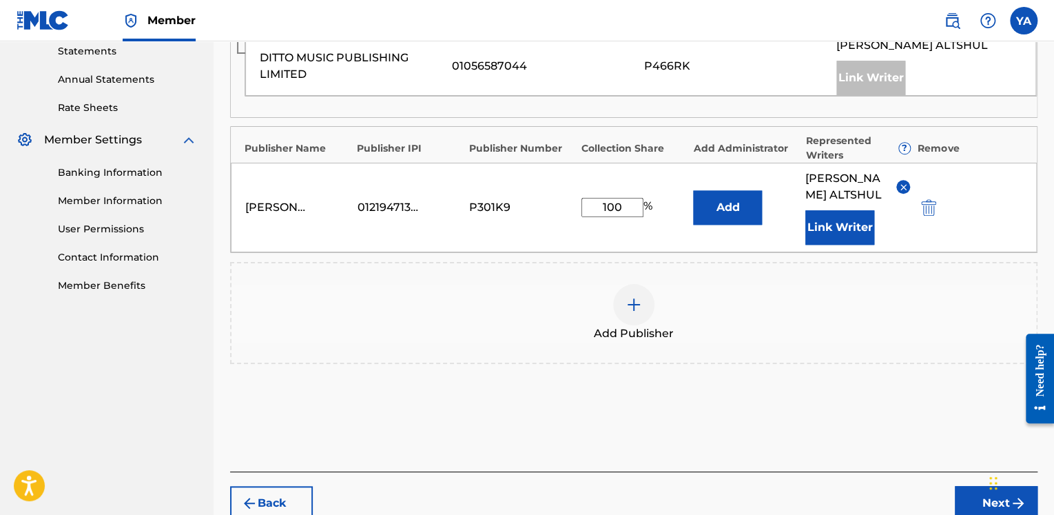
drag, startPoint x: 623, startPoint y: 206, endPoint x: 595, endPoint y: 209, distance: 28.4
click at [595, 209] on input "100" at bounding box center [612, 207] width 62 height 19
click at [966, 243] on div "[PERSON_NAME] 01219471359 P301K9 90 % Add [PERSON_NAME] Link Writer" at bounding box center [634, 208] width 806 height 90
click at [983, 496] on button "Next" at bounding box center [996, 503] width 83 height 34
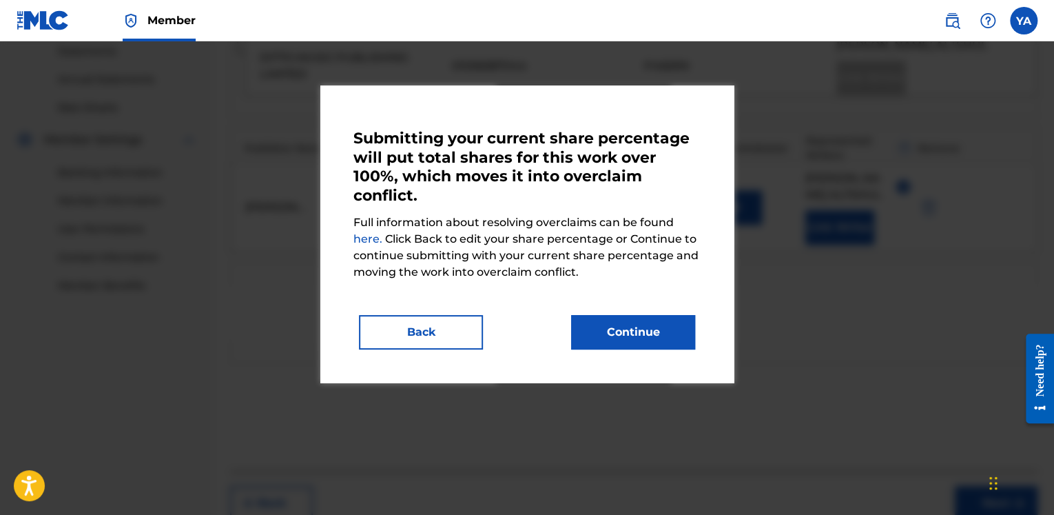
click at [438, 330] on button "Back" at bounding box center [421, 332] width 124 height 34
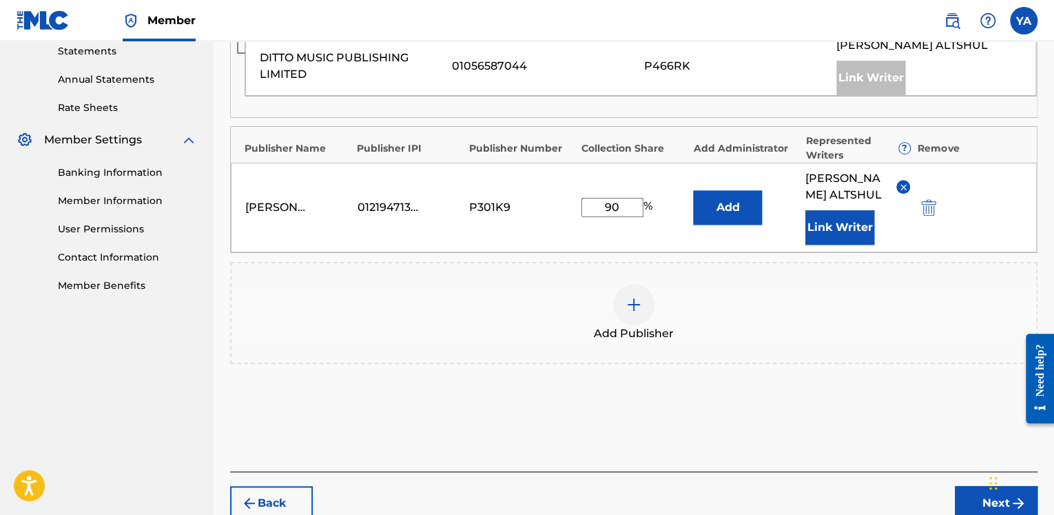
drag, startPoint x: 612, startPoint y: 206, endPoint x: 604, endPoint y: 206, distance: 7.6
click at [604, 206] on input "90" at bounding box center [612, 207] width 62 height 19
type input "60"
type input "5"
drag, startPoint x: 609, startPoint y: 206, endPoint x: 601, endPoint y: 206, distance: 7.6
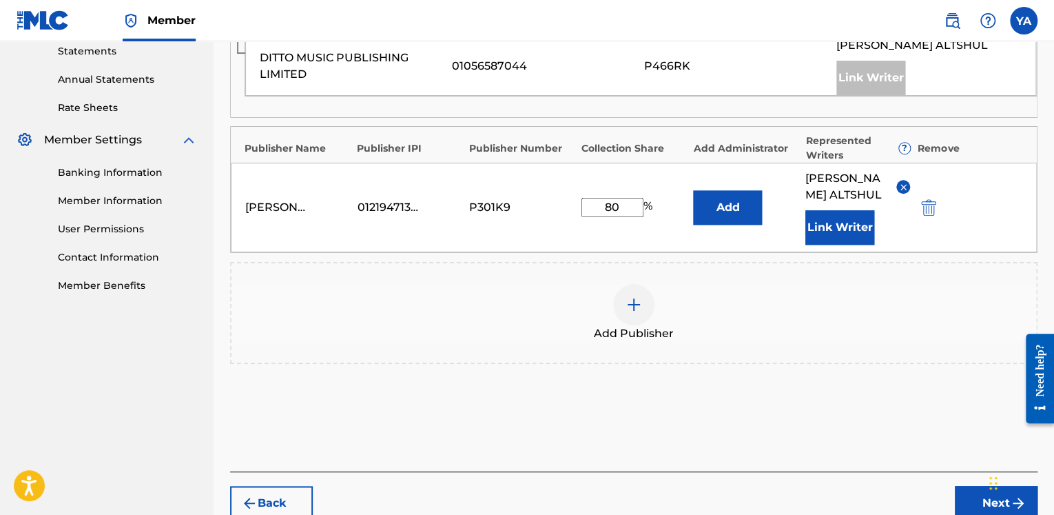
click at [601, 206] on input "80" at bounding box center [612, 207] width 62 height 19
click at [973, 494] on button "Next" at bounding box center [996, 503] width 83 height 34
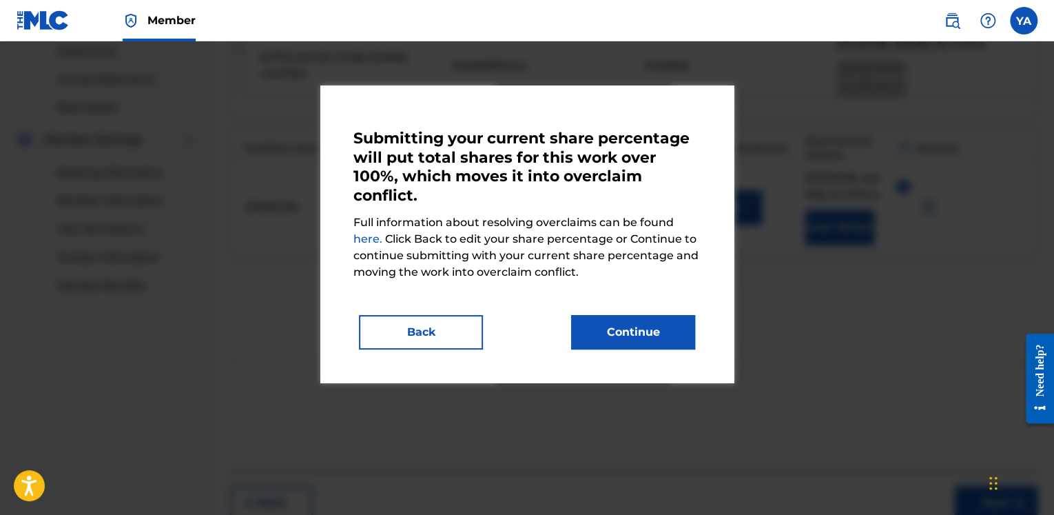
click at [441, 330] on button "Back" at bounding box center [421, 332] width 124 height 34
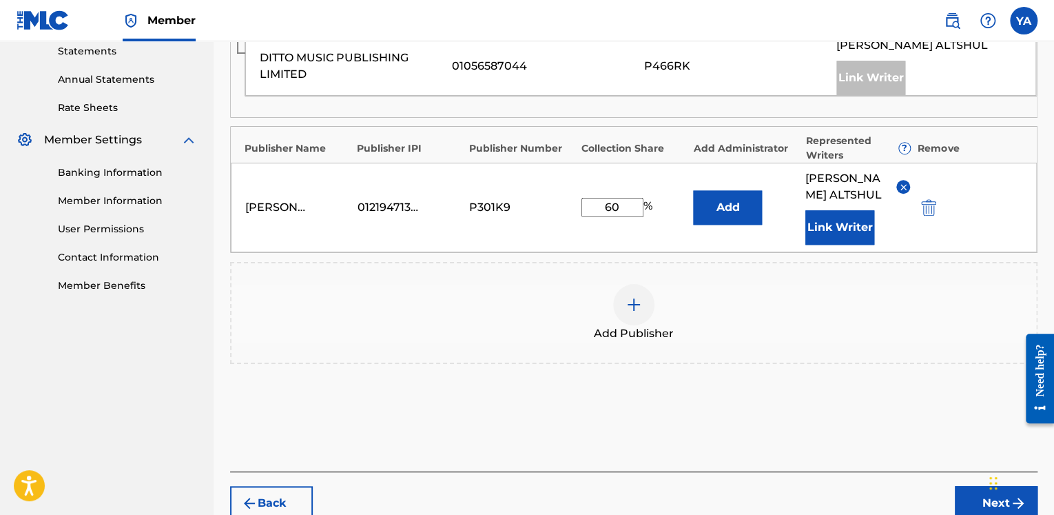
click at [607, 207] on input "60" at bounding box center [612, 207] width 62 height 19
click at [922, 326] on div "Add Publisher" at bounding box center [633, 313] width 805 height 58
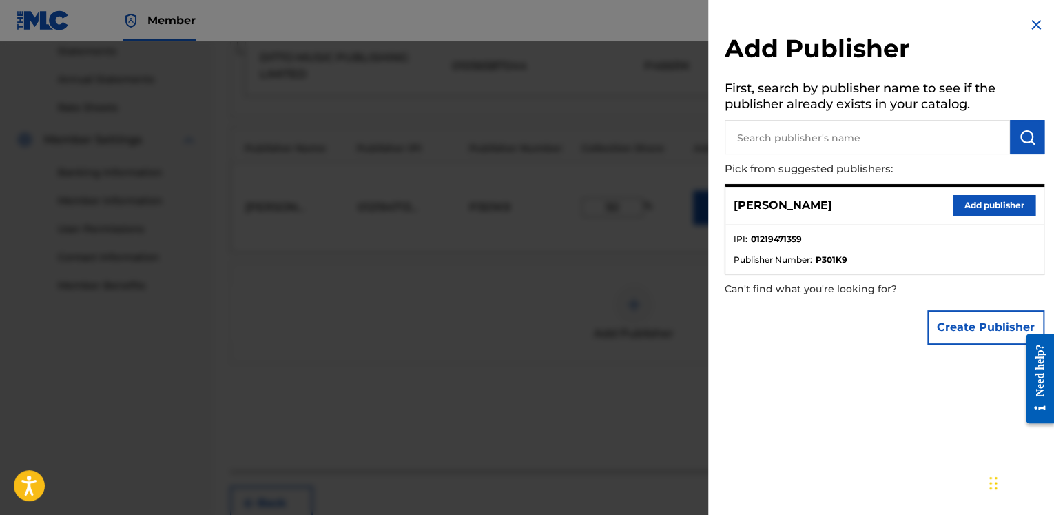
click at [1032, 21] on img at bounding box center [1036, 25] width 17 height 17
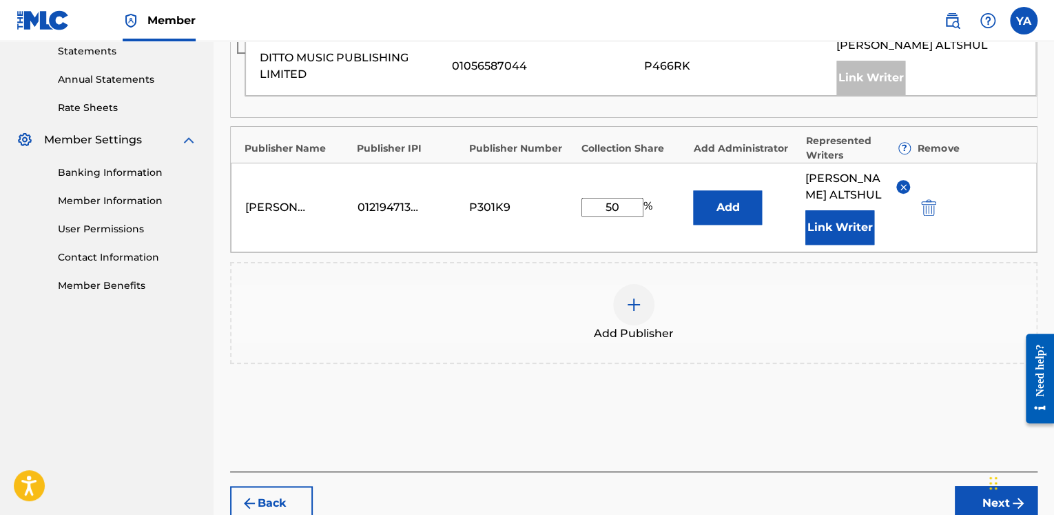
click at [984, 503] on button "Next" at bounding box center [996, 503] width 83 height 34
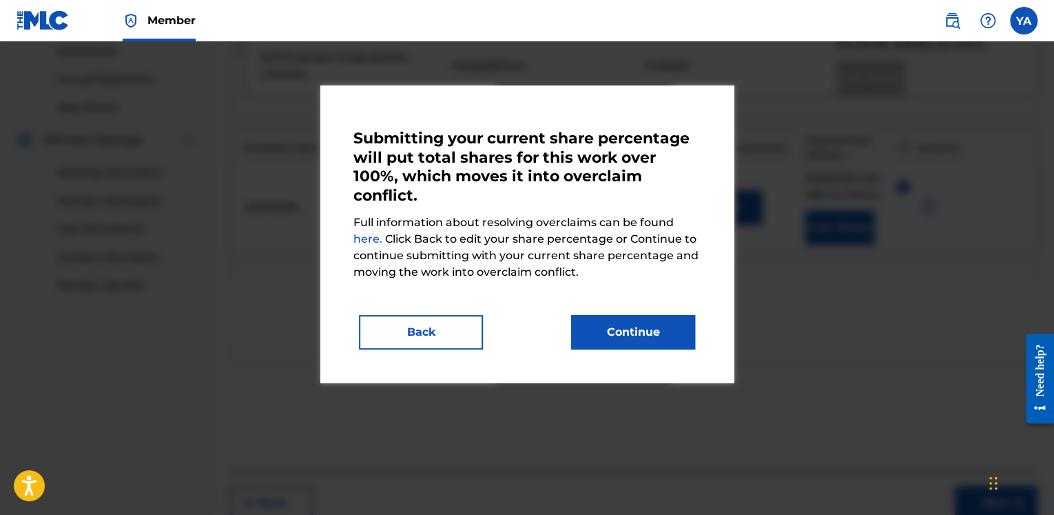
click at [441, 331] on button "Back" at bounding box center [421, 332] width 124 height 34
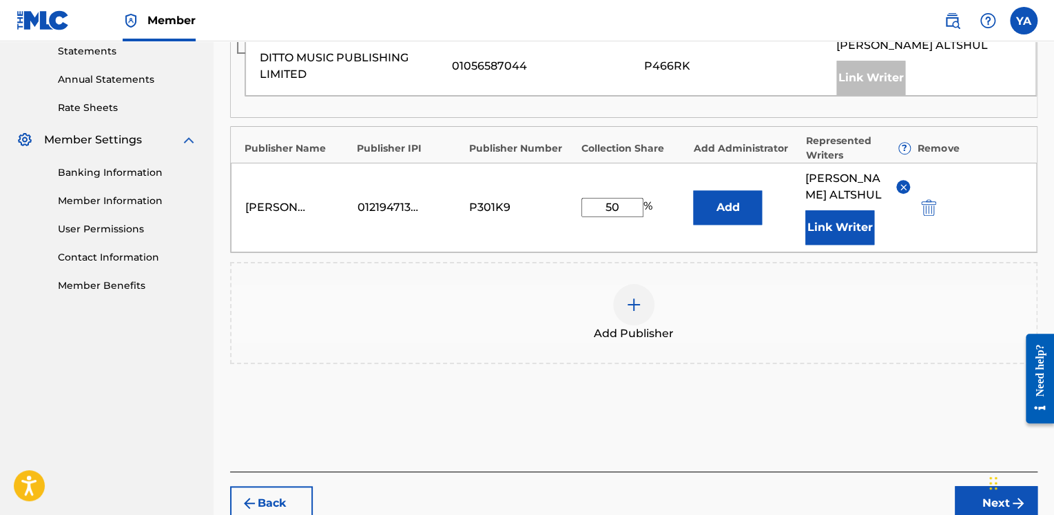
click at [608, 205] on input "50" at bounding box center [612, 207] width 62 height 19
type input "10"
click at [1016, 218] on div "[PERSON_NAME] 01219471359 P301K9 10 % Add [PERSON_NAME] Link Writer" at bounding box center [634, 208] width 806 height 90
click at [976, 499] on button "Next" at bounding box center [996, 503] width 83 height 34
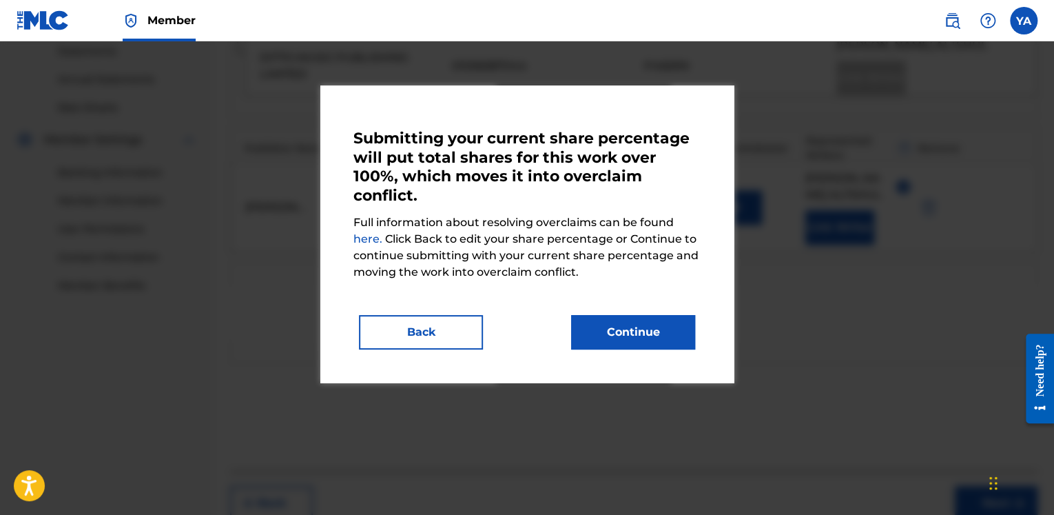
click at [444, 331] on button "Back" at bounding box center [421, 332] width 124 height 34
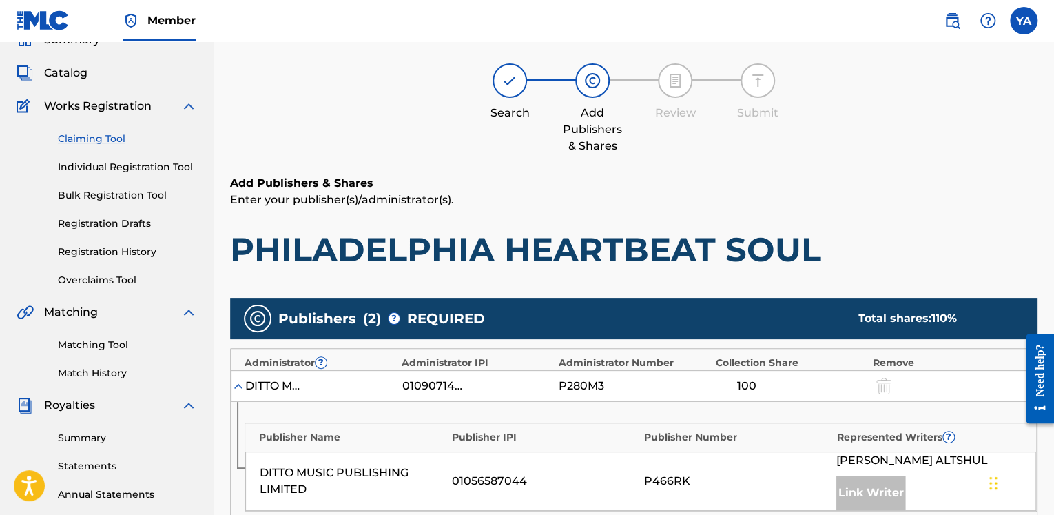
scroll to position [0, 0]
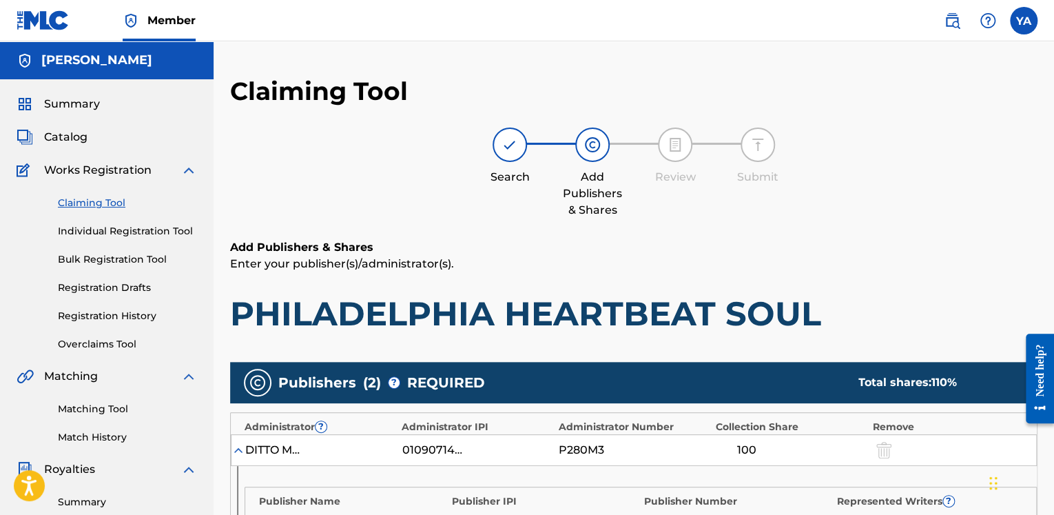
click at [113, 230] on link "Individual Registration Tool" at bounding box center [127, 231] width 139 height 14
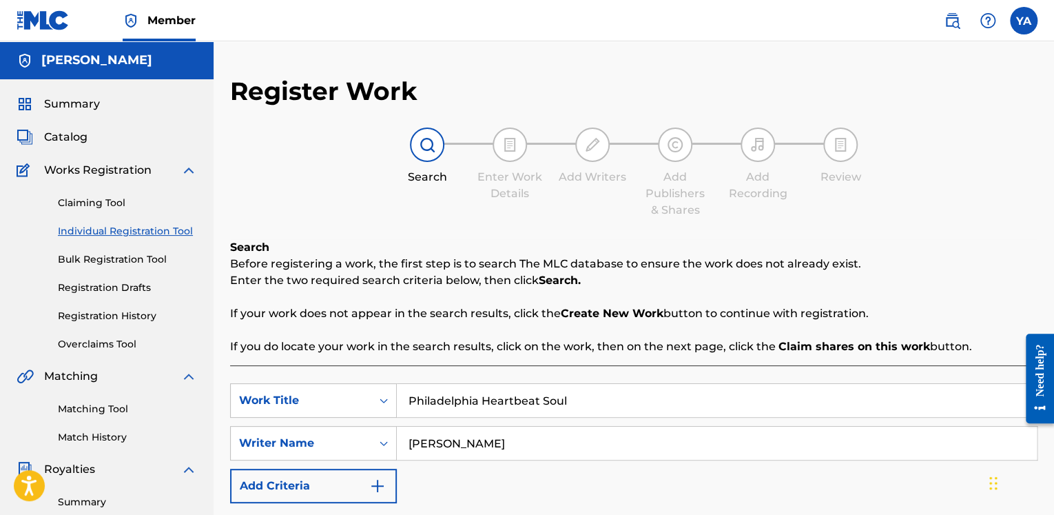
drag, startPoint x: 605, startPoint y: 402, endPoint x: 405, endPoint y: 397, distance: 200.5
click at [405, 397] on input "Philadelphia Heartbeat Soul" at bounding box center [717, 400] width 640 height 33
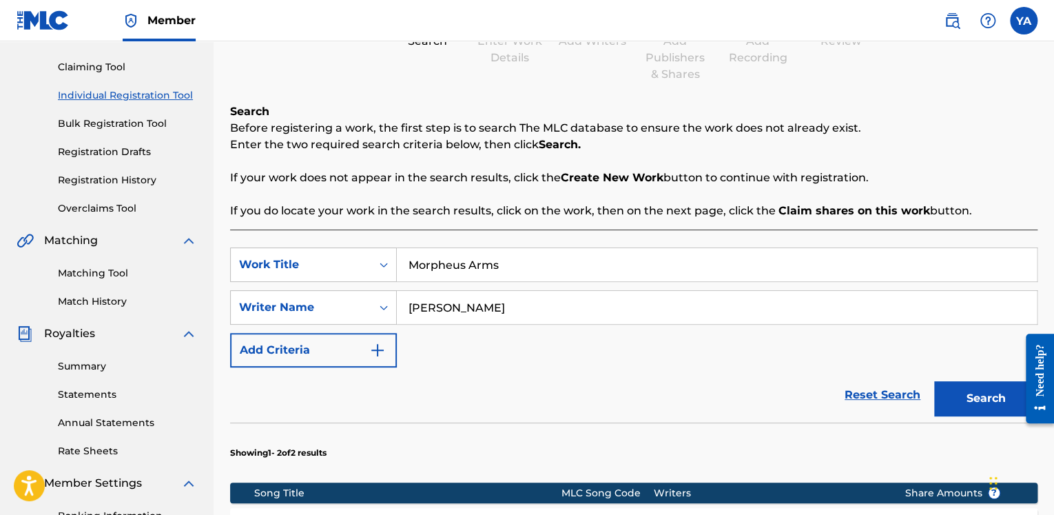
scroll to position [138, 0]
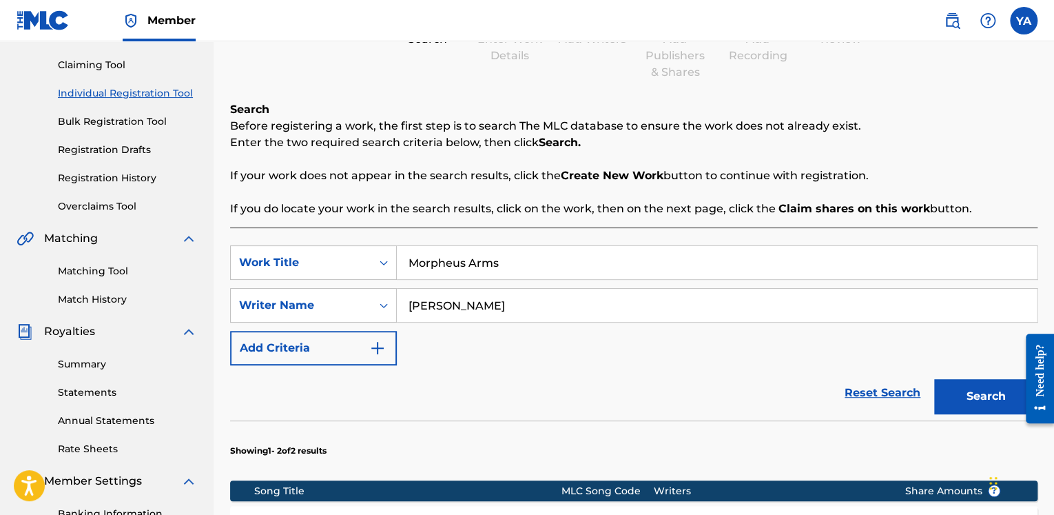
type input "Morpheus Arms"
click at [971, 393] on button "Search" at bounding box center [985, 396] width 103 height 34
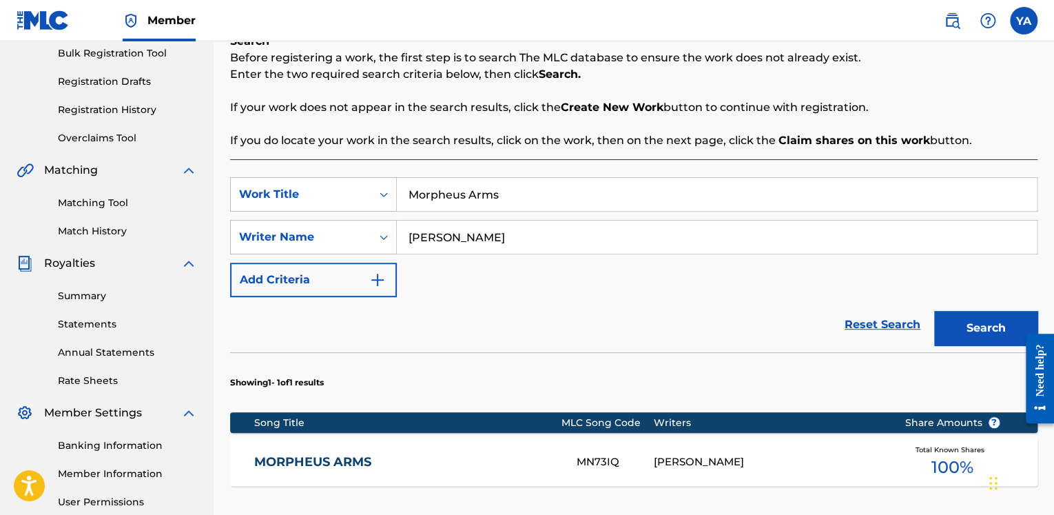
scroll to position [276, 0]
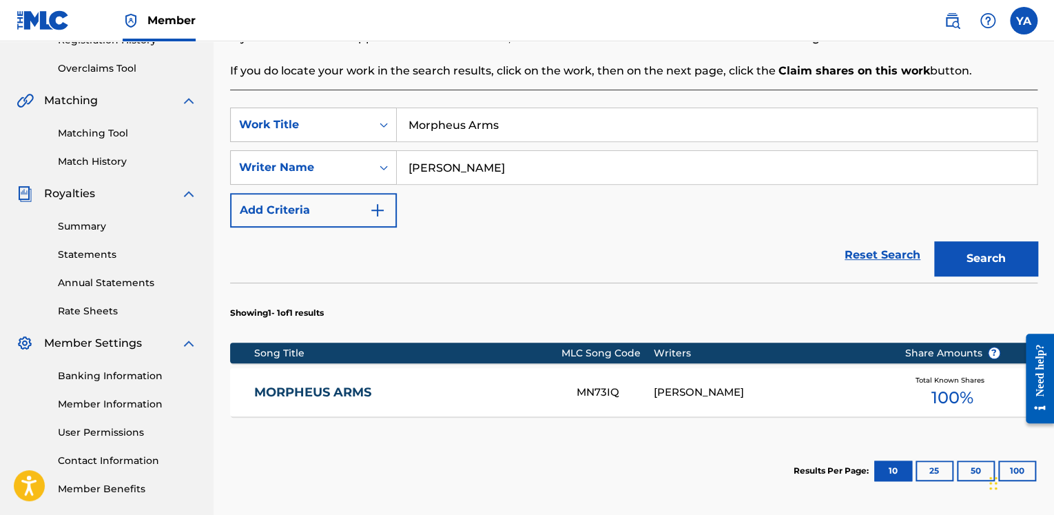
click at [331, 389] on link "MORPHEUS ARMS" at bounding box center [406, 392] width 304 height 16
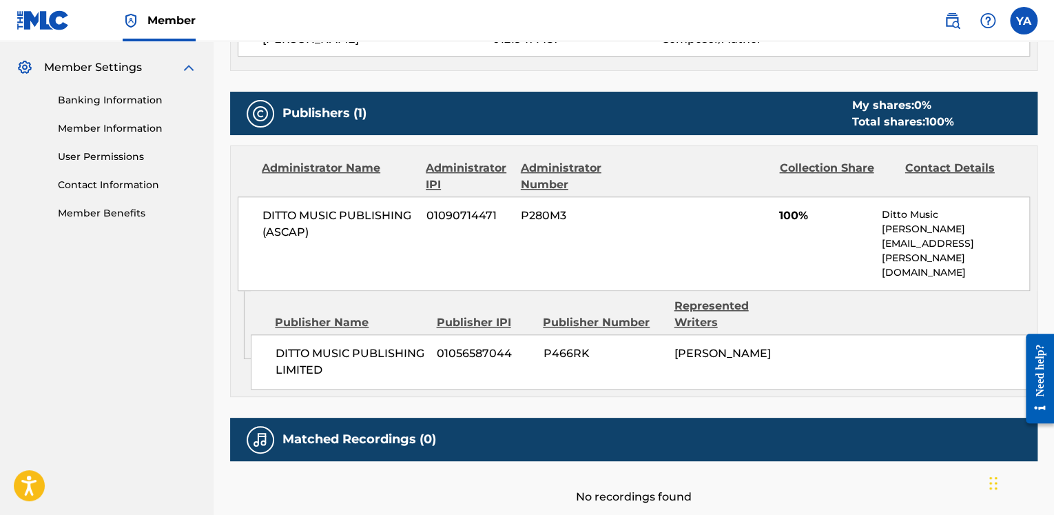
scroll to position [615, 0]
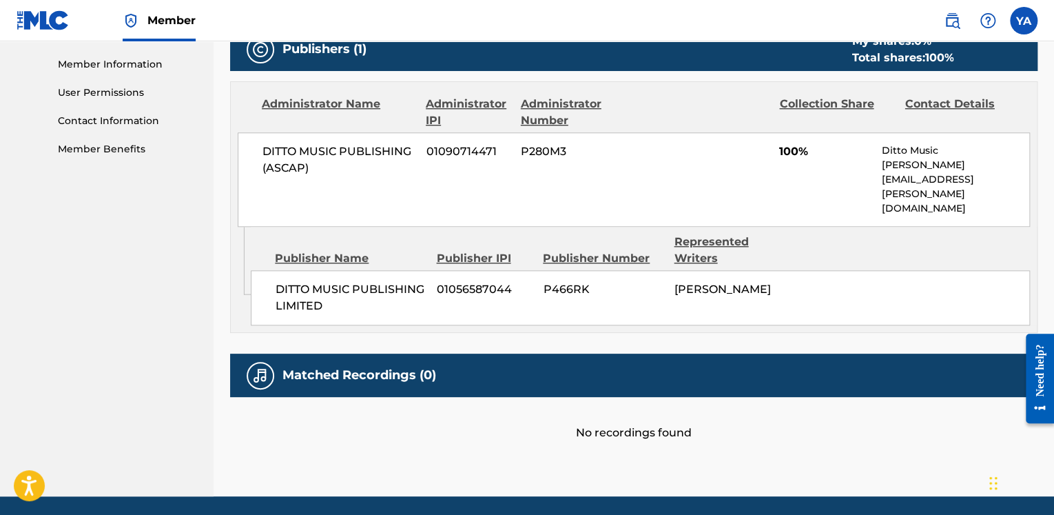
click at [269, 362] on div at bounding box center [261, 376] width 28 height 28
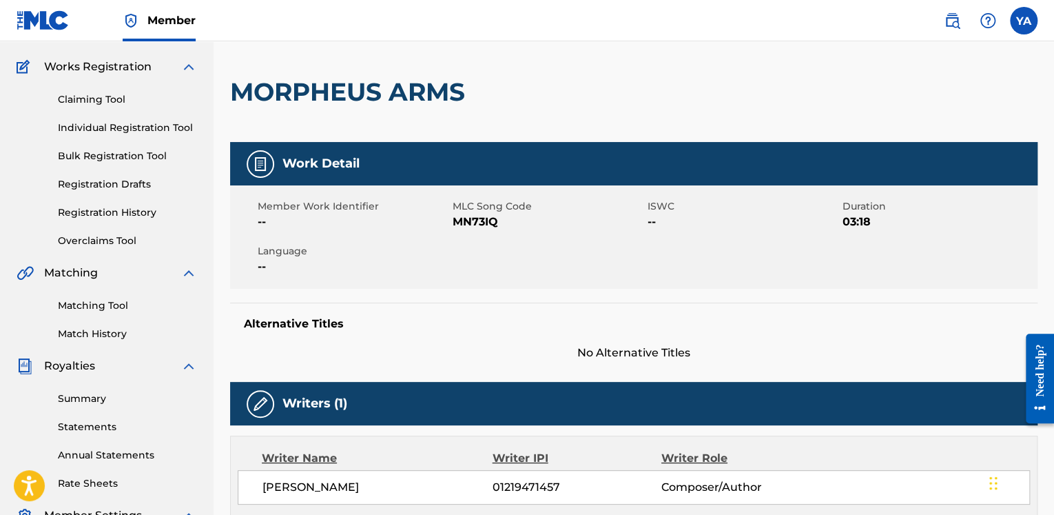
scroll to position [0, 0]
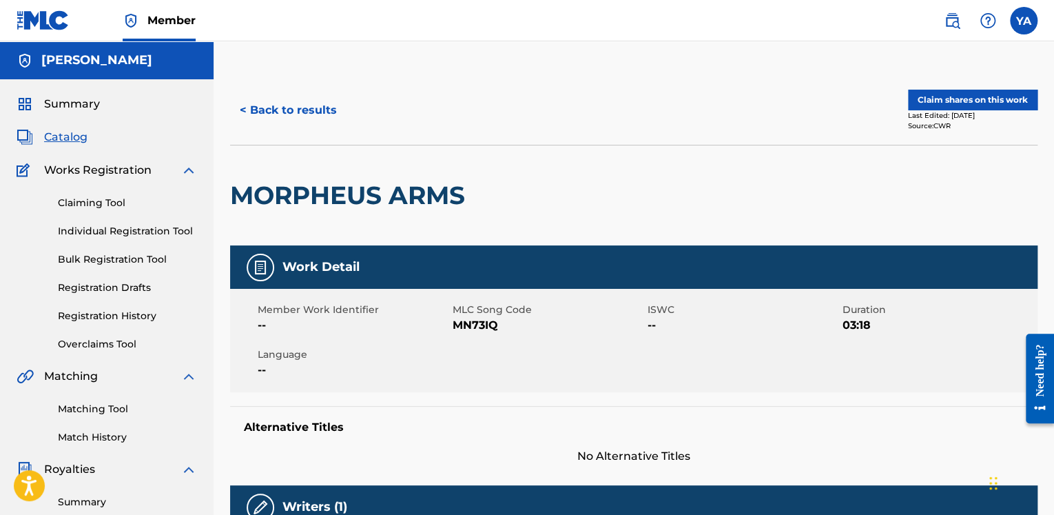
click at [127, 229] on link "Individual Registration Tool" at bounding box center [127, 231] width 139 height 14
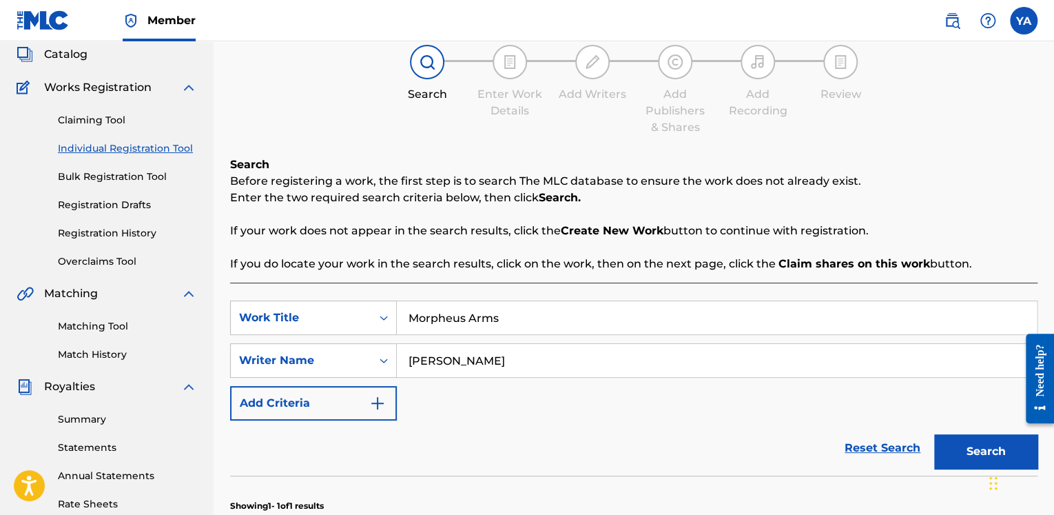
scroll to position [138, 0]
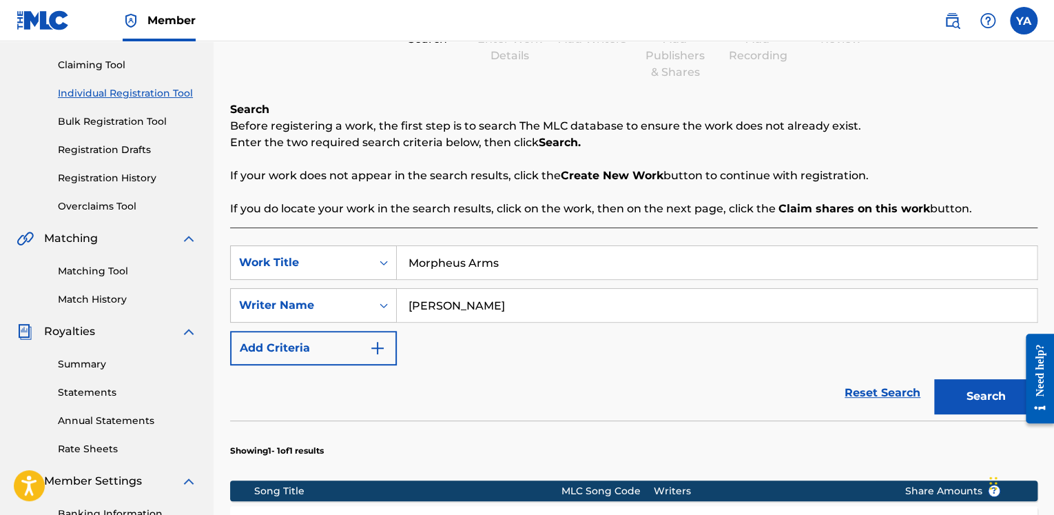
drag, startPoint x: 522, startPoint y: 266, endPoint x: 398, endPoint y: 265, distance: 124.0
click at [398, 265] on input "Morpheus Arms" at bounding box center [717, 262] width 640 height 33
